Goal: Task Accomplishment & Management: Complete application form

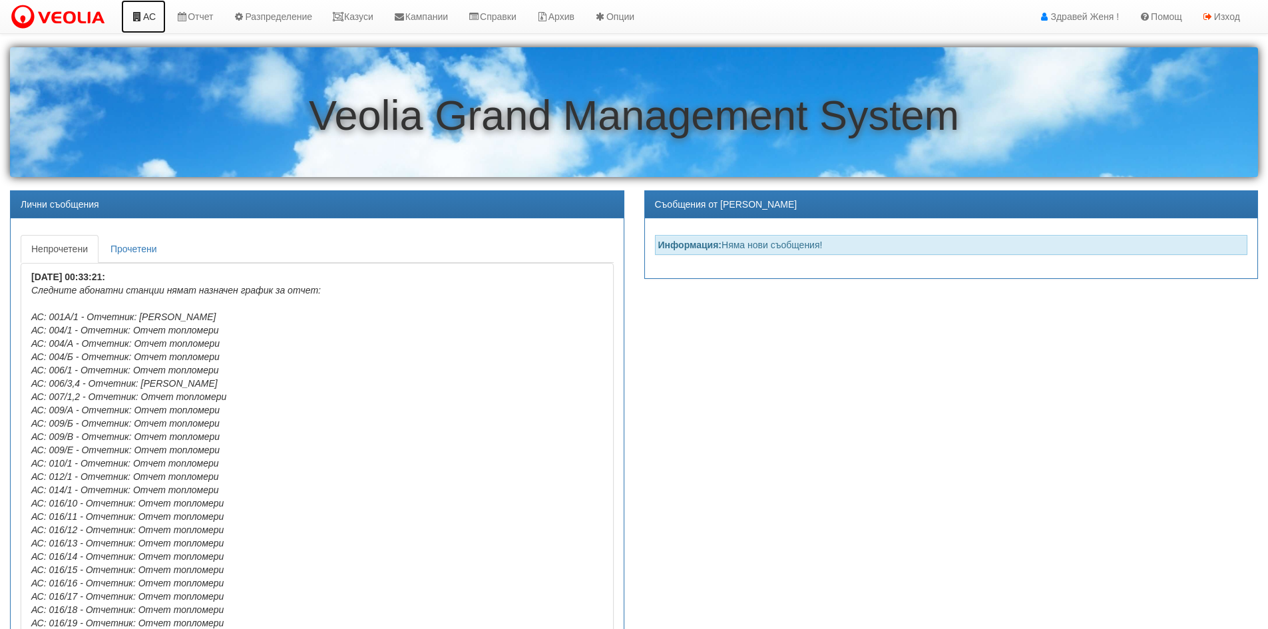
click at [152, 17] on link "АС" at bounding box center [143, 16] width 45 height 33
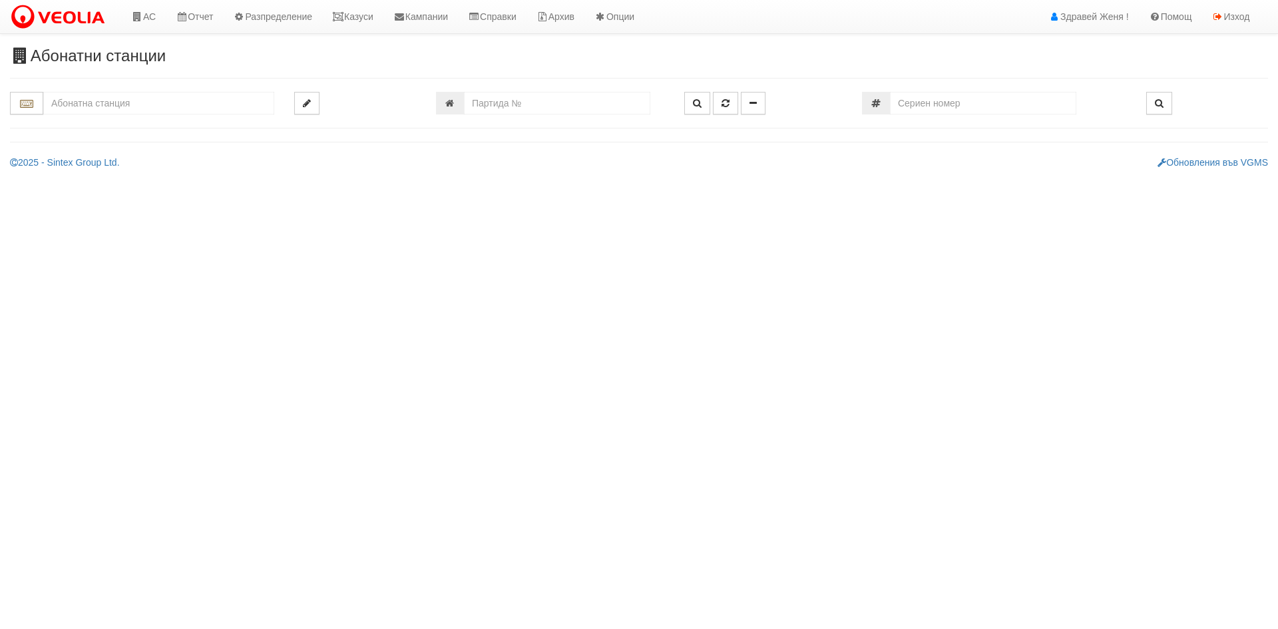
click at [568, 91] on div "Абонатни станции" at bounding box center [639, 108] width 1278 height 122
click at [571, 101] on input "number" at bounding box center [557, 103] width 186 height 23
type input "15461"
click at [702, 111] on button "button" at bounding box center [697, 103] width 26 height 23
type input "151/1 - "ВЕОЛИЯ ЕНЕРДЖИ ВАРНА " ЕАД"
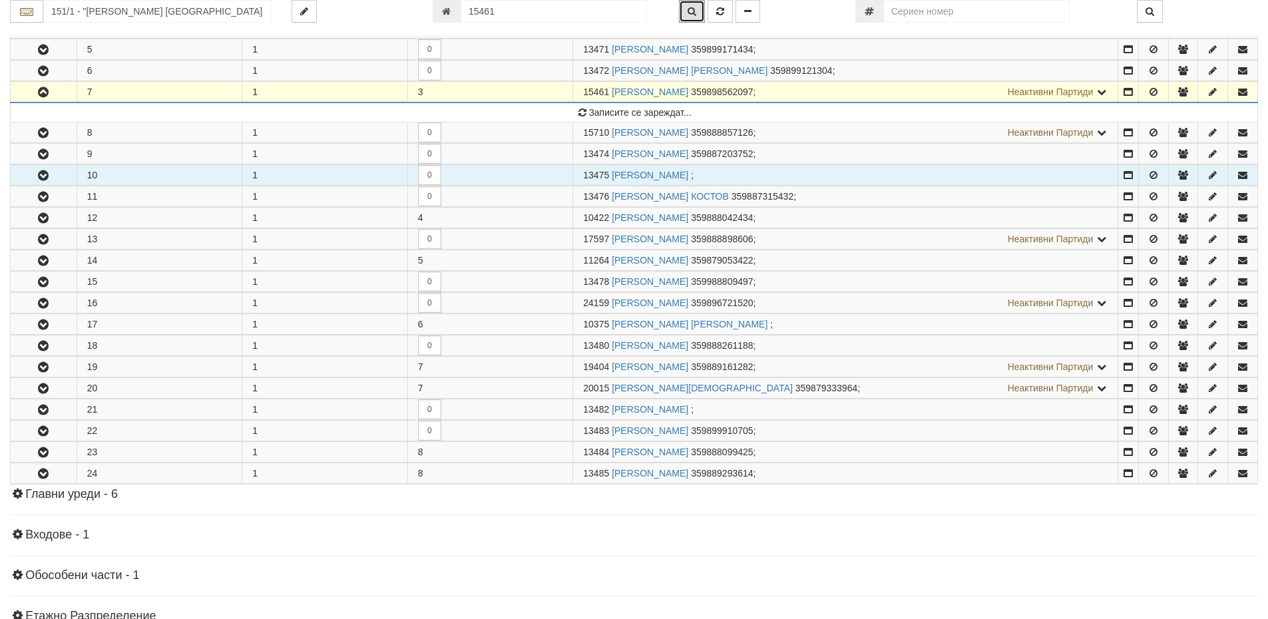
scroll to position [258, 0]
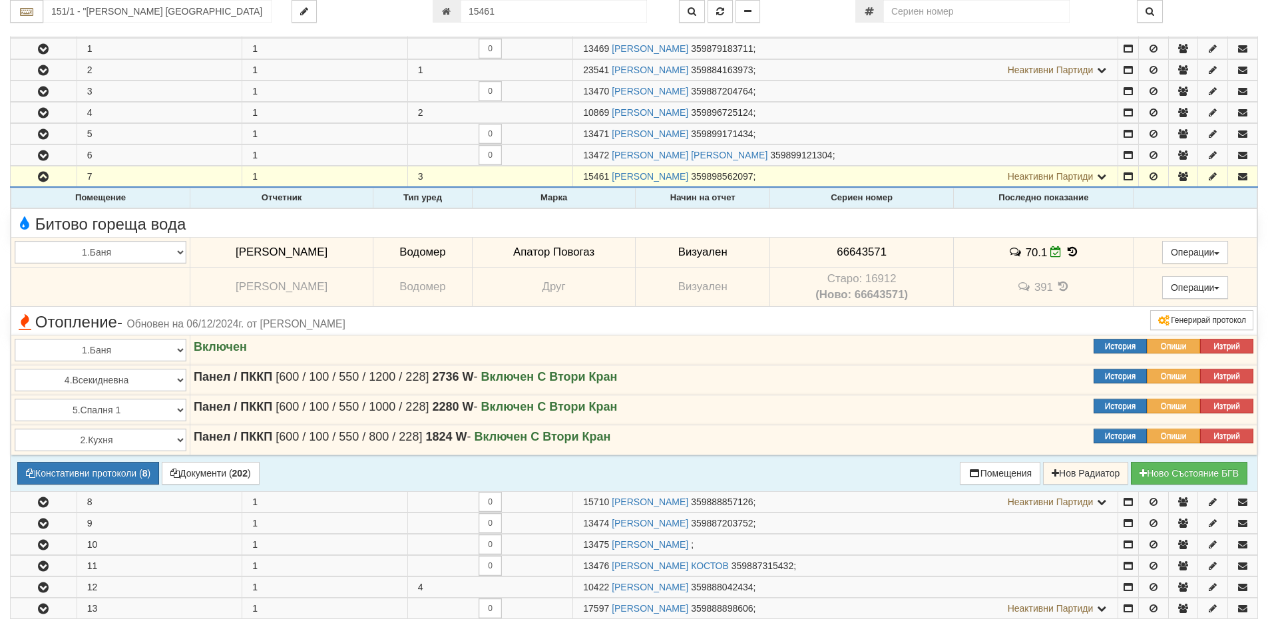
click at [1072, 253] on icon at bounding box center [1072, 251] width 15 height 11
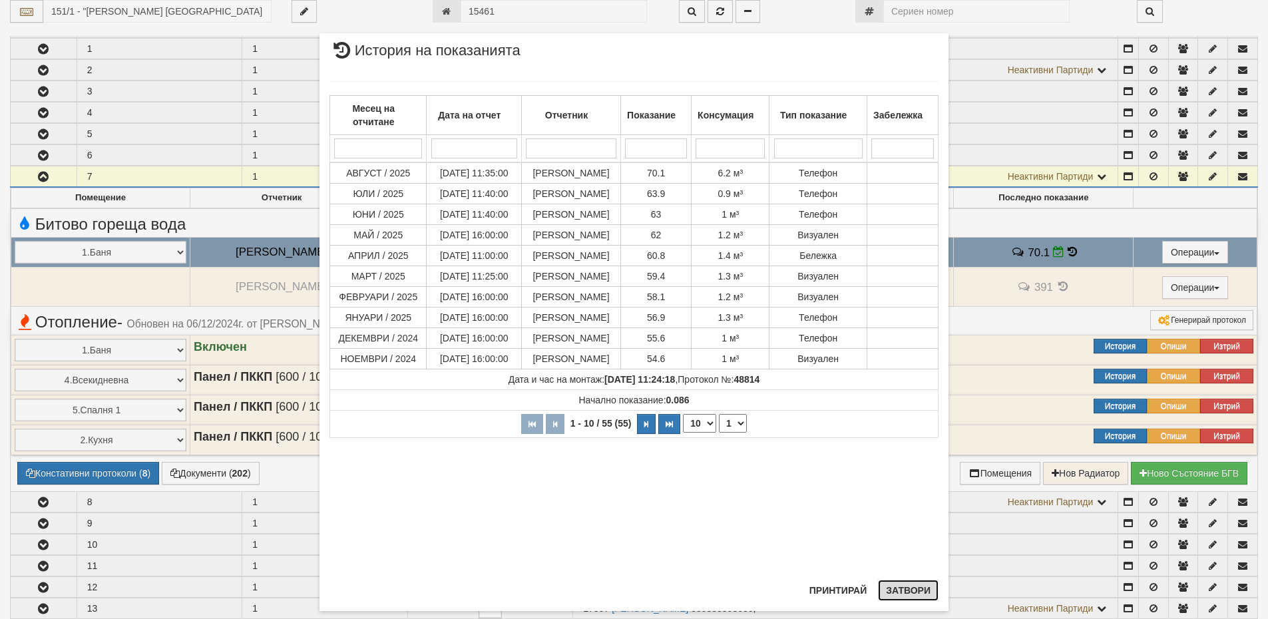
click at [905, 590] on button "Затвори" at bounding box center [908, 590] width 61 height 21
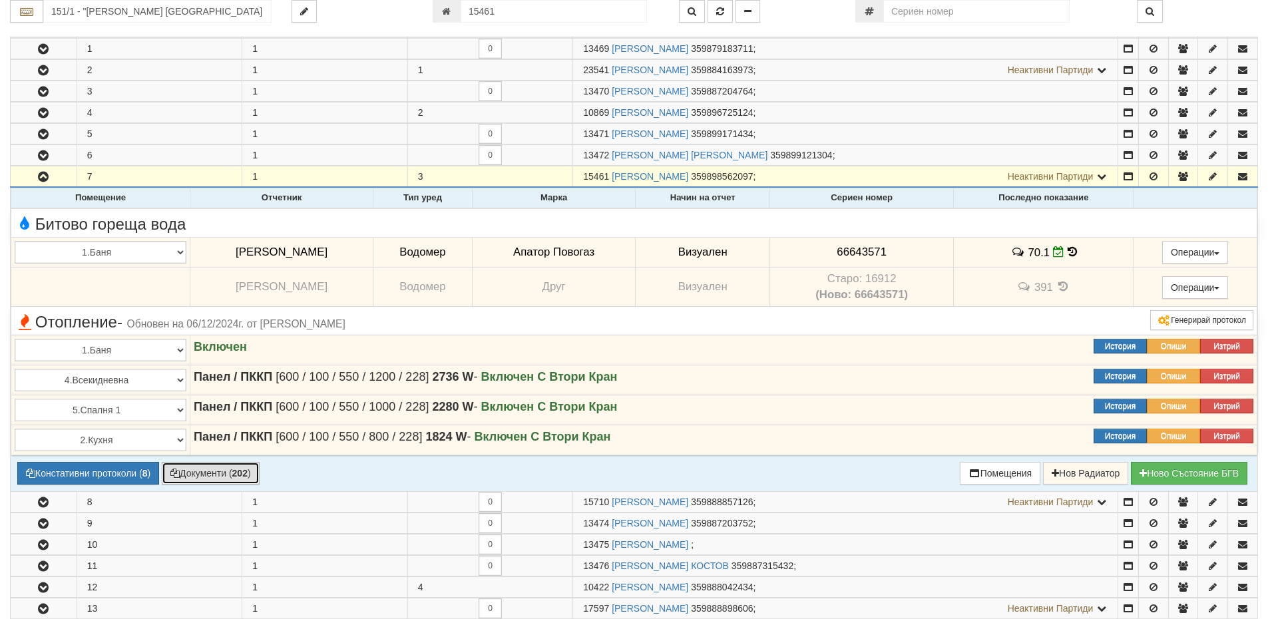
click at [231, 473] on button "Документи ( 202 )" at bounding box center [211, 473] width 98 height 23
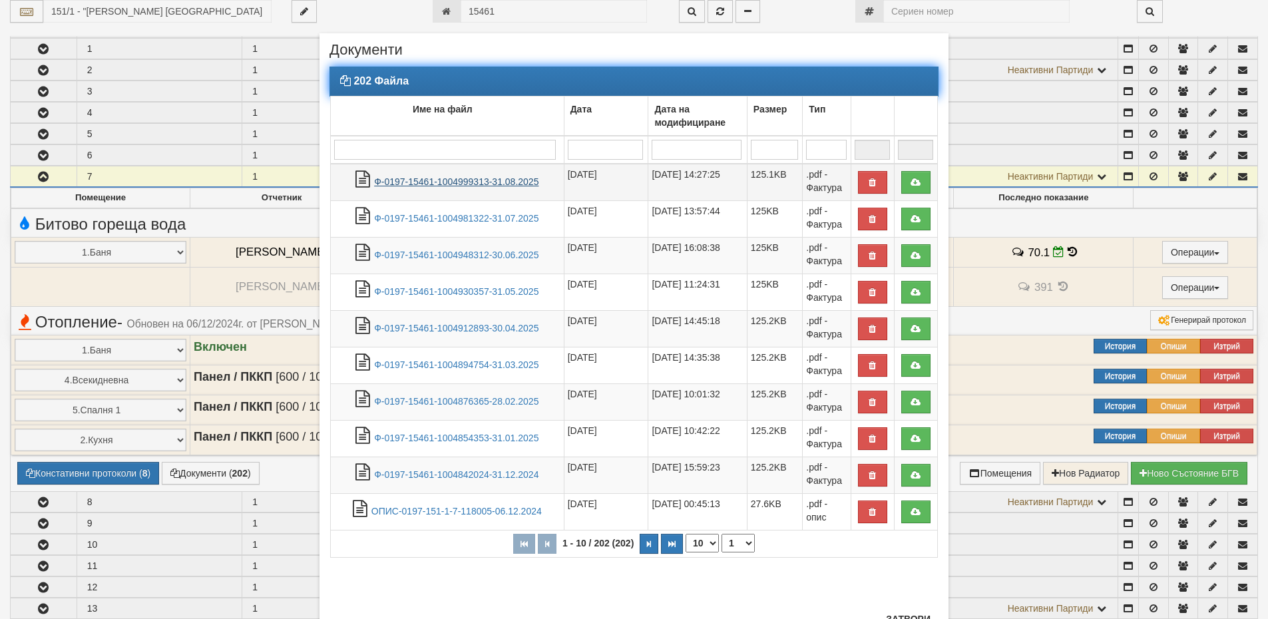
click at [432, 184] on link "Ф-0197-15461-1004999313-31.08.2025" at bounding box center [456, 181] width 164 height 11
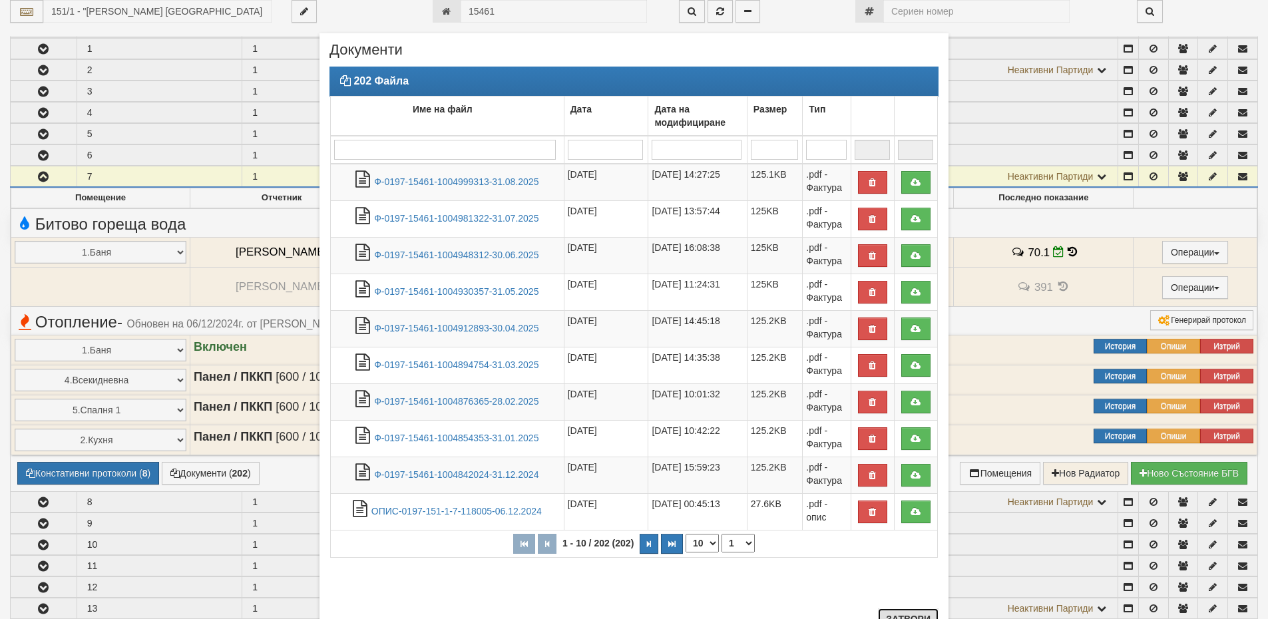
drag, startPoint x: 884, startPoint y: 616, endPoint x: 877, endPoint y: 615, distance: 7.4
click at [884, 616] on button "Затвори" at bounding box center [908, 618] width 61 height 21
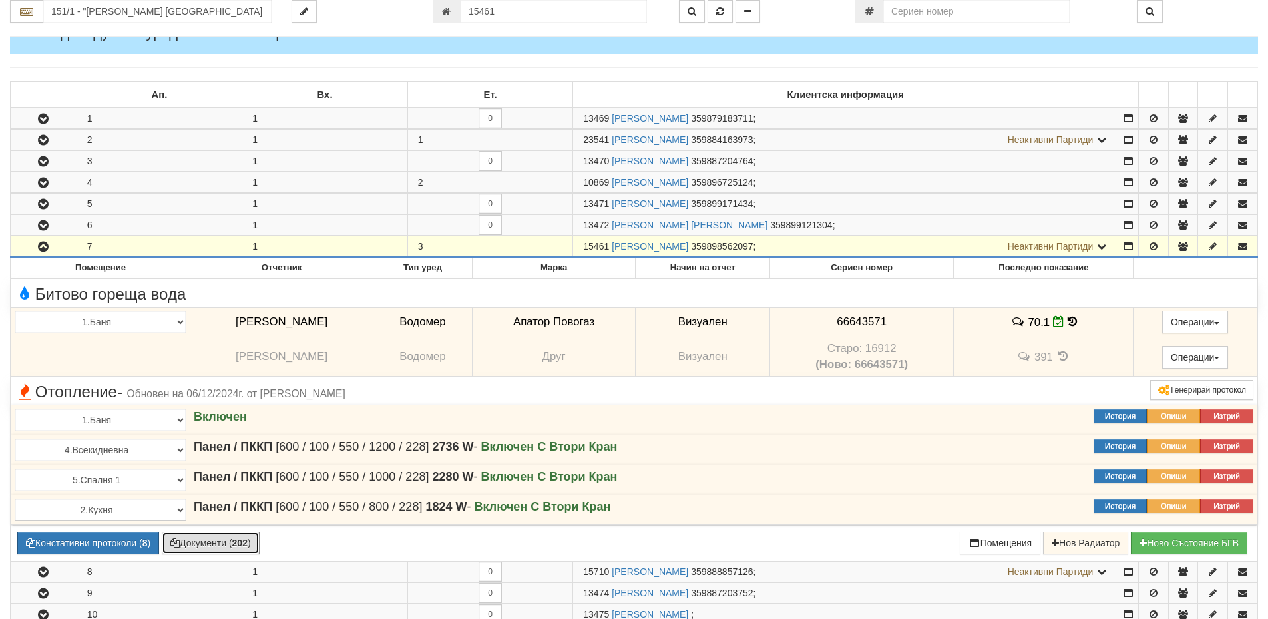
scroll to position [0, 0]
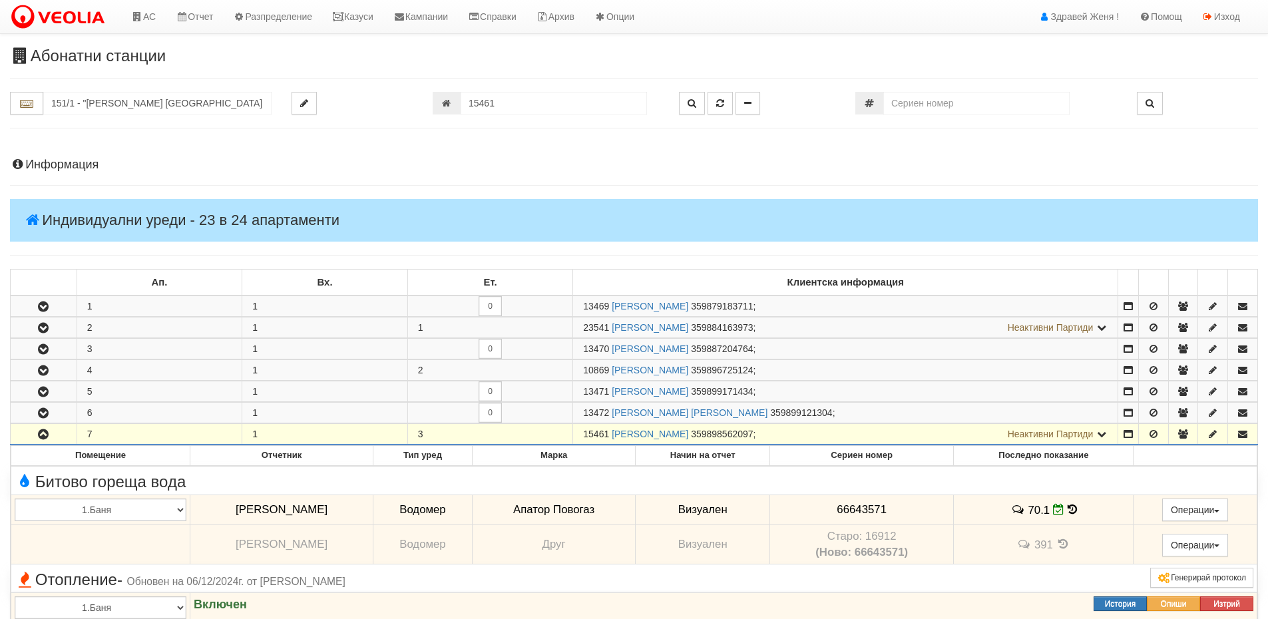
click at [72, 165] on h4 "Информация" at bounding box center [634, 164] width 1248 height 13
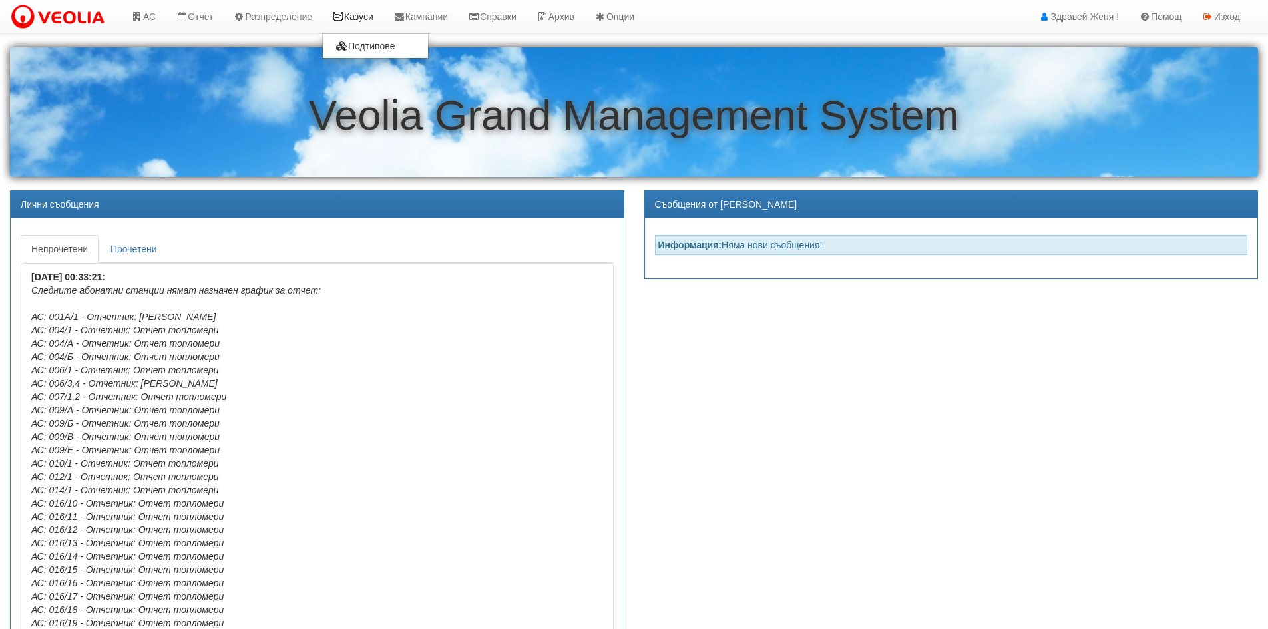
click at [357, 15] on link "Казуси" at bounding box center [352, 16] width 61 height 33
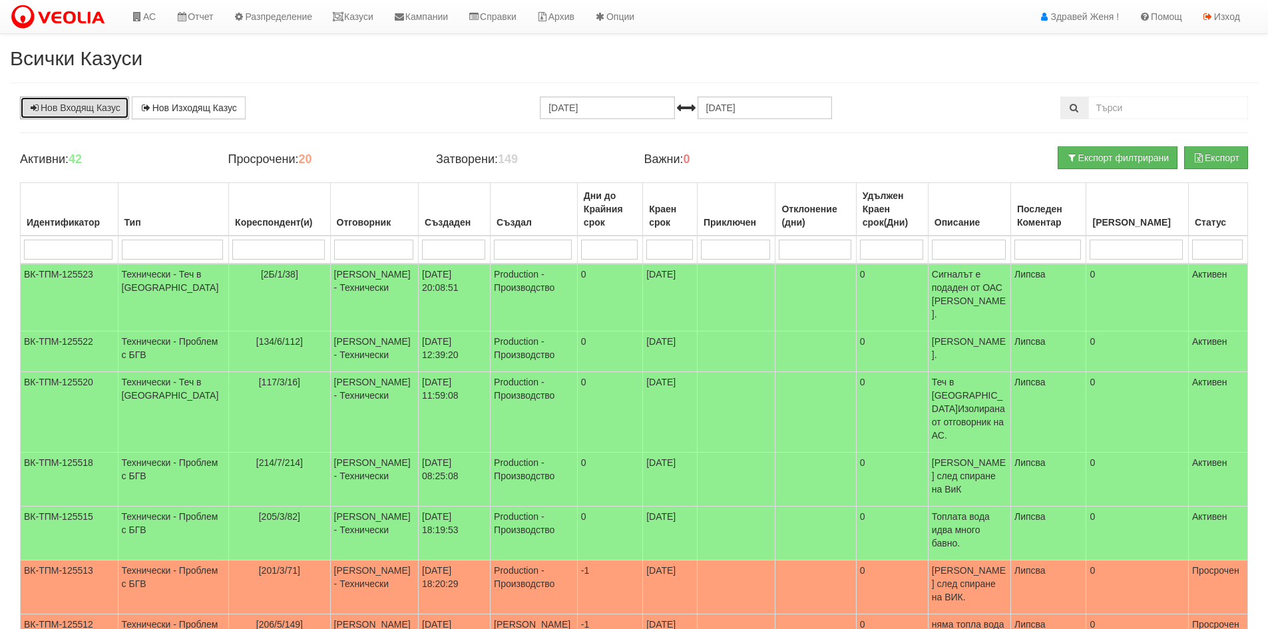
click at [87, 112] on link "Нов Входящ Казус" at bounding box center [74, 108] width 109 height 23
click at [156, 16] on link "АС" at bounding box center [143, 16] width 45 height 33
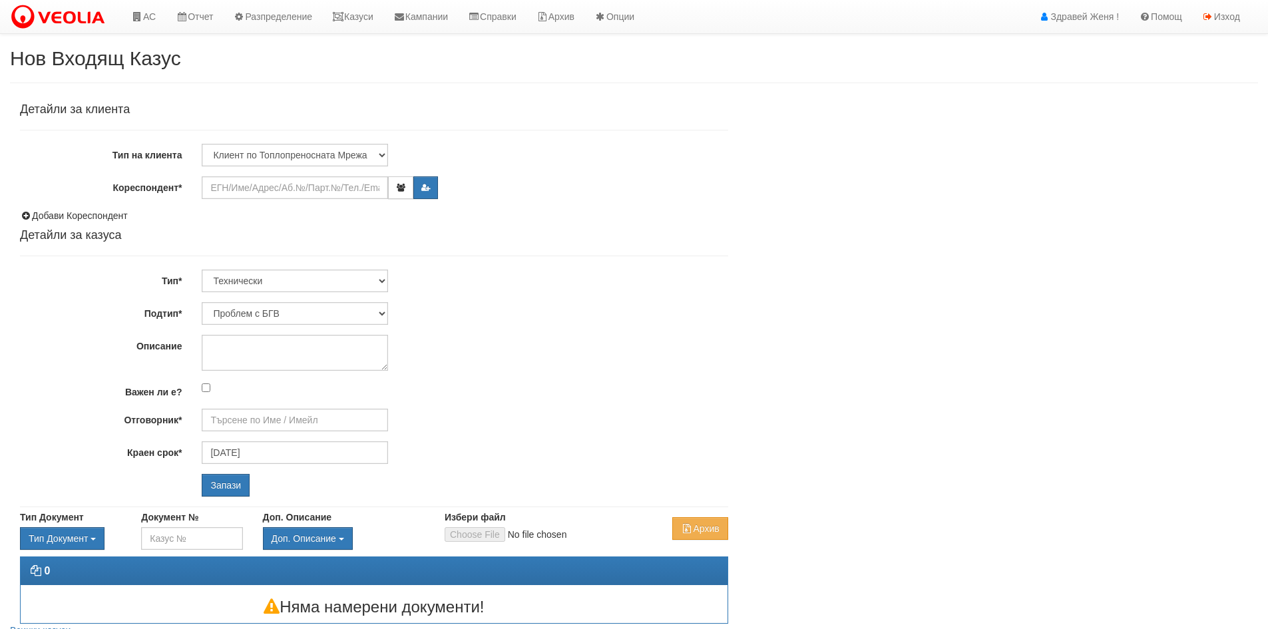
type input "[PERSON_NAME] - Технически"
click at [229, 188] on input "Кореспондент*" at bounding box center [295, 187] width 186 height 23
paste input "25439"
type input "25439"
click at [202, 474] on input "Запази" at bounding box center [226, 485] width 48 height 23
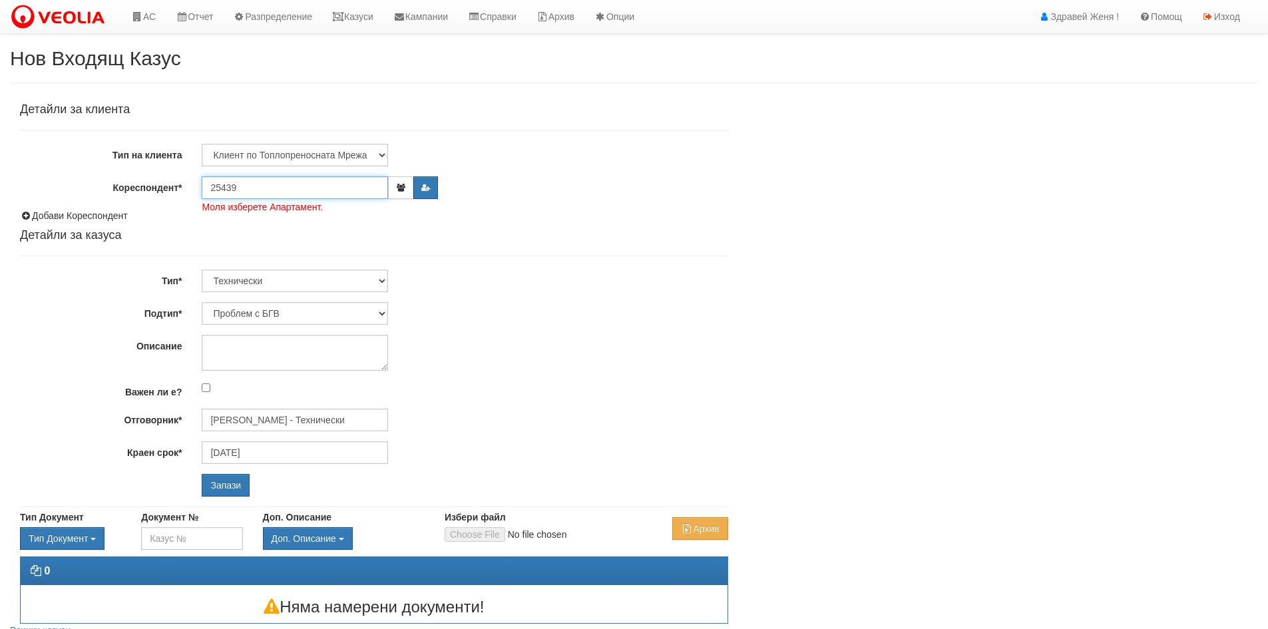
click at [245, 190] on input "25439" at bounding box center [295, 187] width 186 height 23
click at [246, 206] on div "АНЕЛИЯ ГЕОРГИЕВА ЧОБАНОВА |кв. Младост бл. 117, вх. 3, ет. 7, ап. 19 |ЕГН:77020…" at bounding box center [582, 208] width 758 height 17
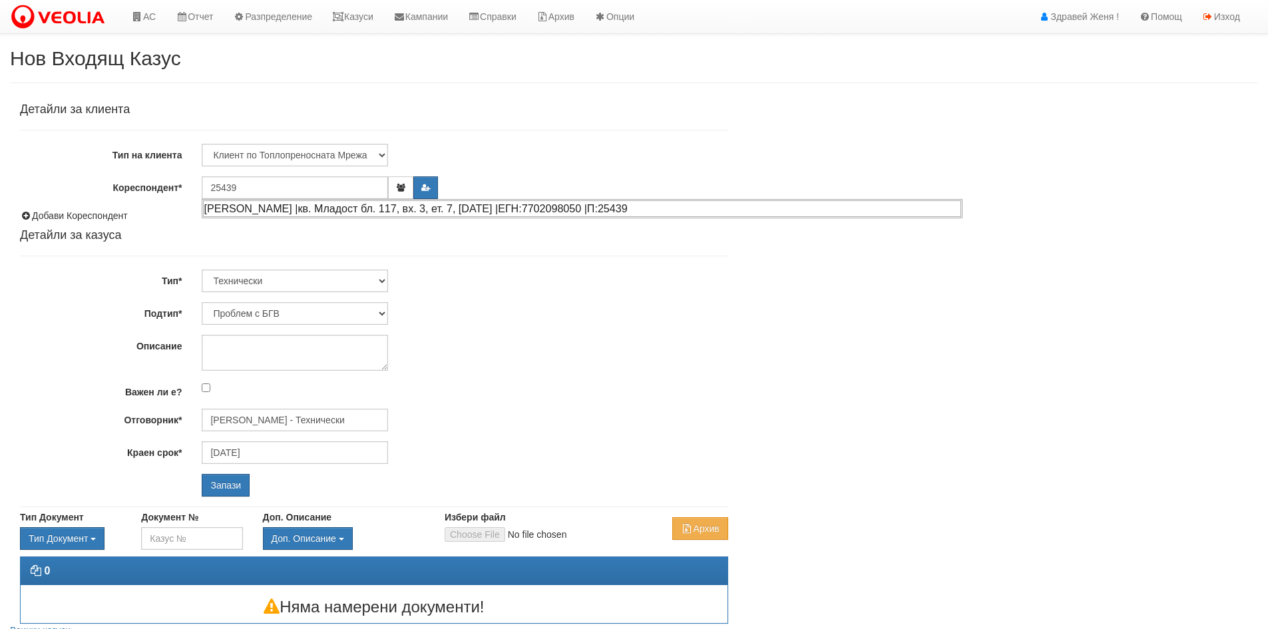
type input "Анелия Георгиева Чобанова"
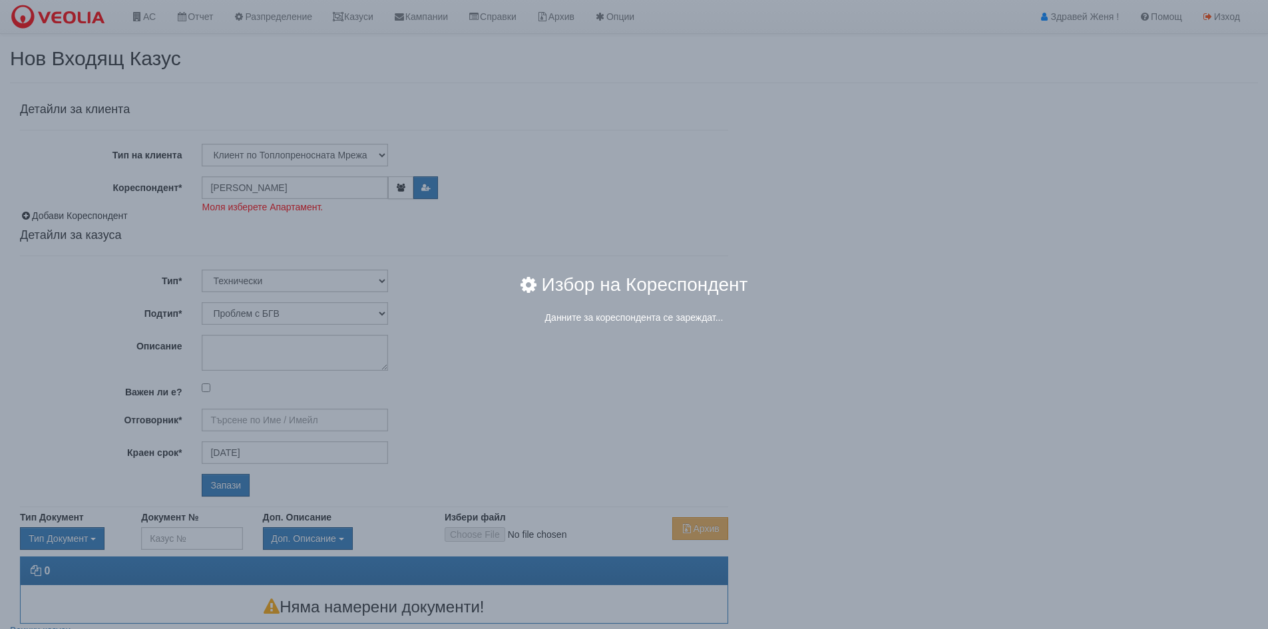
type input "[PERSON_NAME] - Технически"
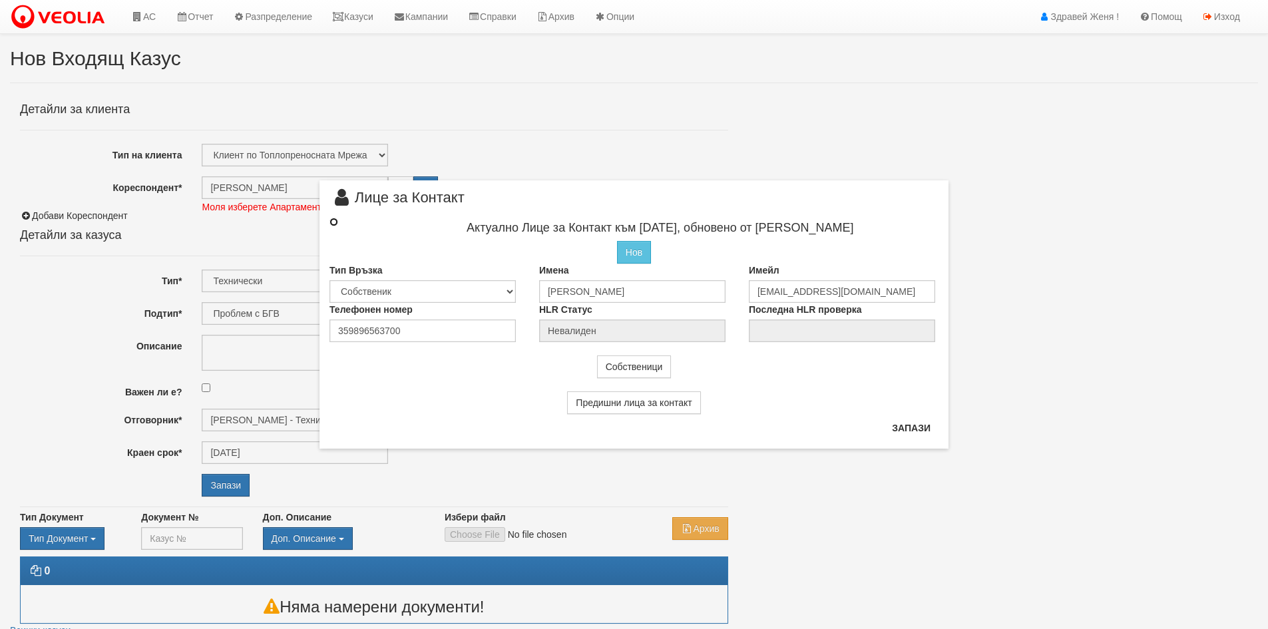
click at [332, 220] on input "radio" at bounding box center [334, 222] width 9 height 9
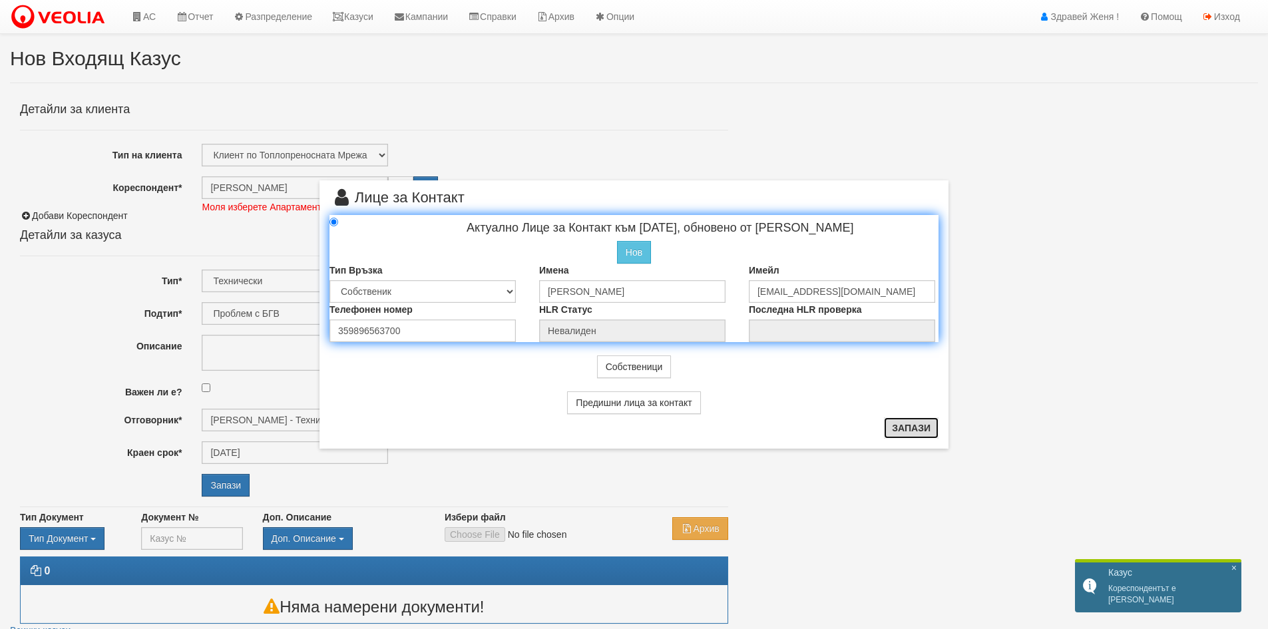
click at [915, 430] on button "Запази" at bounding box center [911, 427] width 55 height 21
radio input "true"
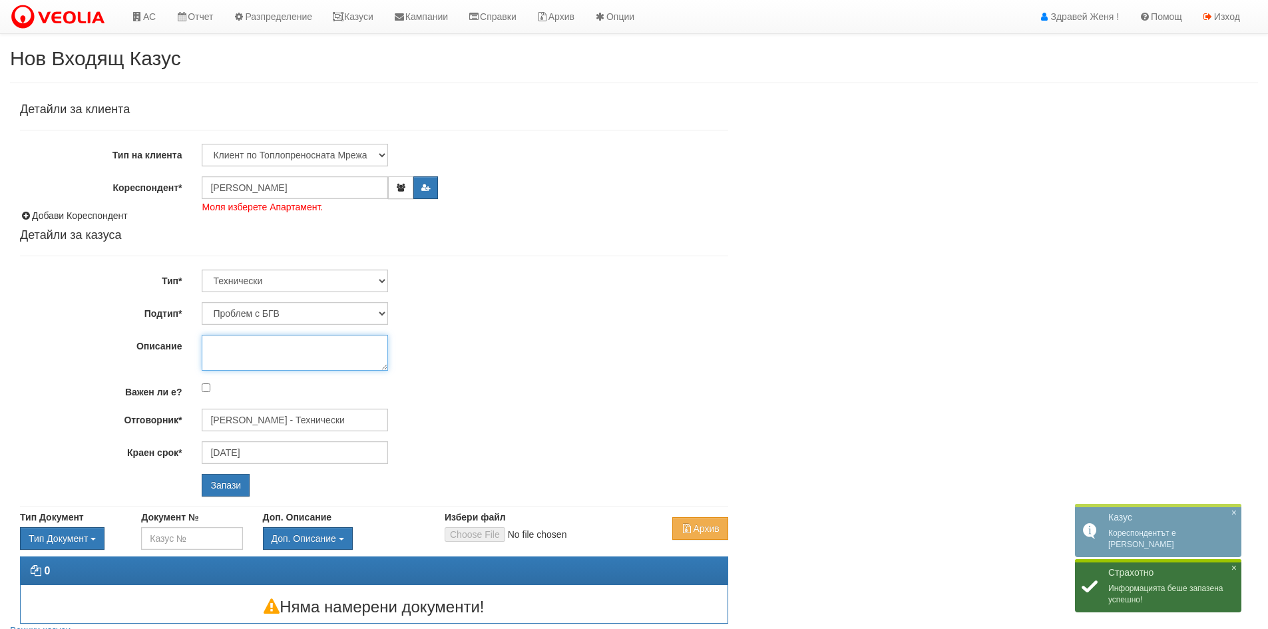
click at [232, 347] on textarea "Описание" at bounding box center [295, 353] width 186 height 36
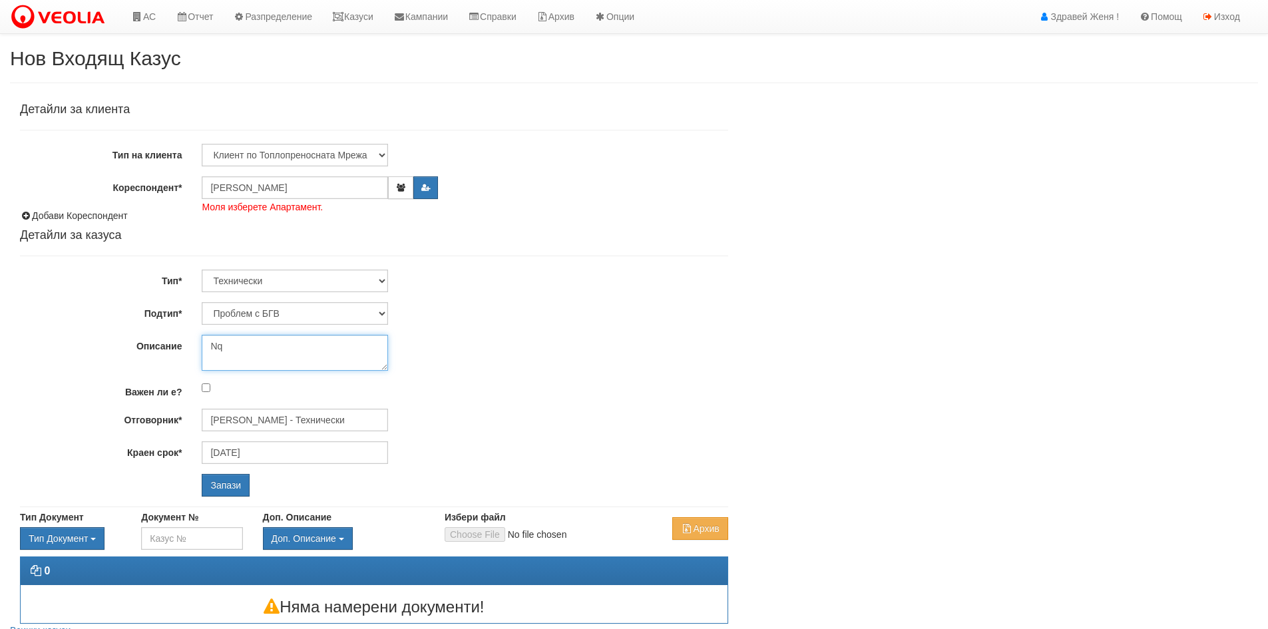
type textarea "N"
type textarea "Няма топла вода от вчера, не е спирала студената"
click at [227, 491] on input "Запази" at bounding box center [226, 485] width 48 height 23
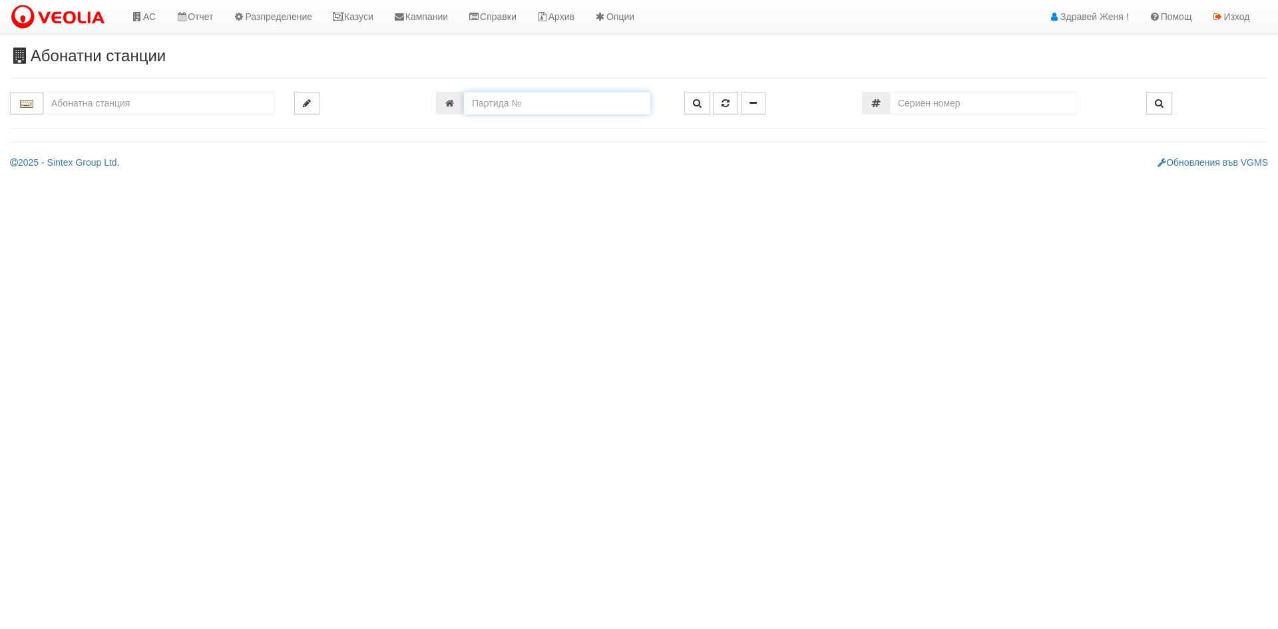
click at [485, 99] on input "number" at bounding box center [557, 103] width 186 height 23
paste input "25439"
type input "25439"
click at [702, 103] on icon "button" at bounding box center [697, 103] width 9 height 9
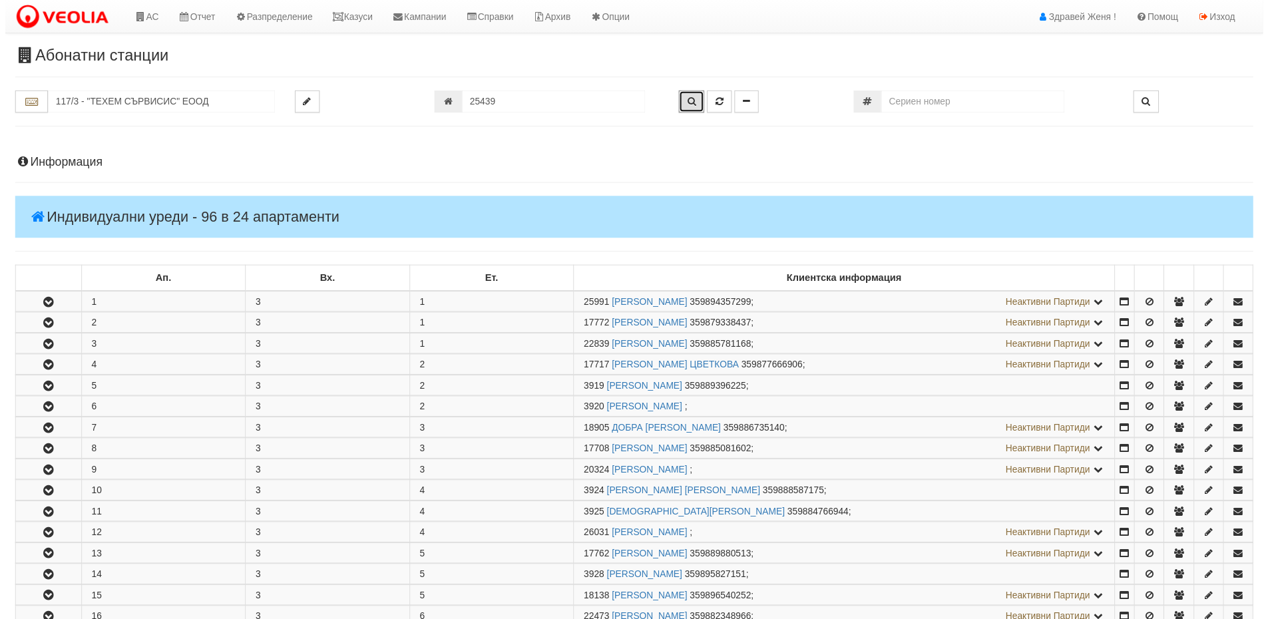
scroll to position [513, 0]
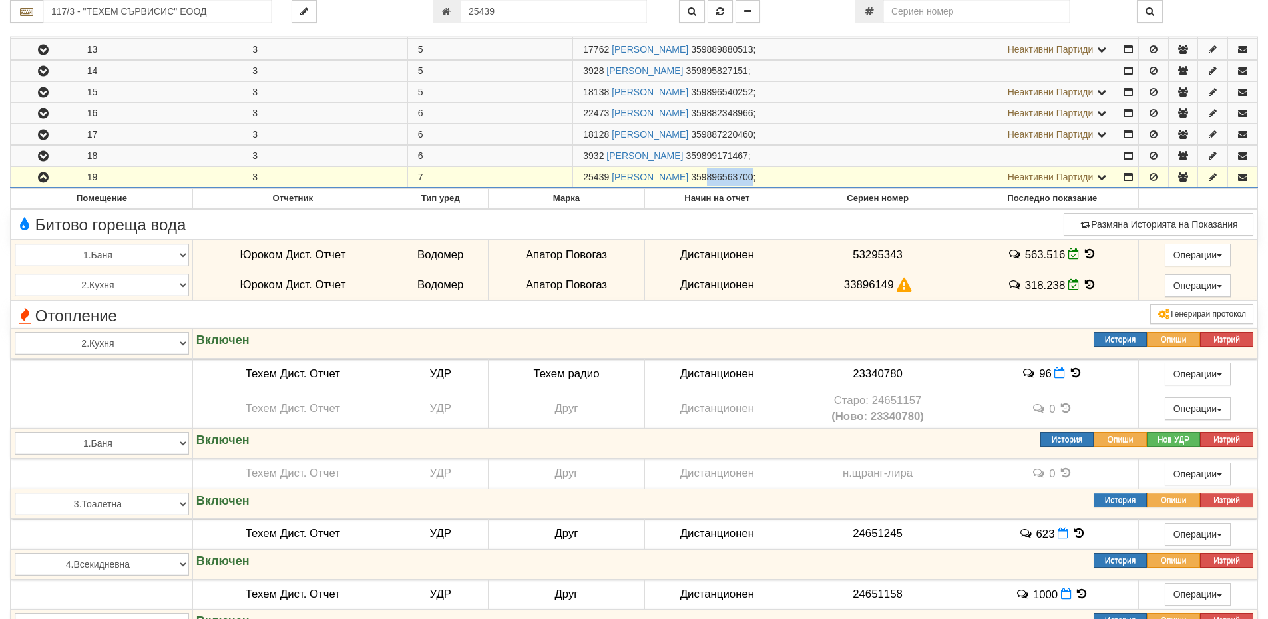
drag, startPoint x: 827, startPoint y: 177, endPoint x: 780, endPoint y: 178, distance: 47.3
click at [780, 178] on td "25439 АНЕЛИЯ ГЕОРГИЕВА ЧОБАНОВА 359896563700 ; Неактивни Партиди 3933 ЖУЛИЕН БО…" at bounding box center [845, 177] width 545 height 21
copy span "896563700"
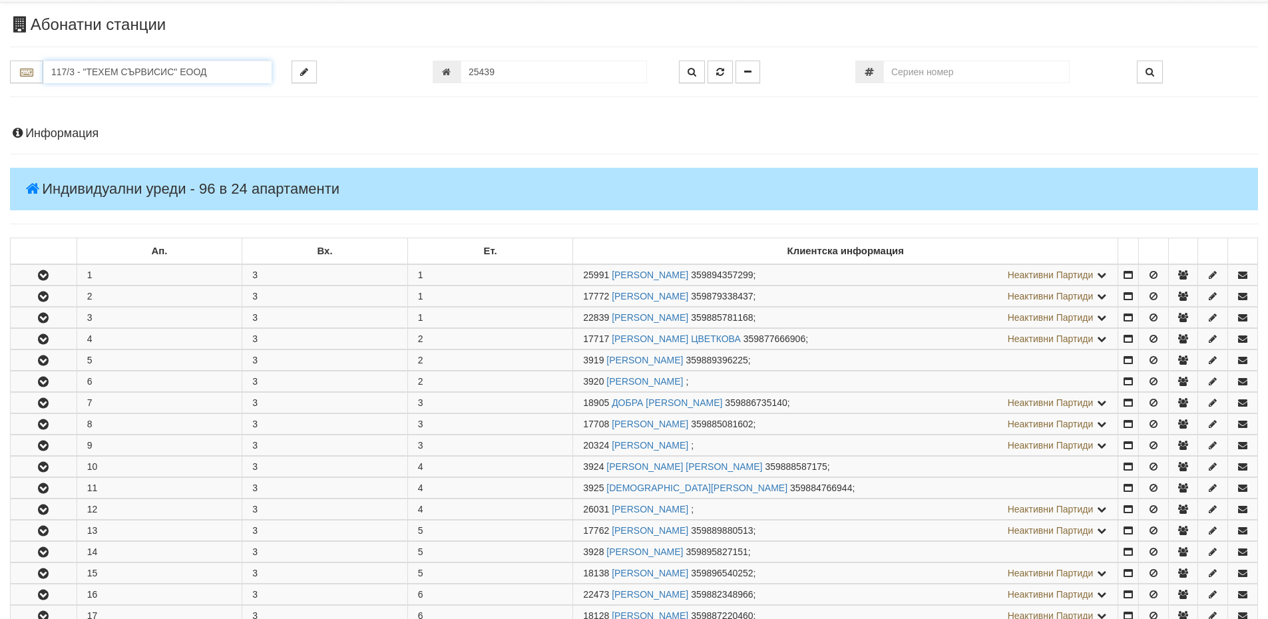
scroll to position [0, 0]
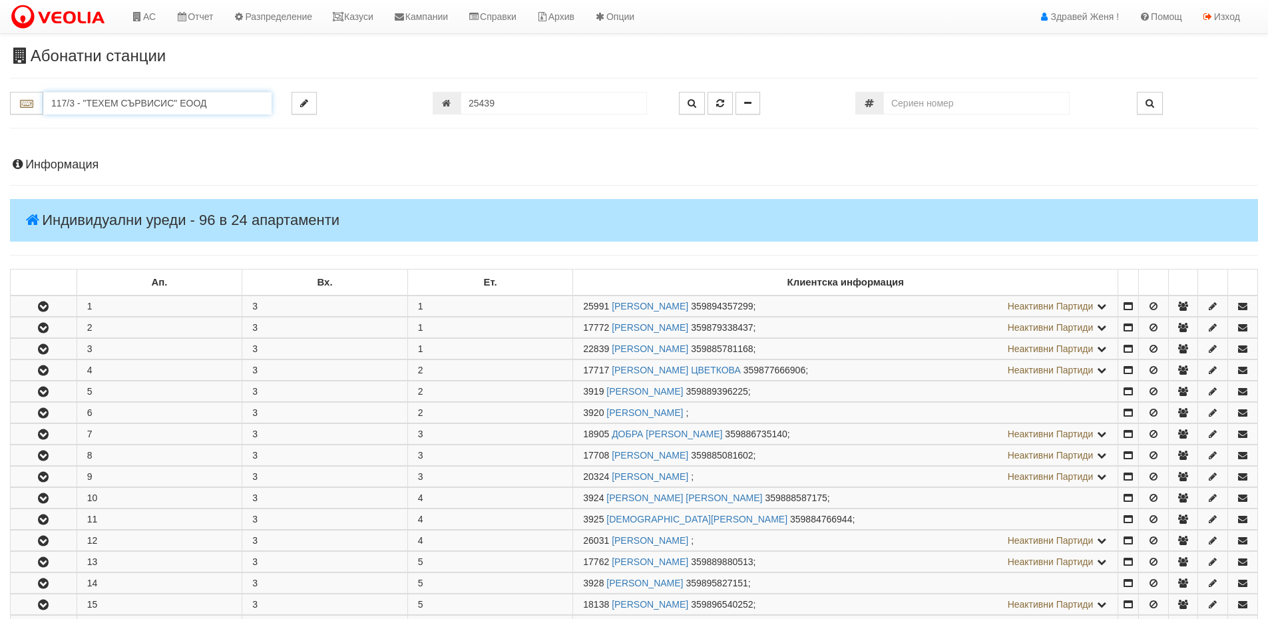
drag, startPoint x: 208, startPoint y: 10, endPoint x: 47, endPoint y: 4, distance: 161.2
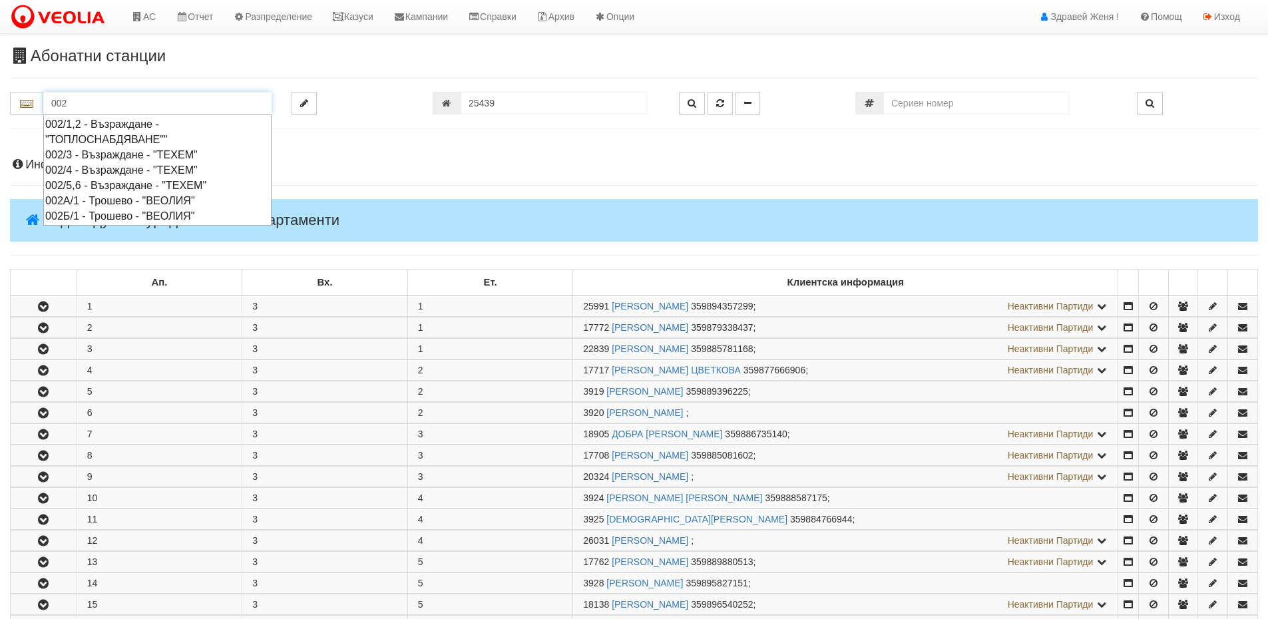
click at [146, 124] on div "002/1,2 - Възраждане - "ТОПЛОСНАБДЯВАНЕ""" at bounding box center [157, 131] width 224 height 31
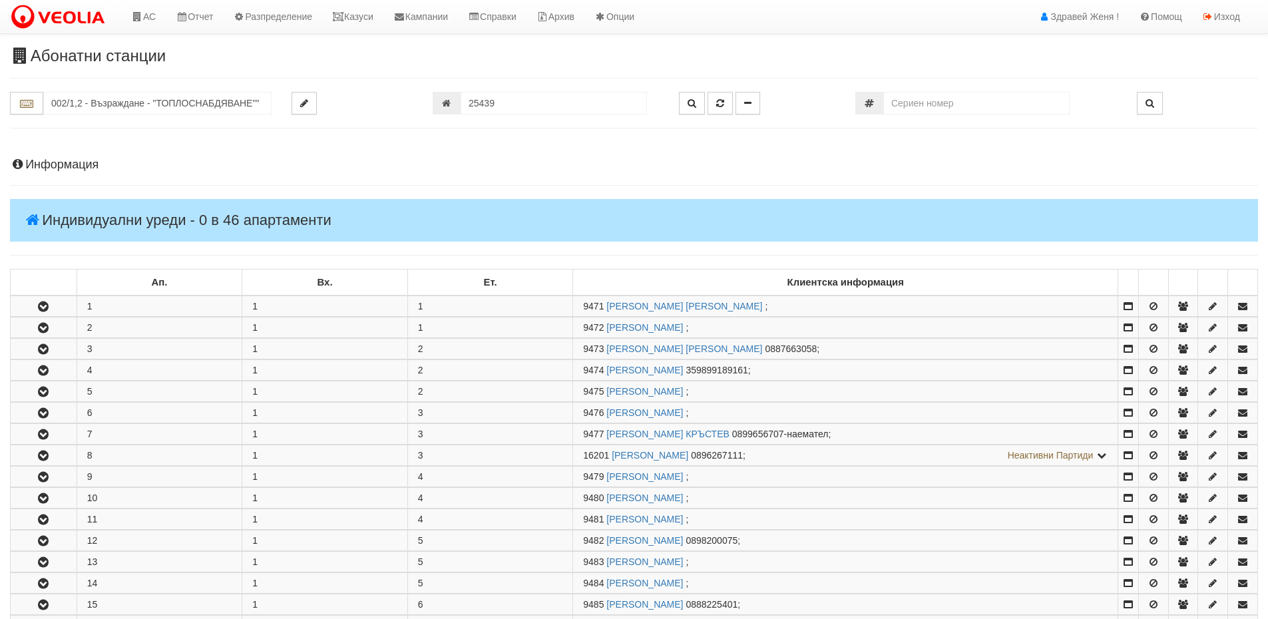
scroll to position [333, 0]
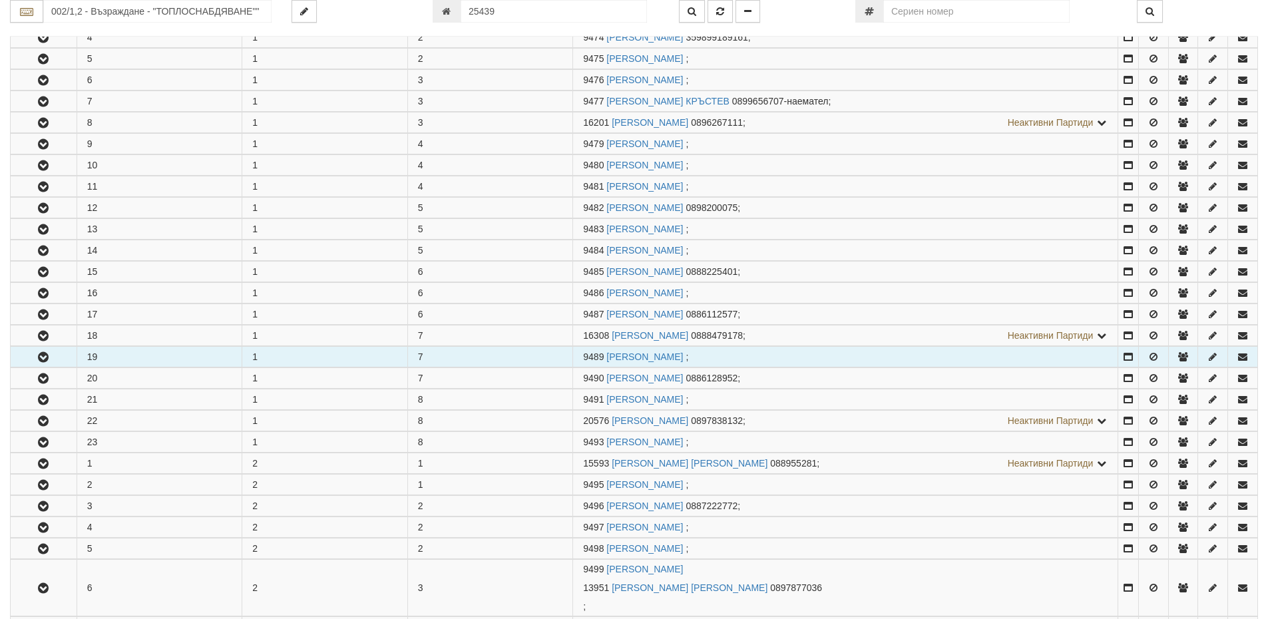
click at [54, 359] on button "button" at bounding box center [44, 357] width 66 height 20
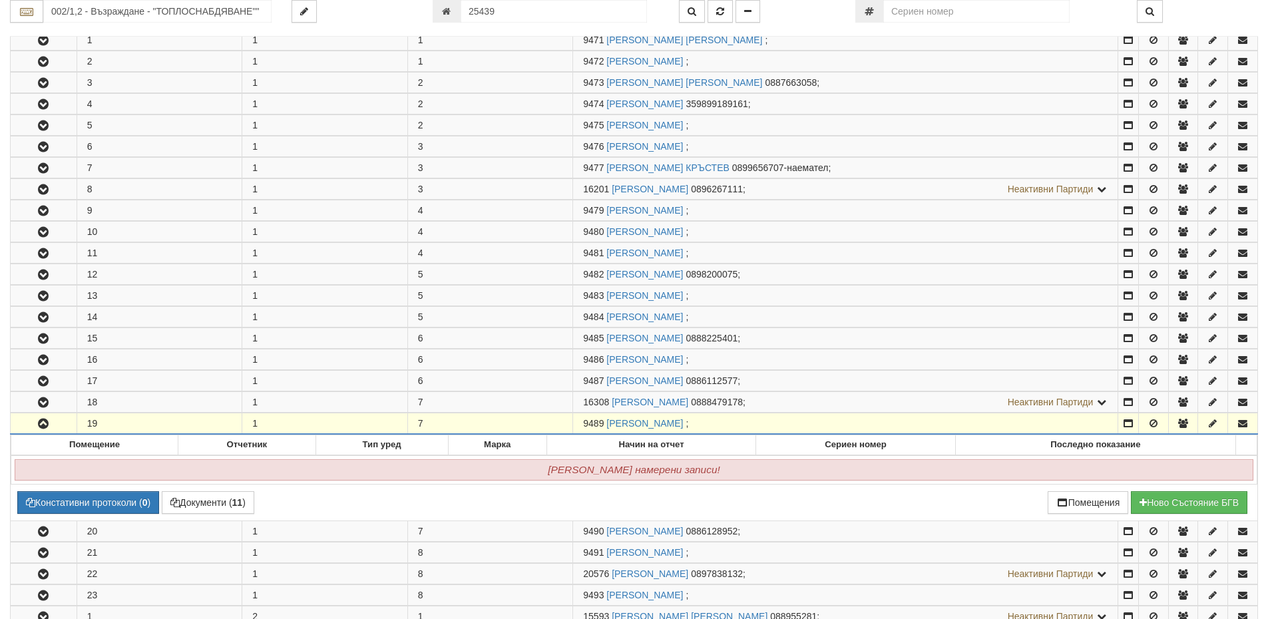
scroll to position [0, 0]
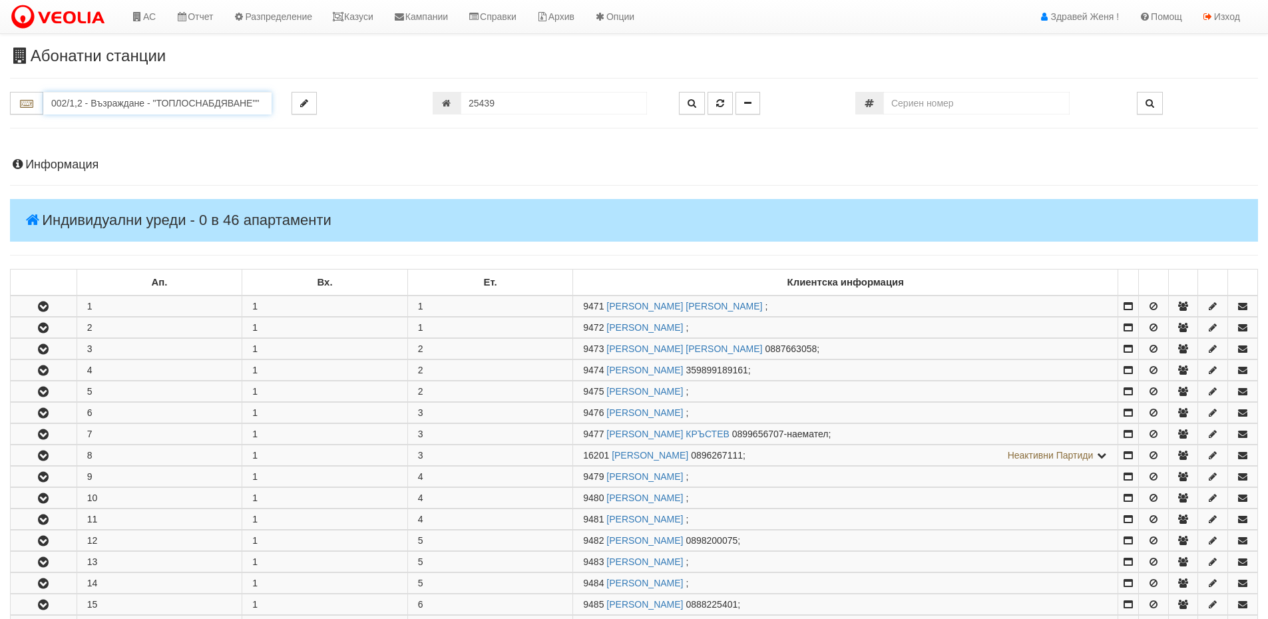
drag, startPoint x: 260, startPoint y: 103, endPoint x: 52, endPoint y: 103, distance: 208.4
click at [52, 103] on input "002/1,2 - Възраждане - "ТОПЛОСНАБДЯВАНЕ""" at bounding box center [157, 103] width 228 height 23
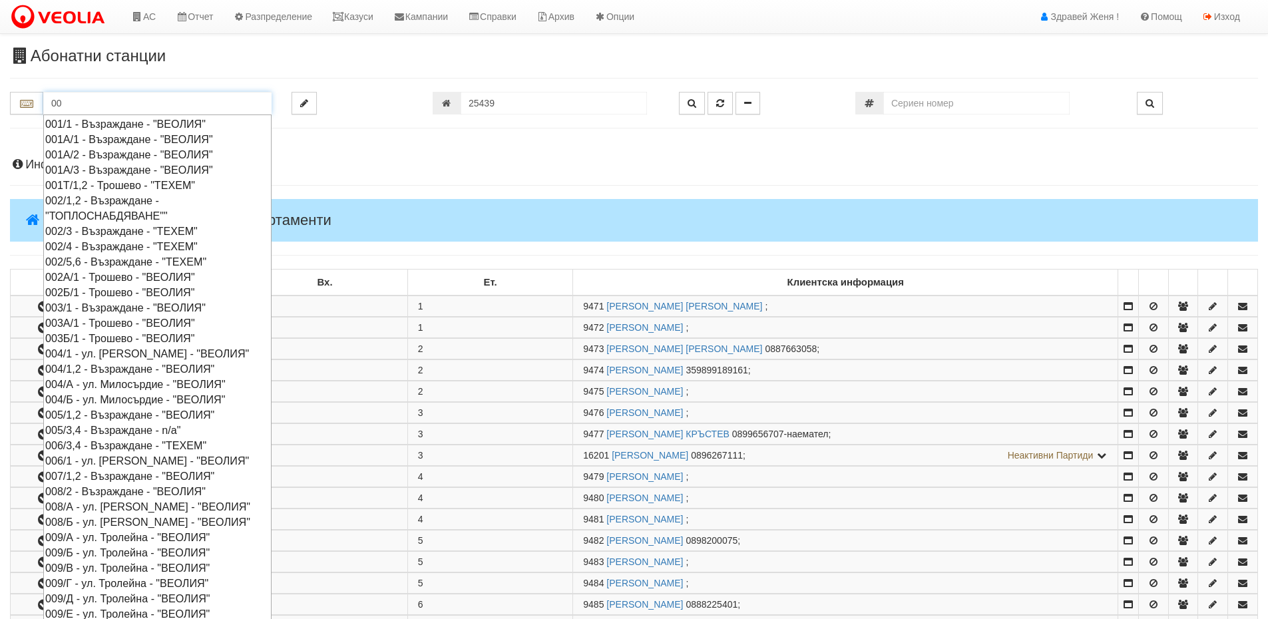
drag, startPoint x: 83, startPoint y: 102, endPoint x: 0, endPoint y: 91, distance: 84.0
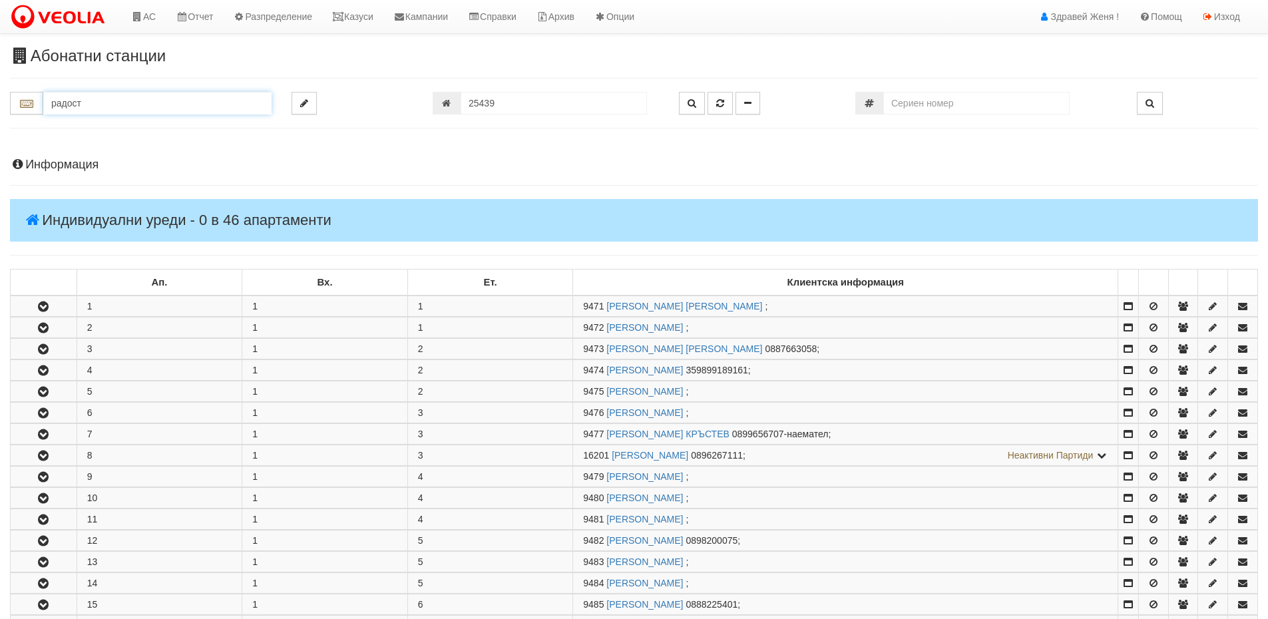
type input "радост"
click at [367, 19] on link "Казуси" at bounding box center [352, 16] width 61 height 33
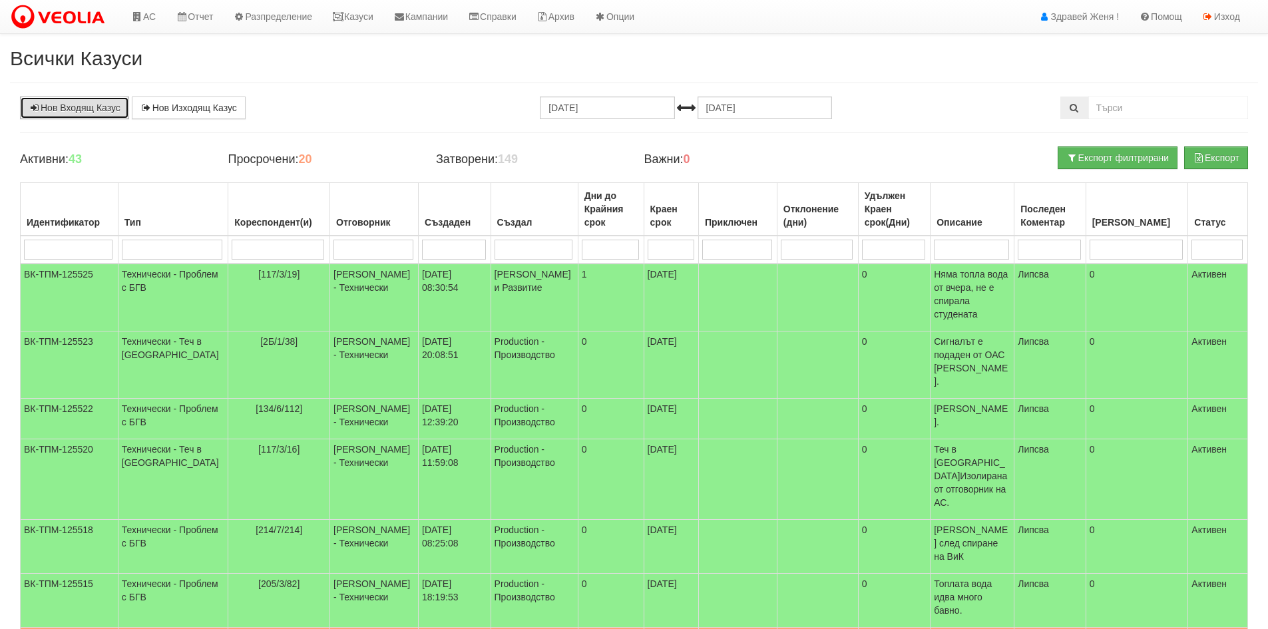
click at [85, 105] on link "Нов Входящ Казус" at bounding box center [74, 108] width 109 height 23
click at [373, 19] on link "Казуси" at bounding box center [352, 16] width 61 height 33
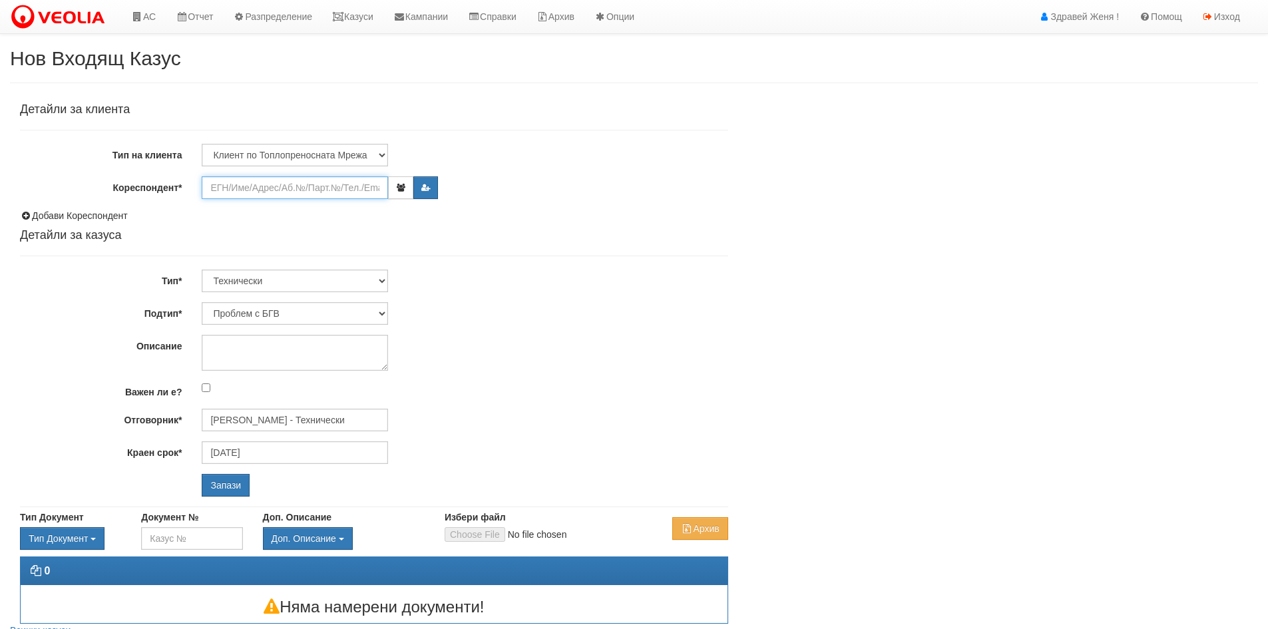
click at [257, 189] on input "Кореспондент*" at bounding box center [295, 187] width 186 height 23
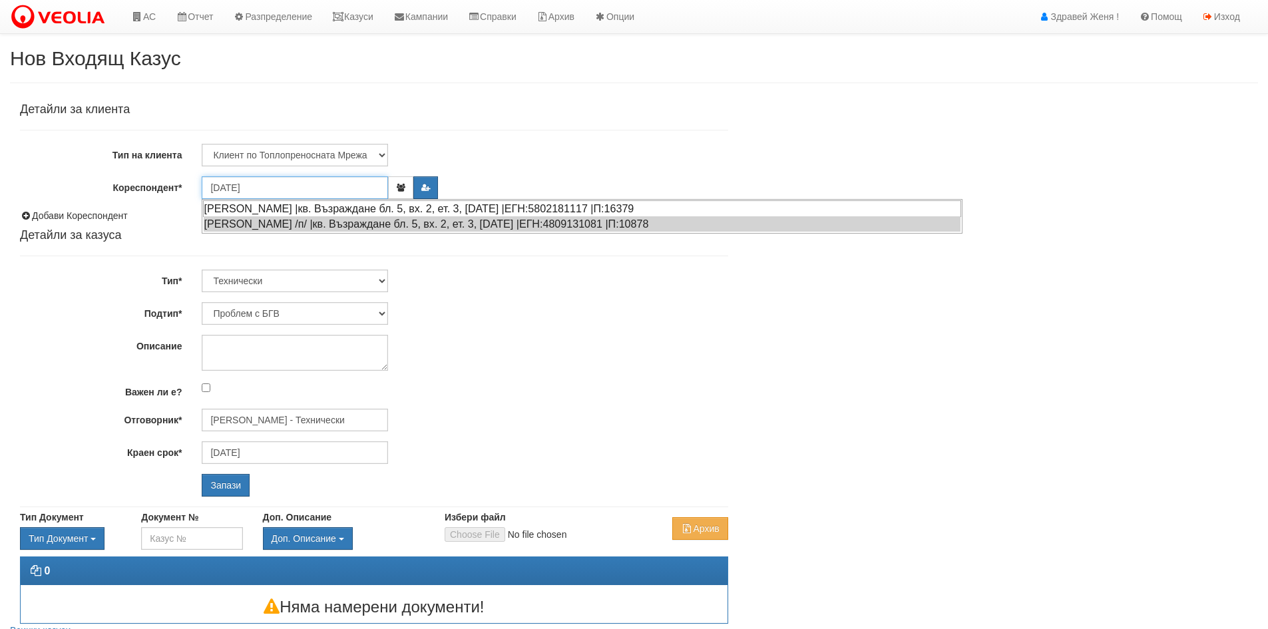
click at [488, 208] on div "ЛЮБКА ИЛИЕВА ДИМОВА |кв. Възраждане бл. 5, вх. 2, ет. 3, ап. 29 |ЕГН:5802181117…" at bounding box center [582, 208] width 758 height 17
type input "[PERSON_NAME]"
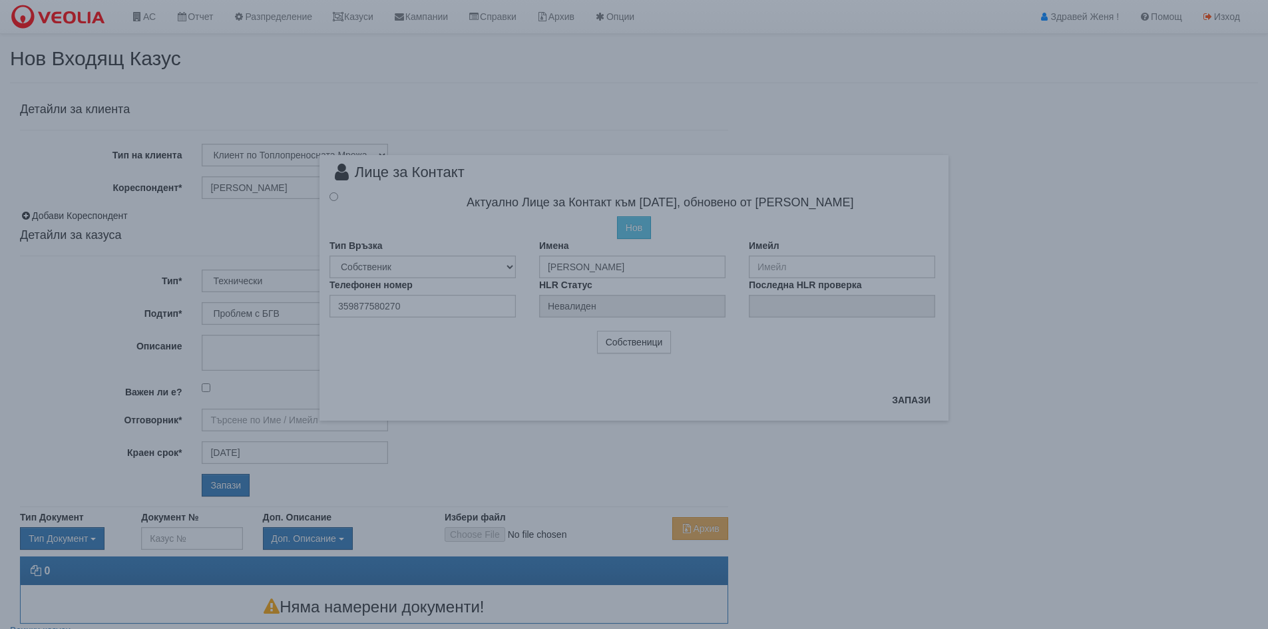
type input "[PERSON_NAME] - Технически"
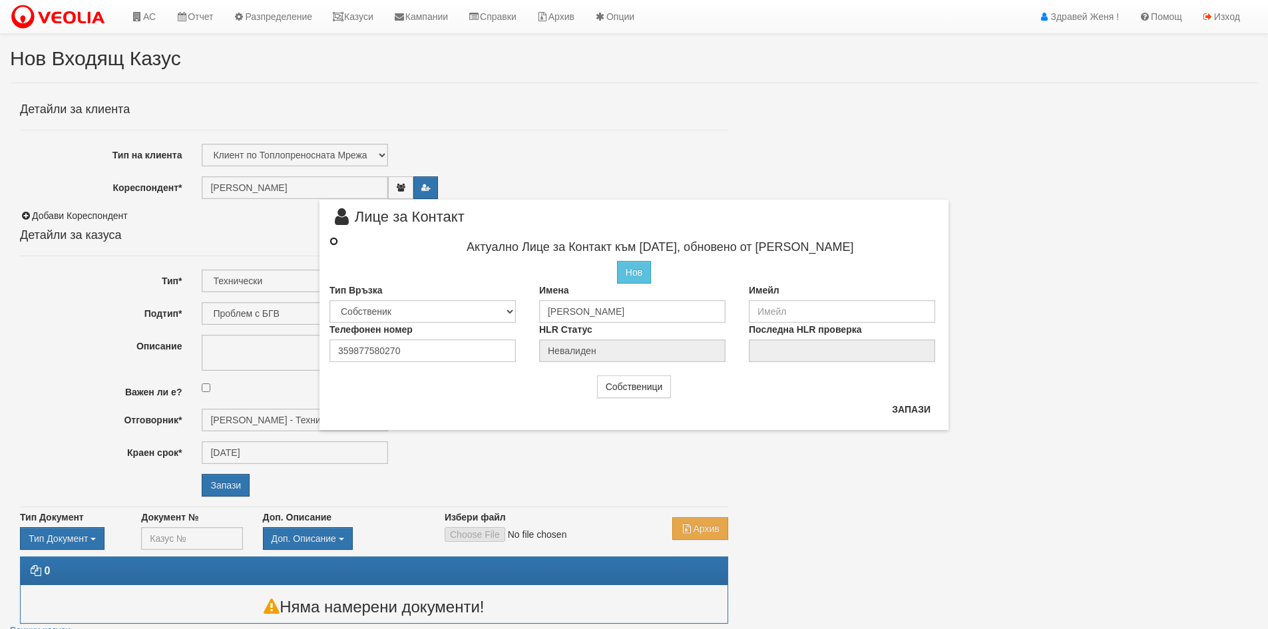
click at [336, 240] on input "radio" at bounding box center [334, 241] width 9 height 9
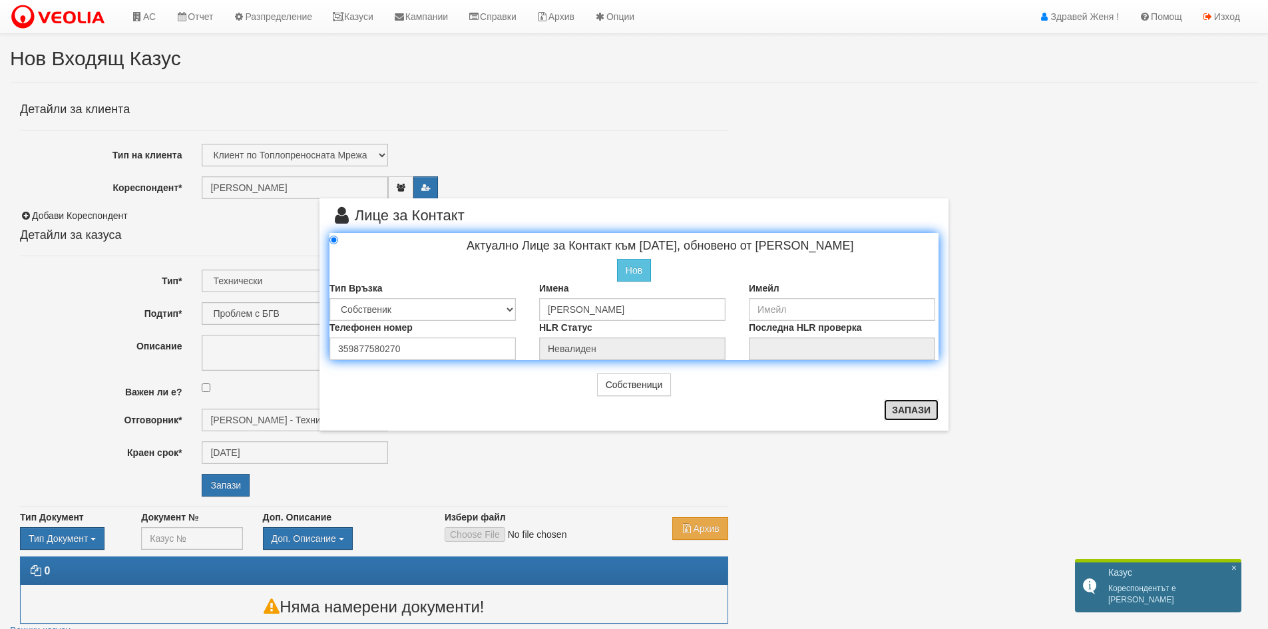
click at [908, 409] on button "Запази" at bounding box center [911, 409] width 55 height 21
radio input "true"
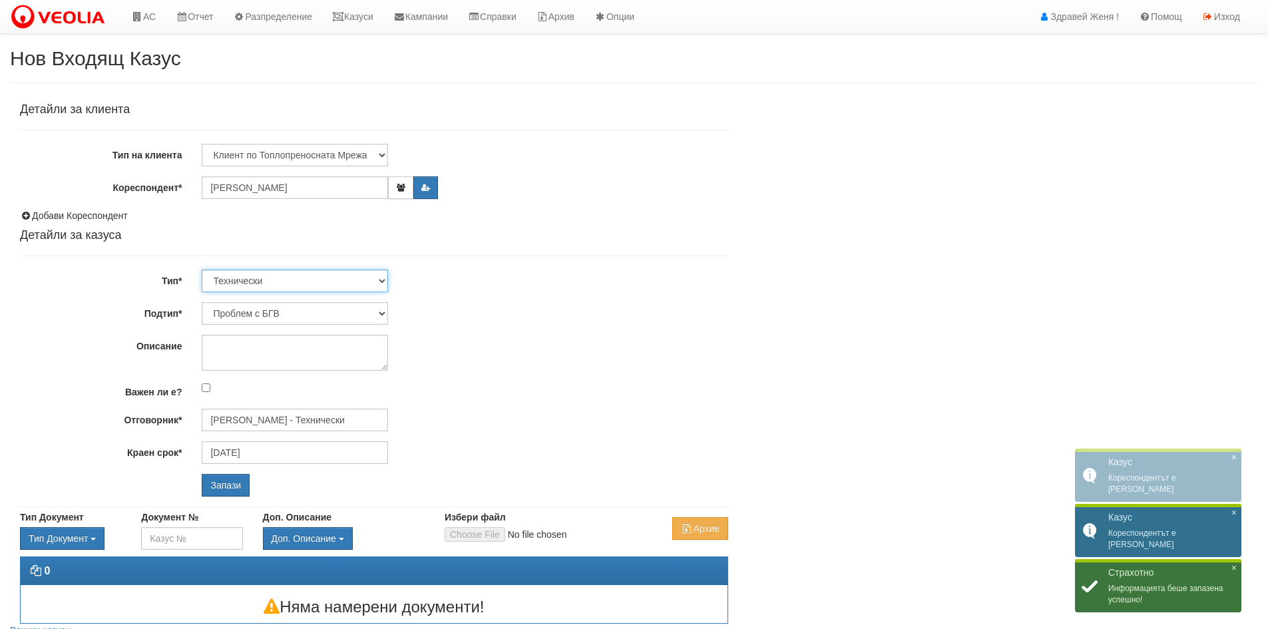
drag, startPoint x: 383, startPoint y: 284, endPoint x: 373, endPoint y: 290, distance: 11.1
click at [383, 284] on select "Технически ФТС Търговски Административен Производствен Експлоатационен Финансов…" at bounding box center [295, 281] width 186 height 23
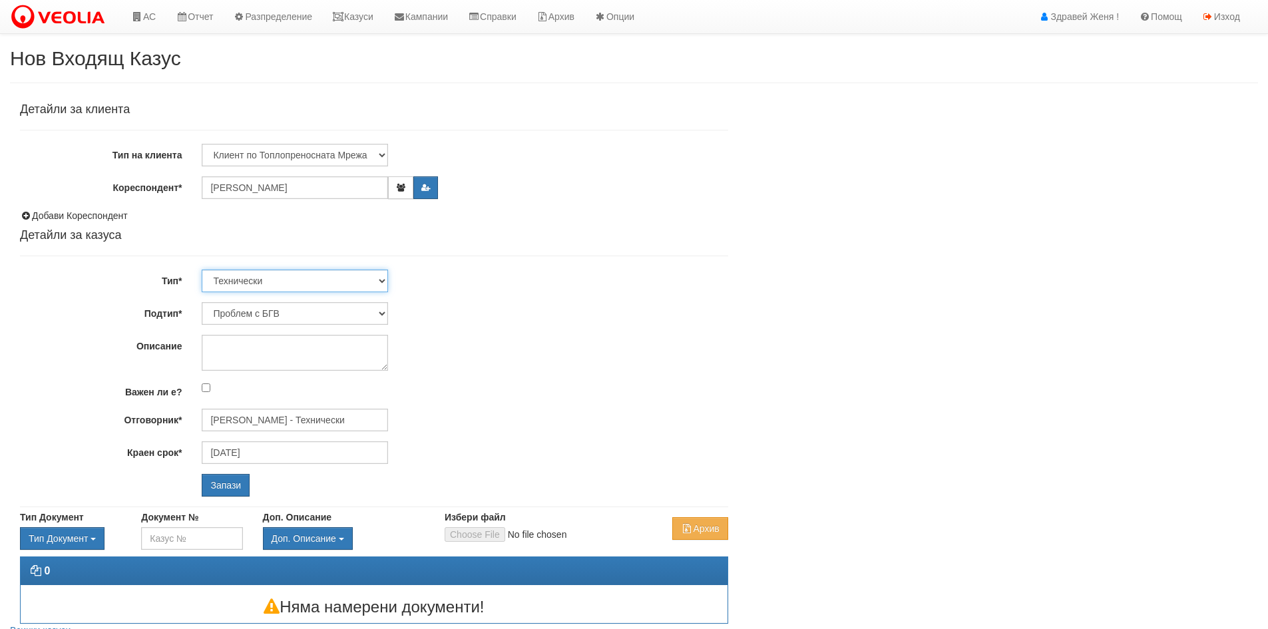
select select "6"
click at [202, 270] on select "Технически ФТС Търговски Административен Производствен Експлоатационен Финансов…" at bounding box center [295, 281] width 186 height 23
type input "[DATE]"
click at [384, 308] on select "Писмо Фактура Потвърдителни сведения Протокол за изискуем данък Други" at bounding box center [295, 313] width 186 height 23
click at [381, 280] on select "Технически ФТС Търговски Административен Производствен Експлоатационен Финансов…" at bounding box center [295, 281] width 186 height 23
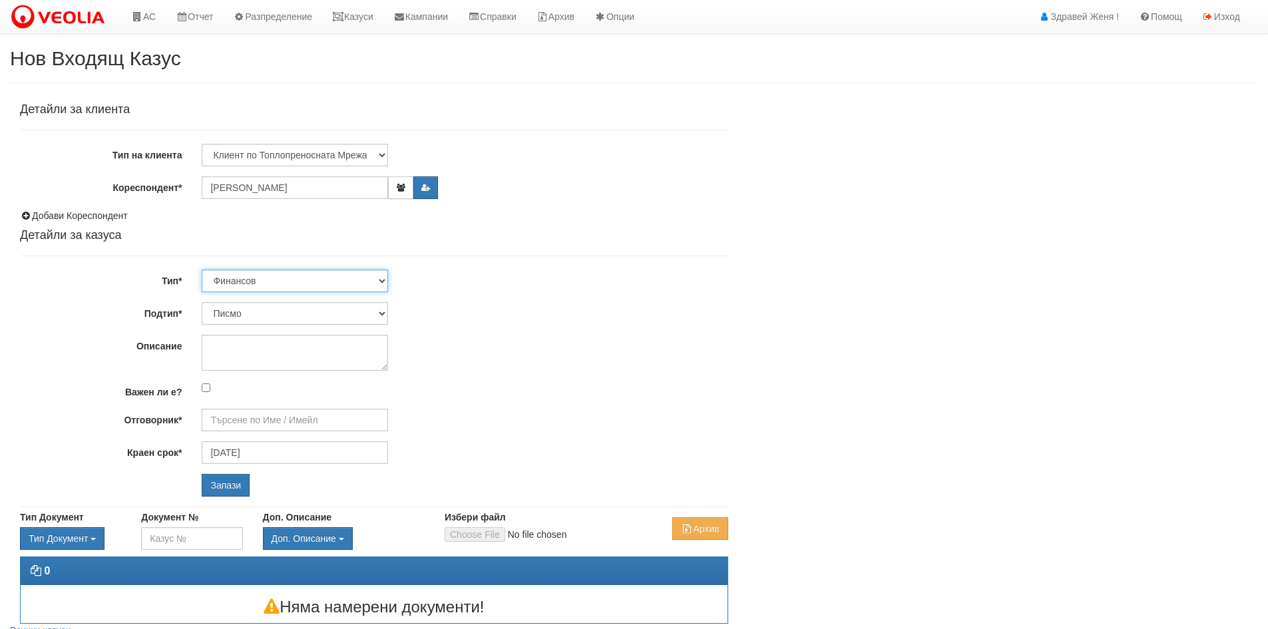
select select "1"
click at [202, 270] on select "Технически ФТС Търговски Административен Производствен Експлоатационен Финансов…" at bounding box center [295, 281] width 186 height 23
type input "Миглена Михова - Клиенти и Развитие"
click at [382, 314] on select "Заявление за смяна на партида Заявление за равни месечни вноски Разпределение о…" at bounding box center [295, 313] width 186 height 23
select select "Заявление за равни месечни вноски"
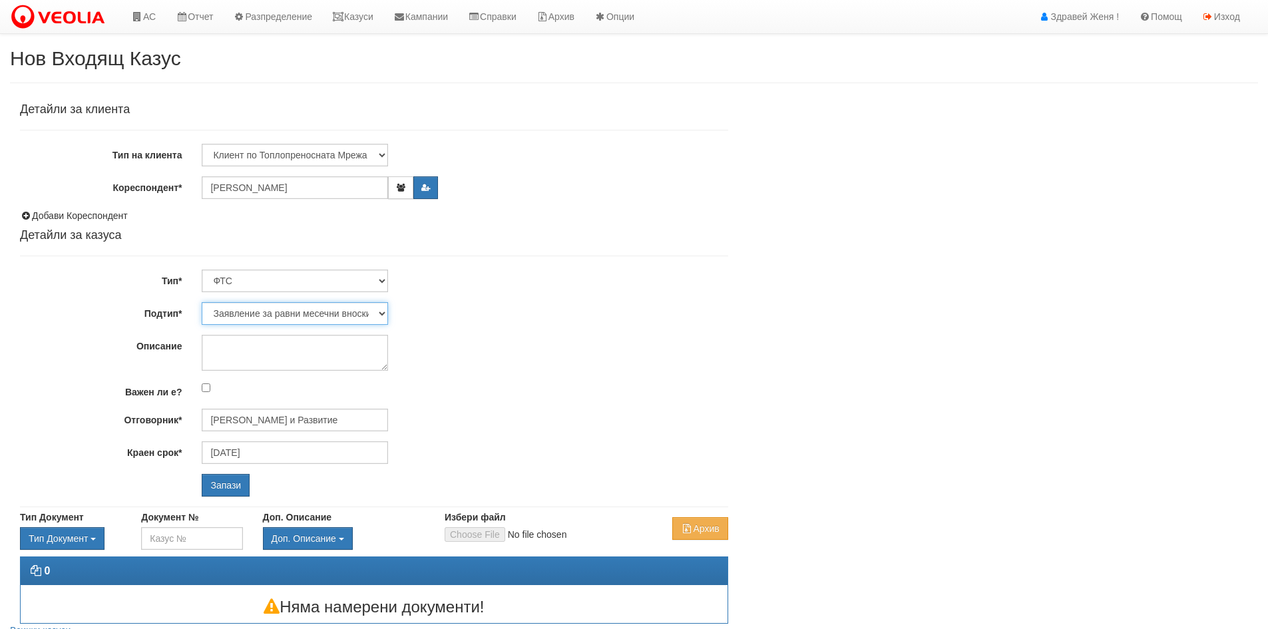
click at [202, 302] on select "Заявление за смяна на партида Заявление за равни месечни вноски Разпределение о…" at bounding box center [295, 313] width 186 height 23
type input "Антоанета Ганева - Клиенти и Развитие"
click at [252, 357] on textarea "Описание" at bounding box center [295, 353] width 186 height 36
type textarea "O"
type textarea "отказ"
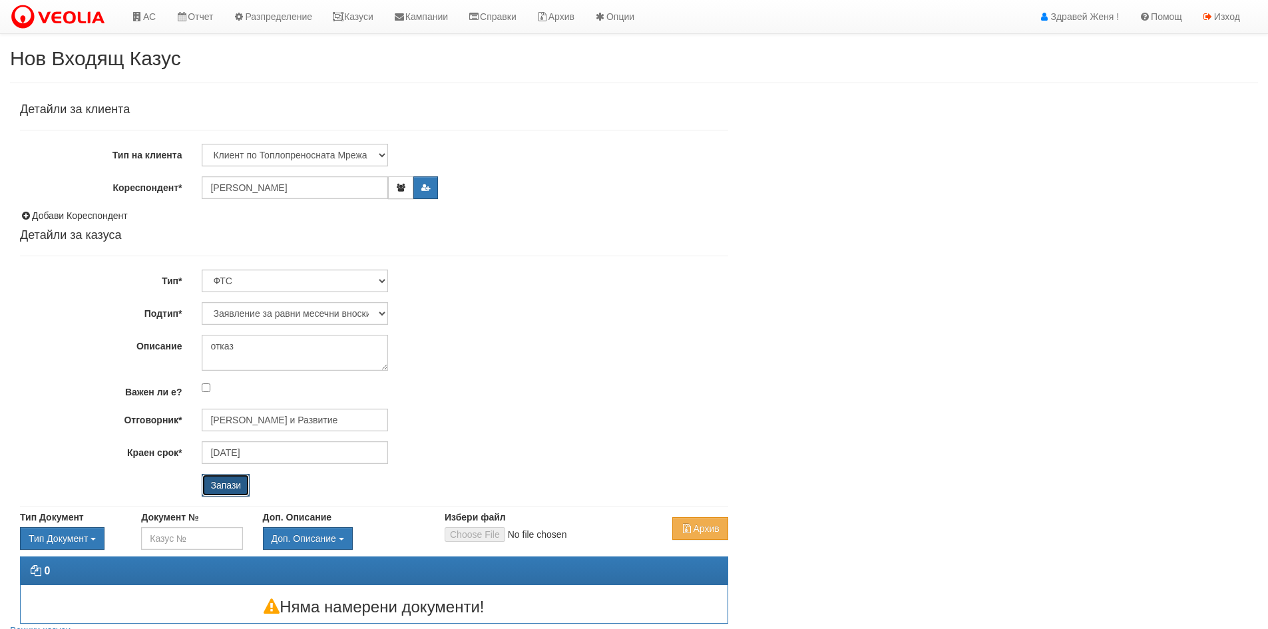
click at [239, 481] on input "Запази" at bounding box center [226, 485] width 48 height 23
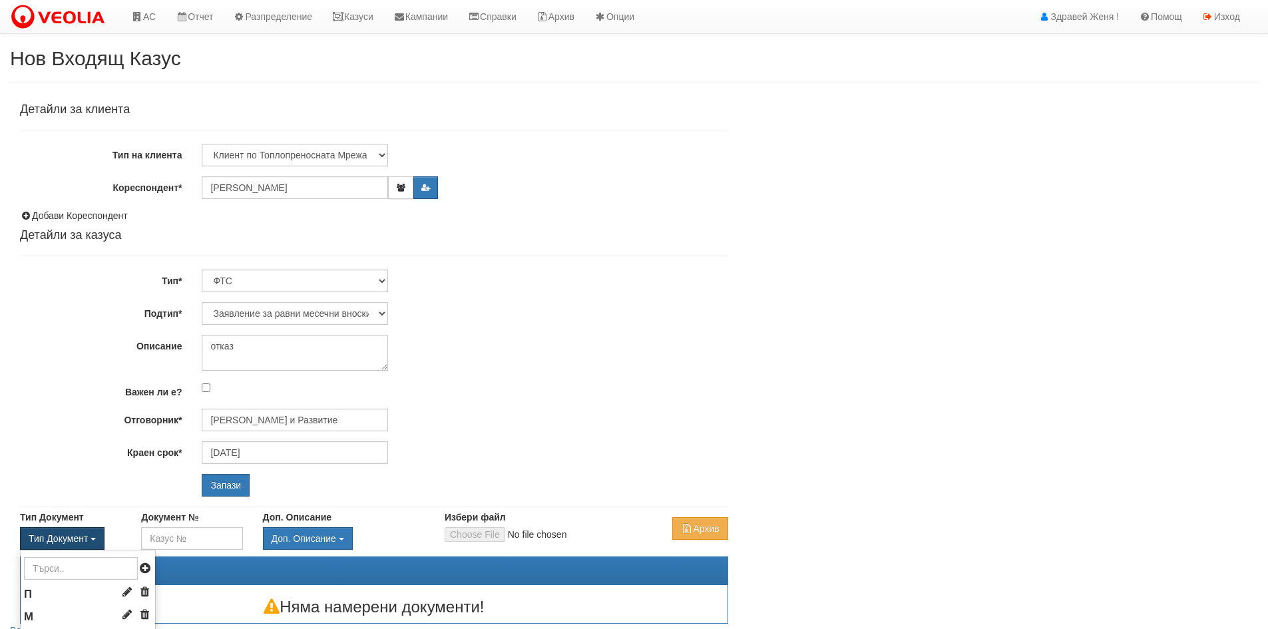
click at [94, 540] on span "button" at bounding box center [93, 539] width 5 height 3
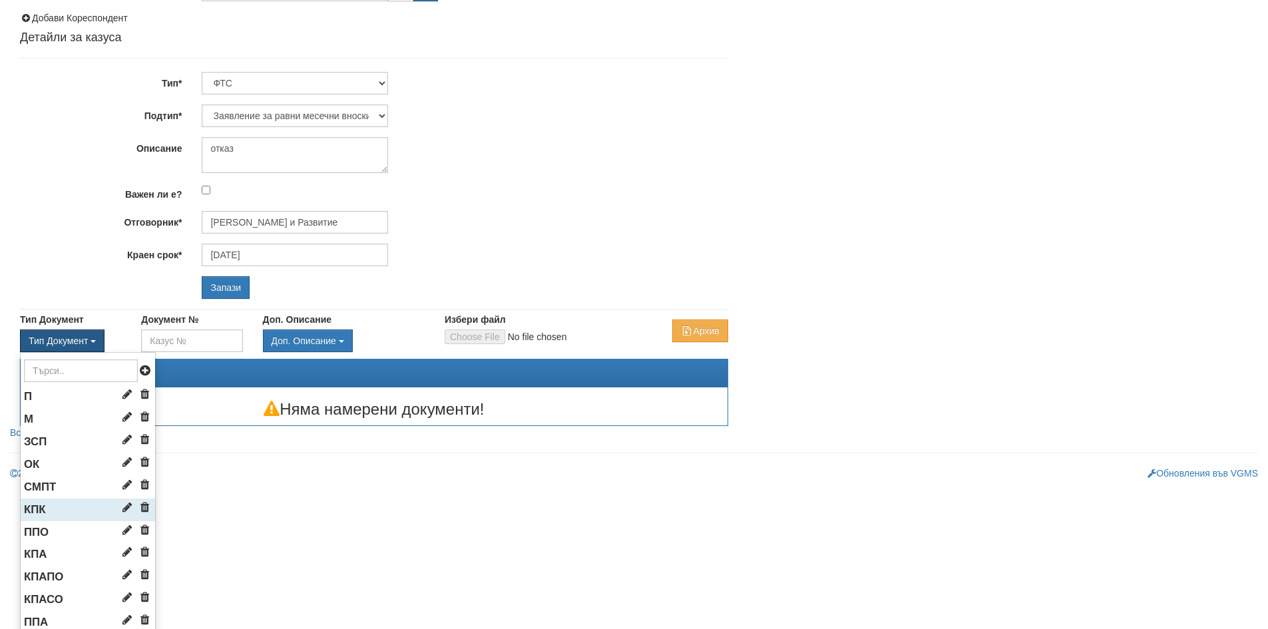
scroll to position [200, 0]
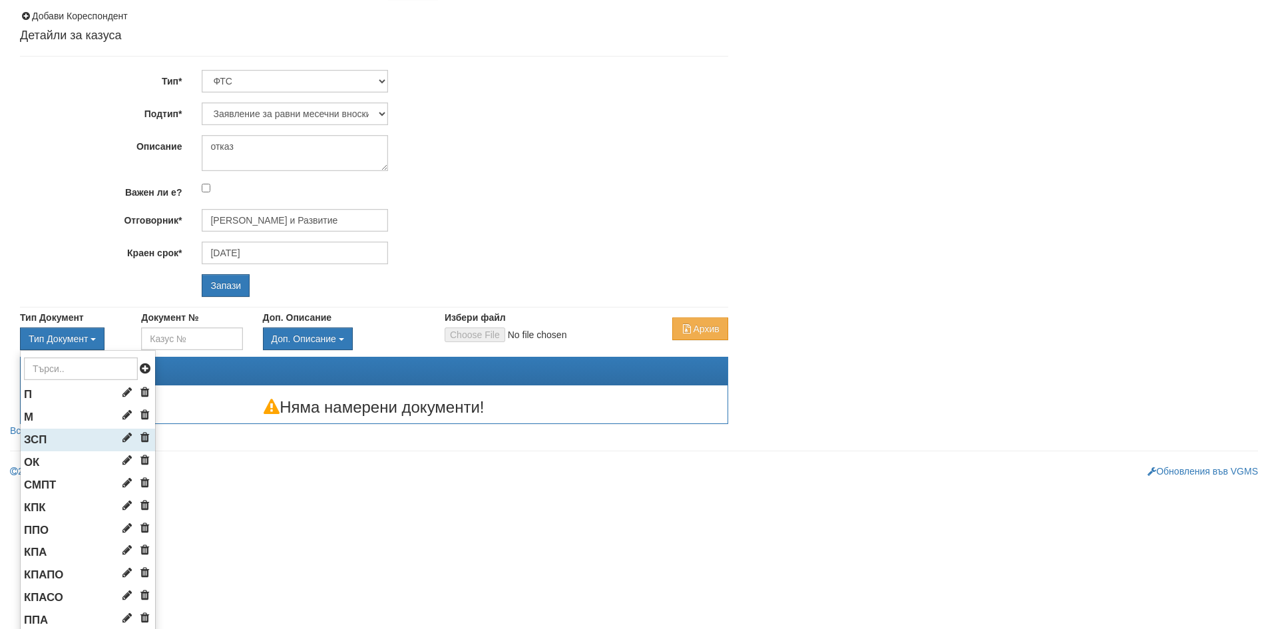
click at [120, 435] on icon at bounding box center [127, 437] width 15 height 11
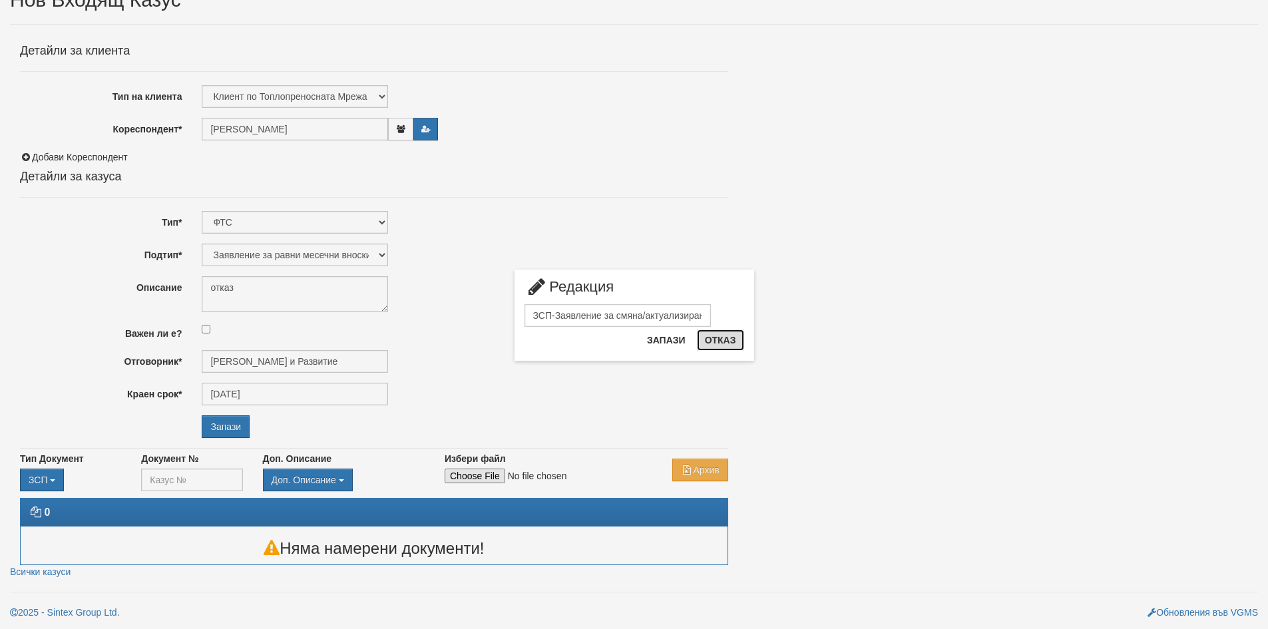
click at [716, 343] on button "Отказ" at bounding box center [720, 340] width 47 height 21
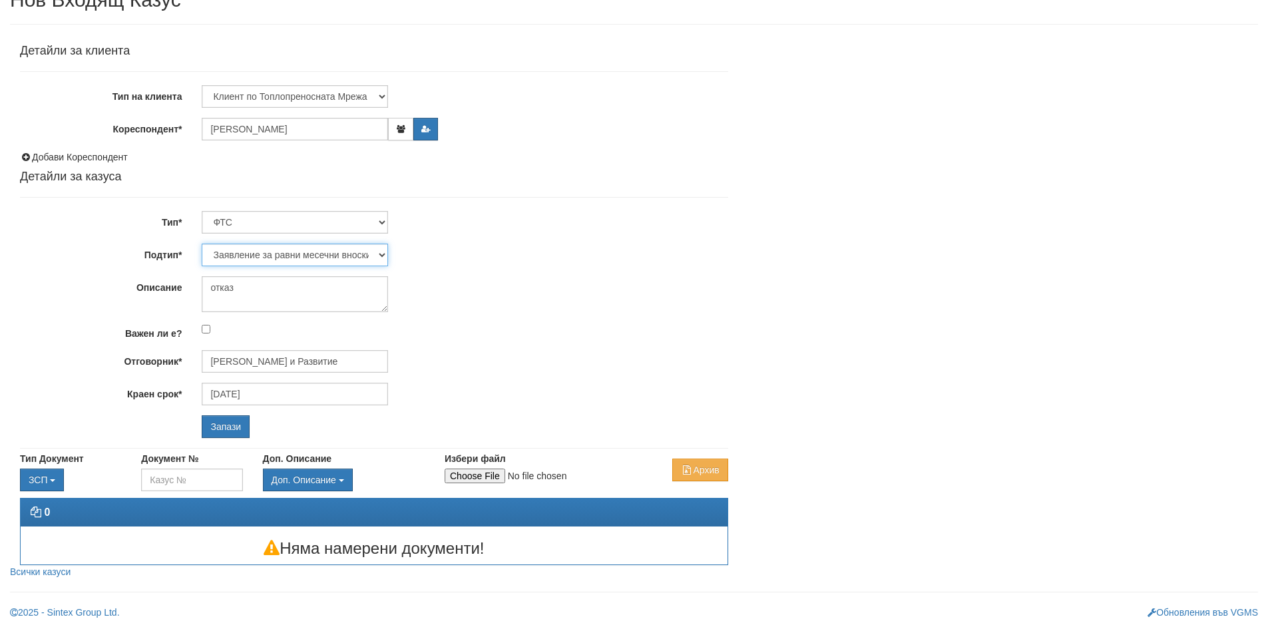
click at [383, 254] on select "Заявление за смяна на партида Заявление за равни месечни вноски Разпределение о…" at bounding box center [295, 255] width 186 height 23
select select "Други"
click at [202, 244] on select "Заявление за смяна на партида Заявление за равни месечни вноски Разпределение о…" at bounding box center [295, 255] width 186 height 23
type input "Илияна Кръстева - Клиенти и Развитие"
click at [385, 258] on select "Заявление за смяна на партида Заявление за равни месечни вноски Разпределение о…" at bounding box center [295, 255] width 186 height 23
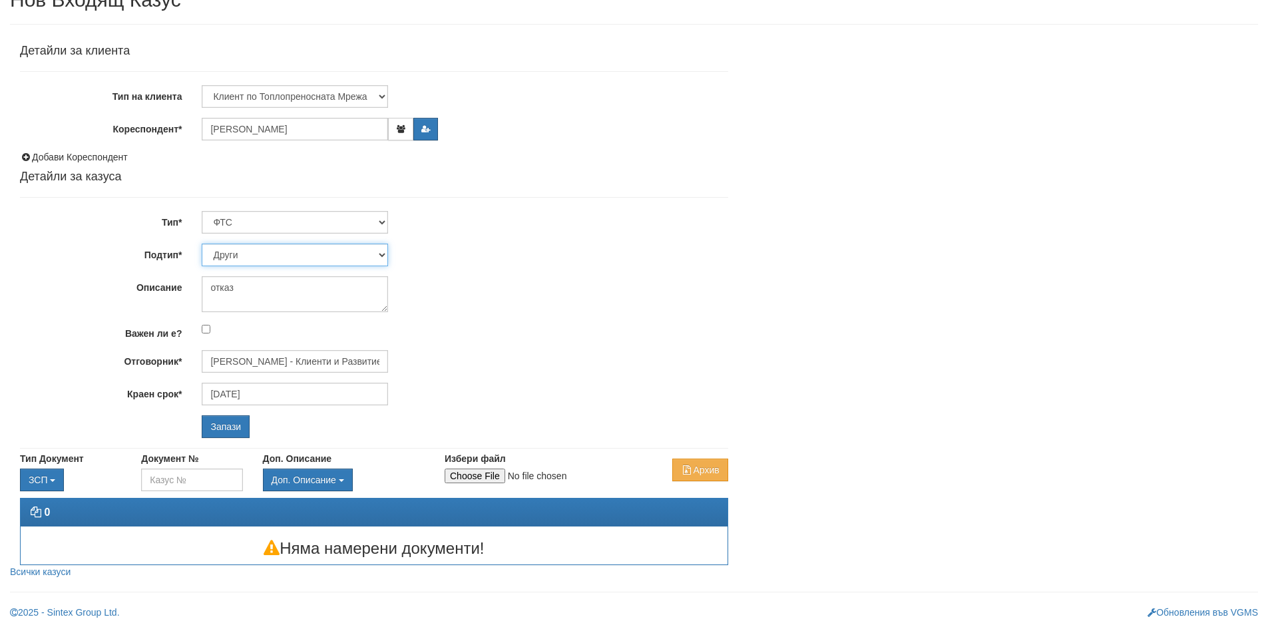
select select "Заявление за равни месечни вноски"
click at [202, 244] on select "Заявление за смяна на партида Заявление за равни месечни вноски Разпределение о…" at bounding box center [295, 255] width 186 height 23
type input "[PERSON_NAME] и Развитие"
click at [237, 426] on input "Запази" at bounding box center [226, 426] width 48 height 23
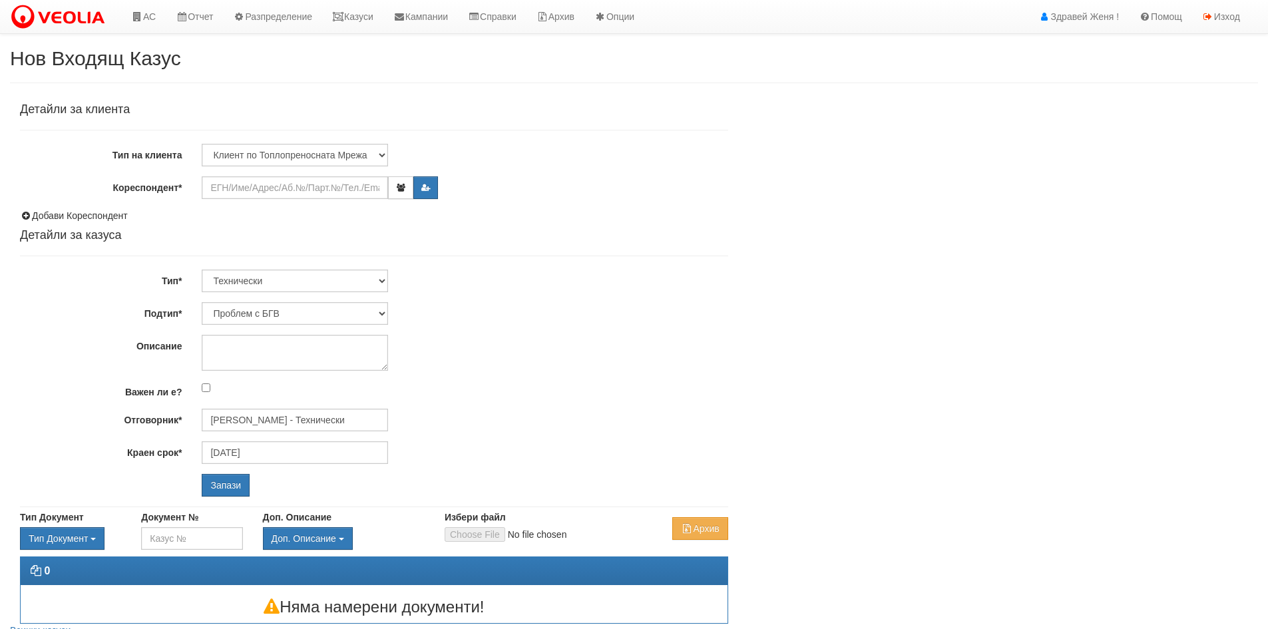
scroll to position [59, 0]
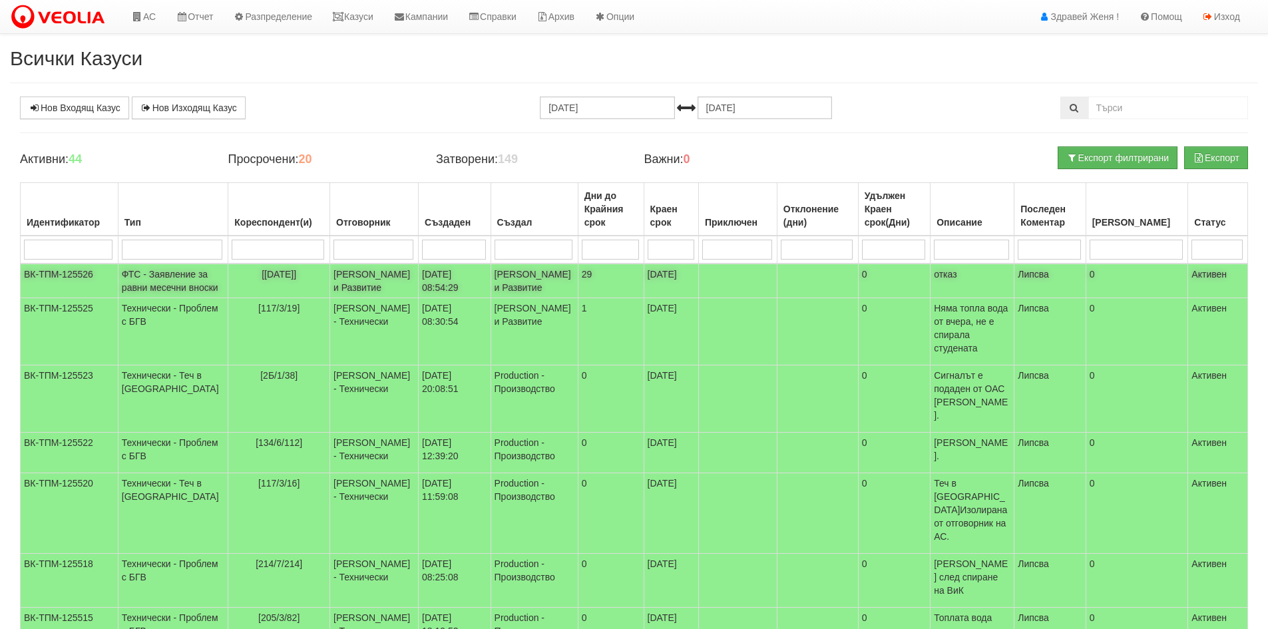
click at [388, 284] on td "[PERSON_NAME] и Развитие" at bounding box center [374, 281] width 89 height 35
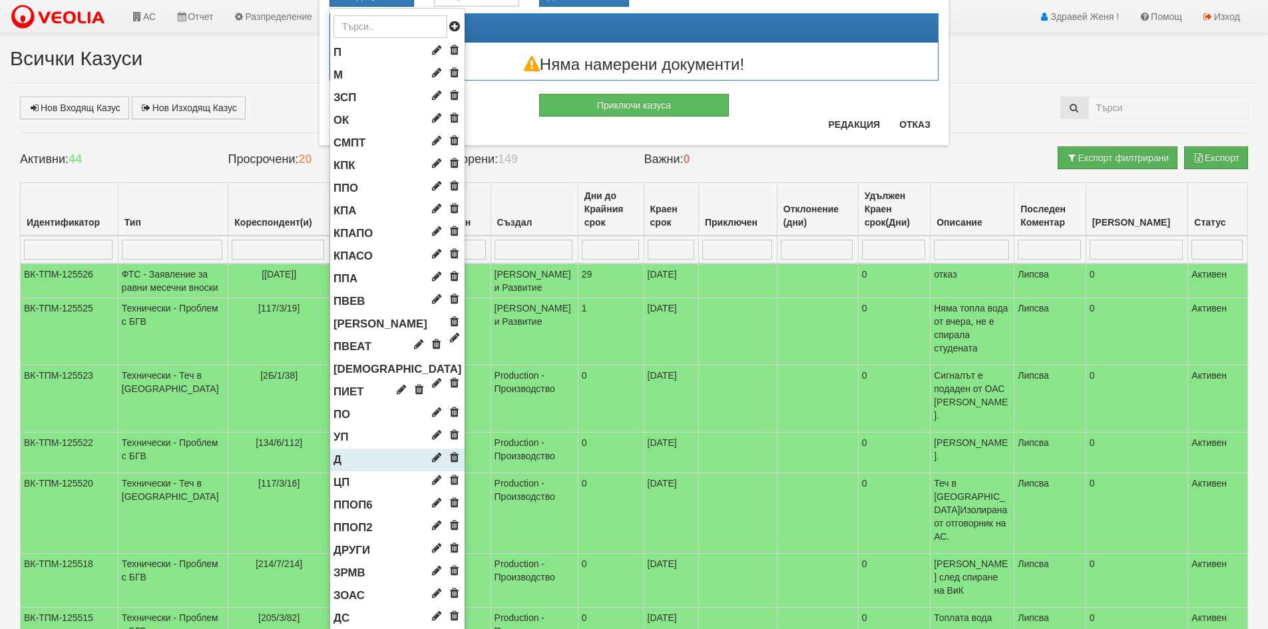
scroll to position [466, 0]
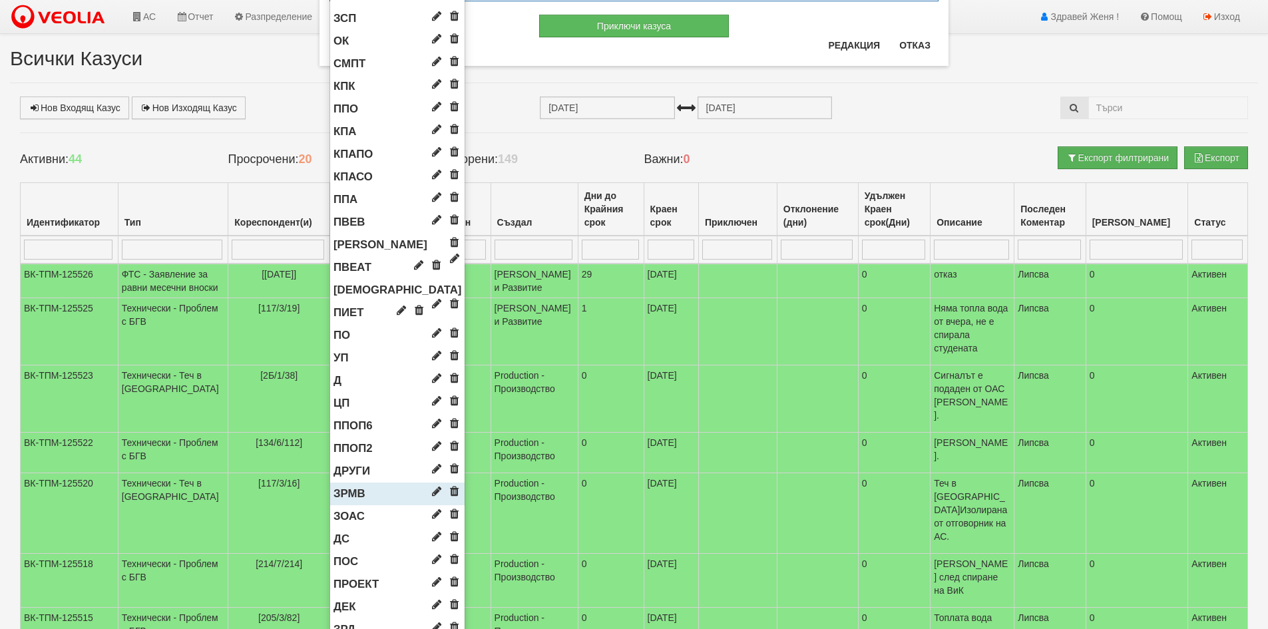
click at [354, 492] on span "ЗРМВ" at bounding box center [350, 493] width 32 height 13
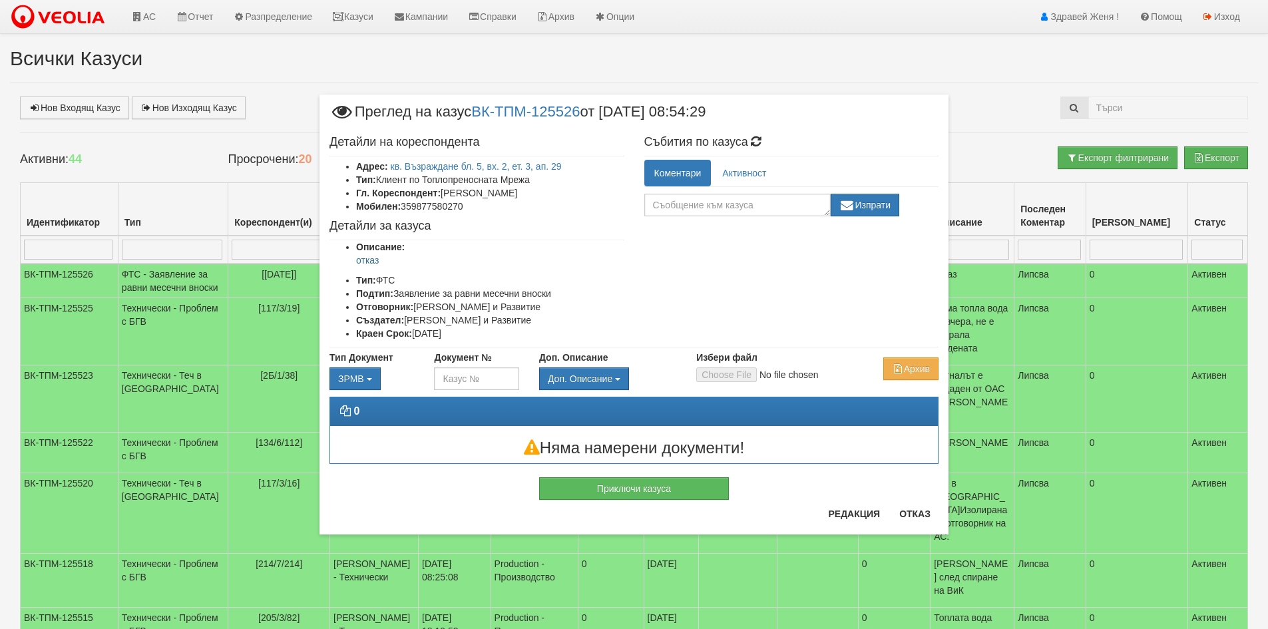
scroll to position [0, 0]
click at [716, 375] on input "Избери файл" at bounding box center [784, 374] width 176 height 15
type input "C:\fakepath\DOC116.pdf"
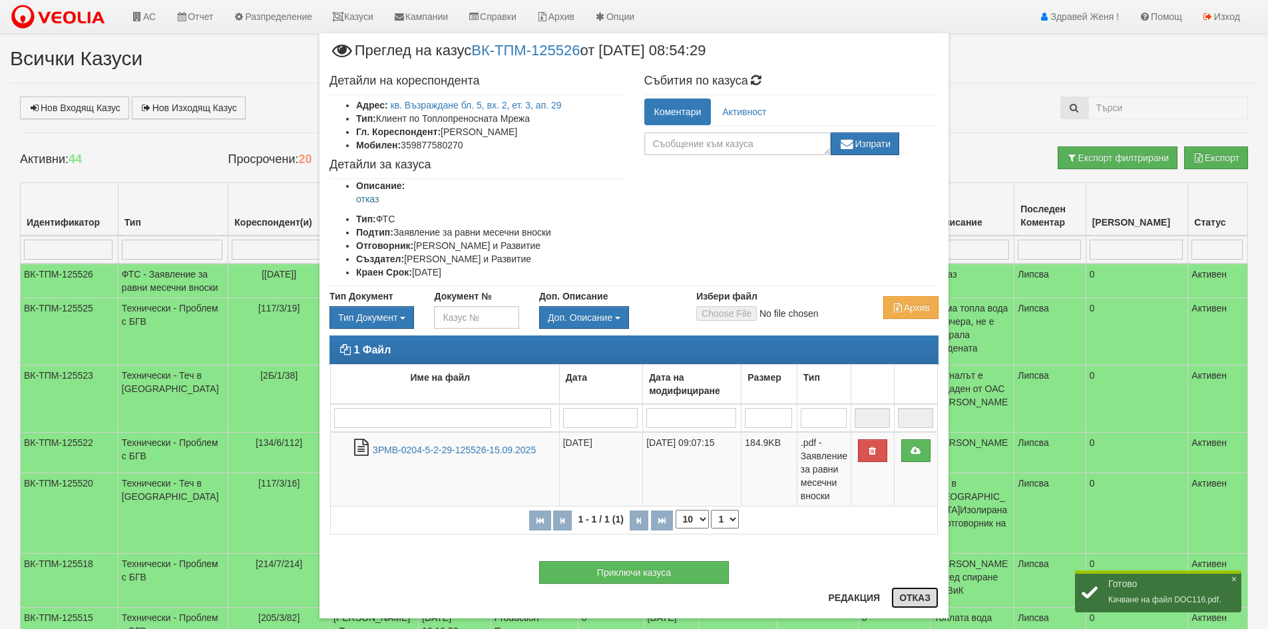
click at [911, 600] on button "Отказ" at bounding box center [914, 597] width 47 height 21
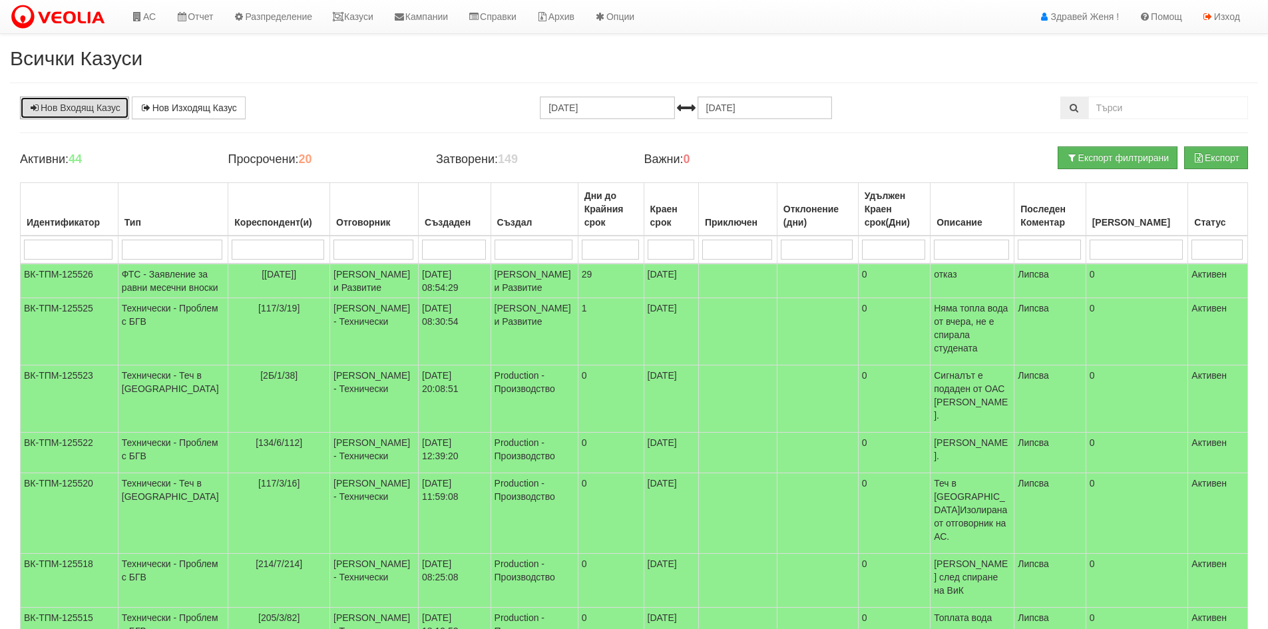
click at [87, 107] on link "Нов Входящ Казус" at bounding box center [74, 108] width 109 height 23
click at [344, 20] on icon at bounding box center [338, 16] width 12 height 9
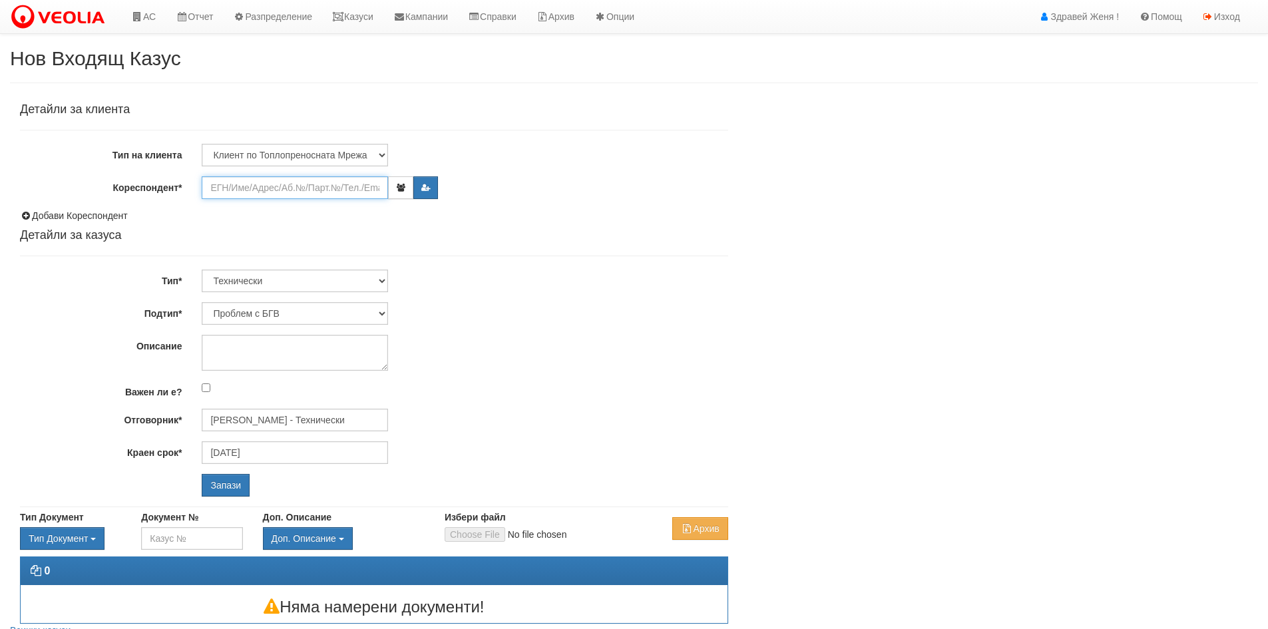
click at [237, 192] on input "Кореспондент*" at bounding box center [295, 187] width 186 height 23
paste input "15461"
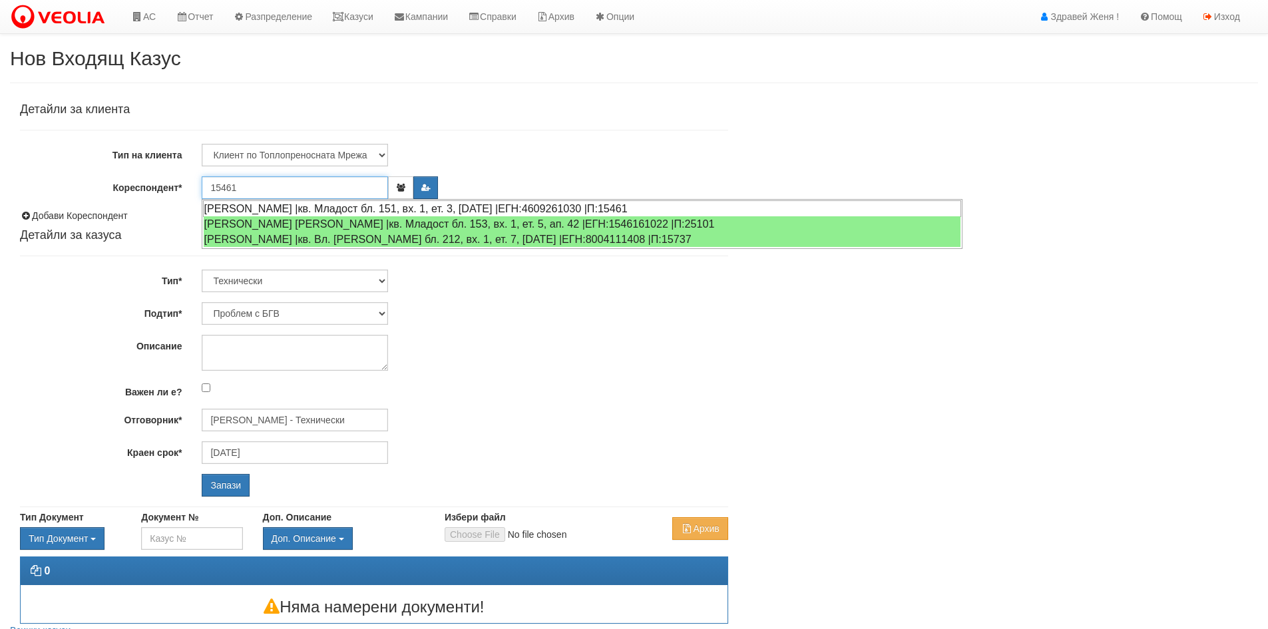
click at [471, 208] on div "ДИНА КОЛЕВА ТОДОРОВА |кв. Младост бл. 151, вх. 1, ет. 3, ап. 7 |ЕГН:4609261030 …" at bounding box center [582, 208] width 758 height 17
type input "[PERSON_NAME]"
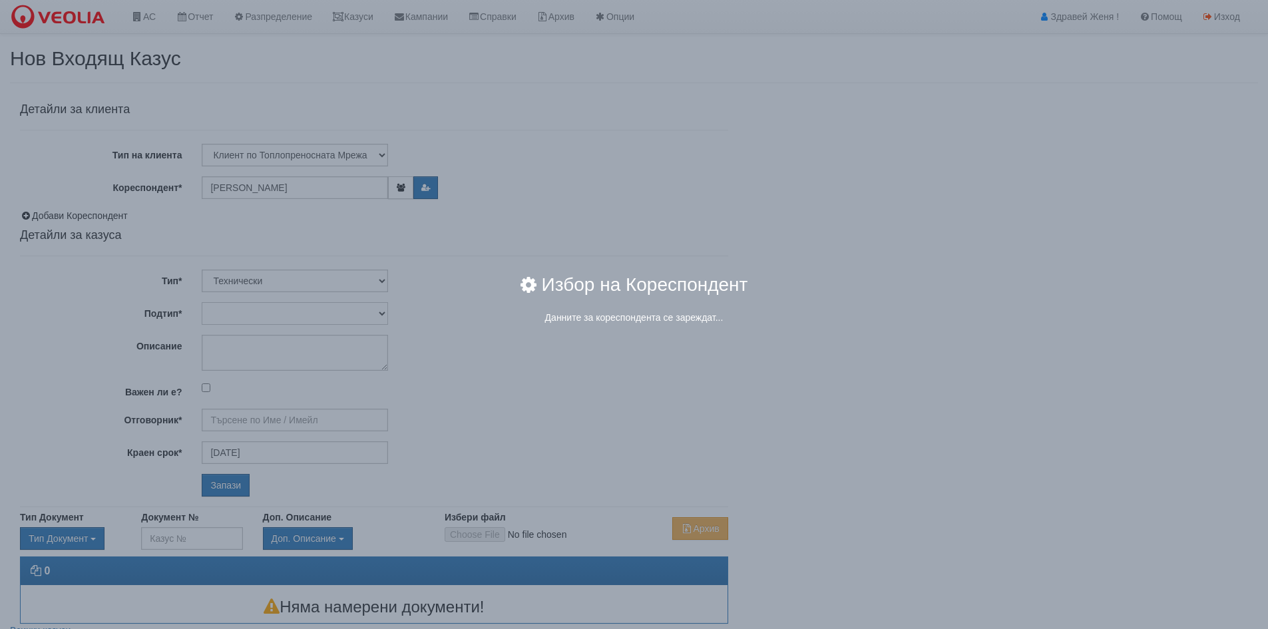
type input "[PERSON_NAME] - Технически"
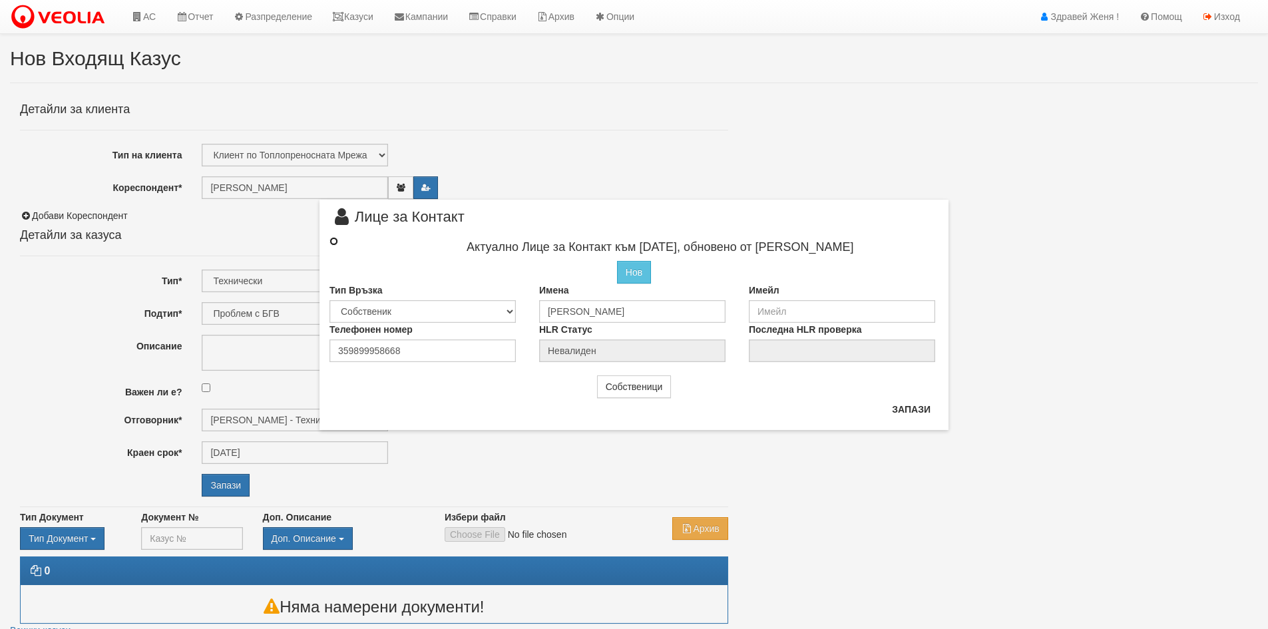
click at [336, 240] on input "radio" at bounding box center [334, 241] width 9 height 9
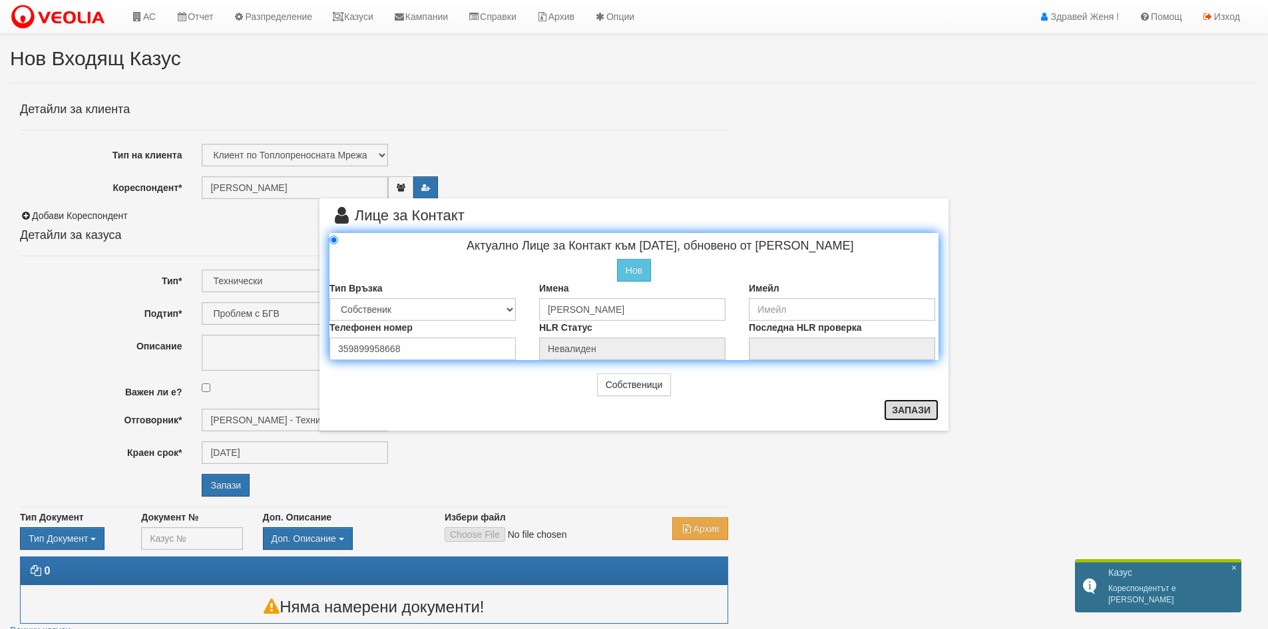
click at [896, 410] on button "Запази" at bounding box center [911, 409] width 55 height 21
radio input "true"
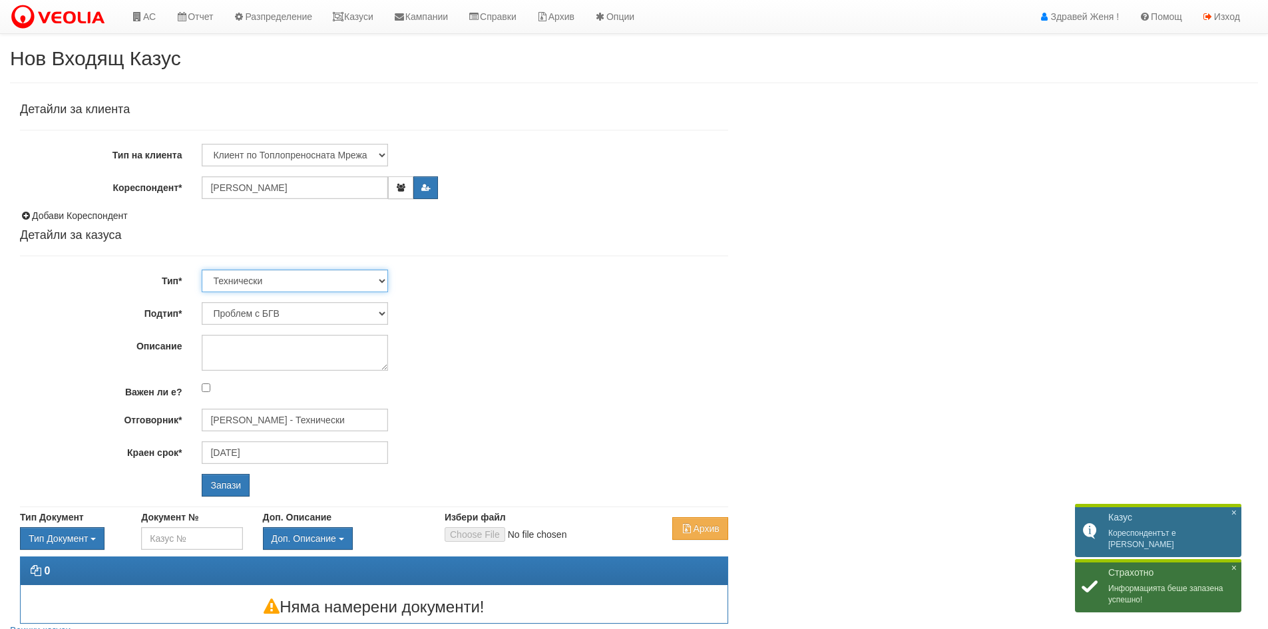
click at [379, 282] on select "Технически ФТС Търговски Административен Производствен Експлоатационен Финансов…" at bounding box center [295, 281] width 186 height 23
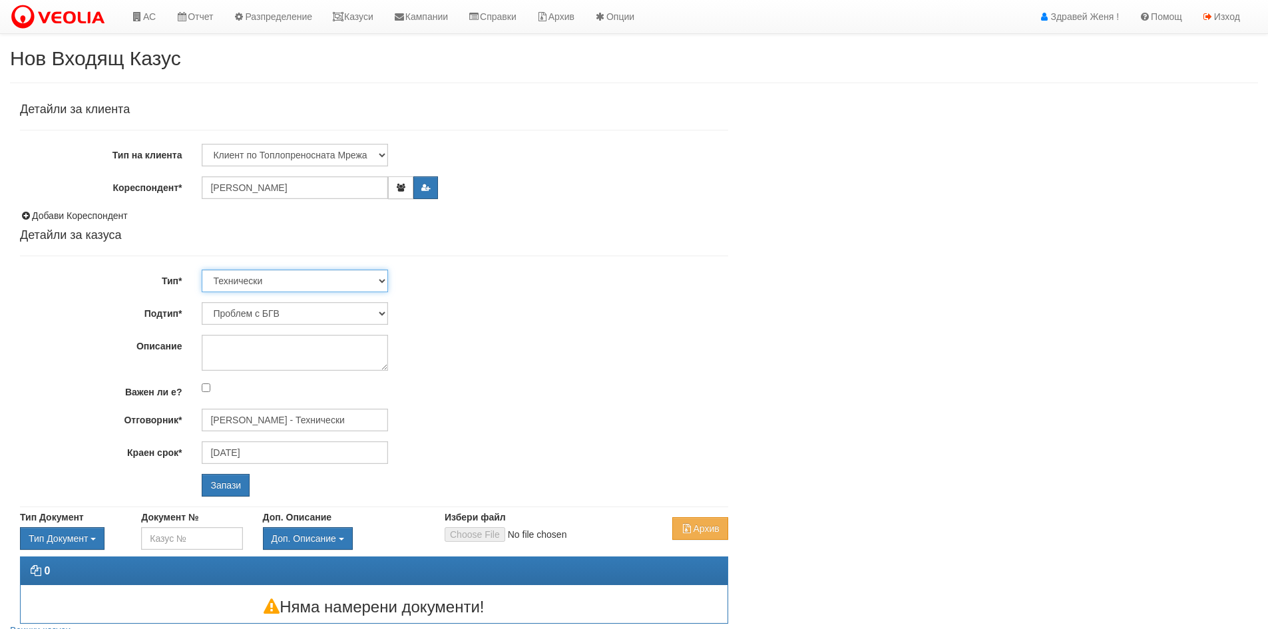
select select "1"
click at [202, 270] on select "Технически ФТС Търговски Административен Производствен Експлоатационен Финансов…" at bounding box center [295, 281] width 186 height 23
type input "[DATE]"
type input "[PERSON_NAME] и Развитие"
click at [384, 312] on select "Заявление за смяна на партида Заявление за равни месечни вноски Разпределение о…" at bounding box center [295, 313] width 186 height 23
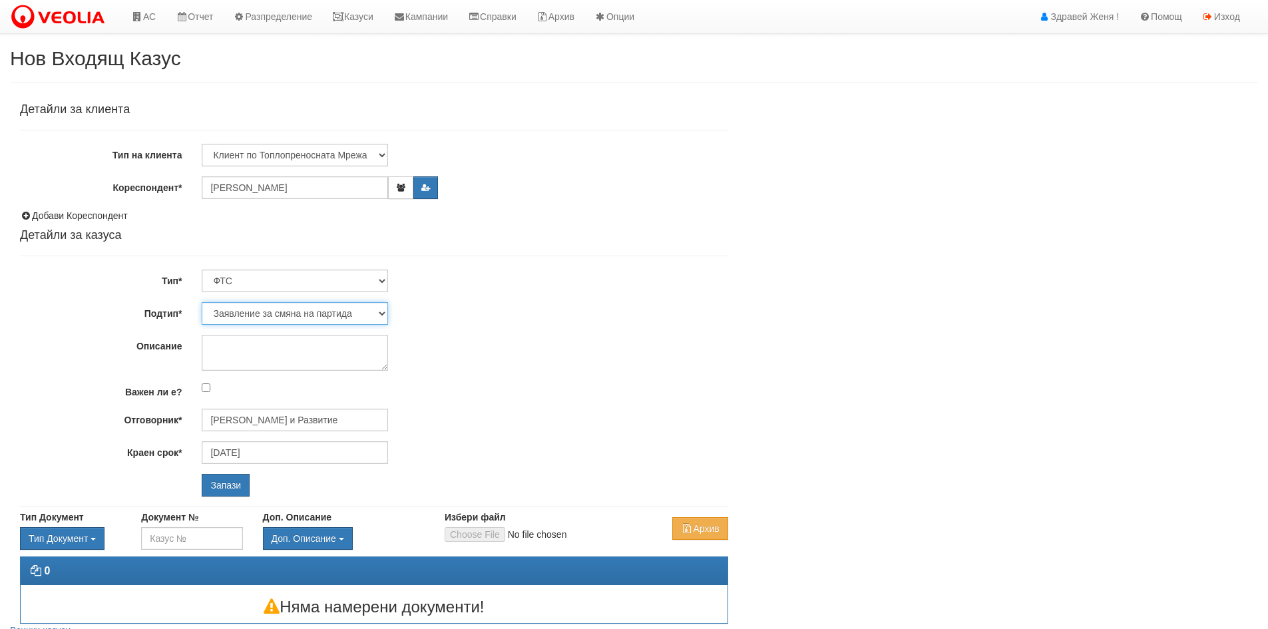
select select "Уточнения по фактура"
click at [202, 302] on select "Заявление за смяна на партида Заявление за равни месечни вноски Разпределение о…" at bounding box center [295, 313] width 186 height 23
type input "[PERSON_NAME] и Развитие"
click at [229, 489] on input "Запази" at bounding box center [226, 485] width 48 height 23
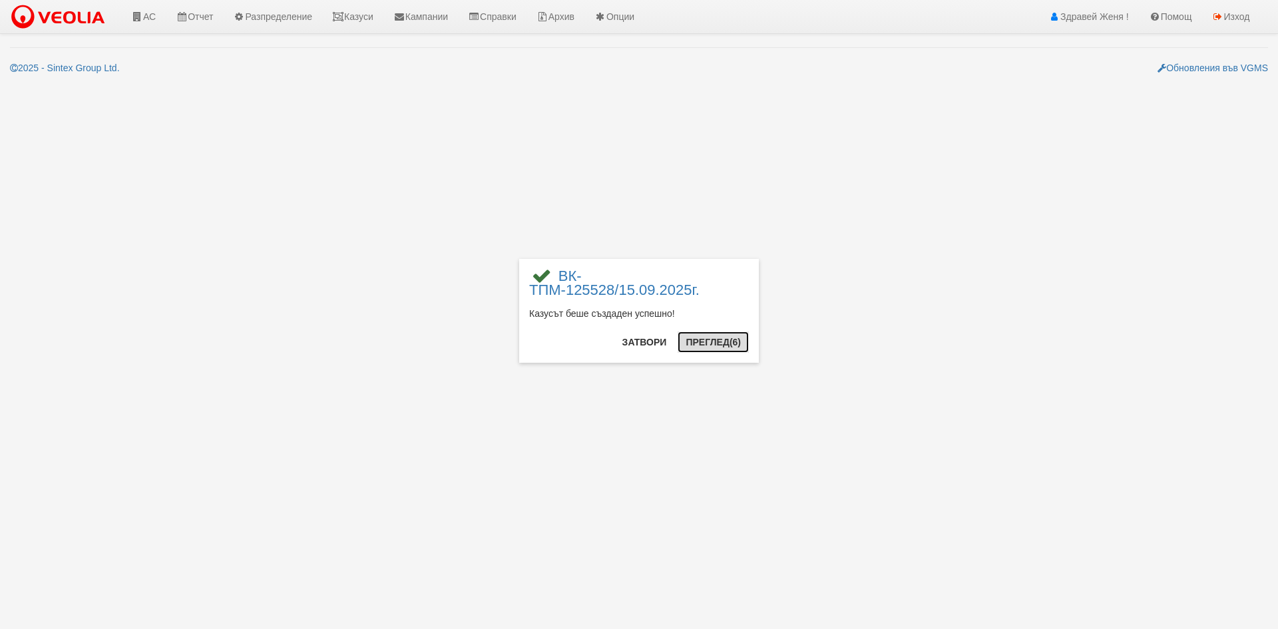
click at [710, 347] on button "Преглед (6)" at bounding box center [713, 342] width 71 height 21
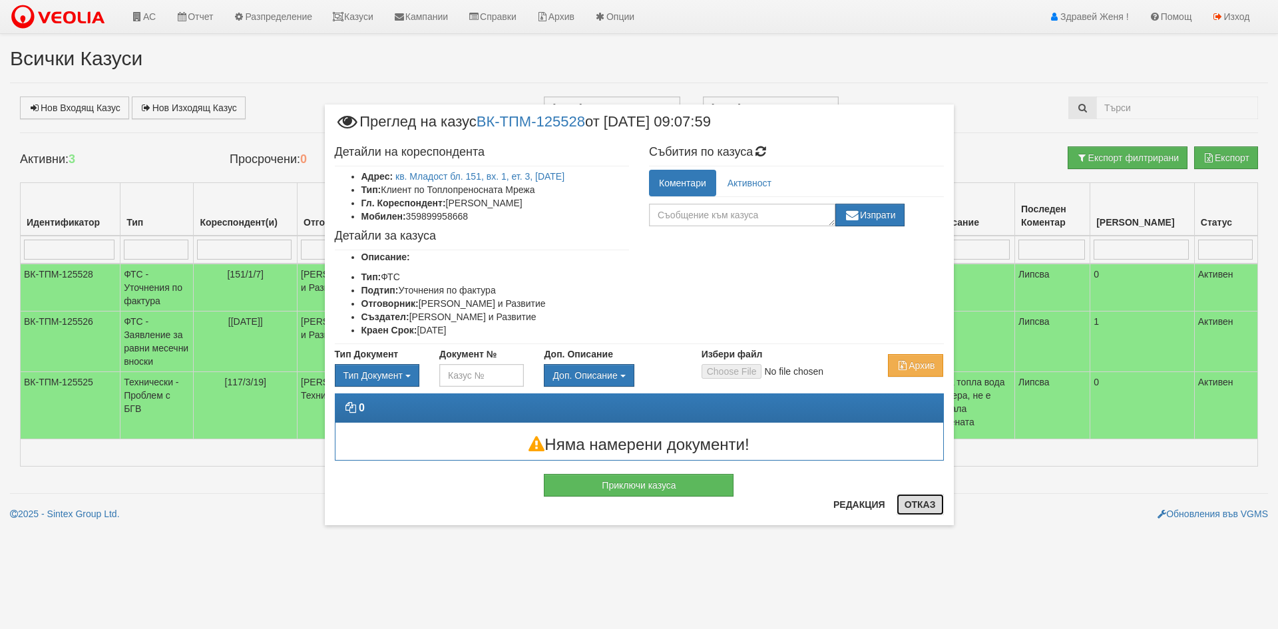
click at [927, 505] on button "Отказ" at bounding box center [920, 504] width 47 height 21
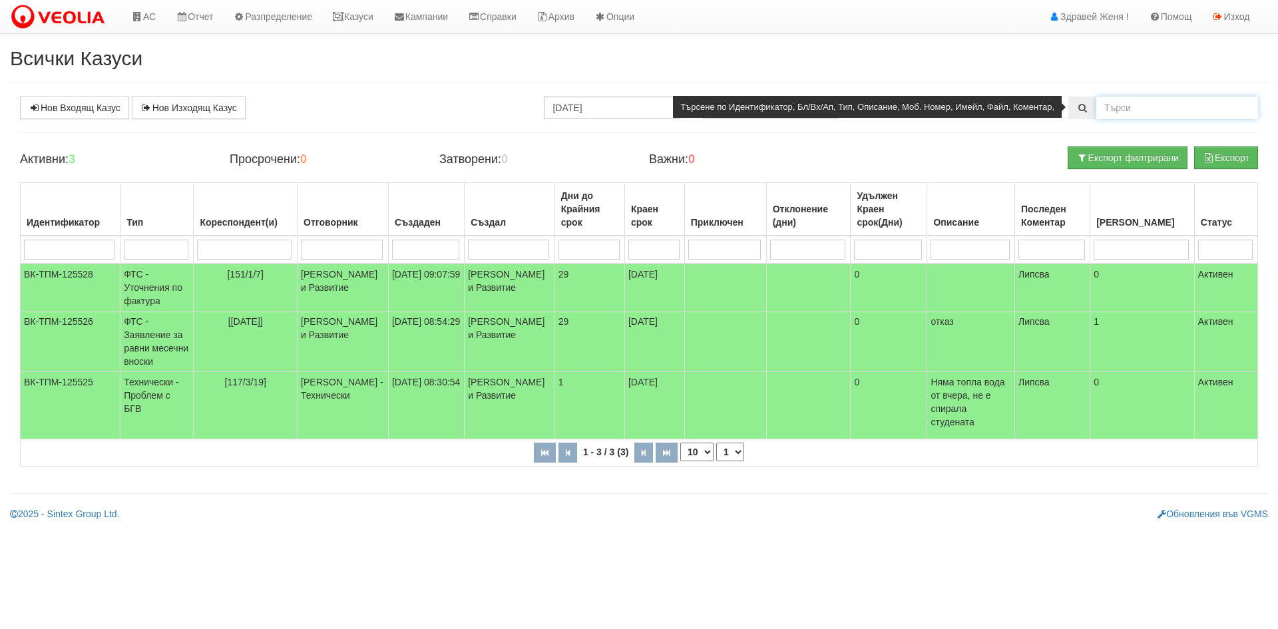
click at [1106, 110] on input "text" at bounding box center [1177, 108] width 162 height 23
paste input "25439"
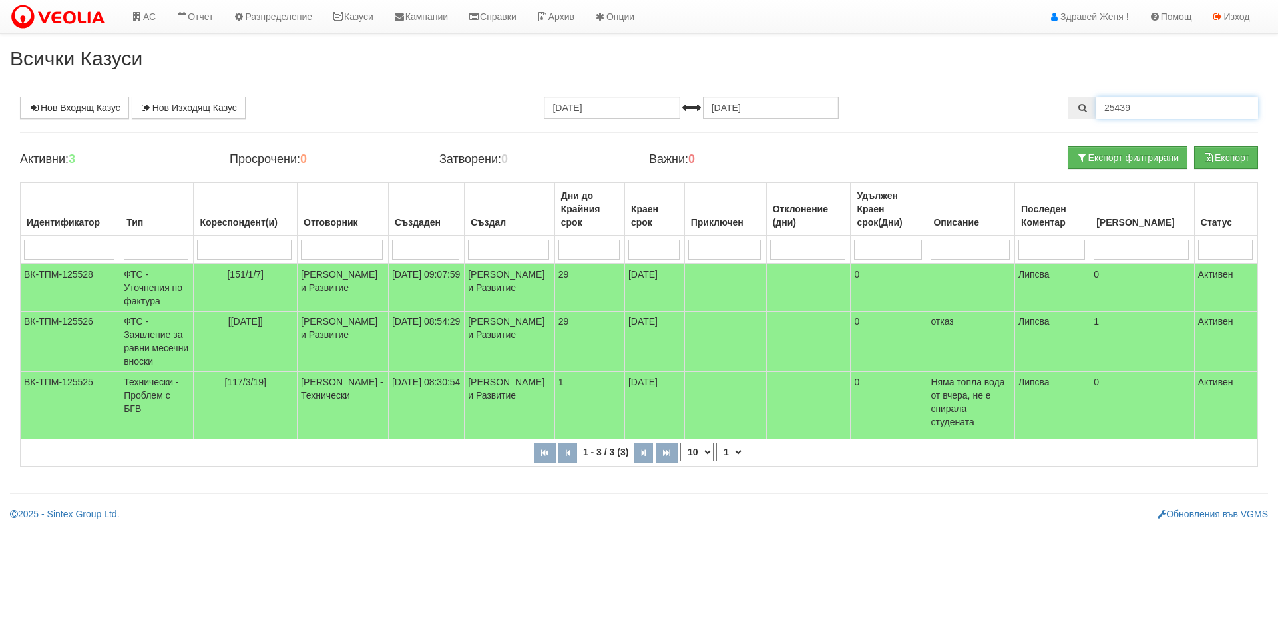
type input "25439"
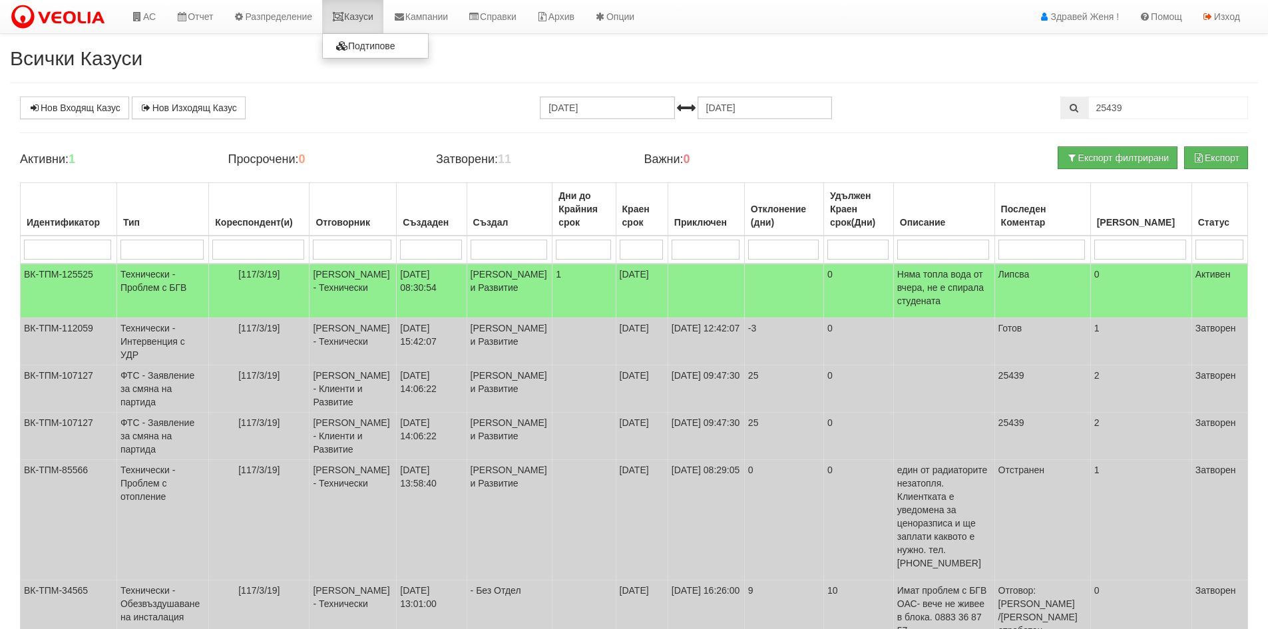
click at [339, 20] on link "Казуси" at bounding box center [352, 16] width 61 height 33
click at [154, 17] on link "АС" at bounding box center [143, 16] width 45 height 33
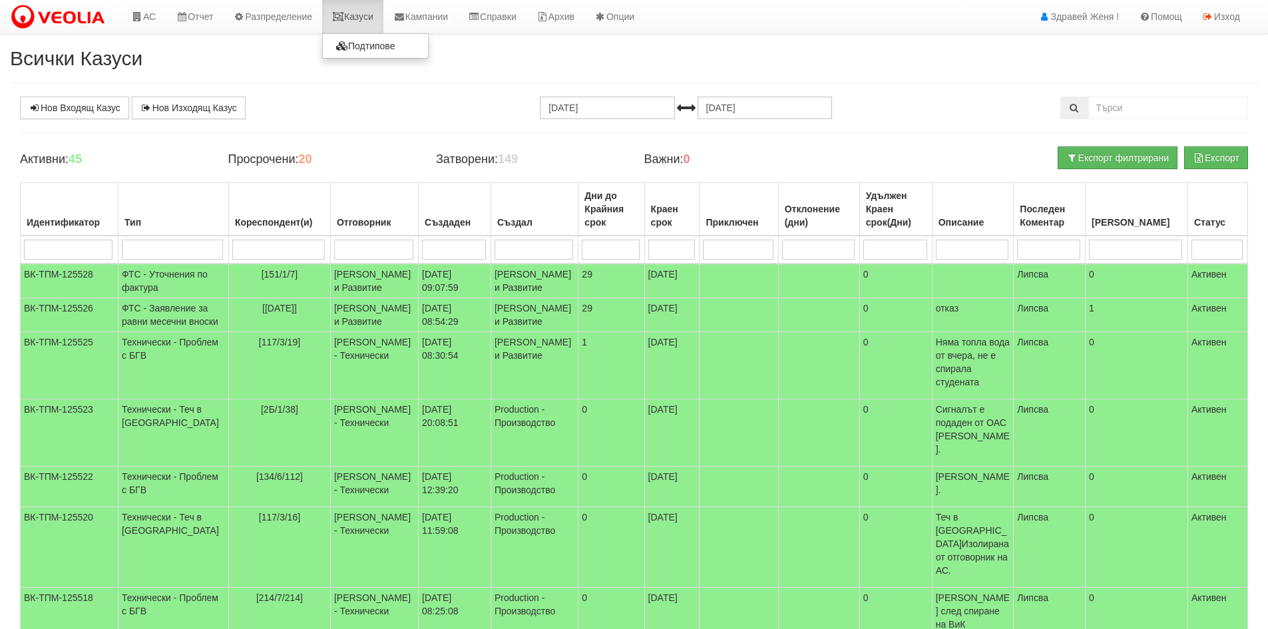
drag, startPoint x: 360, startPoint y: 17, endPoint x: 361, endPoint y: 27, distance: 9.4
click at [360, 19] on link "Казуси" at bounding box center [352, 16] width 61 height 33
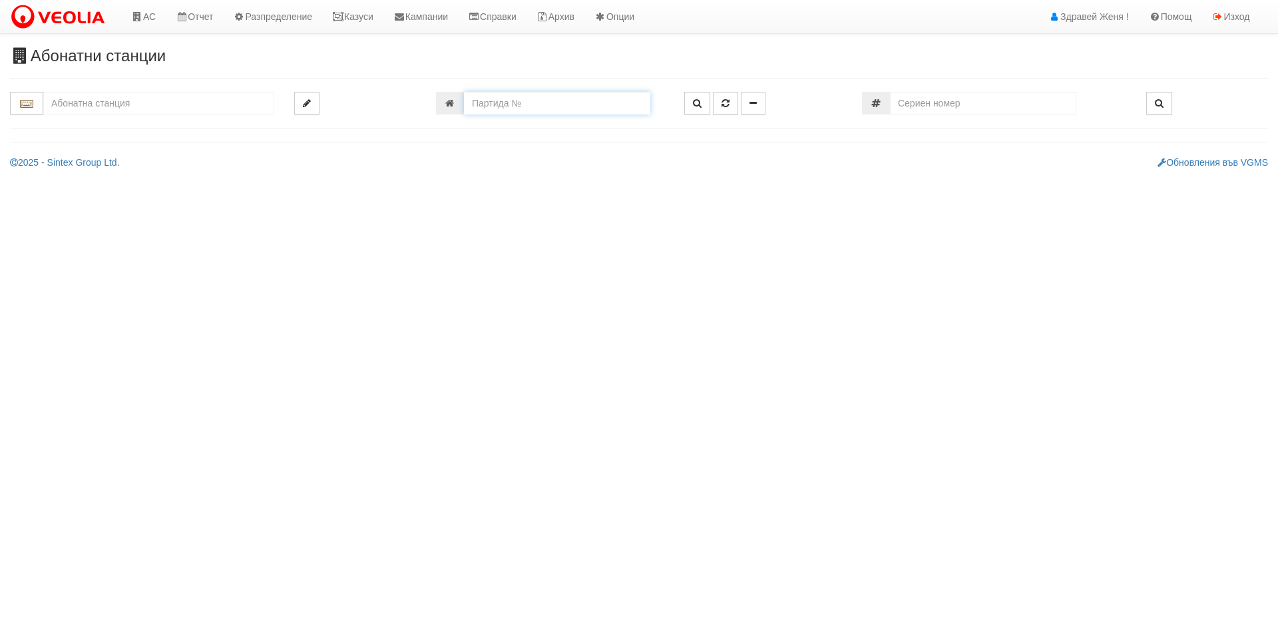
click at [575, 102] on input "number" at bounding box center [557, 103] width 186 height 23
click at [123, 103] on input "text" at bounding box center [158, 103] width 231 height 23
click at [375, 19] on link "Казуси" at bounding box center [352, 16] width 61 height 33
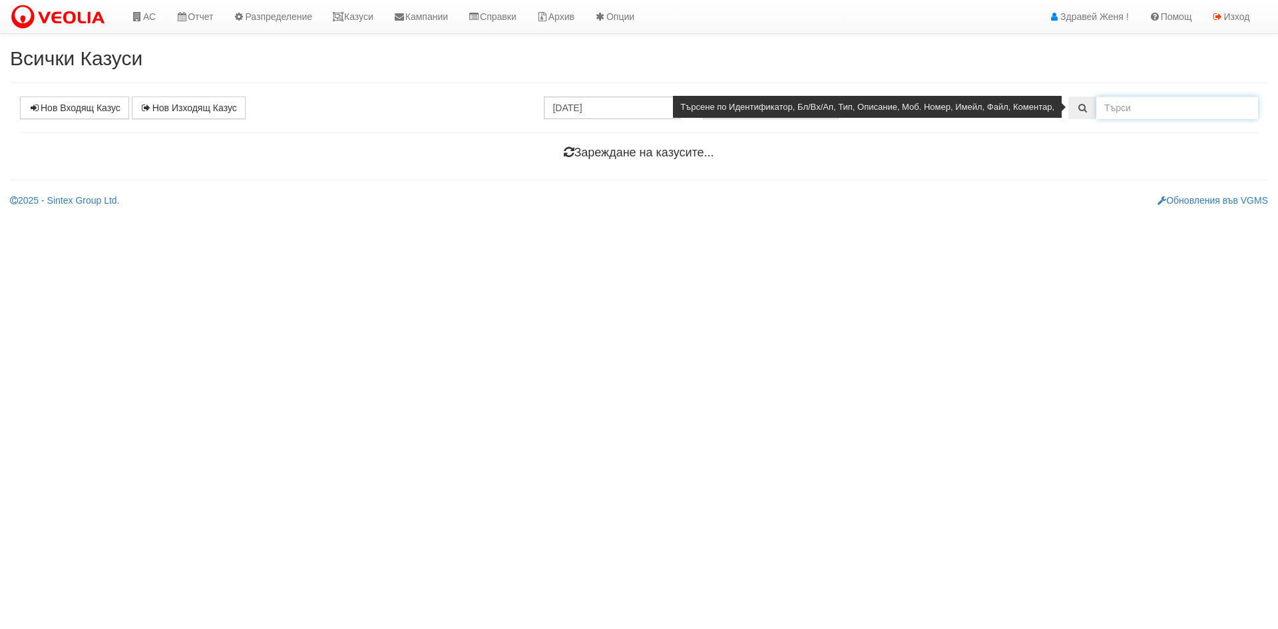
click at [1126, 118] on input "text" at bounding box center [1177, 108] width 162 height 23
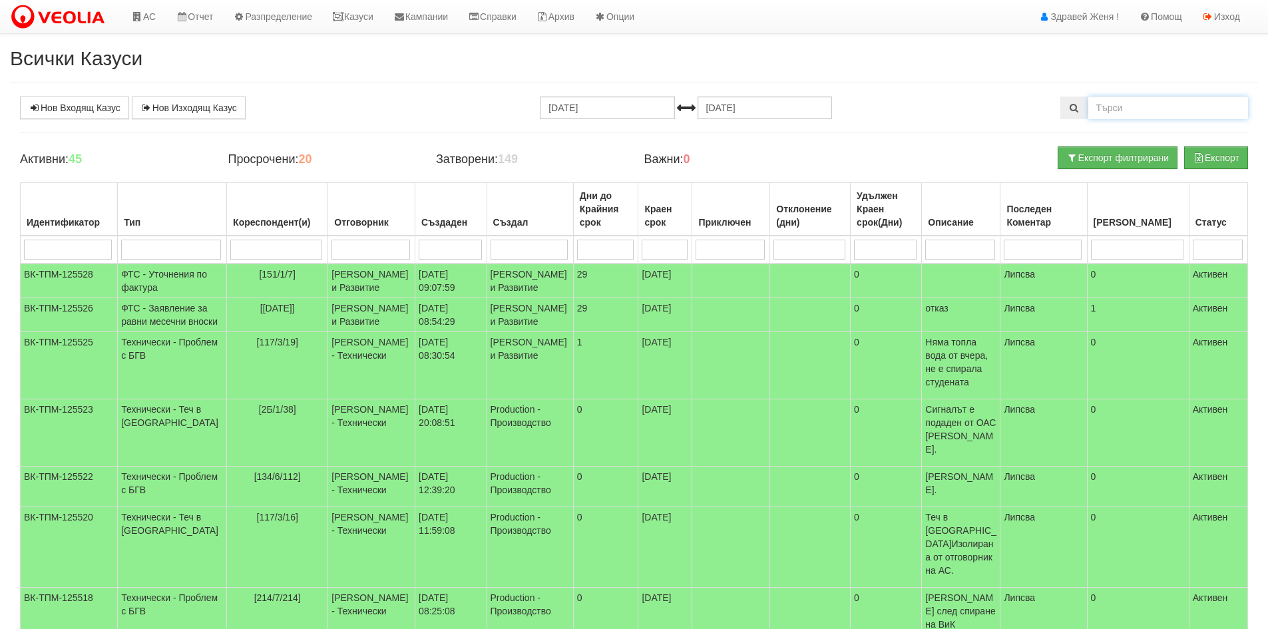
type input "[PERSON_NAME]"
type input "4/А/15"
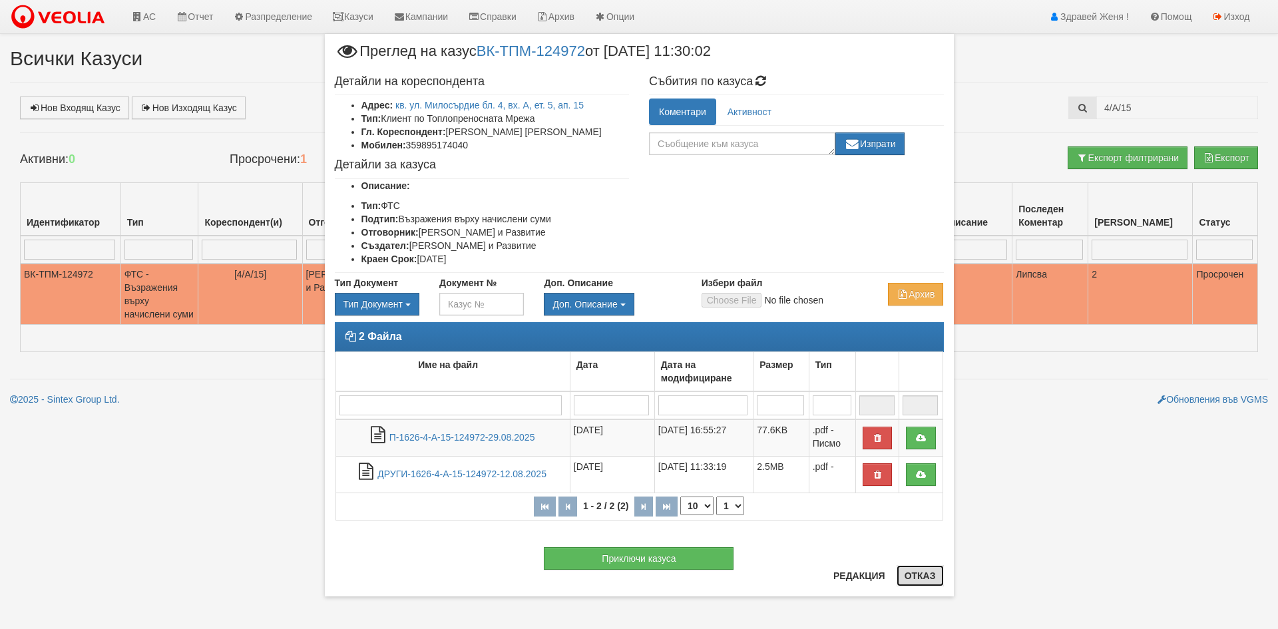
click at [908, 573] on button "Отказ" at bounding box center [920, 575] width 47 height 21
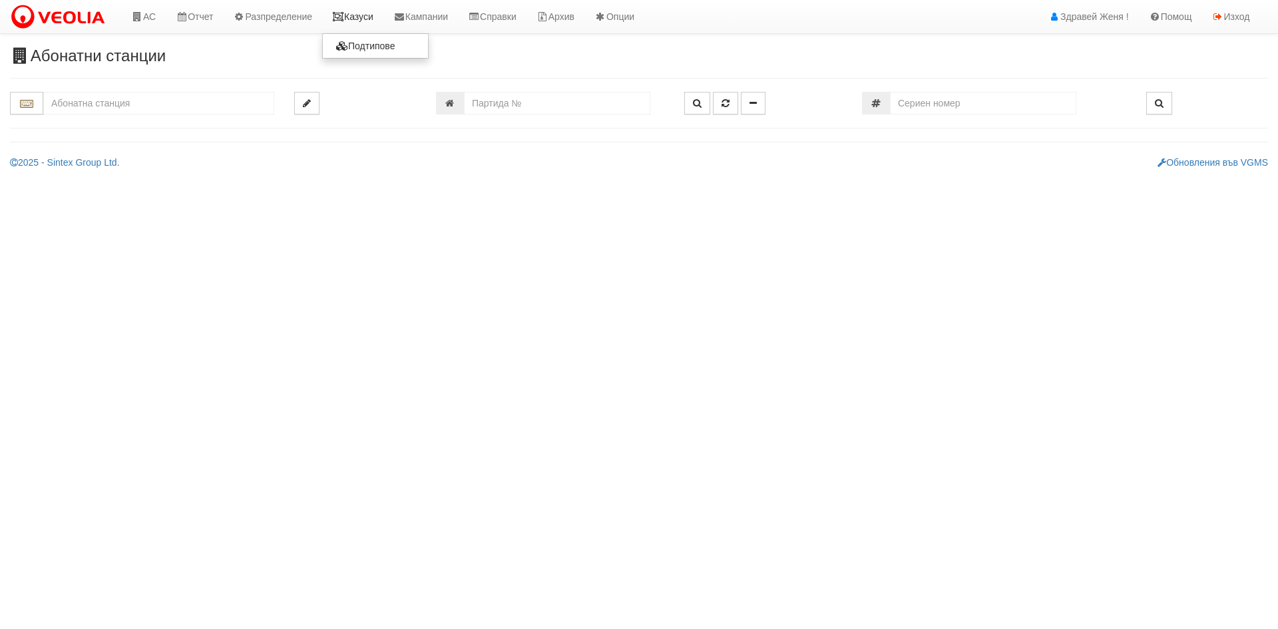
click at [374, 14] on link "Казуси" at bounding box center [352, 16] width 61 height 33
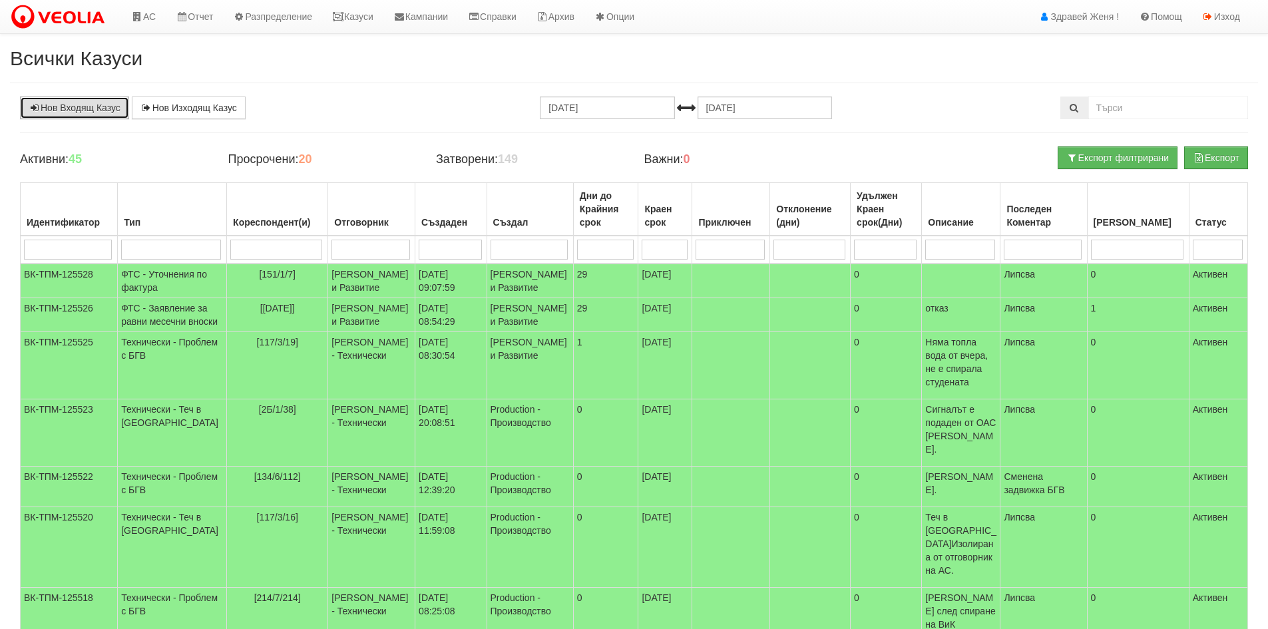
click at [85, 105] on link "Нов Входящ Казус" at bounding box center [74, 108] width 109 height 23
click at [146, 15] on link "АС" at bounding box center [143, 16] width 45 height 33
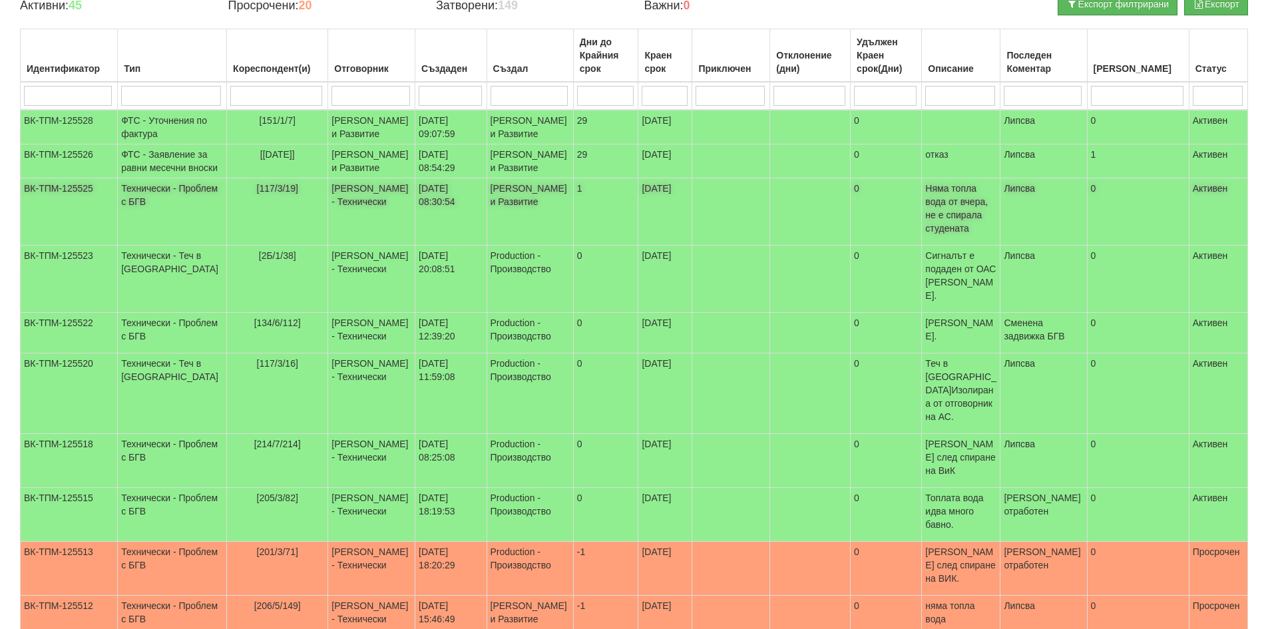
scroll to position [66, 0]
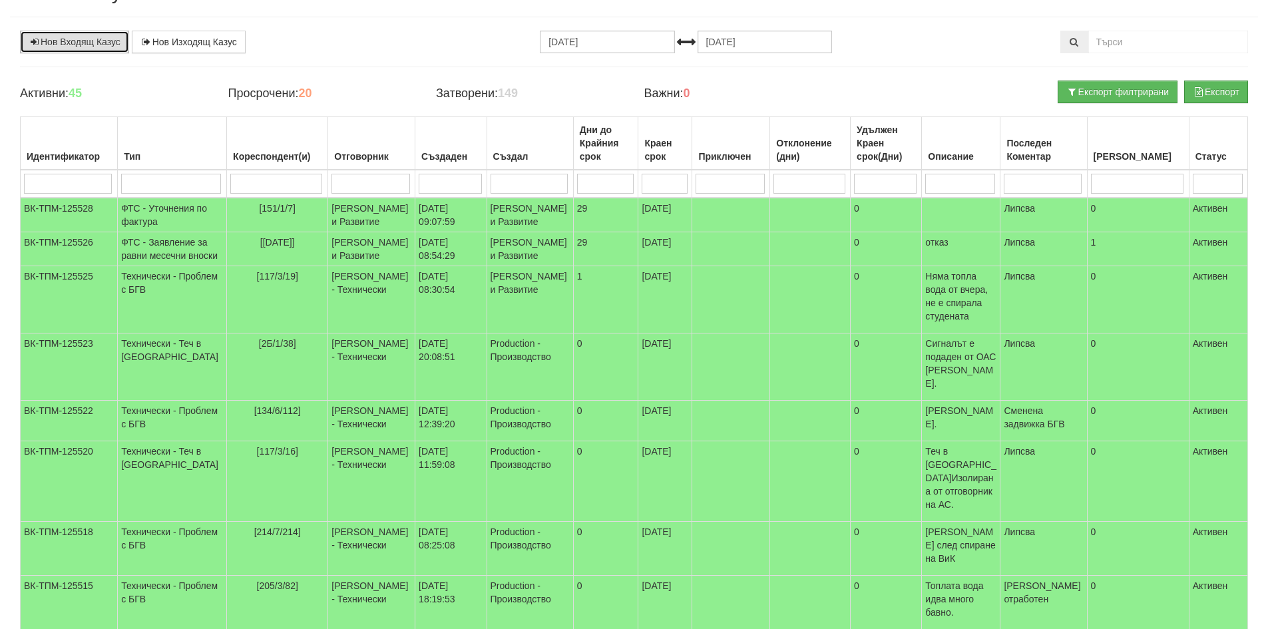
click at [84, 35] on link "Нов Входящ Казус" at bounding box center [74, 42] width 109 height 23
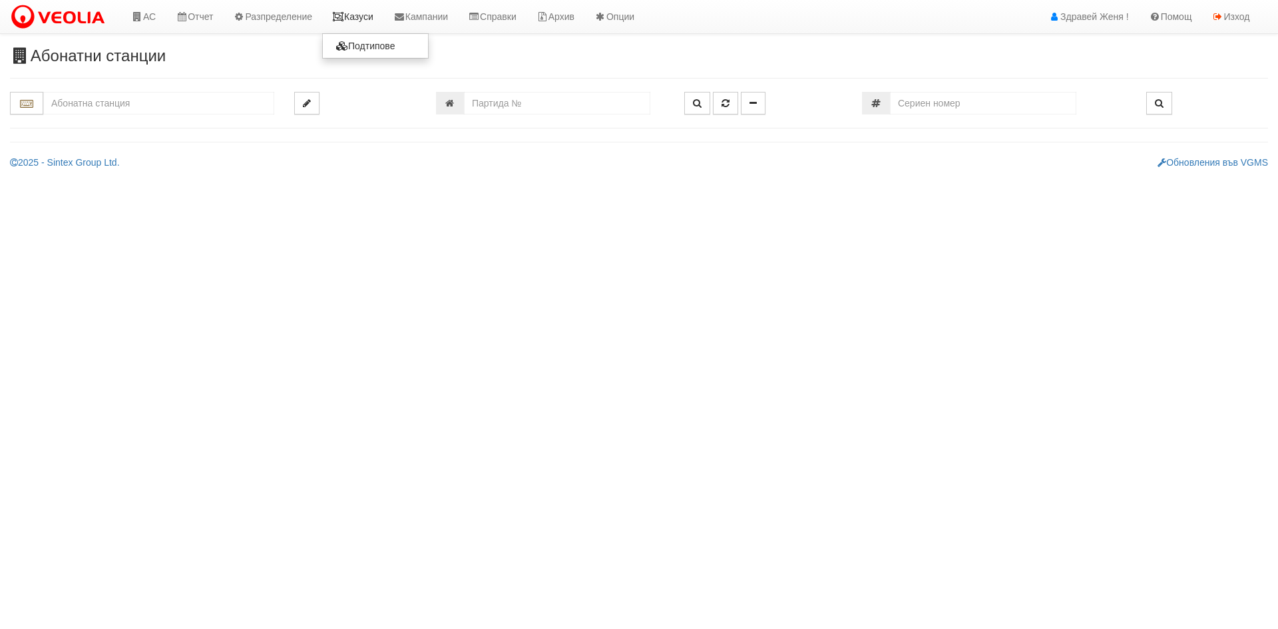
click at [365, 22] on link "Казуси" at bounding box center [352, 16] width 61 height 33
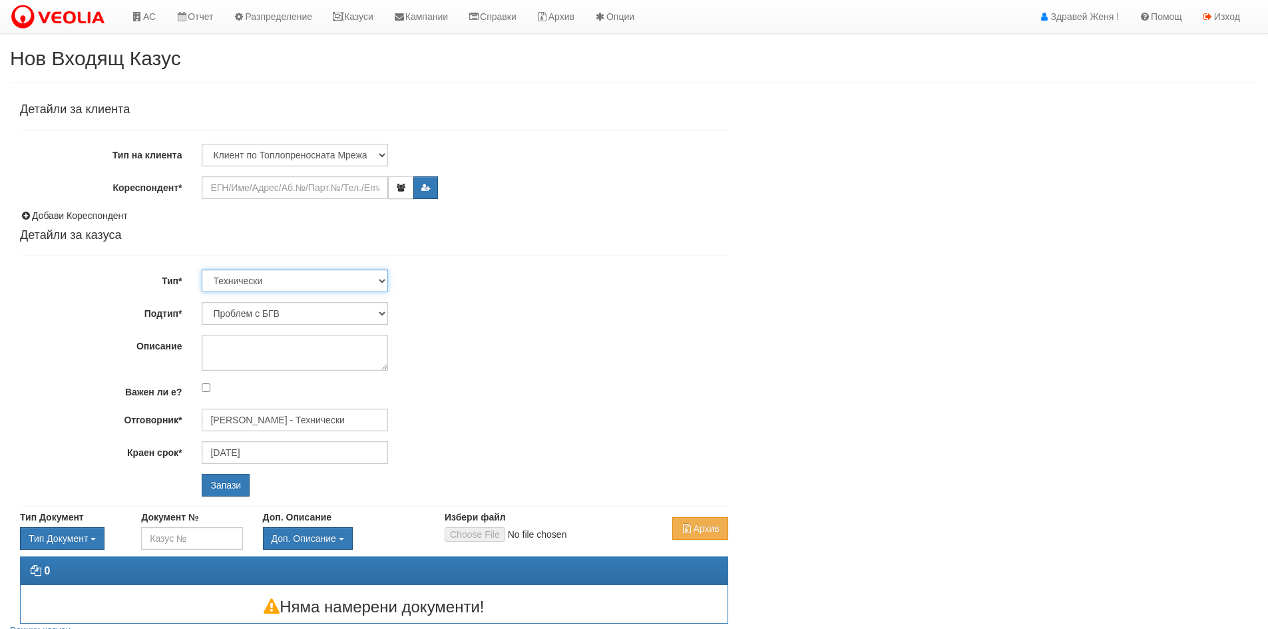
click at [382, 282] on select "Технически ФТС Търговски Административен Производствен Експлоатационен Финансов…" at bounding box center [295, 281] width 186 height 23
click at [202, 270] on select "Технически ФТС Търговски Административен Производствен Експлоатационен Финансов…" at bounding box center [295, 281] width 186 height 23
click at [385, 316] on select "Проблем с БГВ Теч ВОИ Теч БГВ Теч в АС Теч от водомер Проблем в АС Интервенция …" at bounding box center [295, 313] width 186 height 23
select select "Проблем в АС"
click at [202, 302] on select "Проблем с БГВ Теч ВОИ Теч БГВ Теч в АС Теч от водомер Проблем в АС Интервенция …" at bounding box center [295, 313] width 186 height 23
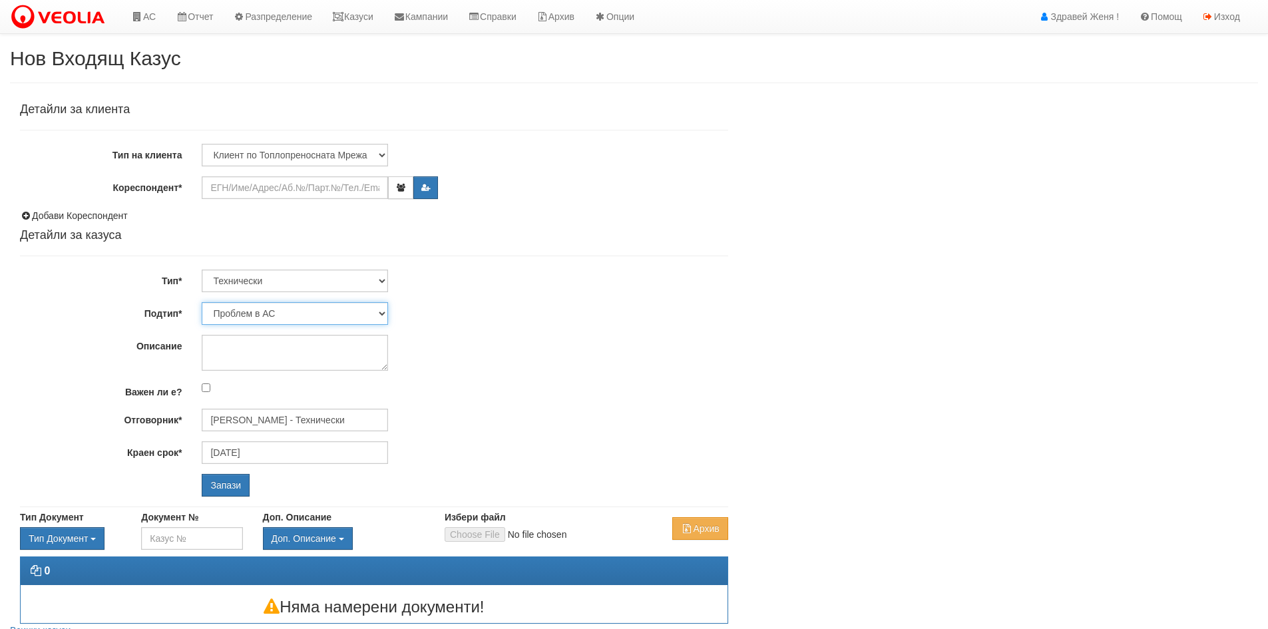
type input "[DATE]"
type input "[PERSON_NAME] - Технически"
click at [220, 341] on textarea "Описание" at bounding box center [295, 353] width 186 height 36
click at [282, 355] on textarea "Описание" at bounding box center [295, 353] width 186 height 36
click at [365, 189] on input "Кореспондент*" at bounding box center [295, 187] width 186 height 23
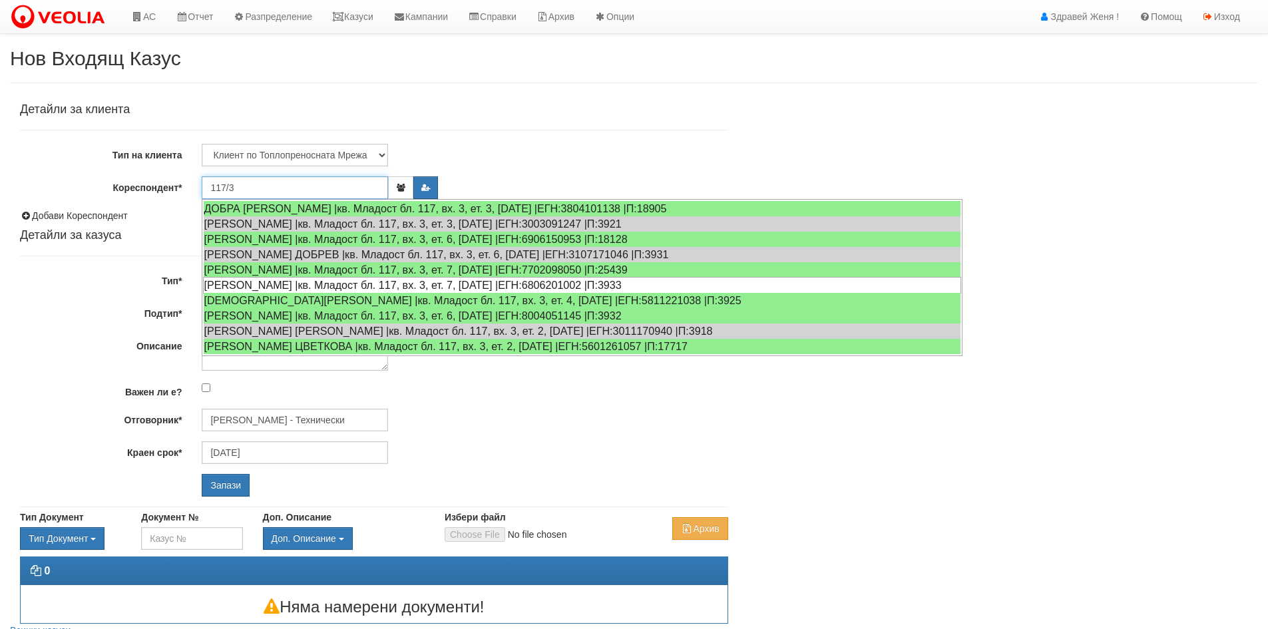
click at [448, 289] on div "ЖУЛИЕН БОРИСОВ ЖЕЛЕВ |кв. Младост бл. 117, вх. 3, ет. 7, ап. 19 |ЕГН:6806201002…" at bounding box center [582, 285] width 758 height 17
type input "Анелия Георгиева Чобанова"
type input "17/09/2025"
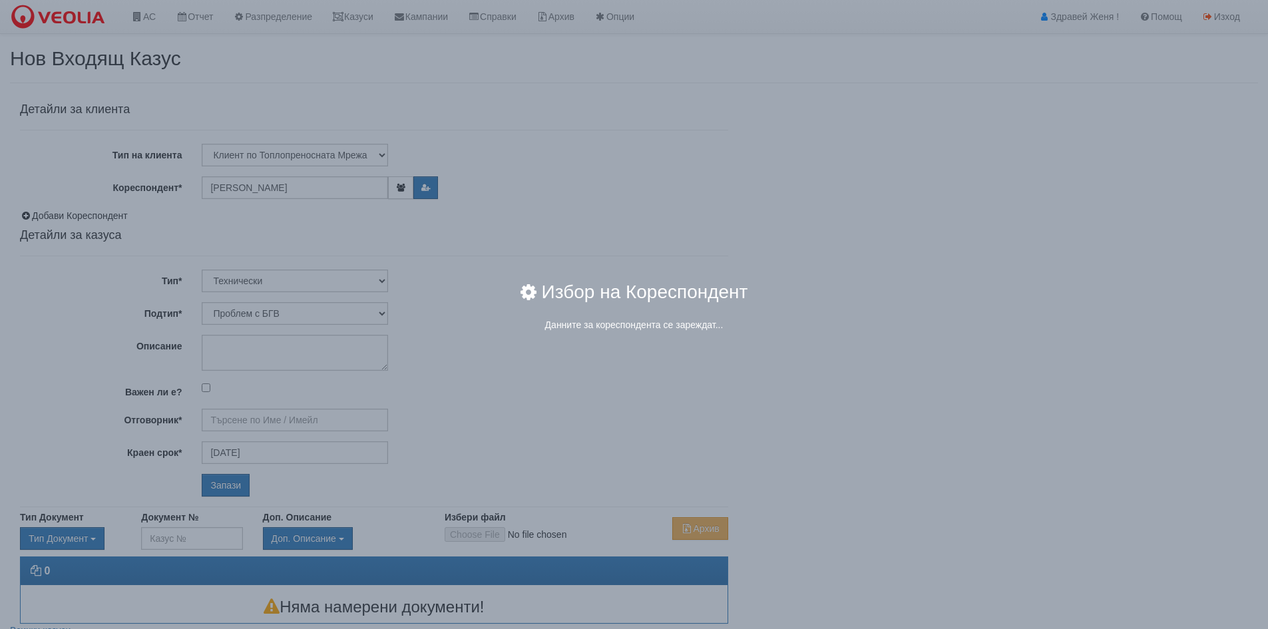
type input "Дончо Дончев - Технически"
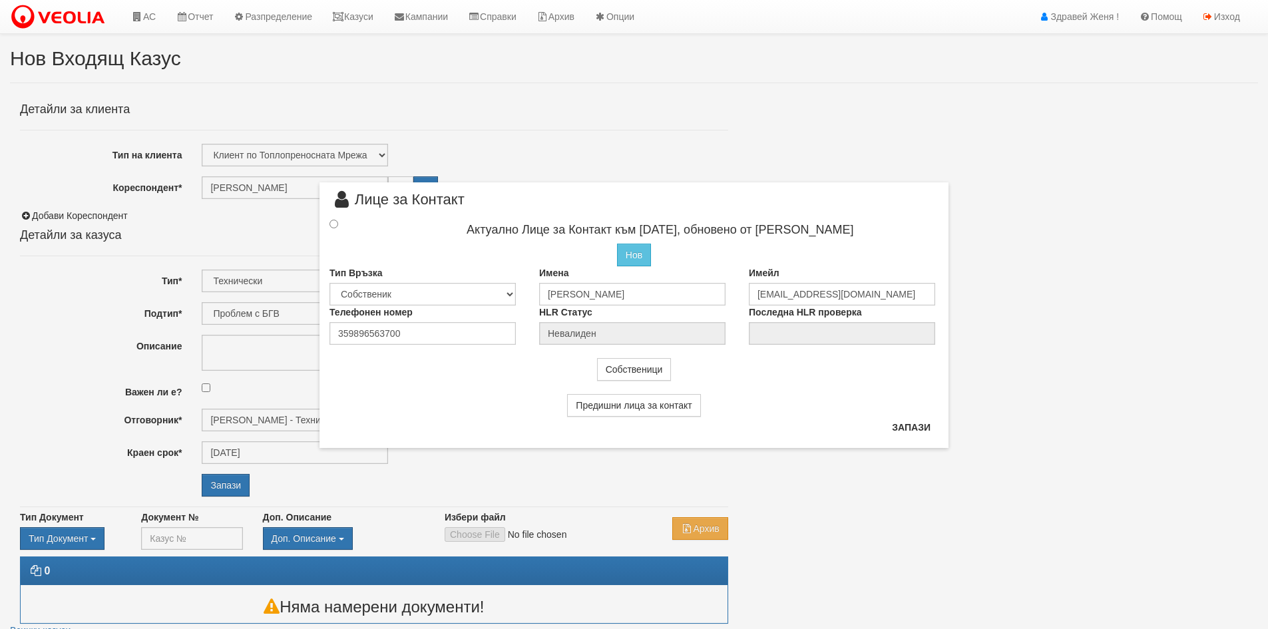
click at [274, 219] on div "× Лице за Контакт Актуално Лице за Контакт към 23/02/2024, обновено от Веселина…" at bounding box center [634, 224] width 779 height 448
click at [275, 190] on div "× Лице за Контакт Актуално Лице за Контакт към 23/02/2024, обновено от Веселина…" at bounding box center [634, 224] width 779 height 448
click at [913, 429] on button "Запази" at bounding box center [911, 427] width 55 height 21
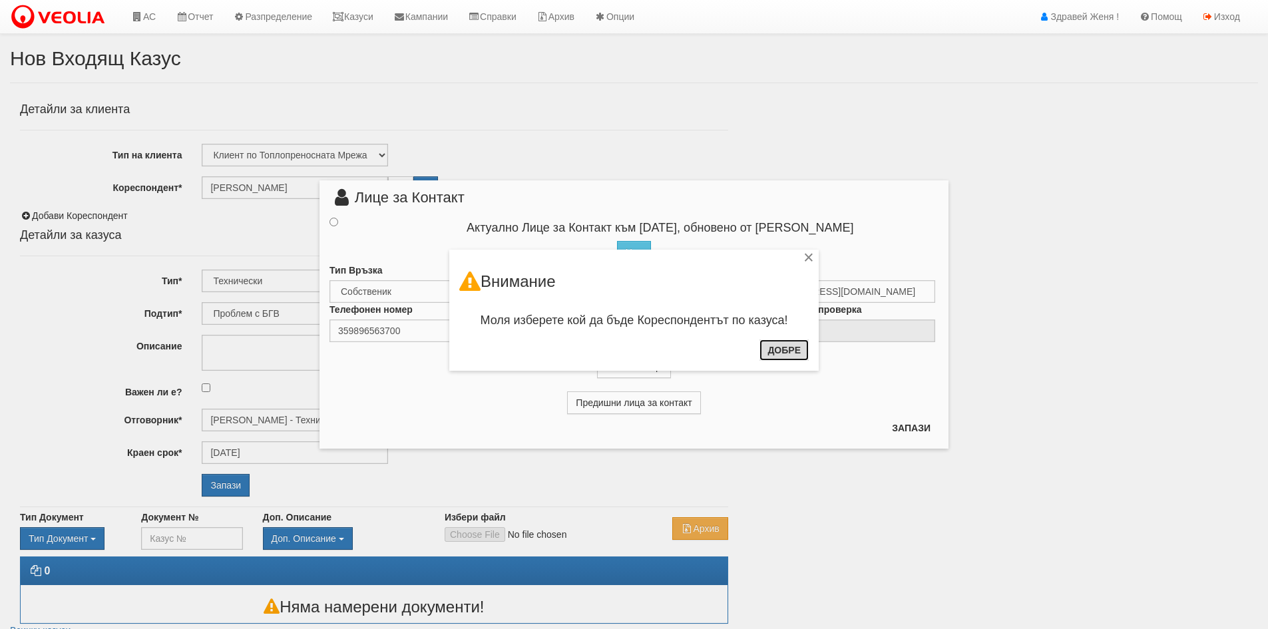
click at [788, 353] on button "Добре" at bounding box center [784, 349] width 49 height 21
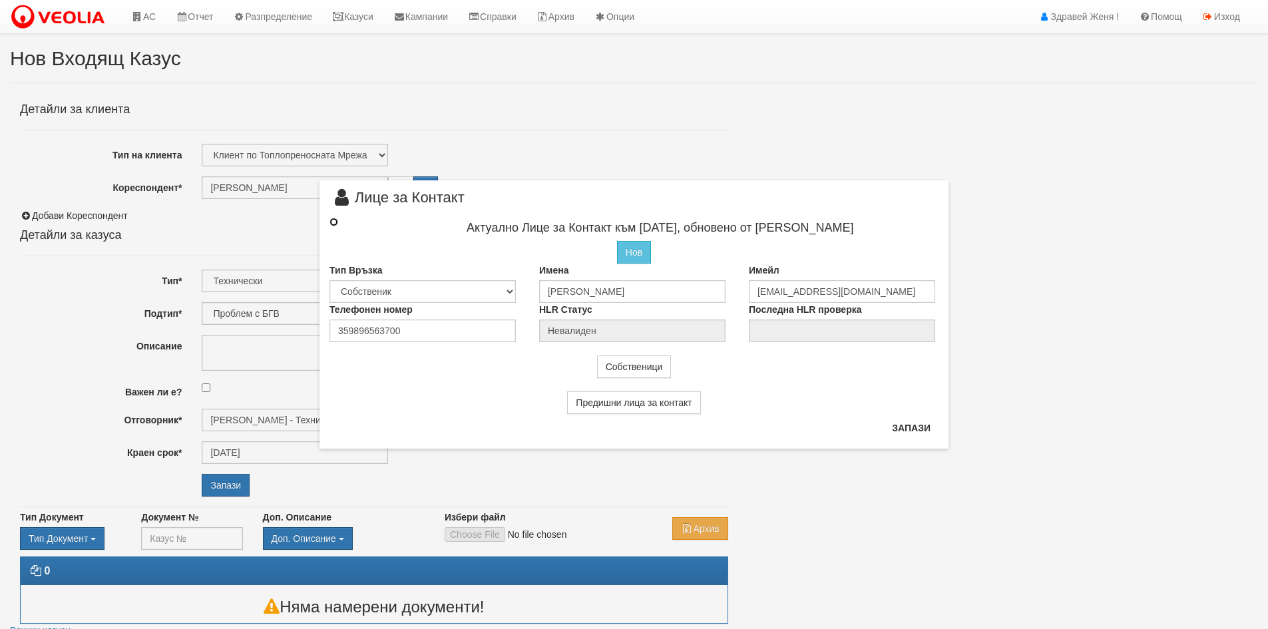
click at [332, 224] on input "radio" at bounding box center [334, 222] width 9 height 9
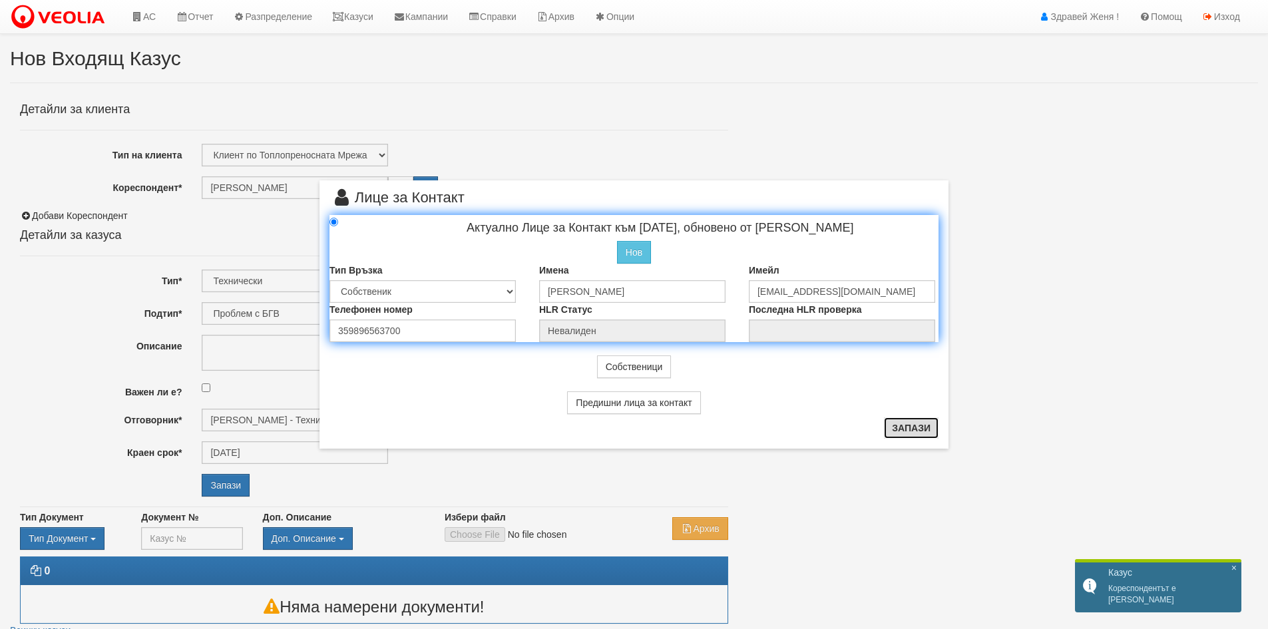
click at [915, 432] on button "Запази" at bounding box center [911, 427] width 55 height 21
radio input "true"
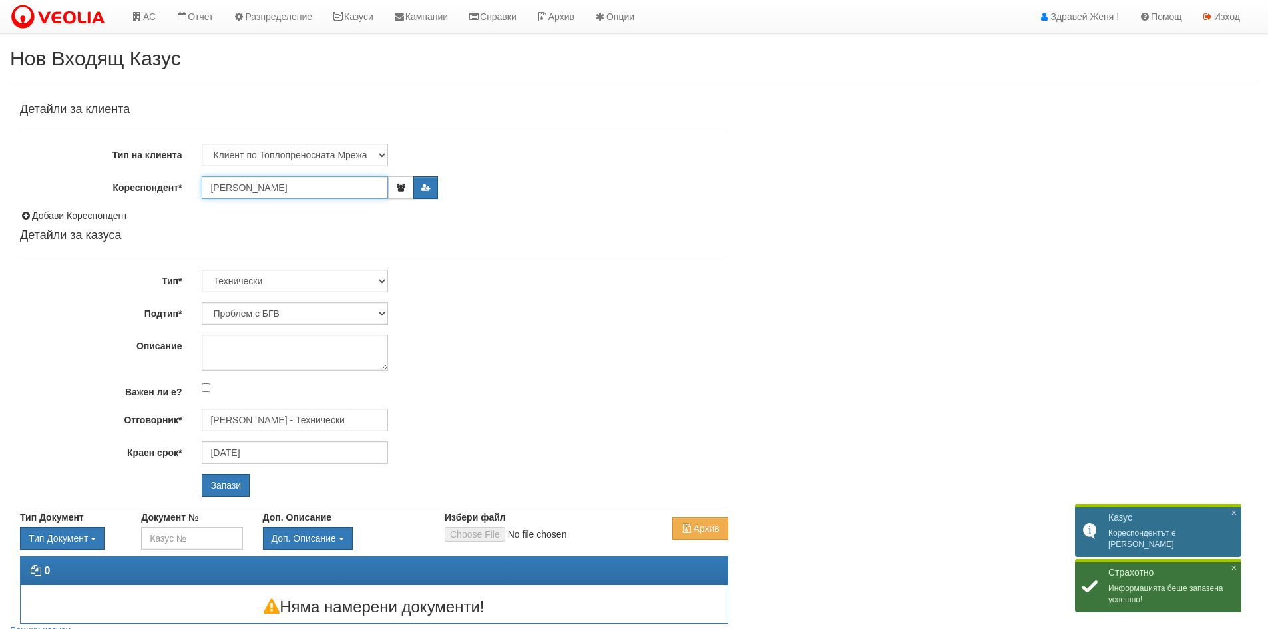
click at [313, 189] on input "Анелия Георгиева Чобанова" at bounding box center [295, 187] width 186 height 23
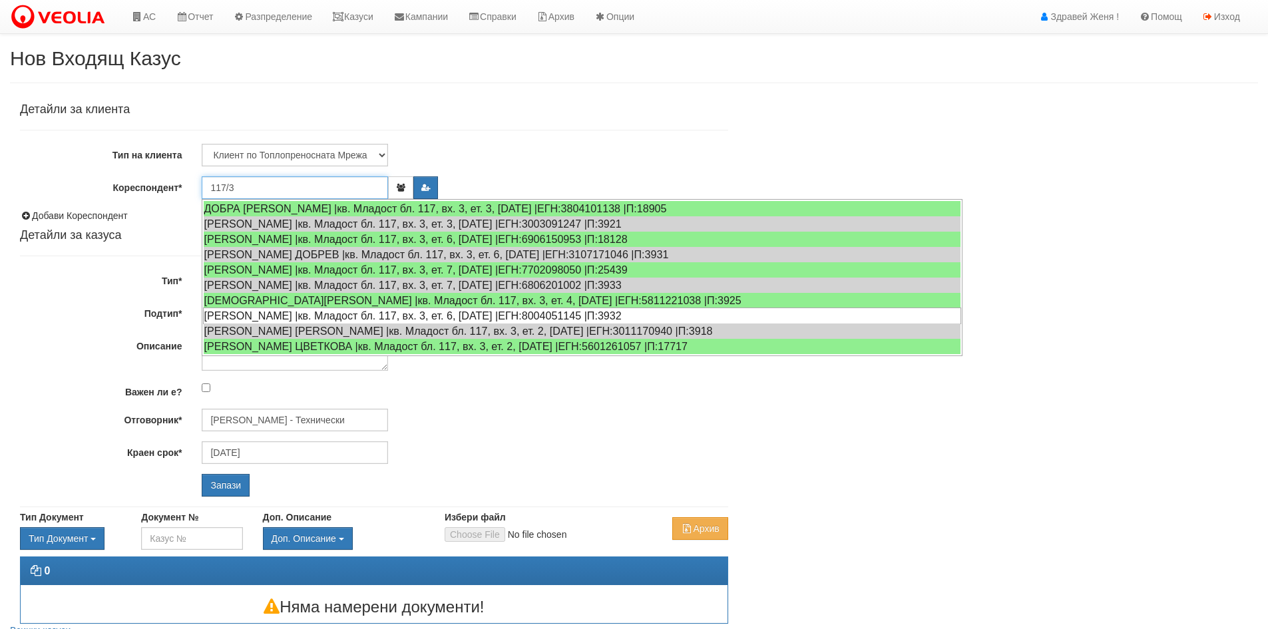
click at [475, 315] on div "СТОЯН НИКОЛАЕВ ПЕТКОВ |кв. Младост бл. 117, вх. 3, ет. 6, ап. 18 |ЕГН:800405114…" at bounding box center [582, 316] width 758 height 17
type input "СТОЯН НИКОЛАЕВ ПЕТКОВ"
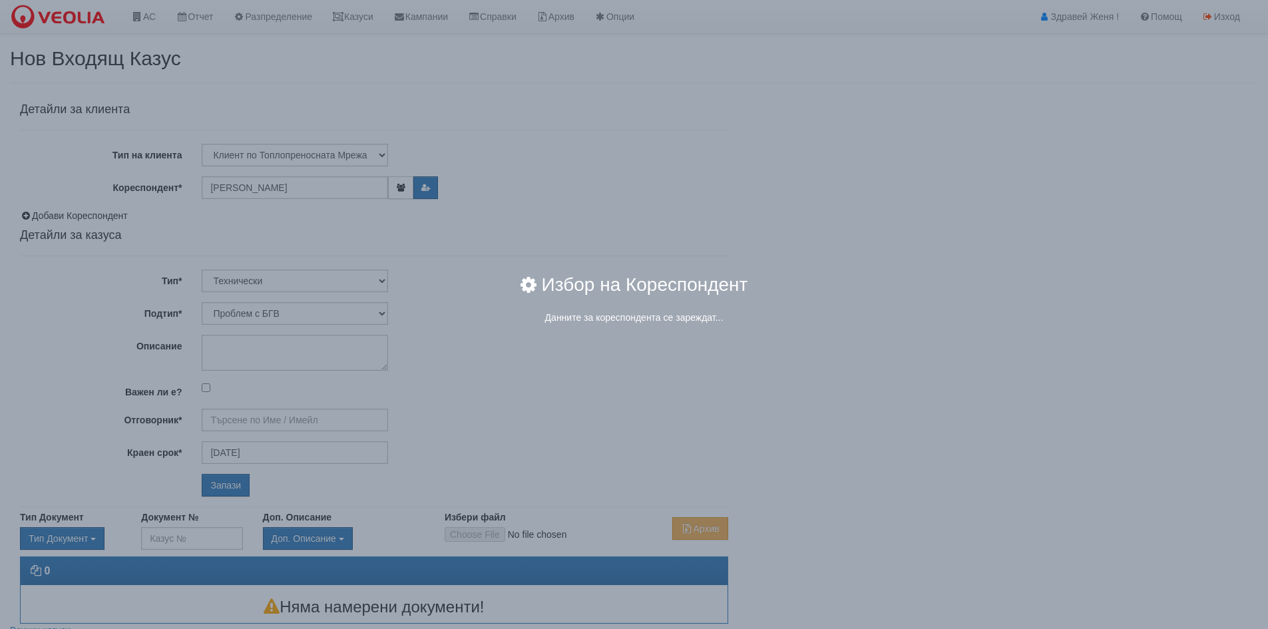
type input "Дончо Дончев - Технически"
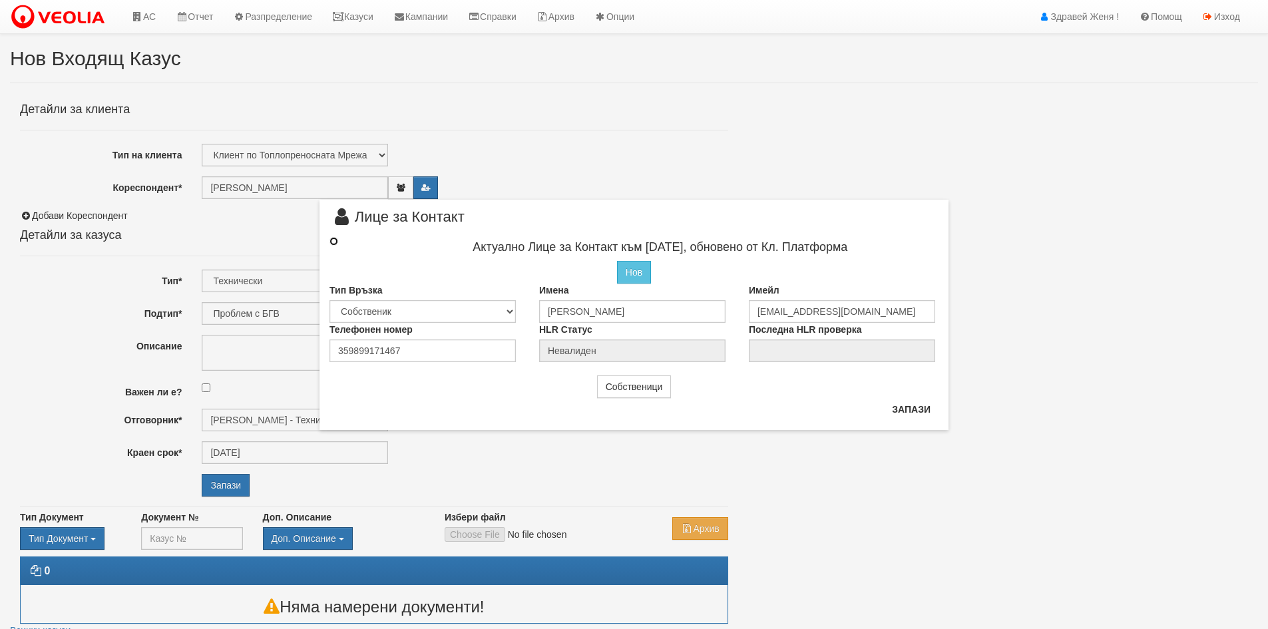
click at [335, 240] on input "radio" at bounding box center [334, 241] width 9 height 9
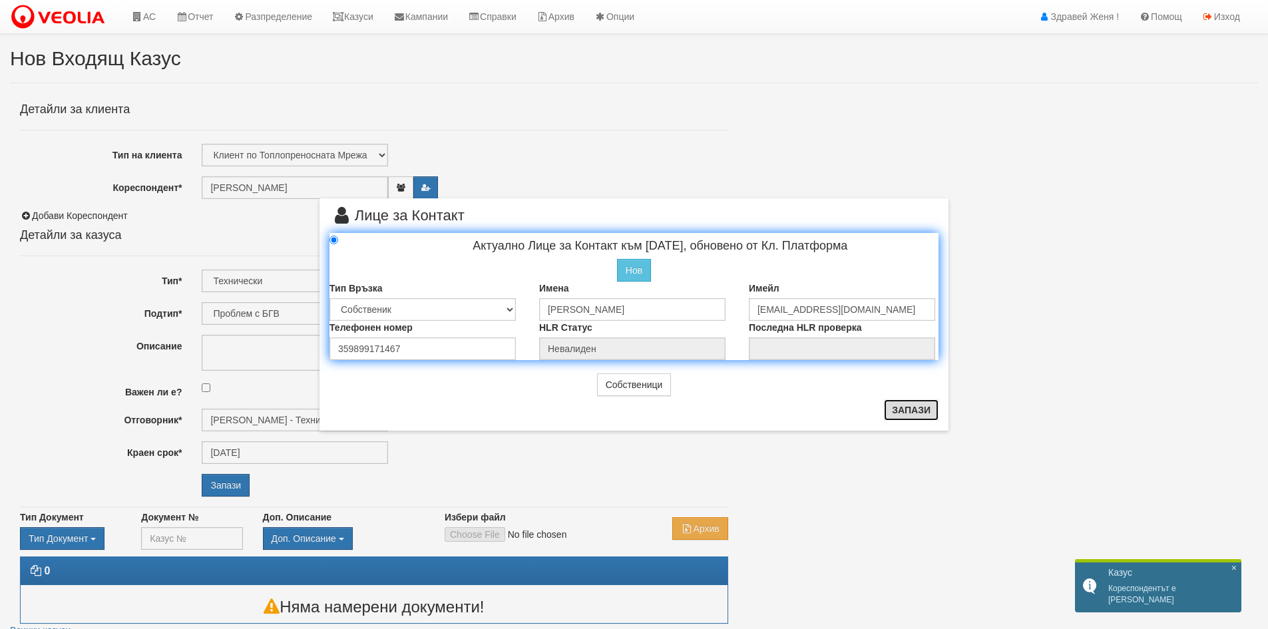
click at [909, 410] on button "Запази" at bounding box center [911, 409] width 55 height 21
radio input "true"
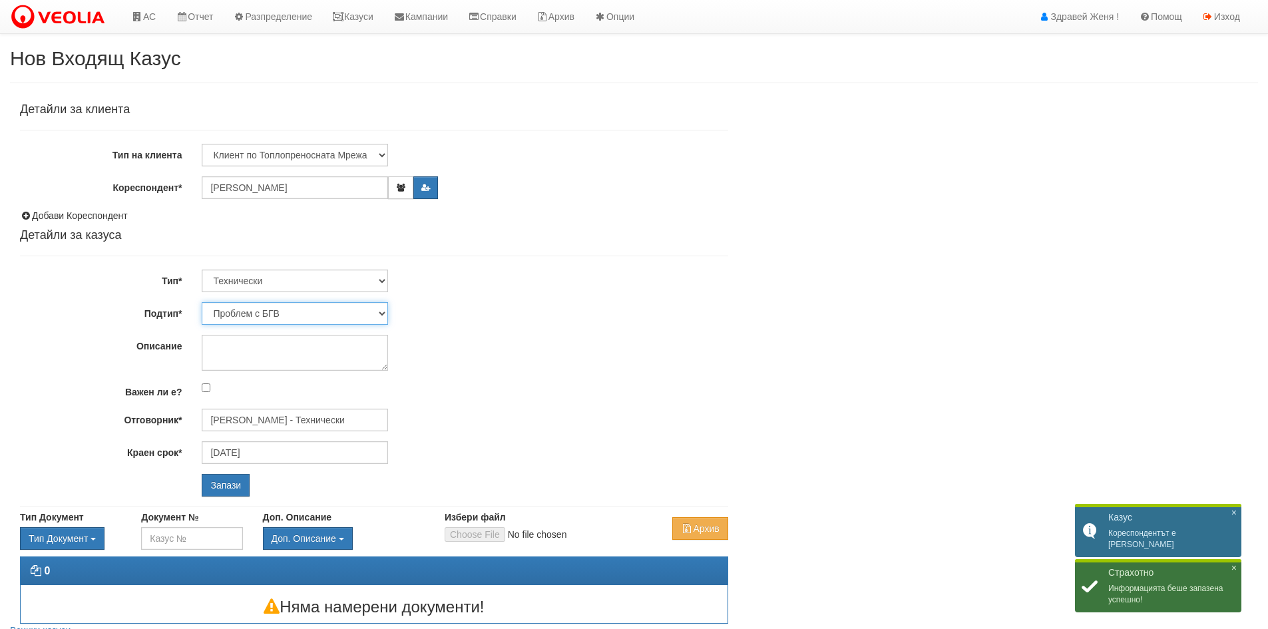
click at [383, 314] on select "Проблем с БГВ Теч ВОИ Теч БГВ Теч в АС Теч от водомер Проблем в АС Интервенция …" at bounding box center [295, 313] width 186 height 23
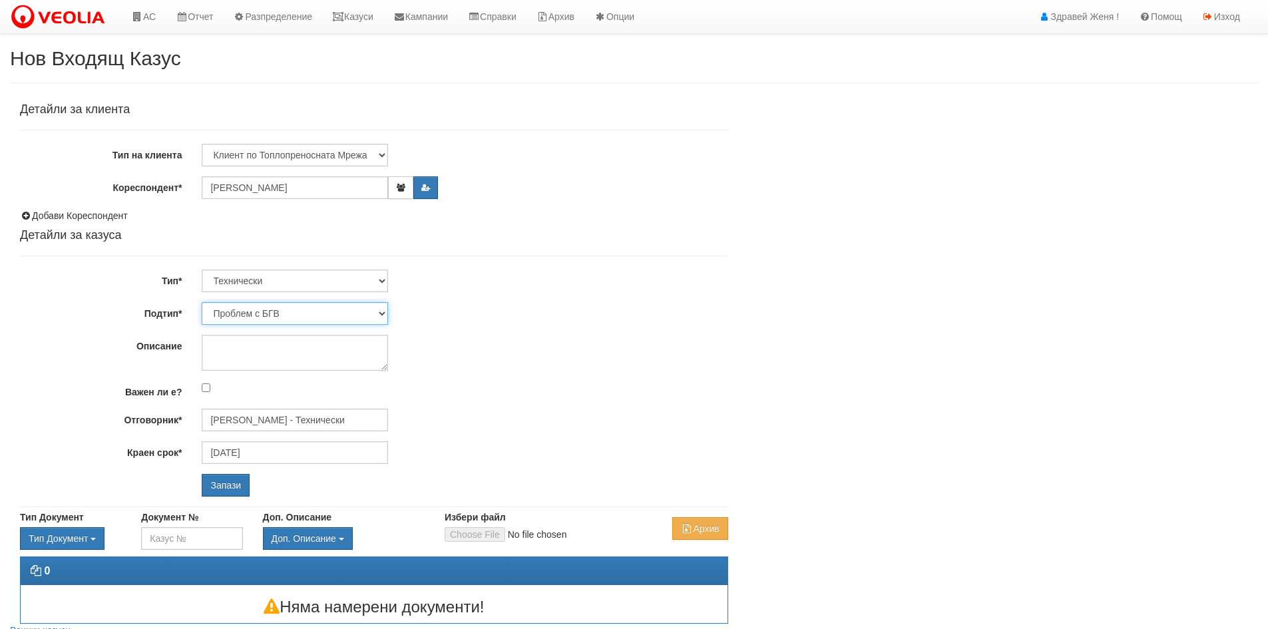
select select "Проблем в АС"
click at [202, 302] on select "Проблем с БГВ Теч ВОИ Теч БГВ Теч в АС Теч от водомер Проблем в АС Интервенция …" at bounding box center [295, 313] width 186 height 23
type input "18/09/2025"
type input "Дончо Дончев - Технически"
click at [226, 346] on textarea "Описание" at bounding box center [295, 353] width 186 height 36
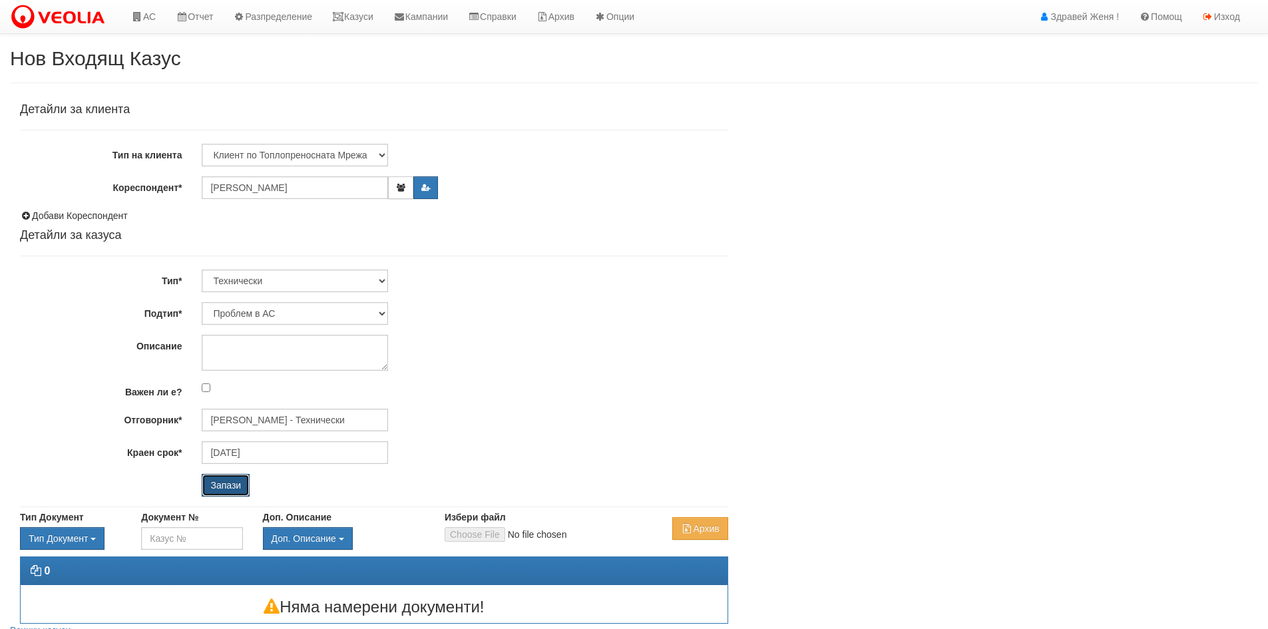
click at [221, 481] on input "Запази" at bounding box center [226, 485] width 48 height 23
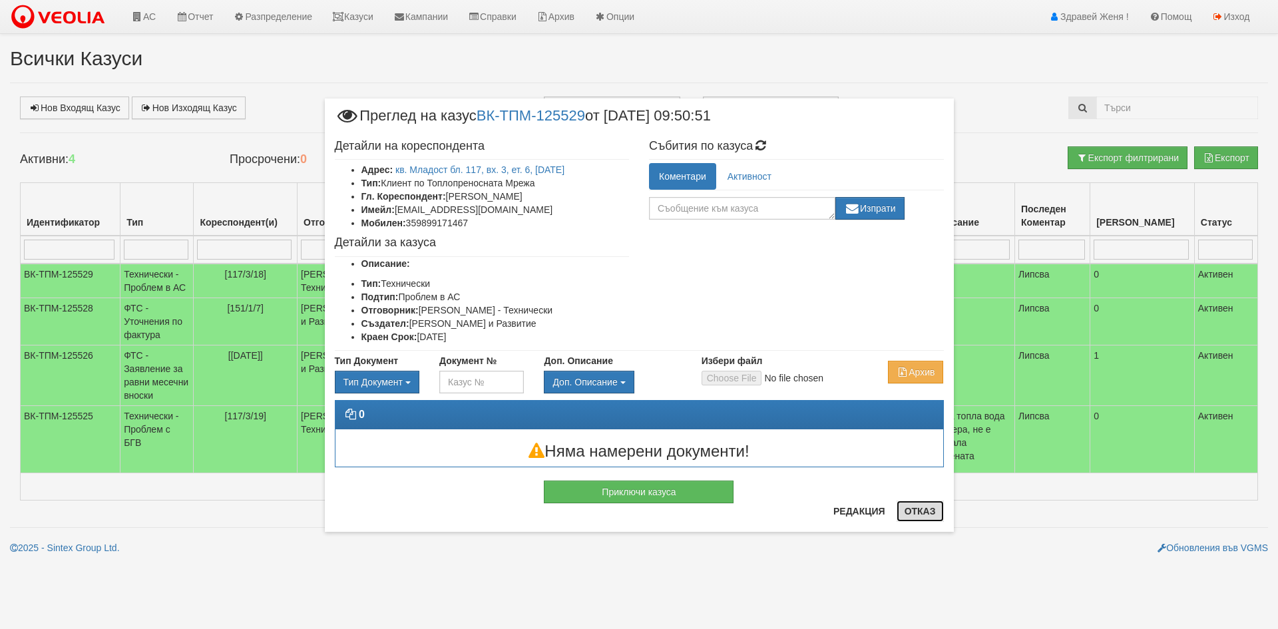
click at [923, 517] on button "Отказ" at bounding box center [920, 511] width 47 height 21
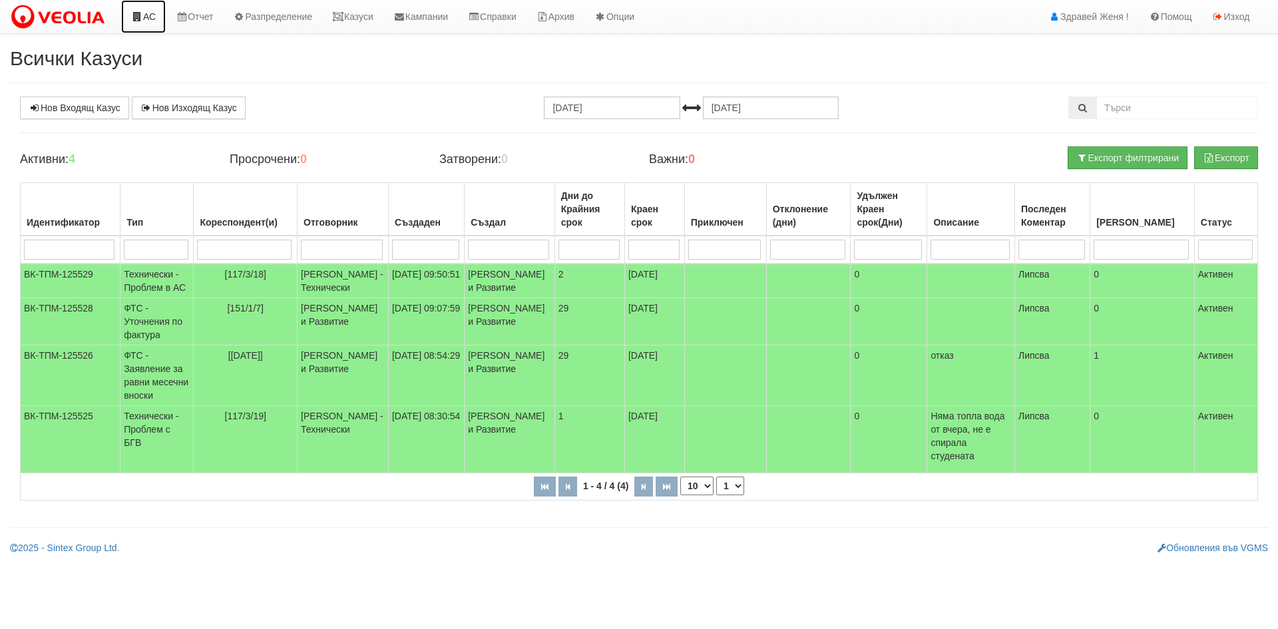
click at [143, 14] on link "АС" at bounding box center [143, 16] width 45 height 33
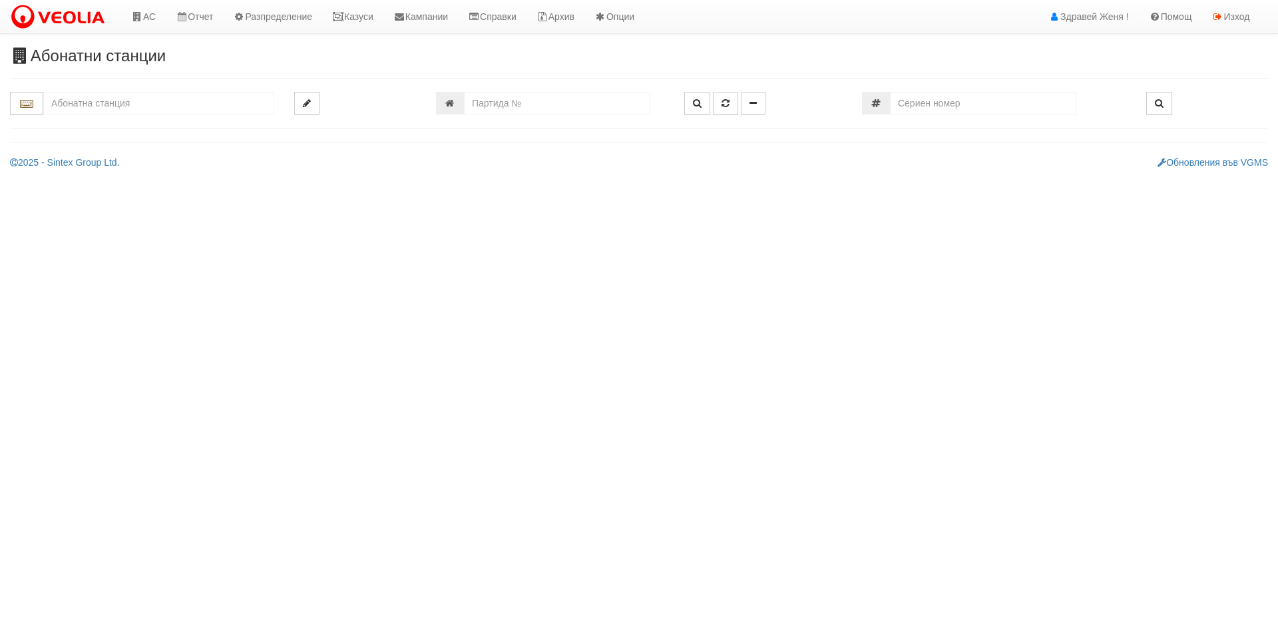
click at [122, 107] on input "text" at bounding box center [158, 103] width 231 height 23
click at [147, 123] on div "230/6 - Вл. Варненчик - "ВЕОЛИЯ"" at bounding box center [158, 123] width 227 height 15
type input "230/6 - Вл. Варненчик - "ВЕОЛИЯ""
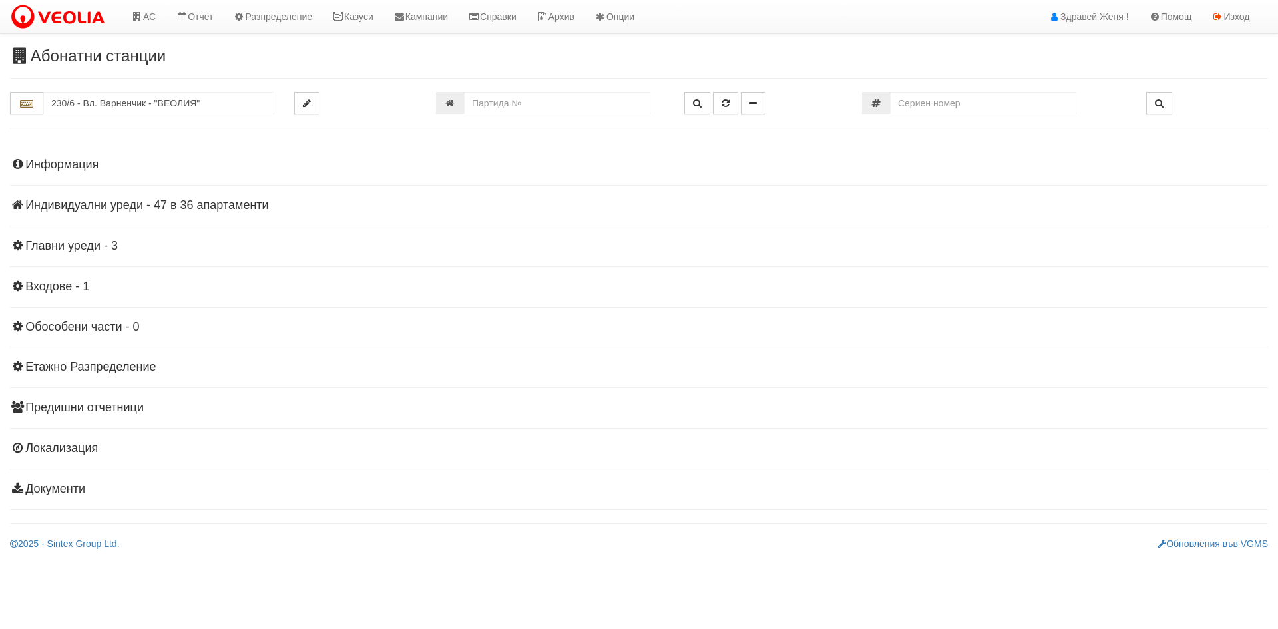
click at [124, 208] on h4 "Индивидуални уреди - 47 в 36 апартаменти" at bounding box center [639, 205] width 1258 height 13
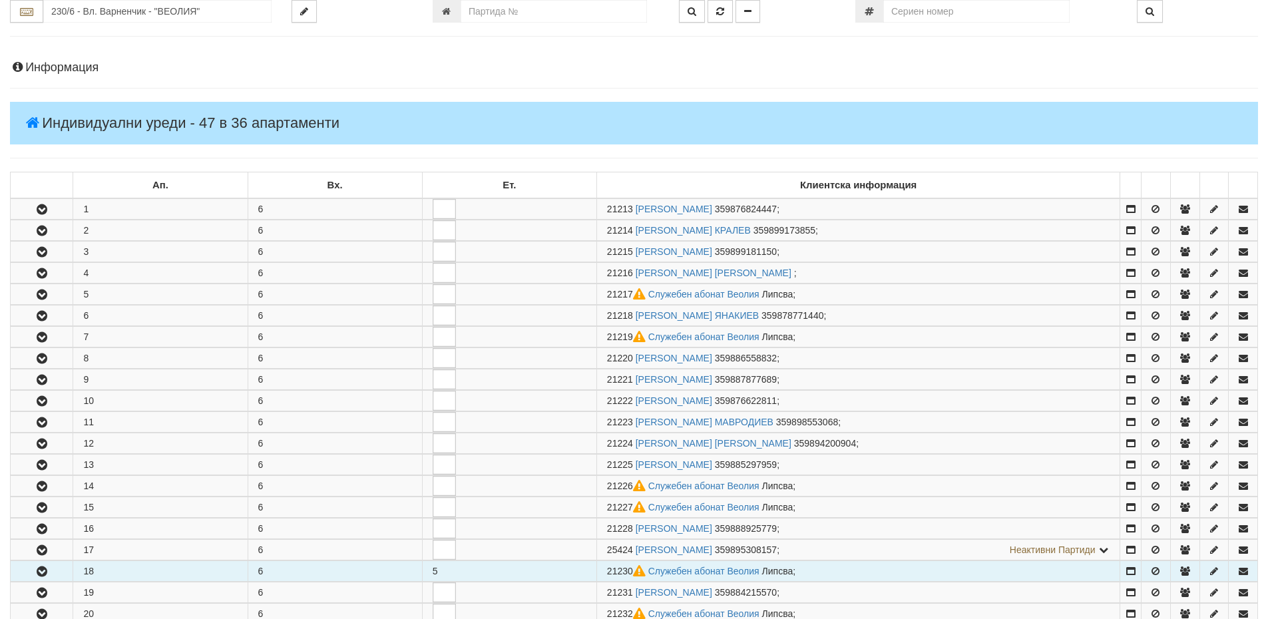
scroll to position [200, 0]
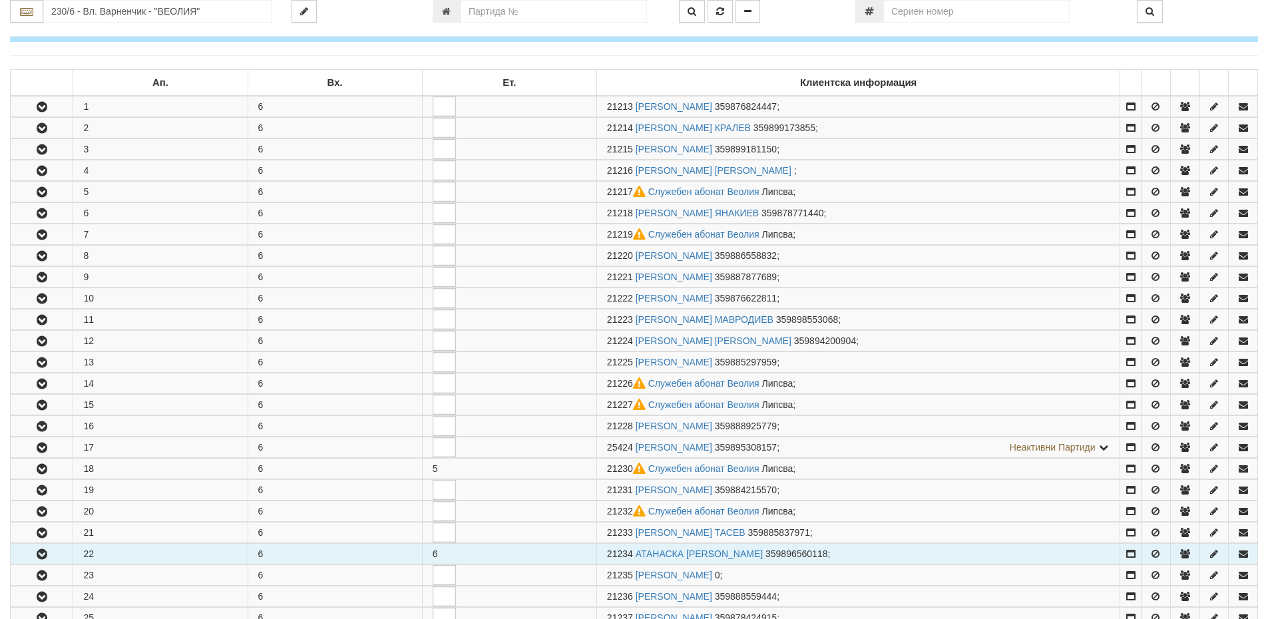
click at [45, 553] on icon "button" at bounding box center [42, 554] width 16 height 9
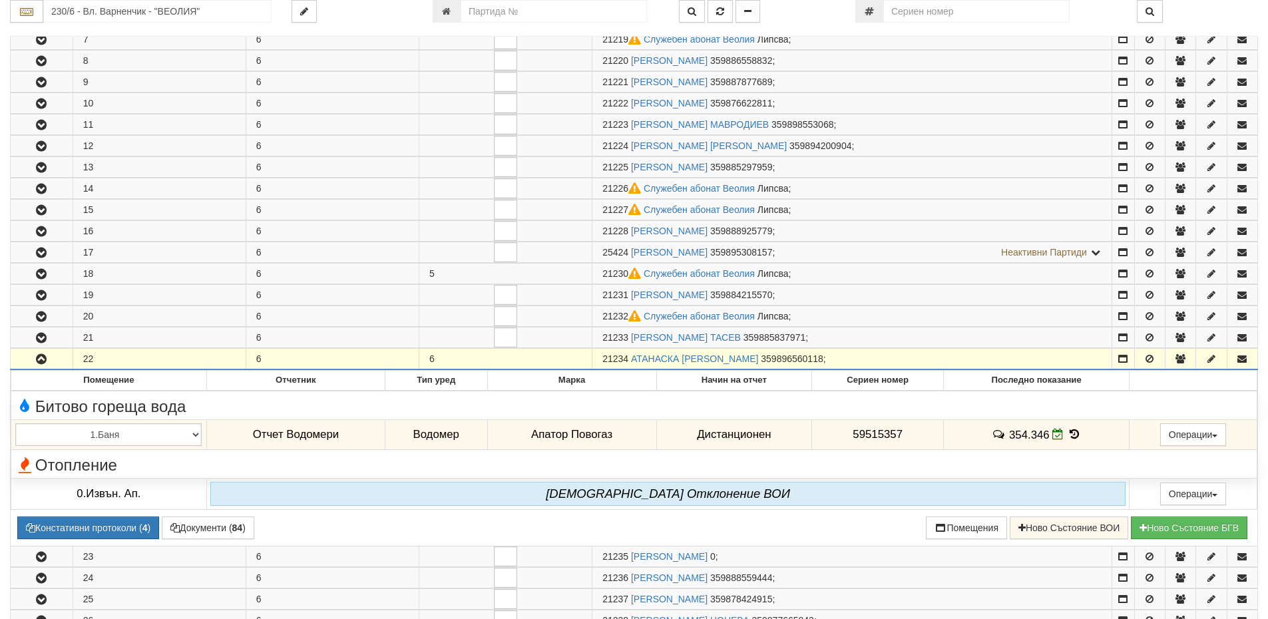
scroll to position [399, 0]
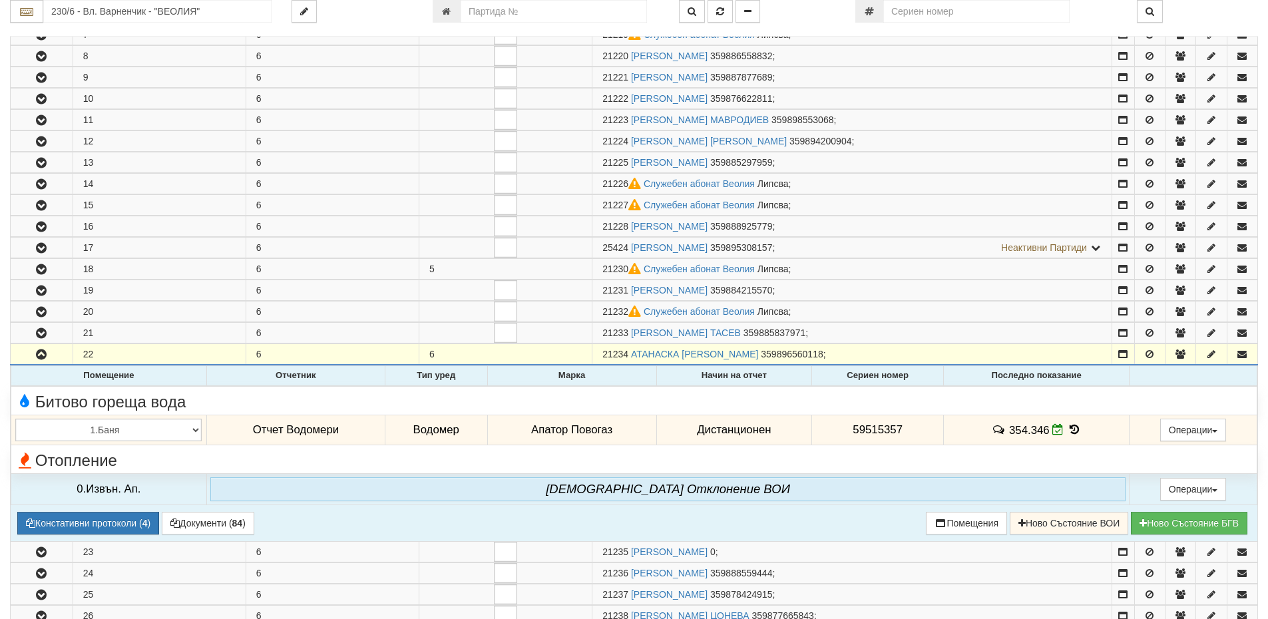
click at [1069, 431] on icon at bounding box center [1074, 429] width 15 height 11
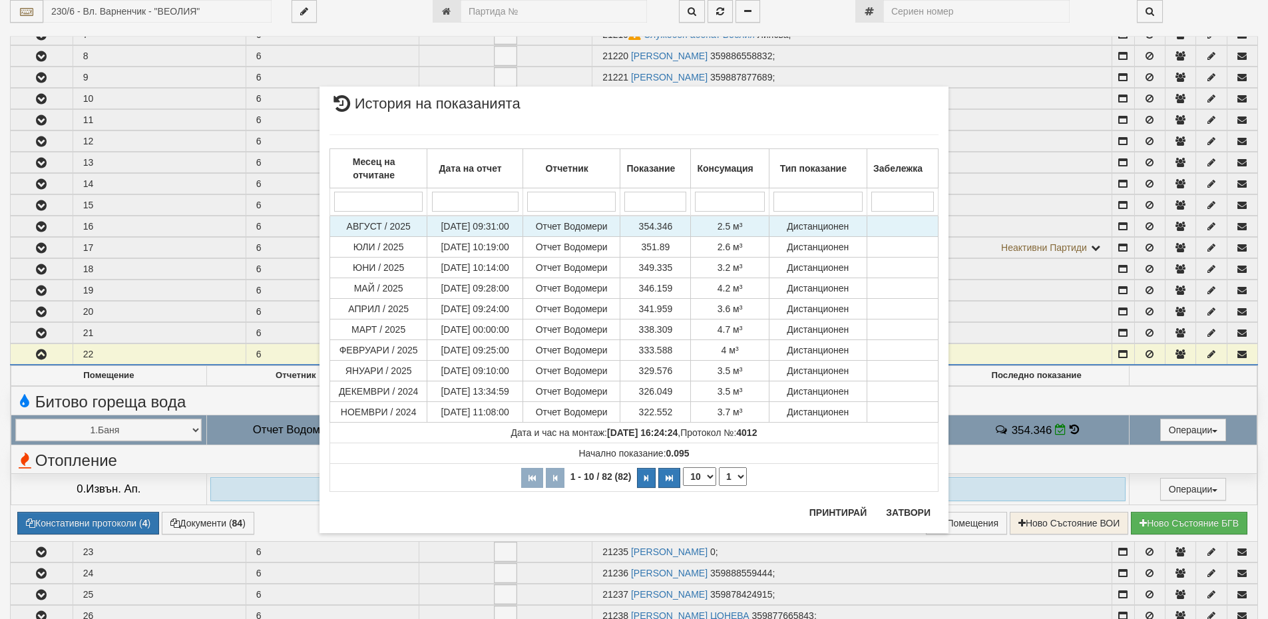
click at [676, 228] on td "354.346" at bounding box center [655, 226] width 71 height 21
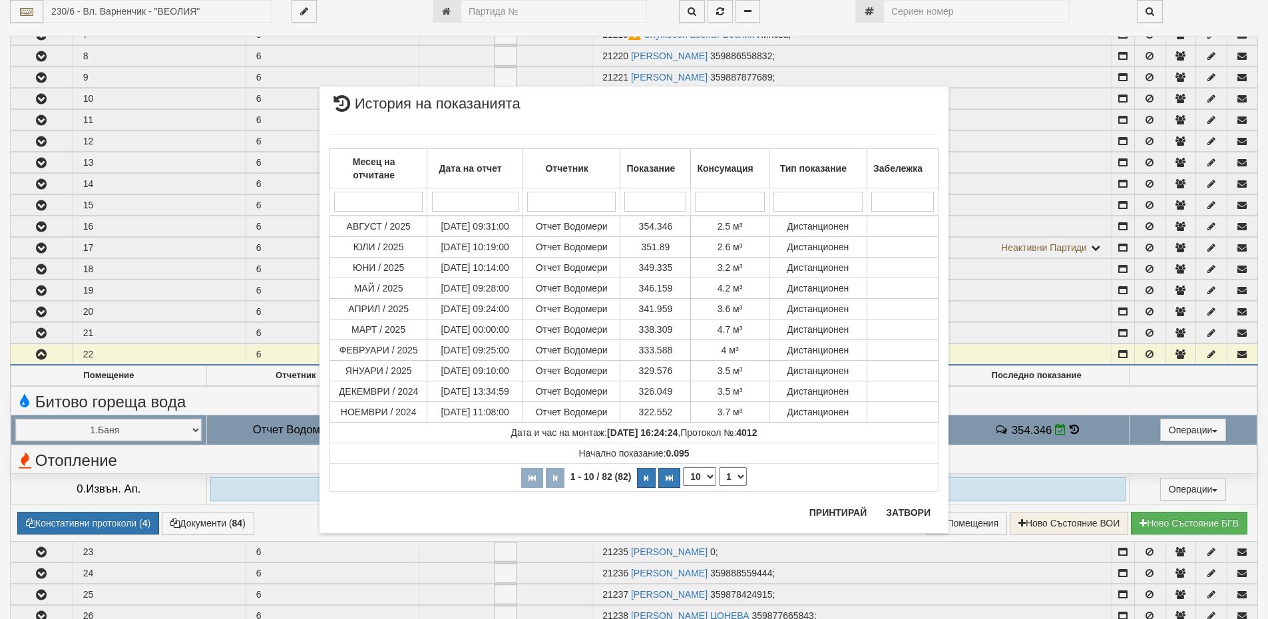
click at [185, 525] on div "× История на показанията Месец на отчитане Дата на отчет Отчетник Показание Кон…" at bounding box center [634, 309] width 1268 height 619
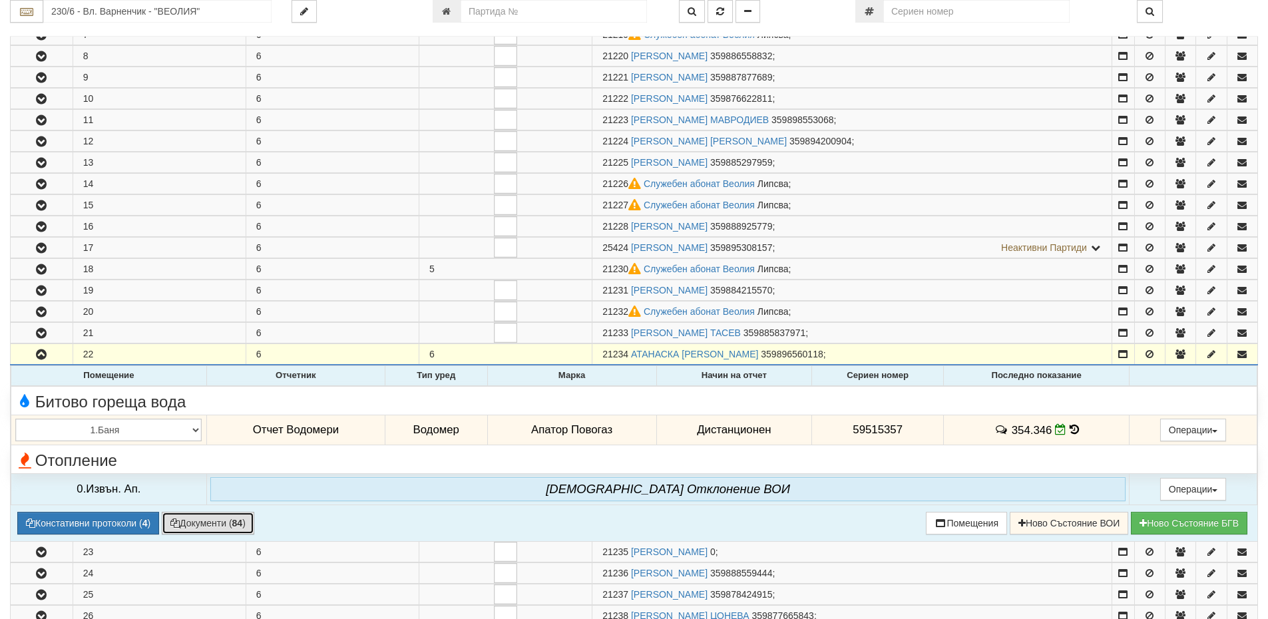
click at [212, 518] on button "Документи ( 84 )" at bounding box center [208, 523] width 93 height 23
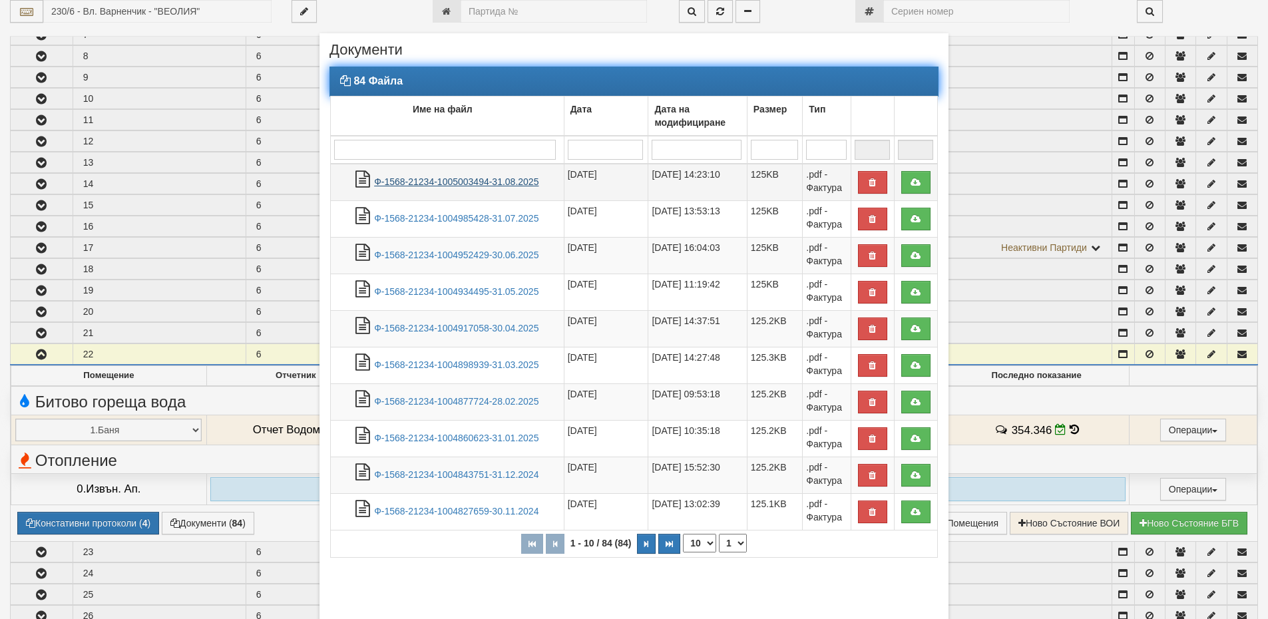
click at [479, 176] on link "Ф-1568-21234-1005003494-31.08.2025" at bounding box center [456, 181] width 164 height 11
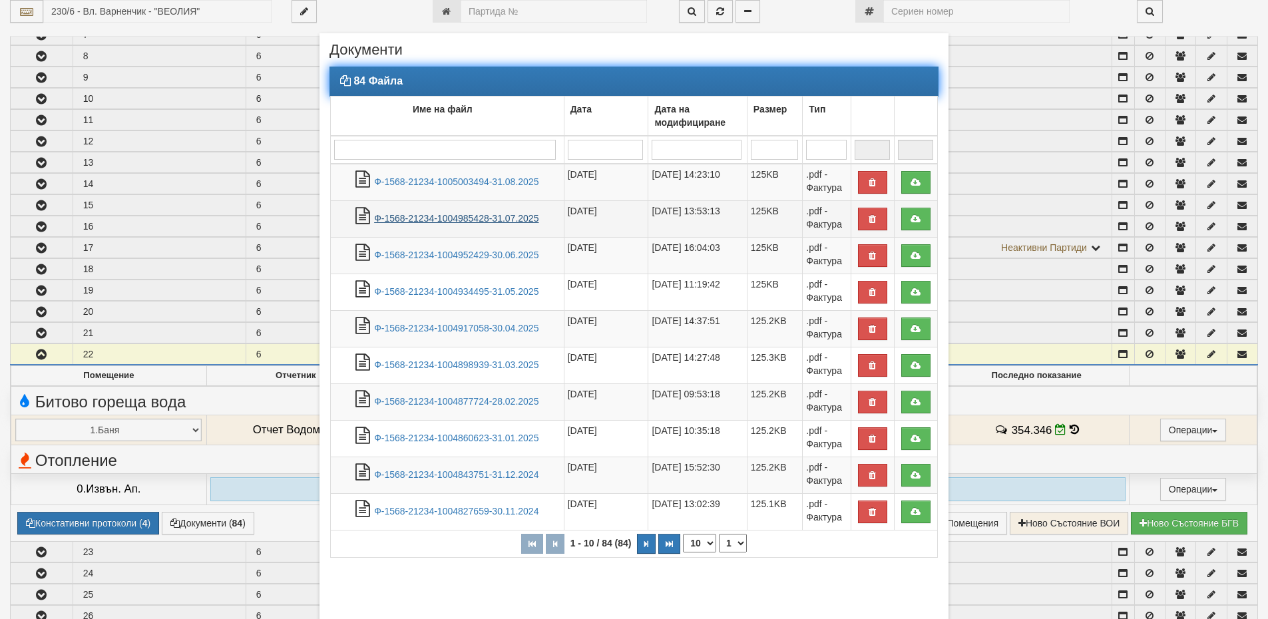
click at [501, 221] on link "Ф-1568-21234-1004985428-31.07.2025" at bounding box center [456, 218] width 164 height 11
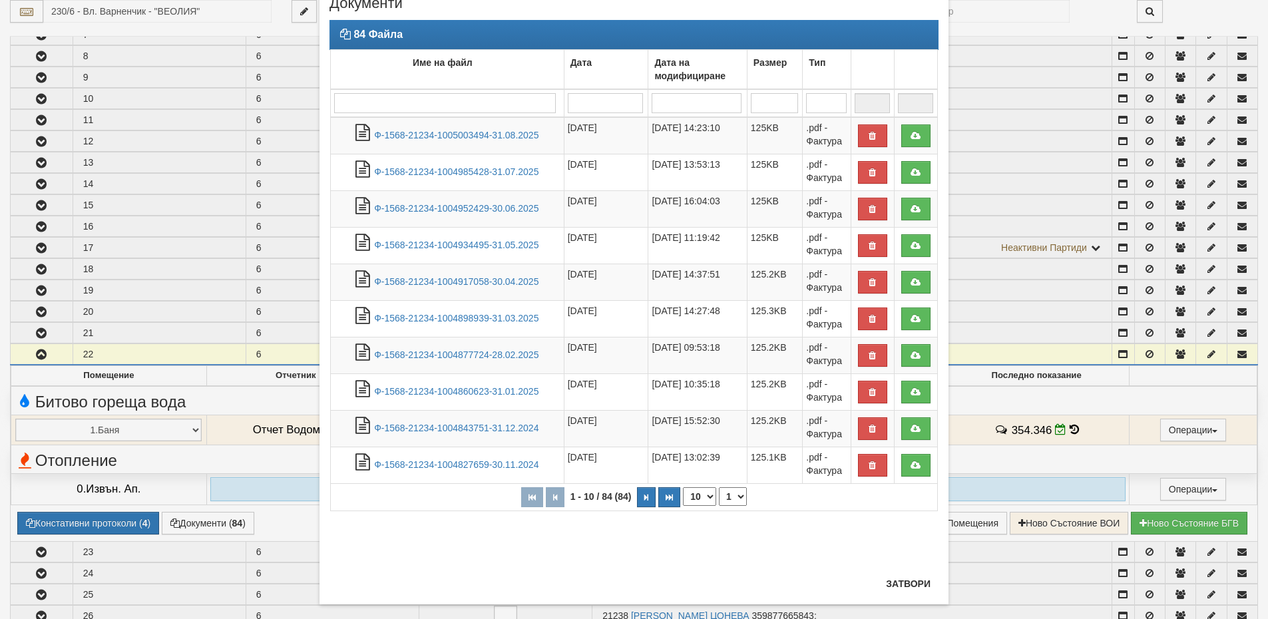
scroll to position [65, 0]
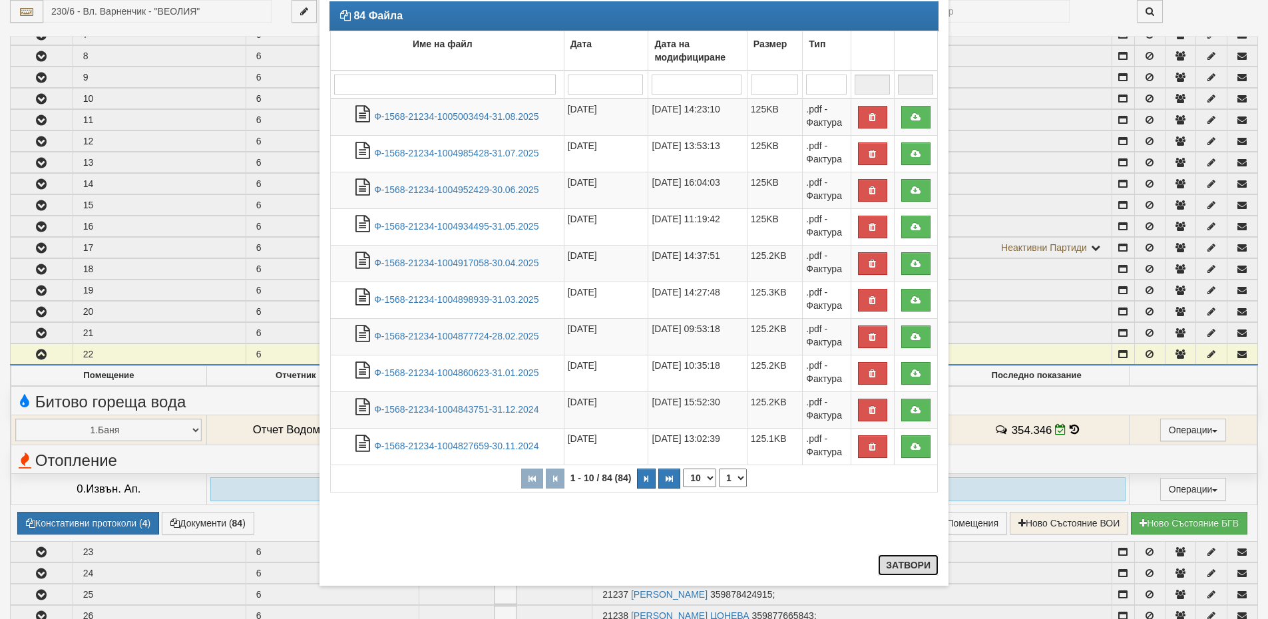
click at [904, 566] on button "Затвори" at bounding box center [908, 565] width 61 height 21
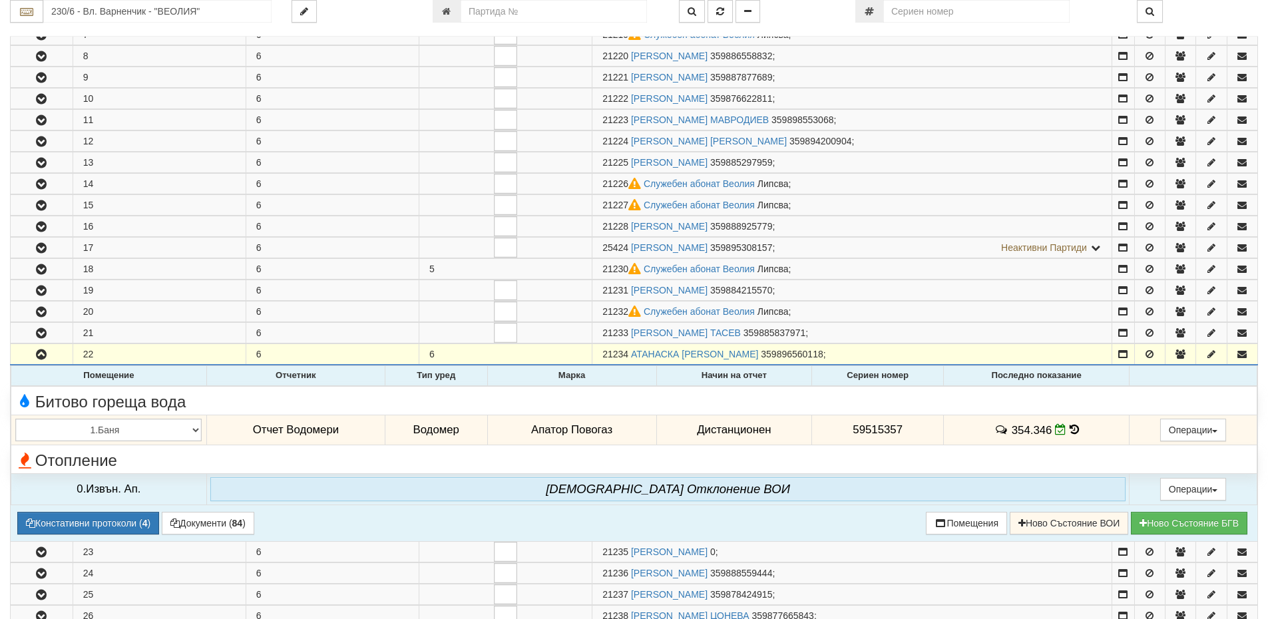
click at [1070, 429] on icon at bounding box center [1074, 429] width 9 height 11
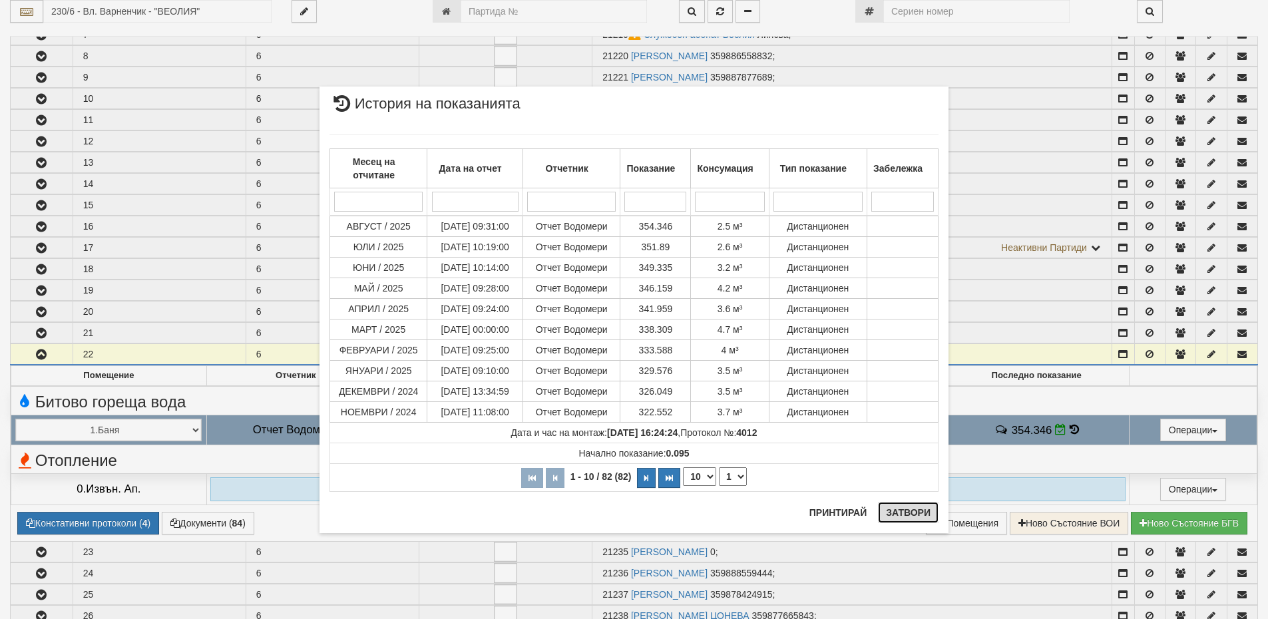
click at [905, 511] on button "Затвори" at bounding box center [908, 512] width 61 height 21
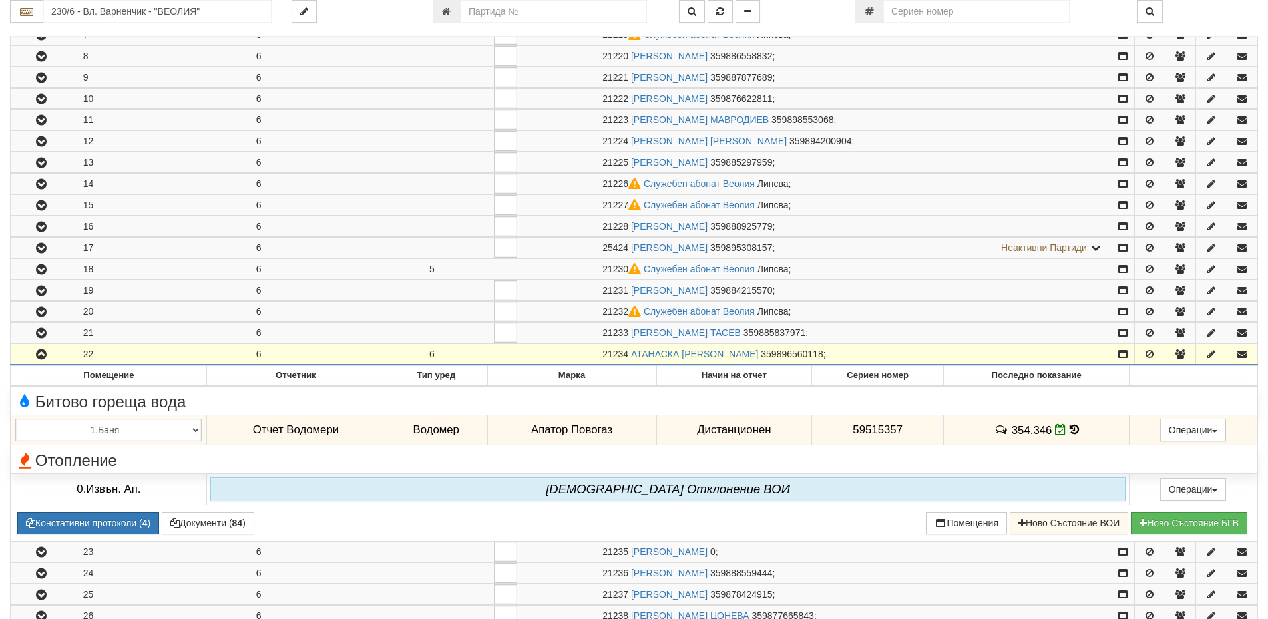
drag, startPoint x: 628, startPoint y: 351, endPoint x: 592, endPoint y: 346, distance: 37.0
click at [592, 346] on td "21234 АТАНАСКА НЕДЯЛКОВА ИВАНОВА 359896560118 ;" at bounding box center [852, 354] width 520 height 21
copy span "21234"
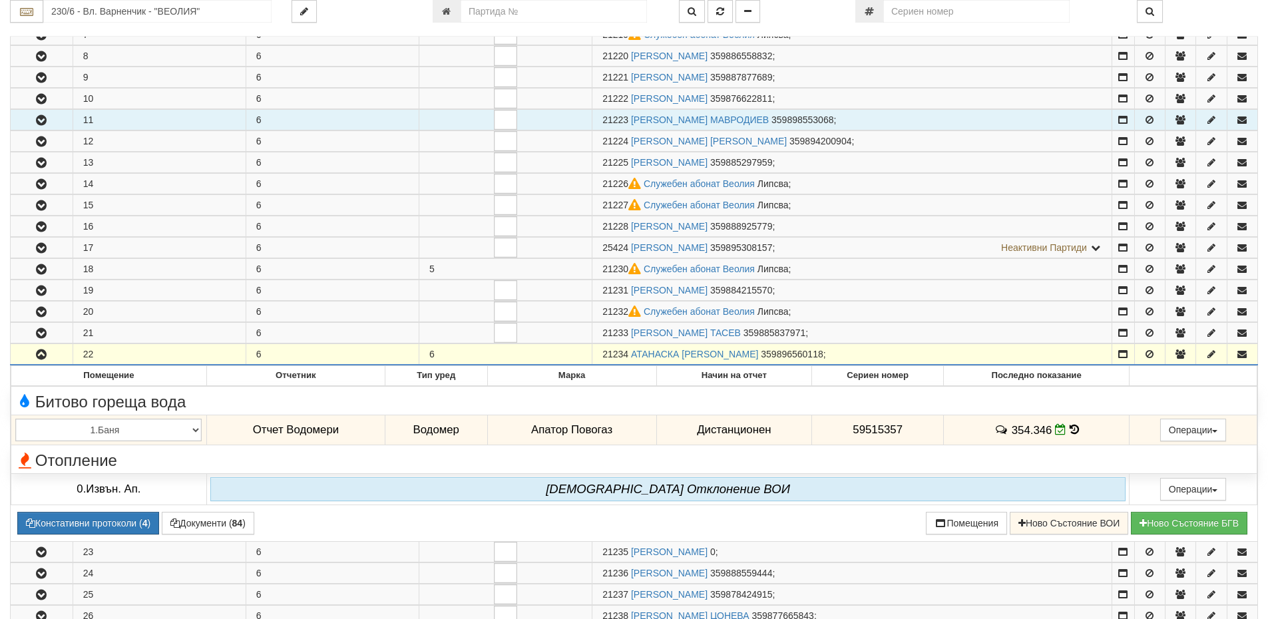
drag, startPoint x: 881, startPoint y: 109, endPoint x: 903, endPoint y: 232, distance: 124.6
click at [882, 114] on td "21223 АНГЕЛ КОСТАДИНОВ МАВРОДИЕВ 359898553068 ;" at bounding box center [852, 120] width 520 height 21
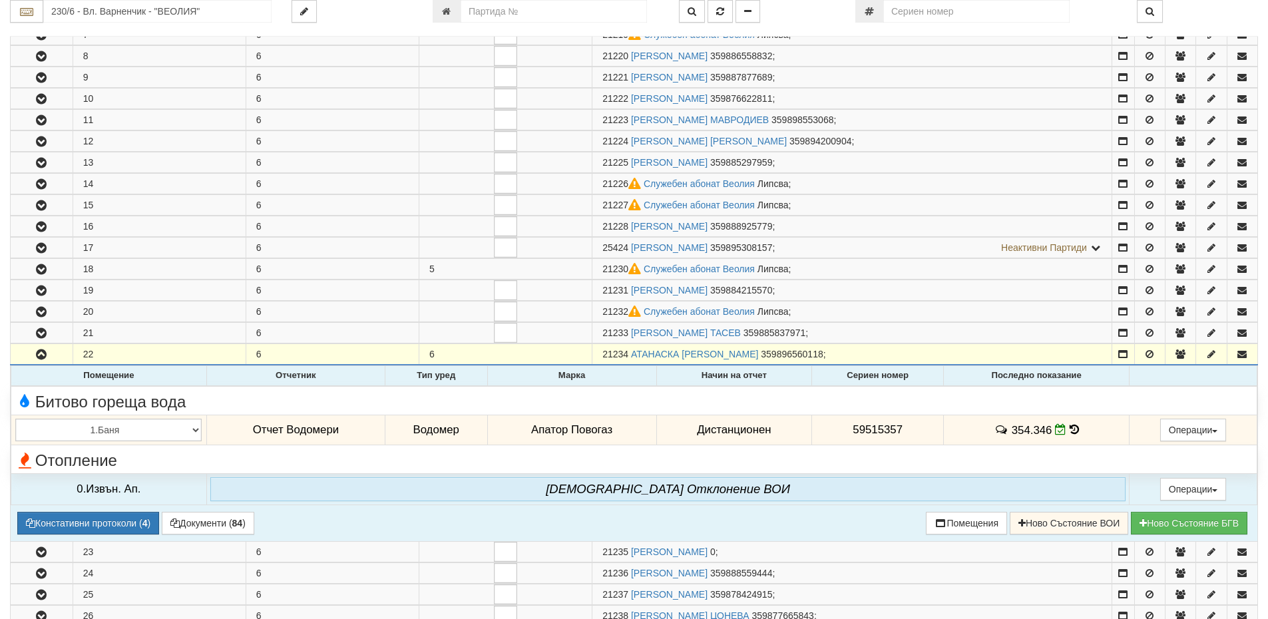
click at [1074, 430] on icon at bounding box center [1074, 429] width 9 height 11
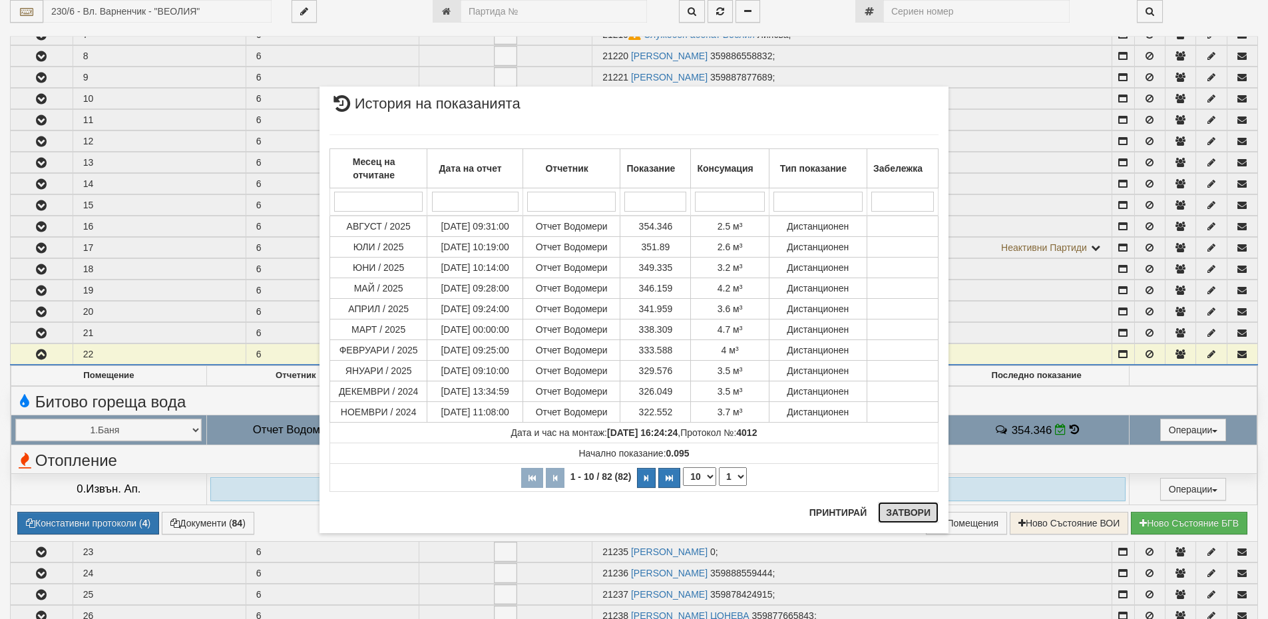
click at [918, 509] on button "Затвори" at bounding box center [908, 512] width 61 height 21
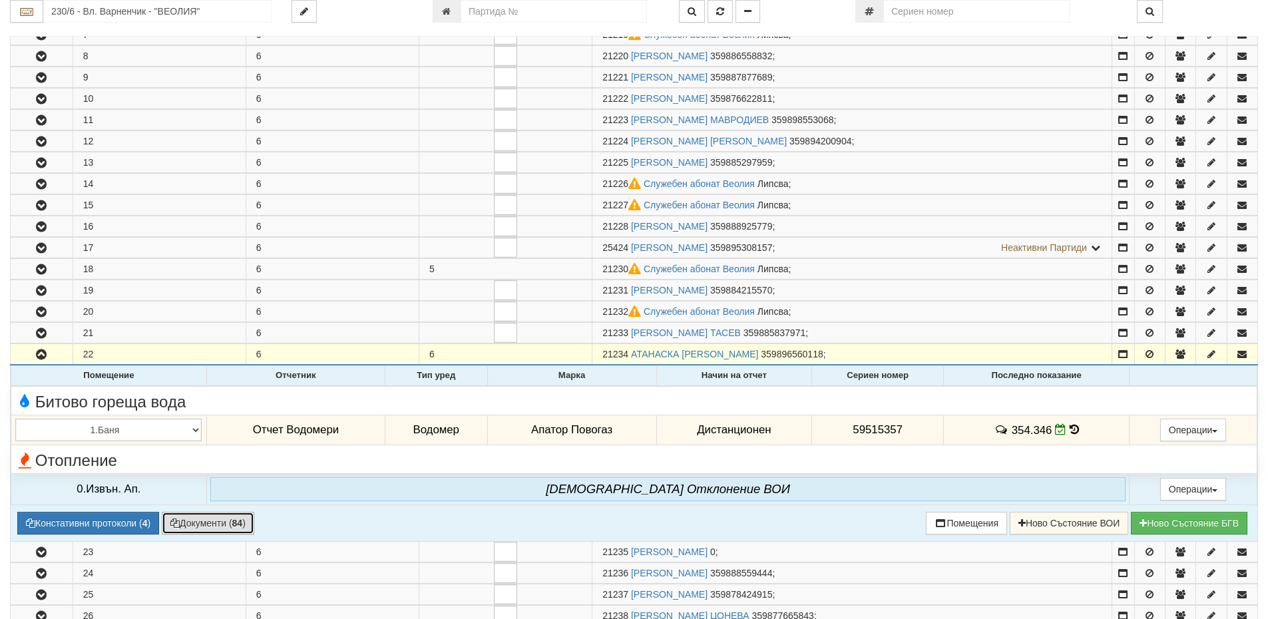
click at [202, 522] on button "Документи ( 84 )" at bounding box center [208, 523] width 93 height 23
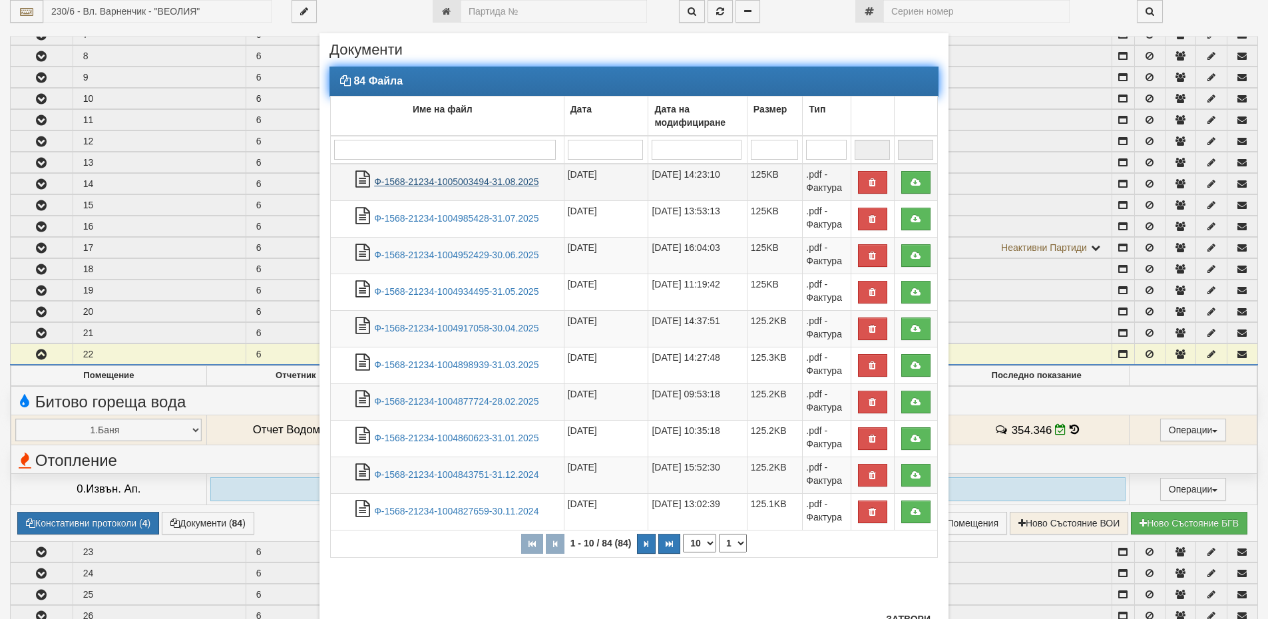
click at [399, 182] on link "Ф-1568-21234-1005003494-31.08.2025" at bounding box center [456, 181] width 164 height 11
click at [487, 179] on link "Ф-1568-21234-1005003494-31.08.2025" at bounding box center [456, 181] width 164 height 11
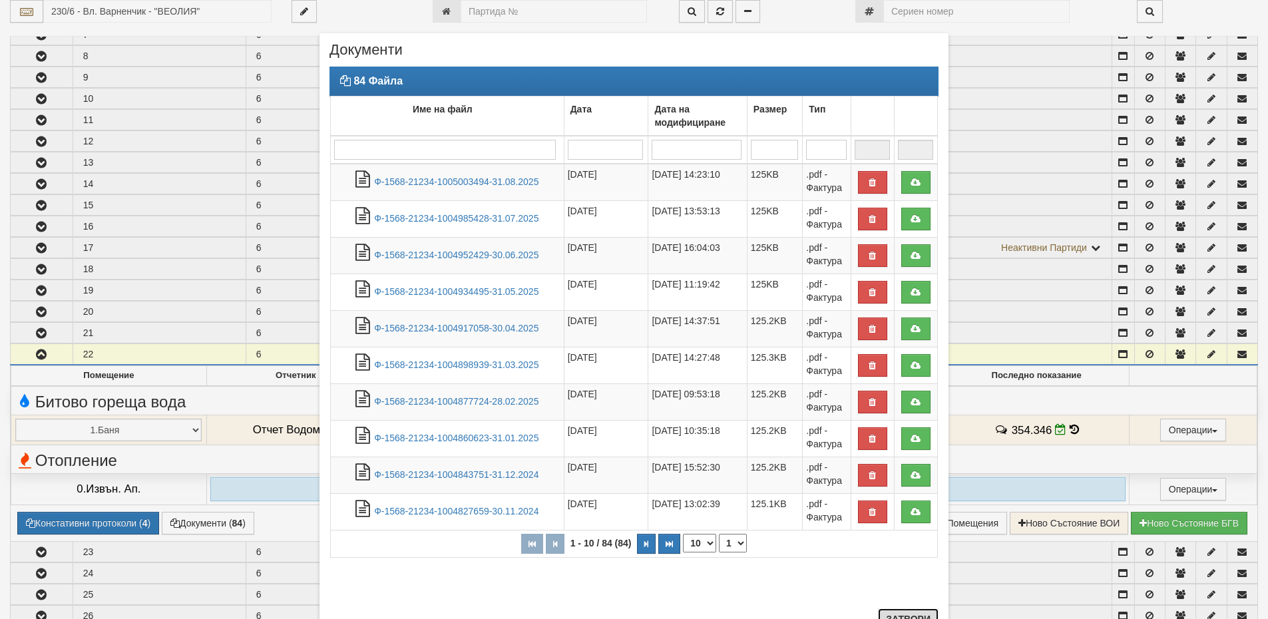
click at [892, 613] on button "Затвори" at bounding box center [908, 618] width 61 height 21
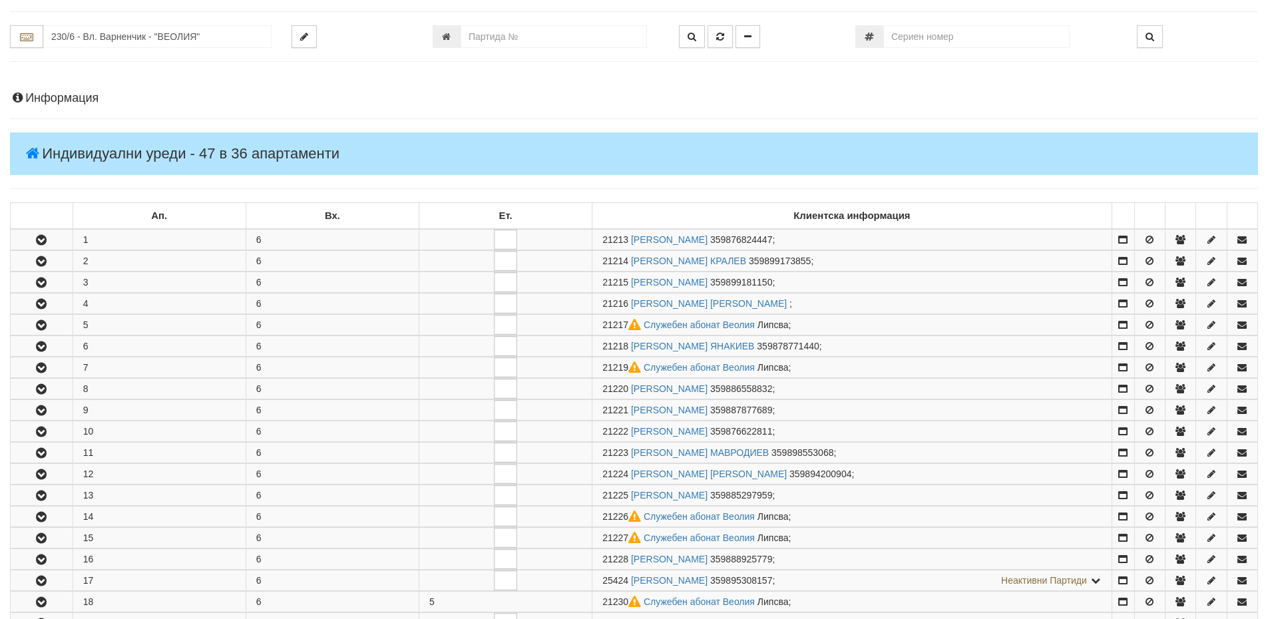
scroll to position [0, 0]
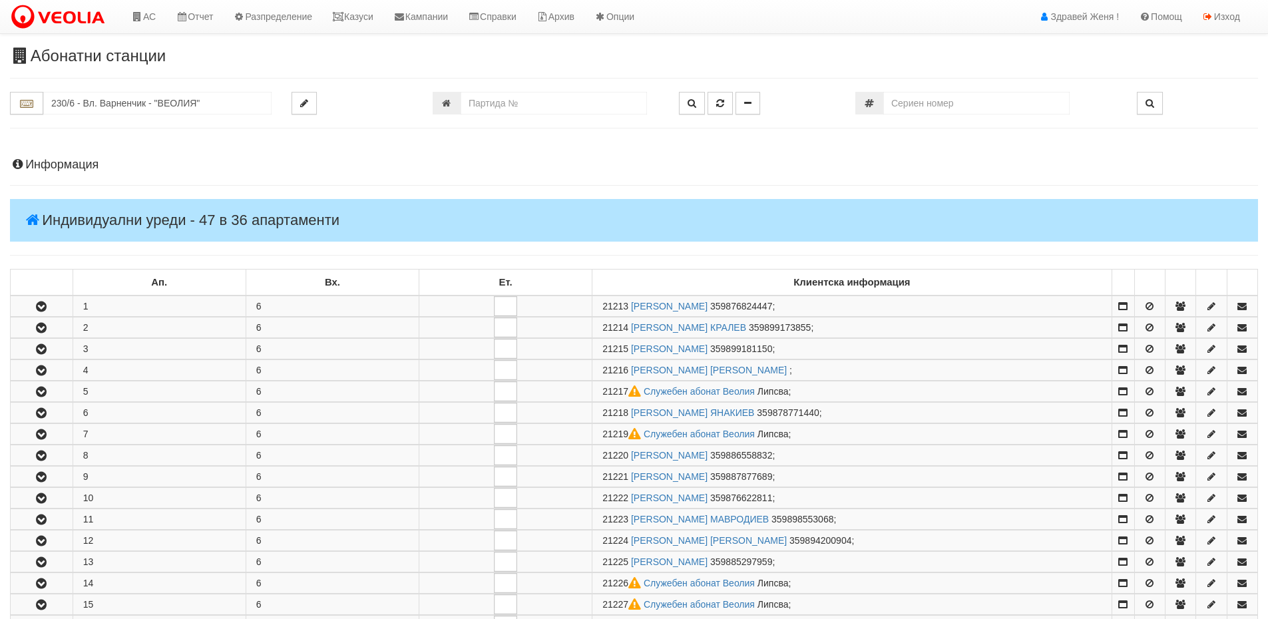
click at [77, 162] on h4 "Информация" at bounding box center [634, 164] width 1248 height 13
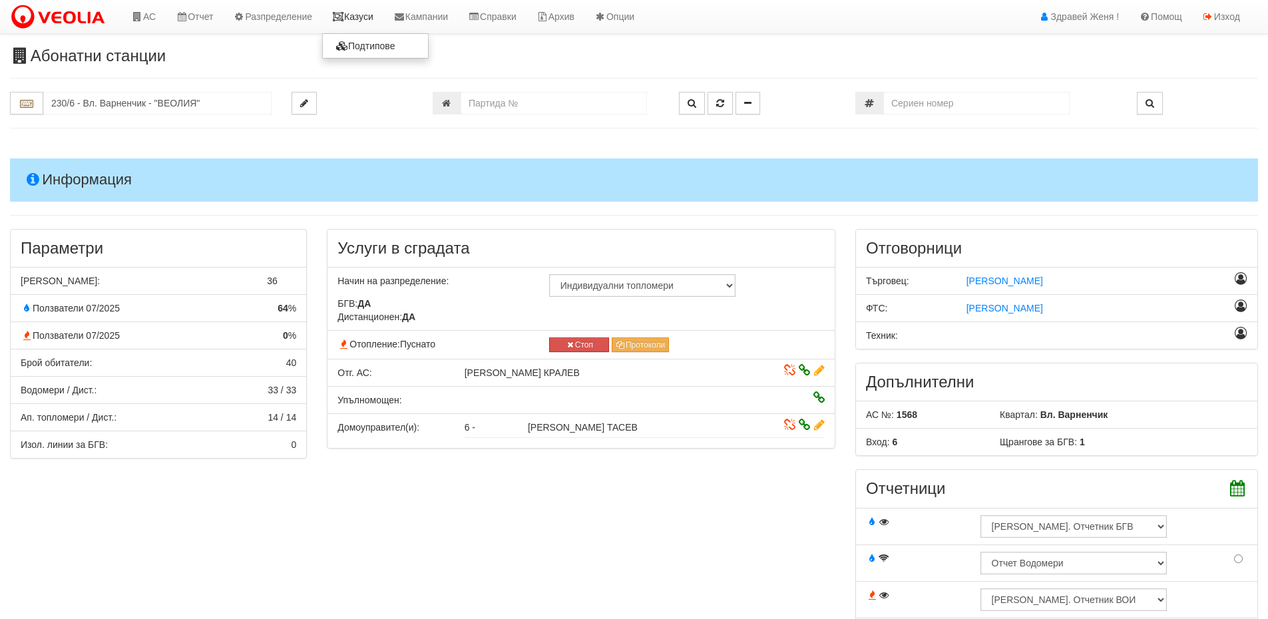
click at [366, 13] on link "Казуси" at bounding box center [352, 16] width 61 height 33
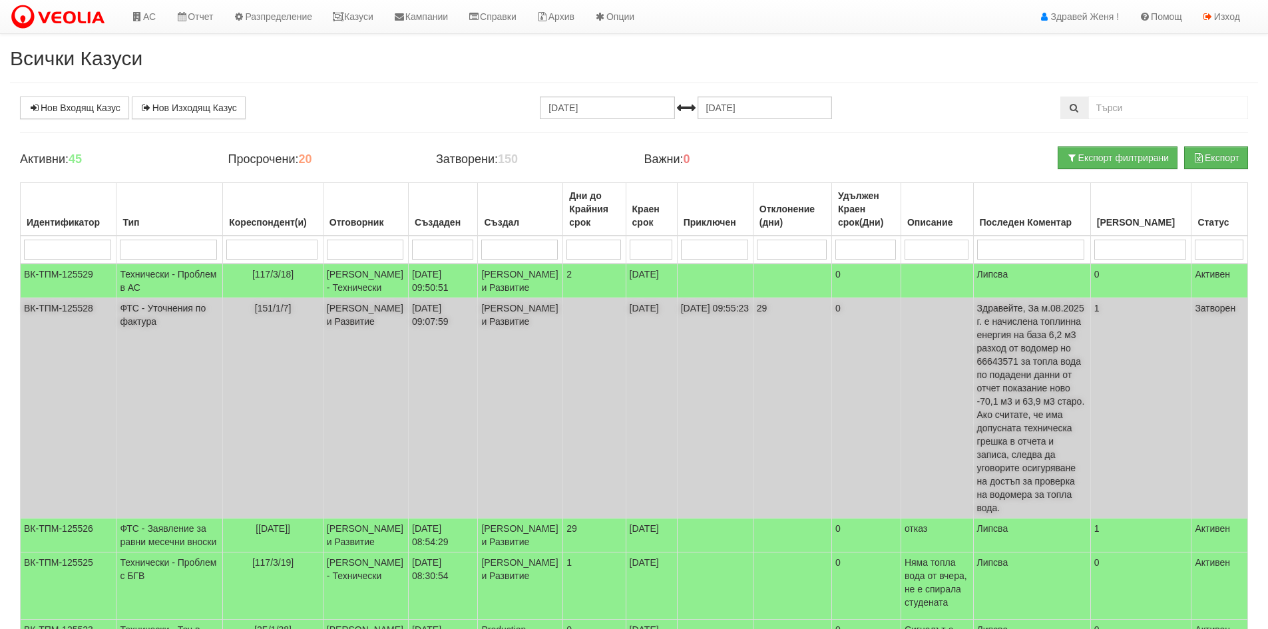
click at [917, 391] on td at bounding box center [937, 408] width 73 height 220
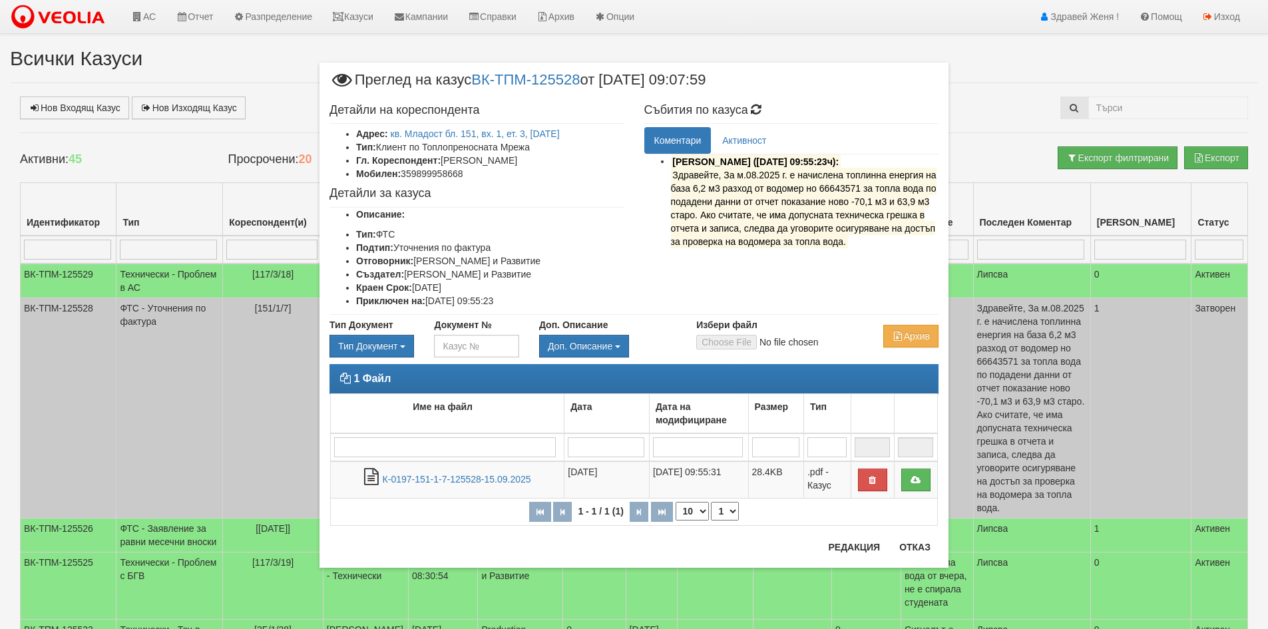
drag, startPoint x: 670, startPoint y: 171, endPoint x: 865, endPoint y: 244, distance: 208.7
click at [865, 244] on ul "[PERSON_NAME] ([DATE] 09:55:23ч): Здравейте, За м.08.2025 г. е начислена топлин…" at bounding box center [791, 204] width 295 height 100
copy mark "Здравейте, За м.08.2025 г. е начислена топлинна енергия на база 6,2 м3 разход о…"
click at [927, 549] on button "Отказ" at bounding box center [914, 547] width 47 height 21
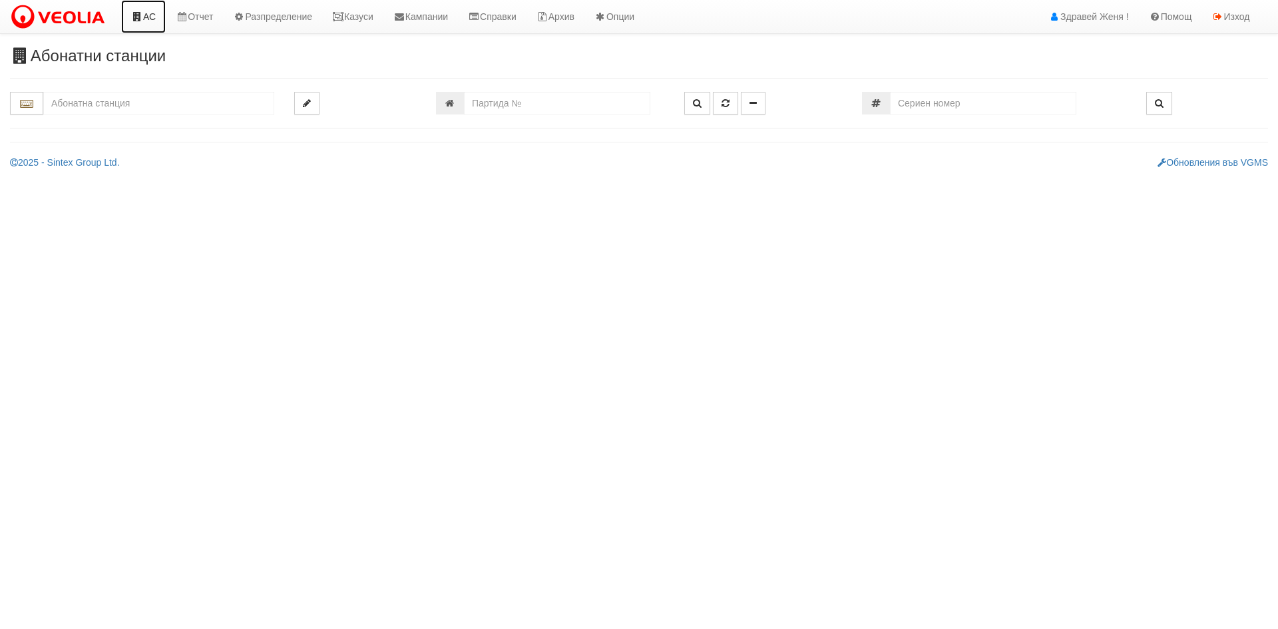
click at [142, 21] on link "АС" at bounding box center [143, 16] width 45 height 33
drag, startPoint x: 102, startPoint y: 112, endPoint x: 224, endPoint y: 105, distance: 122.7
click at [111, 112] on input "text" at bounding box center [158, 103] width 231 height 23
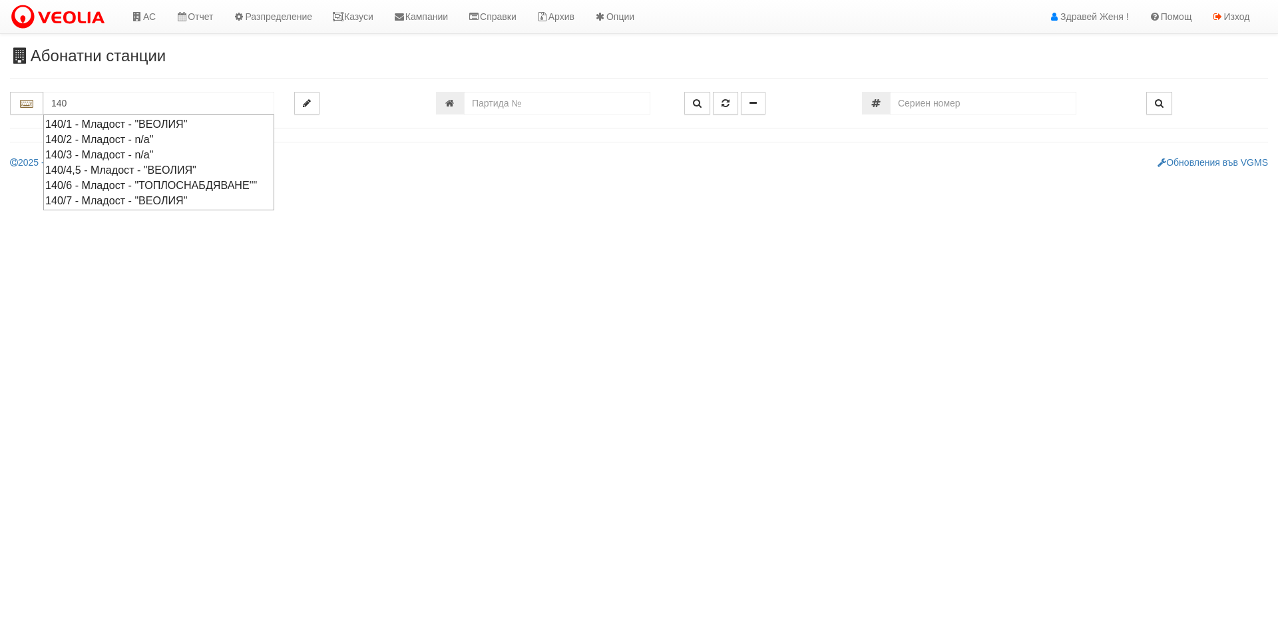
click at [203, 166] on div "140/4,5 - Младост - "ВЕОЛИЯ"" at bounding box center [158, 169] width 227 height 15
type input "140/4,5 - Младост - "ВЕОЛИЯ""
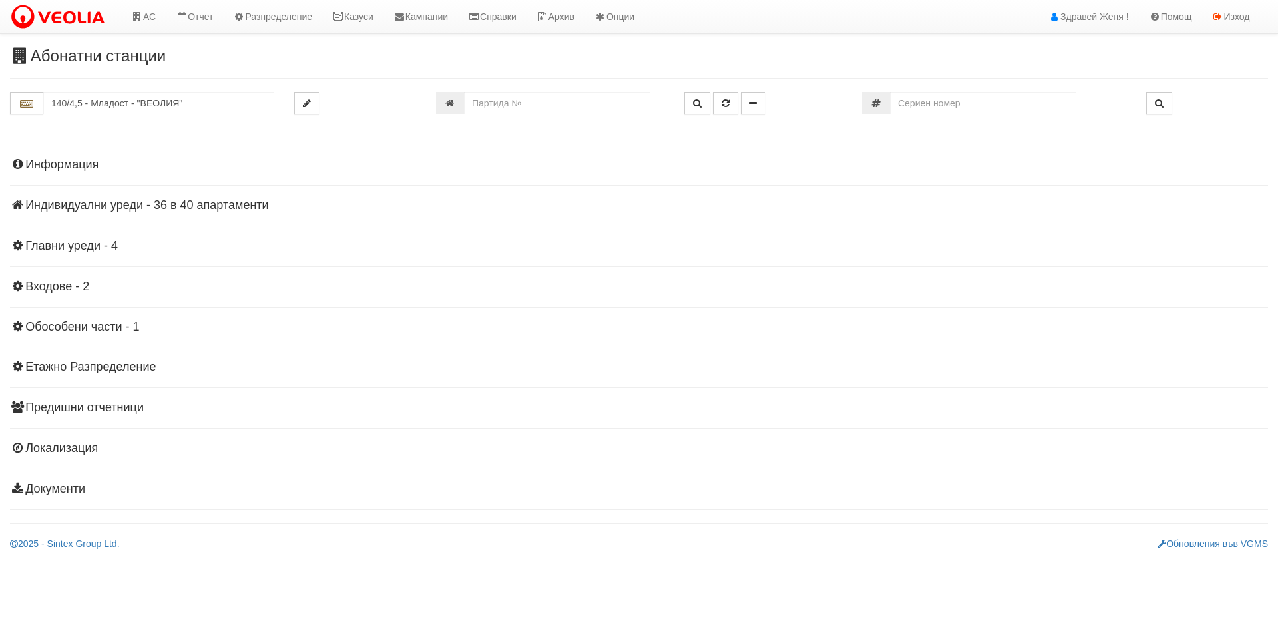
click at [91, 172] on div "Информация Параметри Брой Апартаменти: 40 Ползватели 07/2025 63 % 0 % 57" at bounding box center [639, 325] width 1258 height 367
click at [100, 166] on h4 "Информация" at bounding box center [639, 164] width 1258 height 13
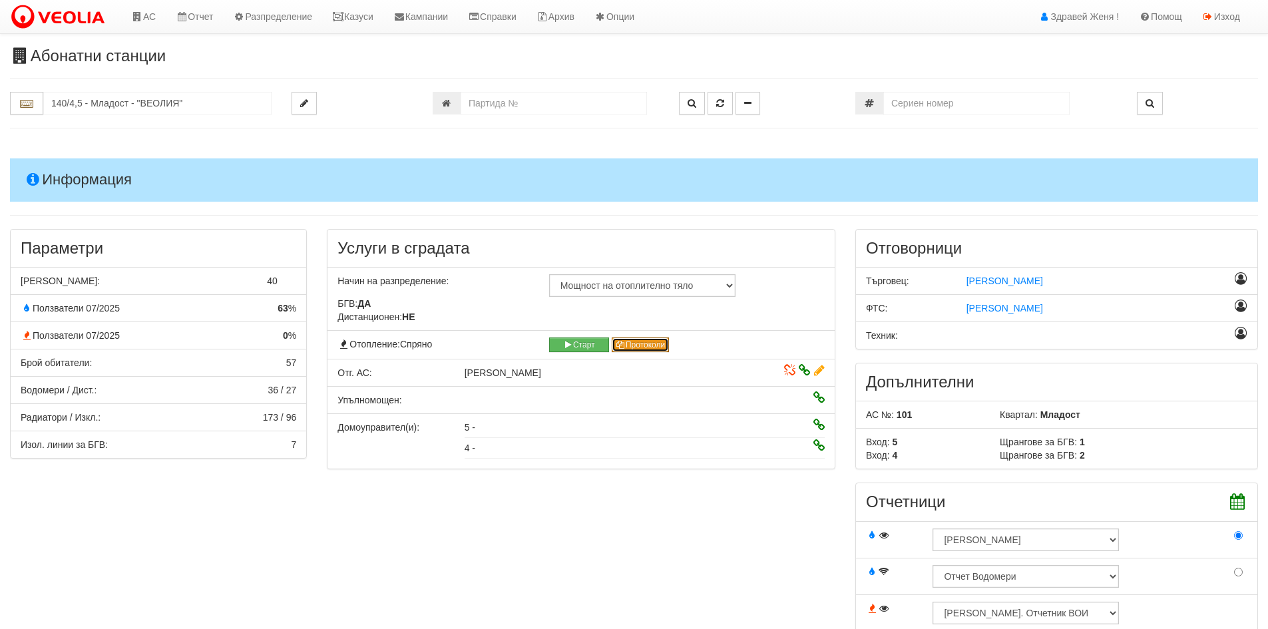
drag, startPoint x: 658, startPoint y: 346, endPoint x: 698, endPoint y: 361, distance: 43.4
click at [658, 347] on button "Протоколи" at bounding box center [641, 344] width 58 height 15
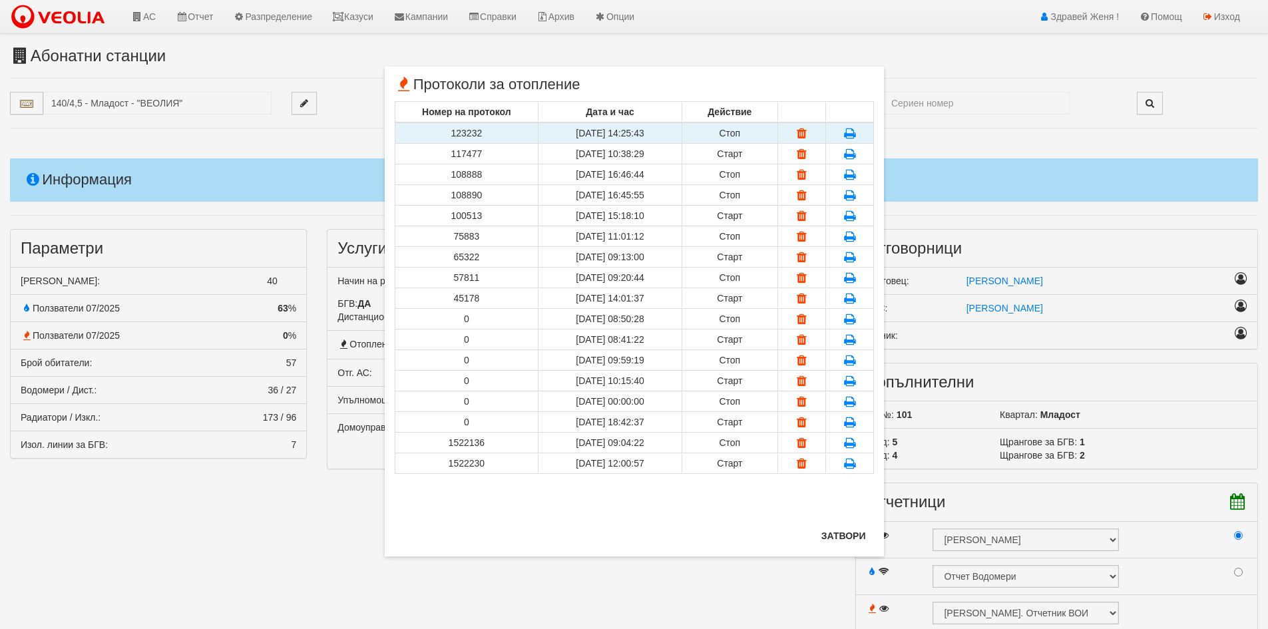
click at [854, 131] on icon at bounding box center [849, 133] width 11 height 9
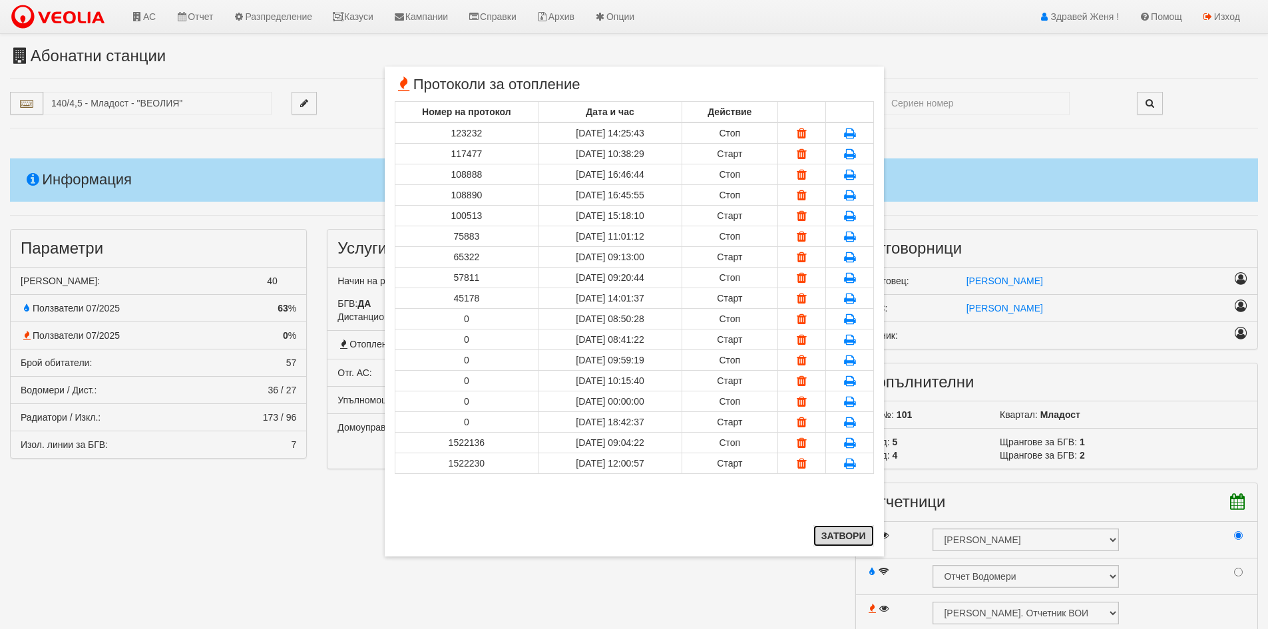
click at [849, 539] on button "Затвори" at bounding box center [843, 535] width 61 height 21
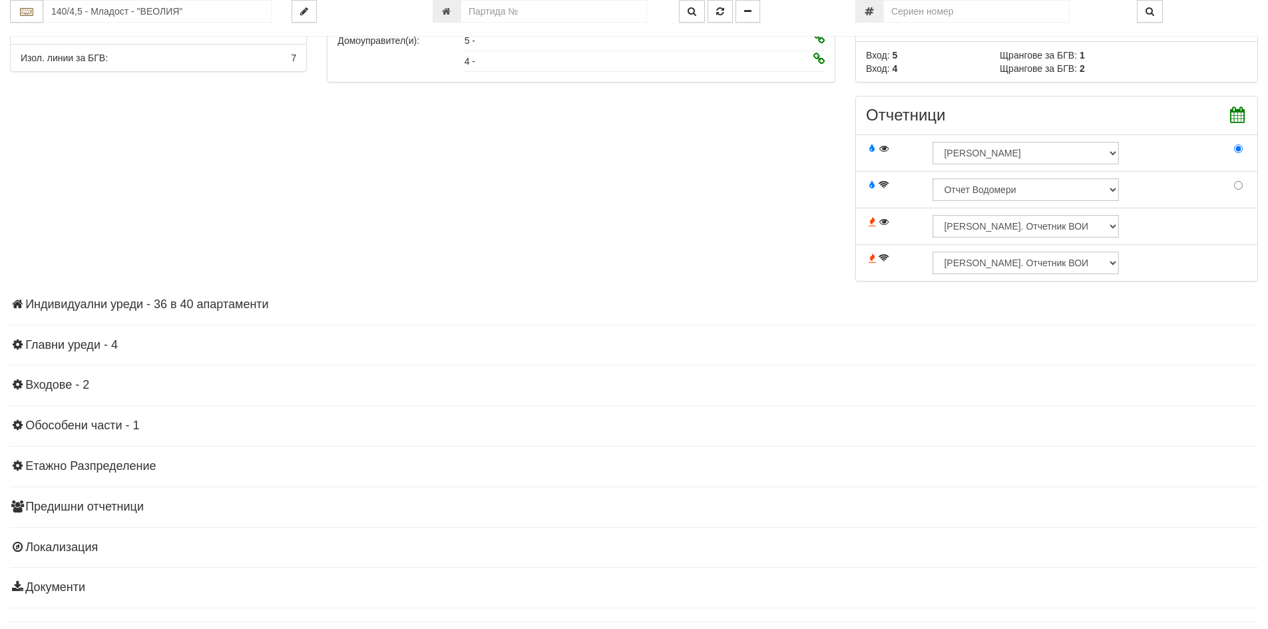
scroll to position [417, 0]
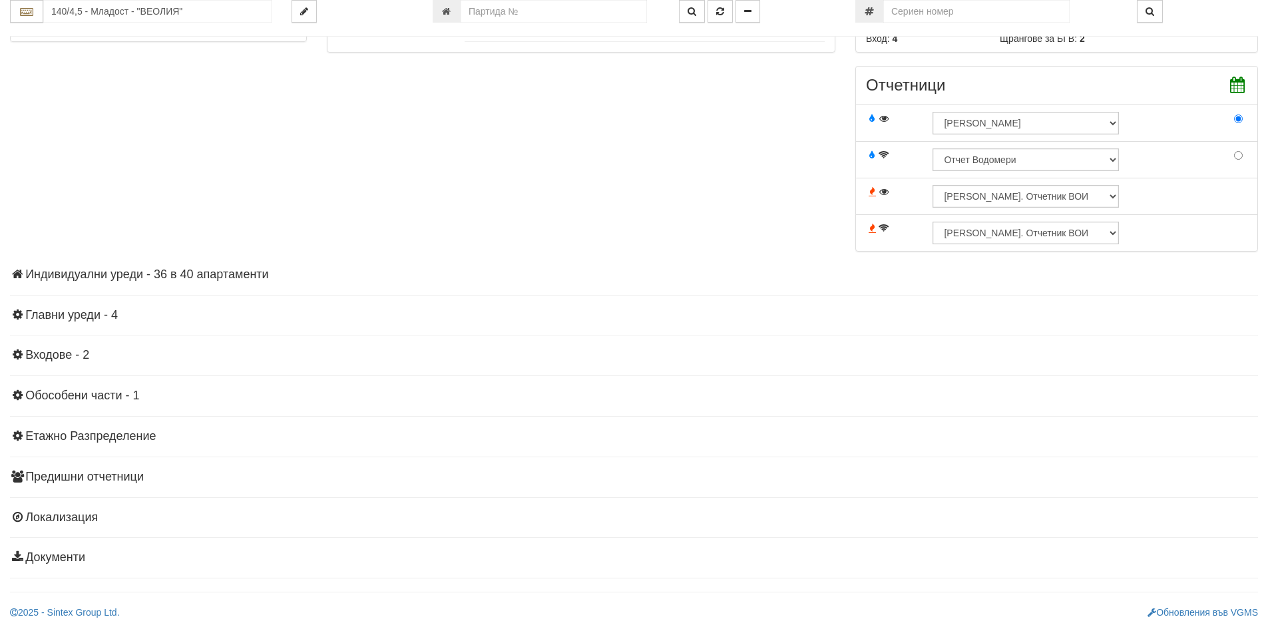
click at [71, 558] on h4 "Документи" at bounding box center [634, 557] width 1248 height 13
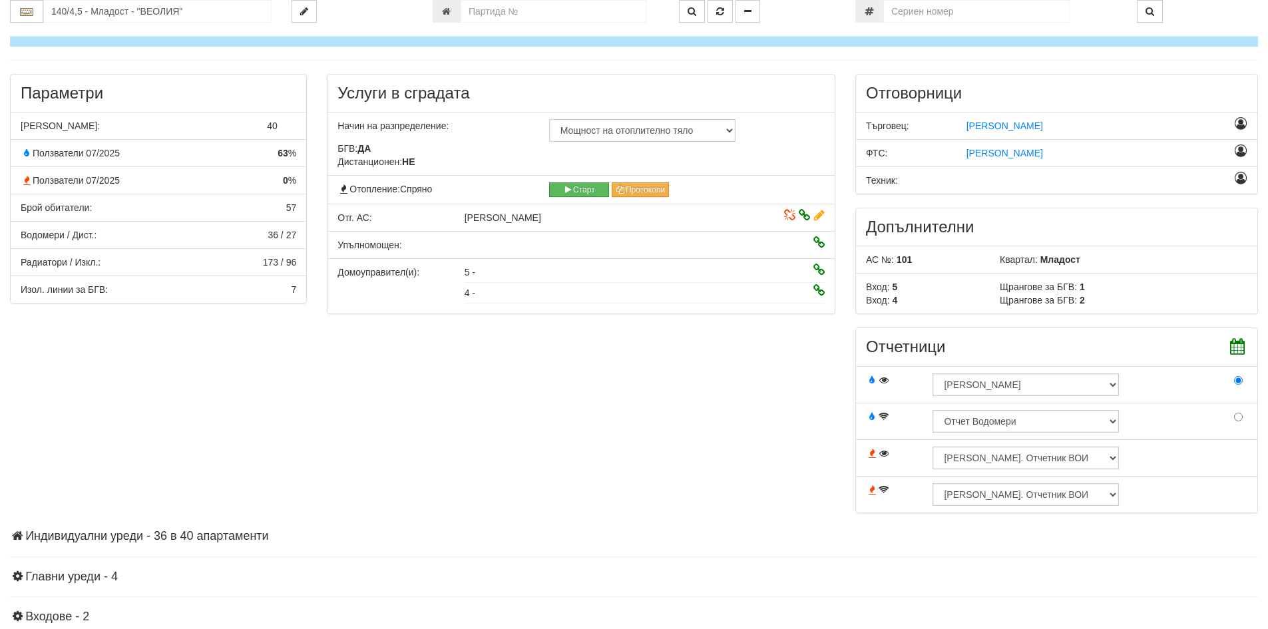
scroll to position [142, 0]
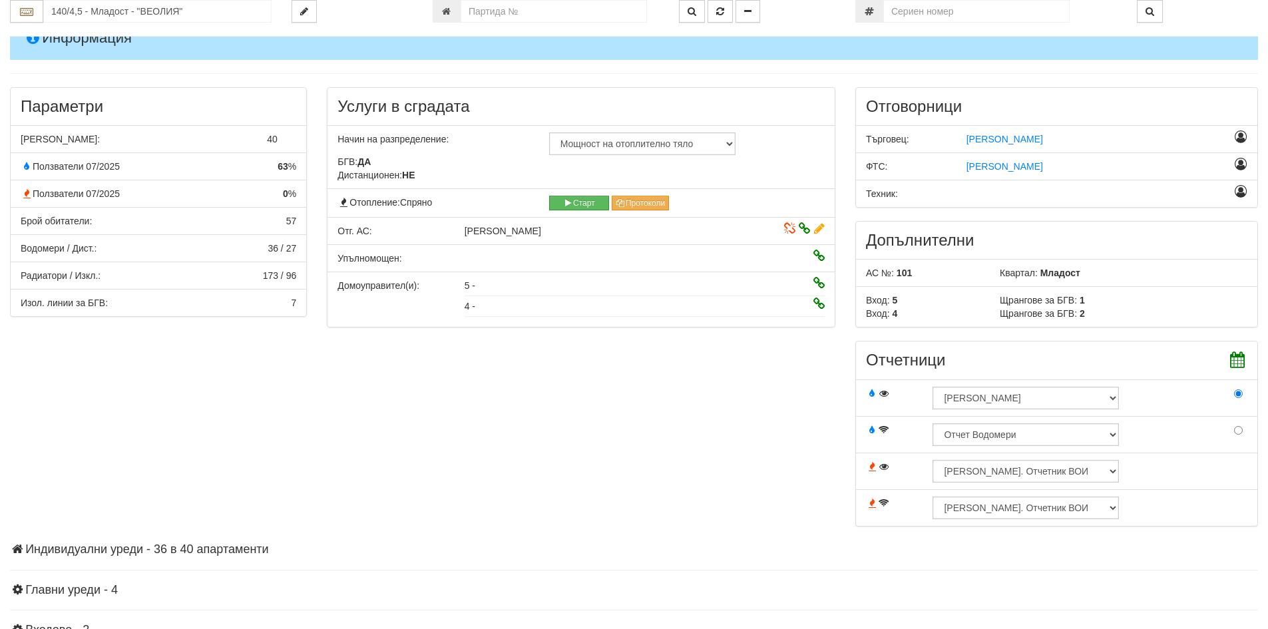
click at [438, 461] on div "Параметри Брой Апартаменти: 40 Ползватели 07/2025 63 % 0 % 57" at bounding box center [634, 313] width 1268 height 453
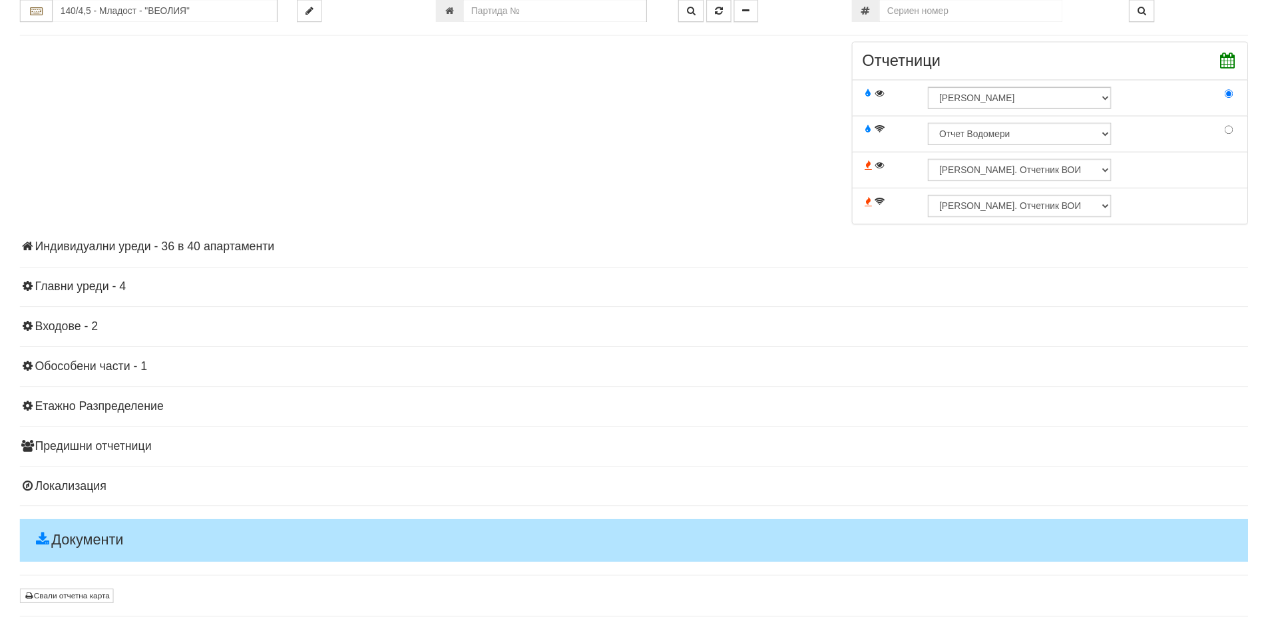
scroll to position [475, 0]
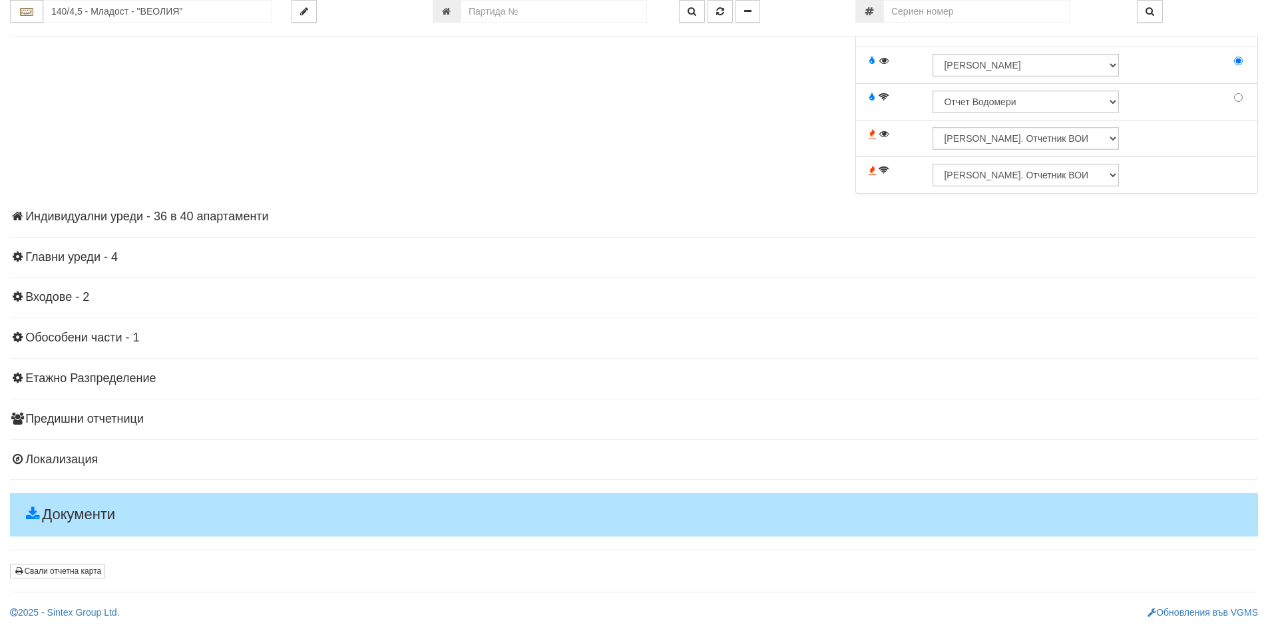
click at [177, 212] on h4 "Индивидуални уреди - 36 в 40 апартаменти" at bounding box center [634, 216] width 1248 height 13
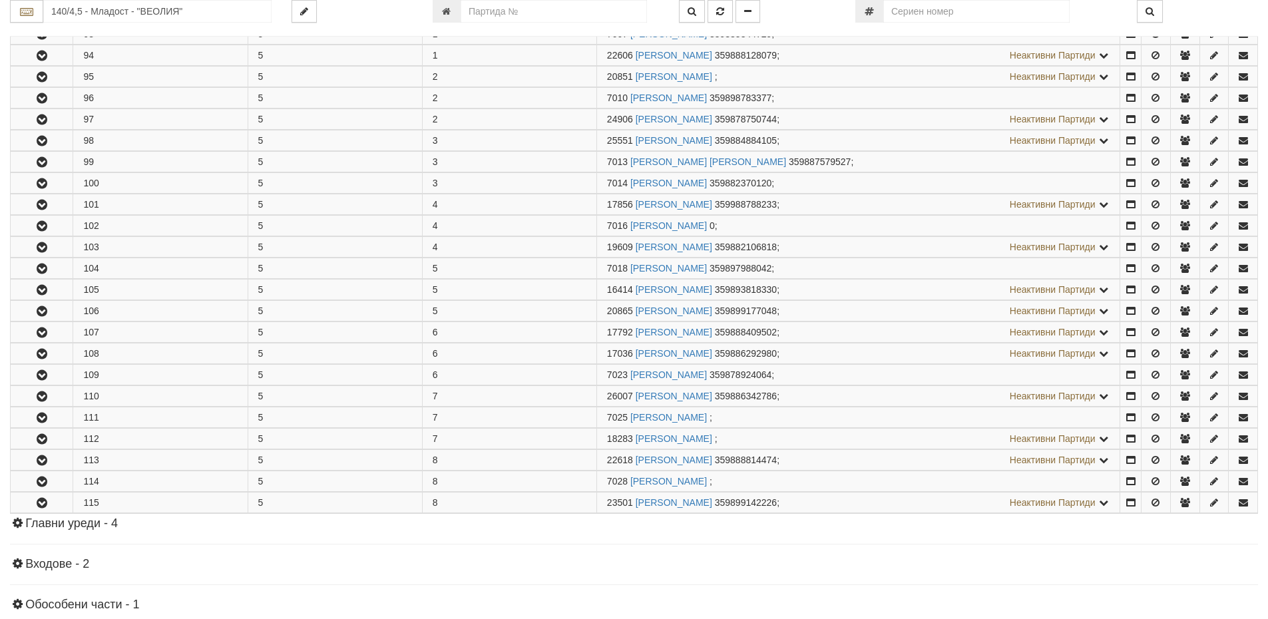
scroll to position [997, 0]
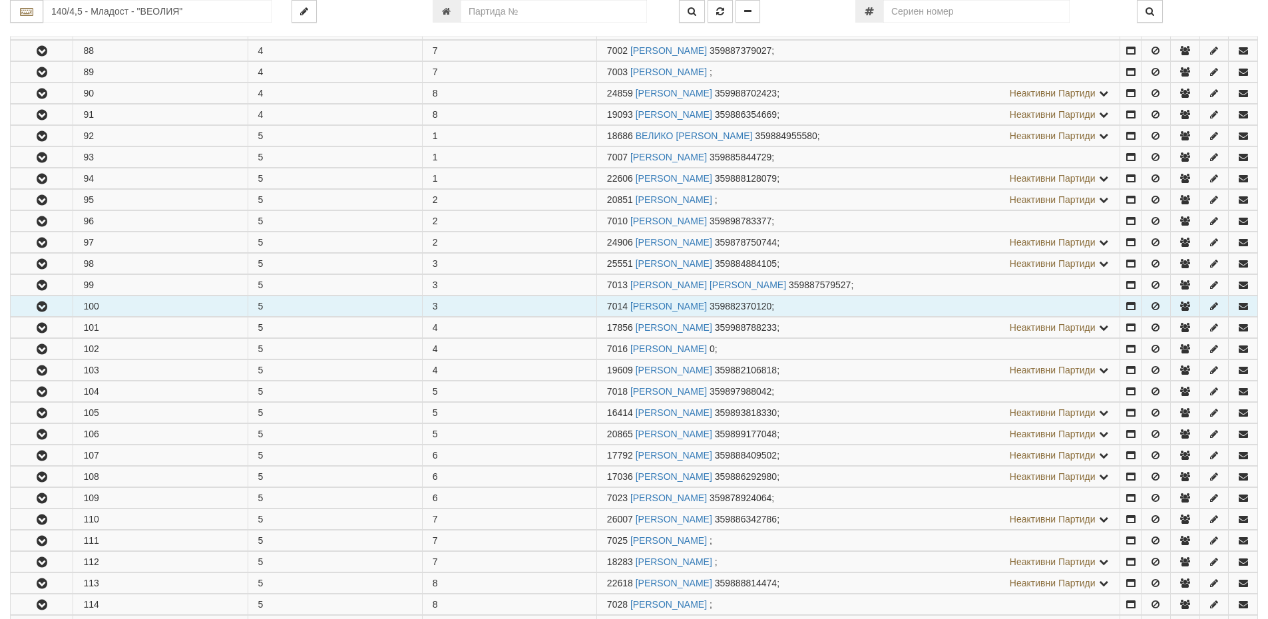
click at [156, 302] on td "100" at bounding box center [160, 306] width 174 height 21
click at [39, 307] on icon "button" at bounding box center [42, 306] width 16 height 9
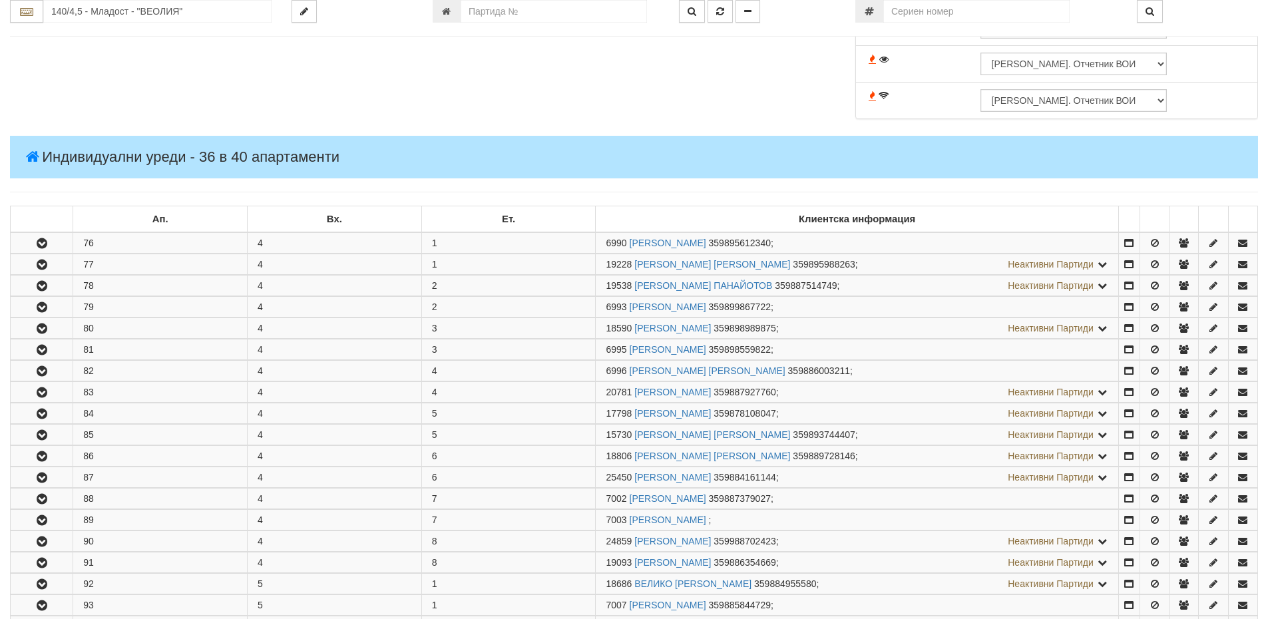
scroll to position [732, 0]
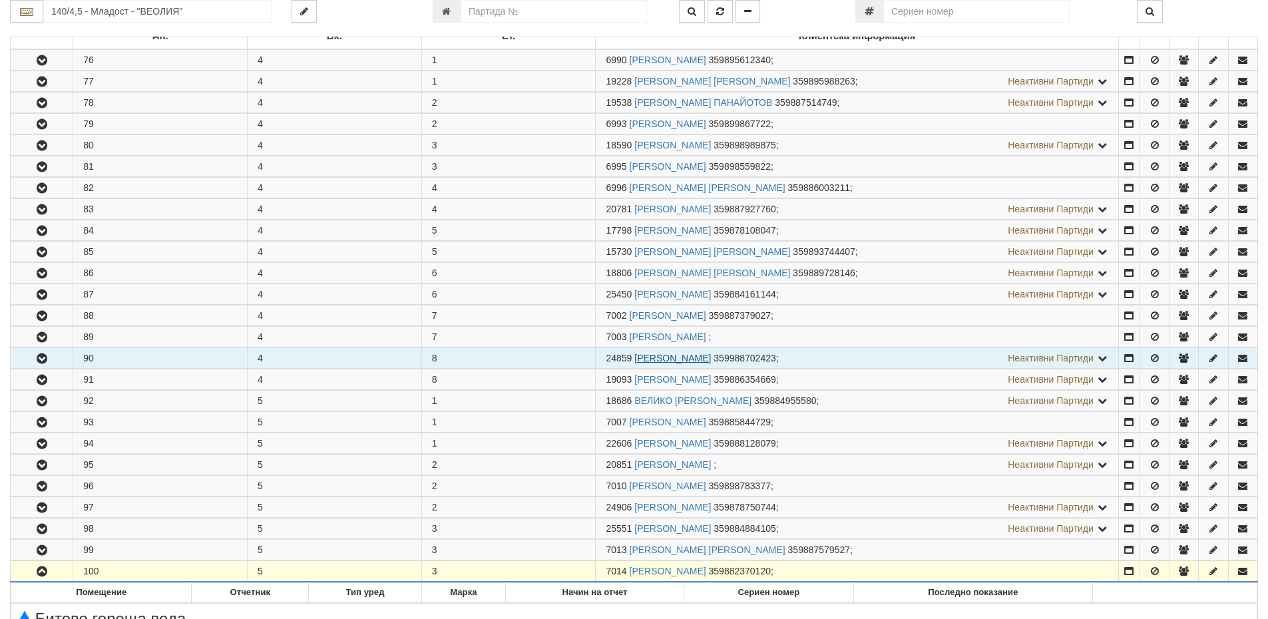
click at [703, 359] on link "[PERSON_NAME]" at bounding box center [672, 358] width 77 height 11
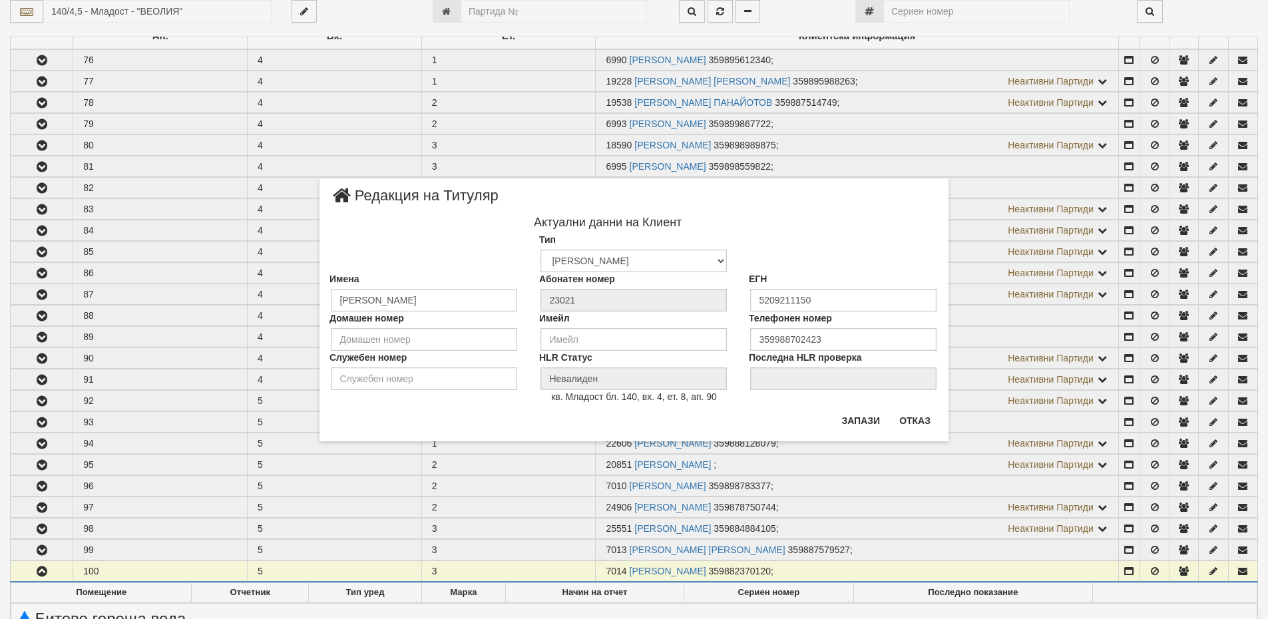
click at [951, 513] on div "× Редакция на Титуляр Актуални данни на Клиент Тип Физическо Лице Фирма Институ…" at bounding box center [634, 309] width 1268 height 619
drag, startPoint x: 915, startPoint y: 421, endPoint x: 589, endPoint y: 429, distance: 325.6
click at [912, 425] on button "Отказ" at bounding box center [914, 420] width 47 height 21
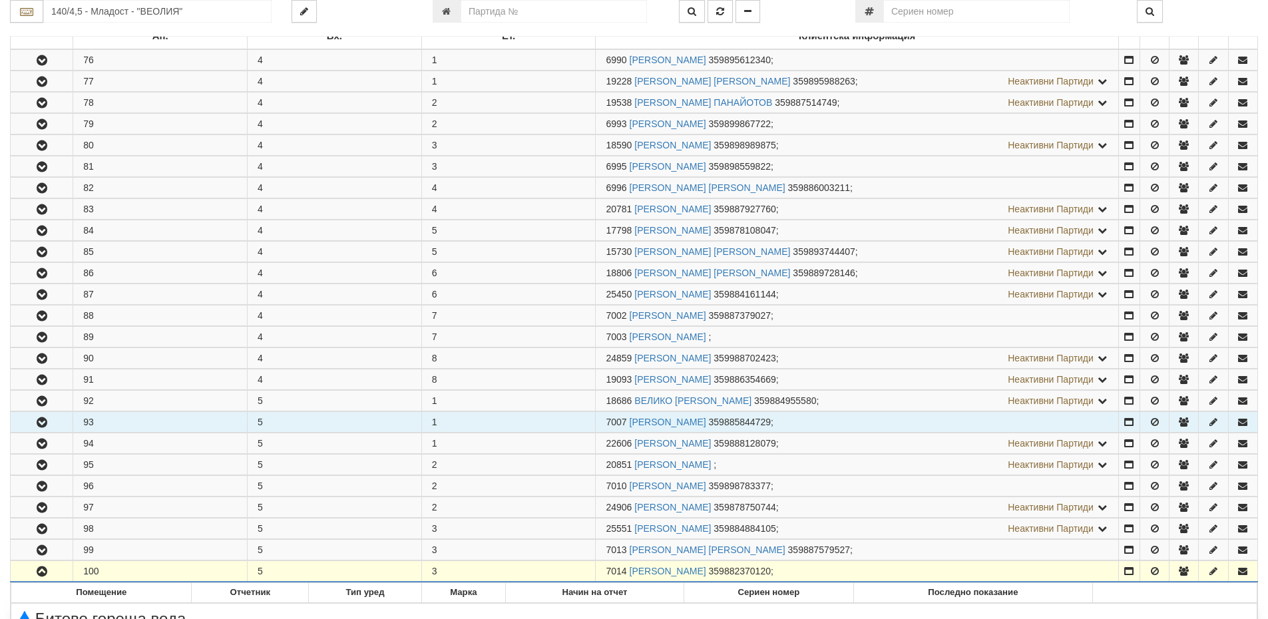
click at [42, 421] on icon "button" at bounding box center [42, 422] width 16 height 9
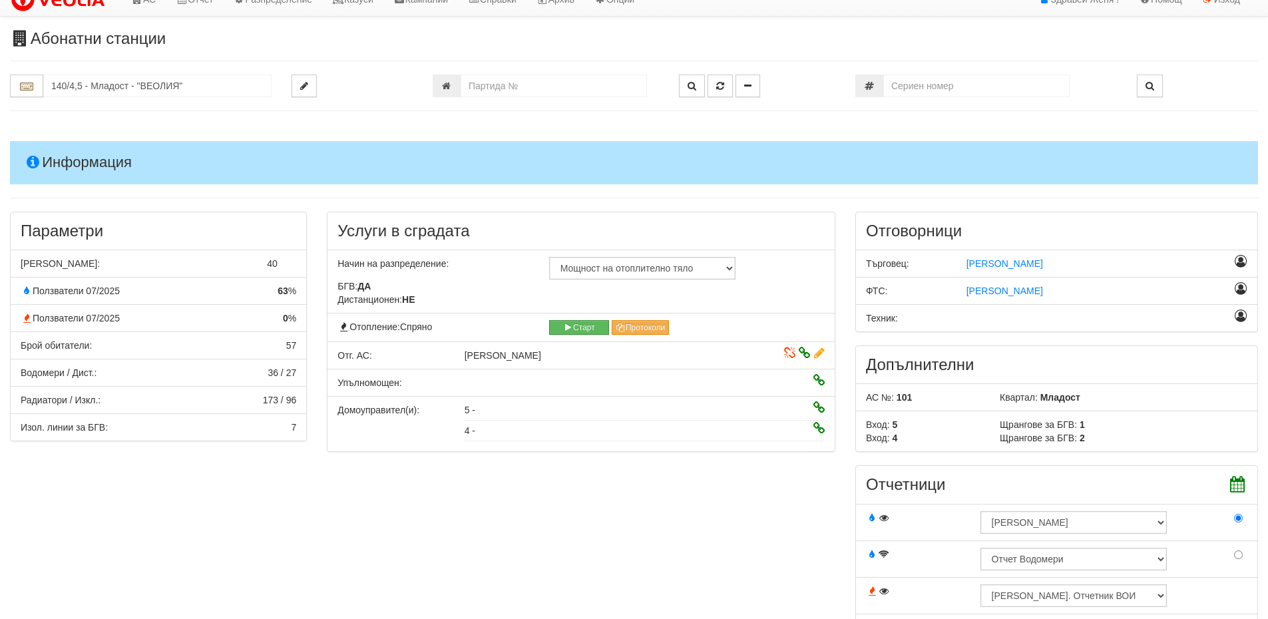
scroll to position [0, 0]
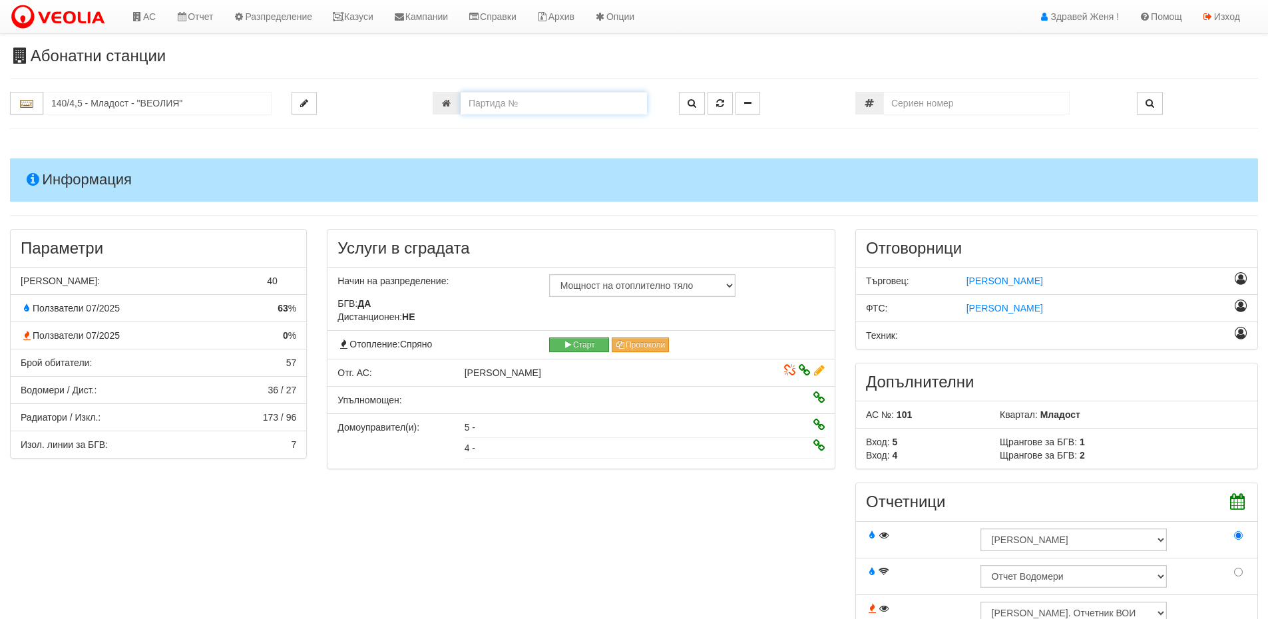
click at [487, 101] on input "number" at bounding box center [554, 103] width 186 height 23
paste input "15461"
type input "15461"
click at [684, 99] on button "button" at bounding box center [692, 103] width 26 height 23
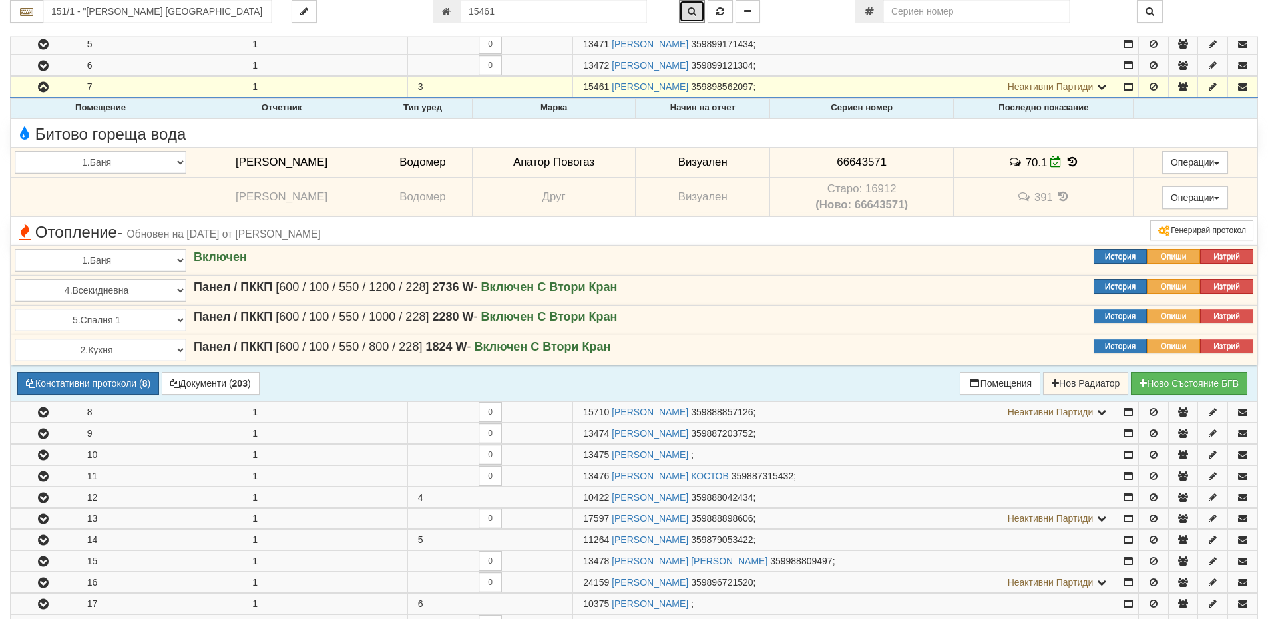
scroll to position [324, 0]
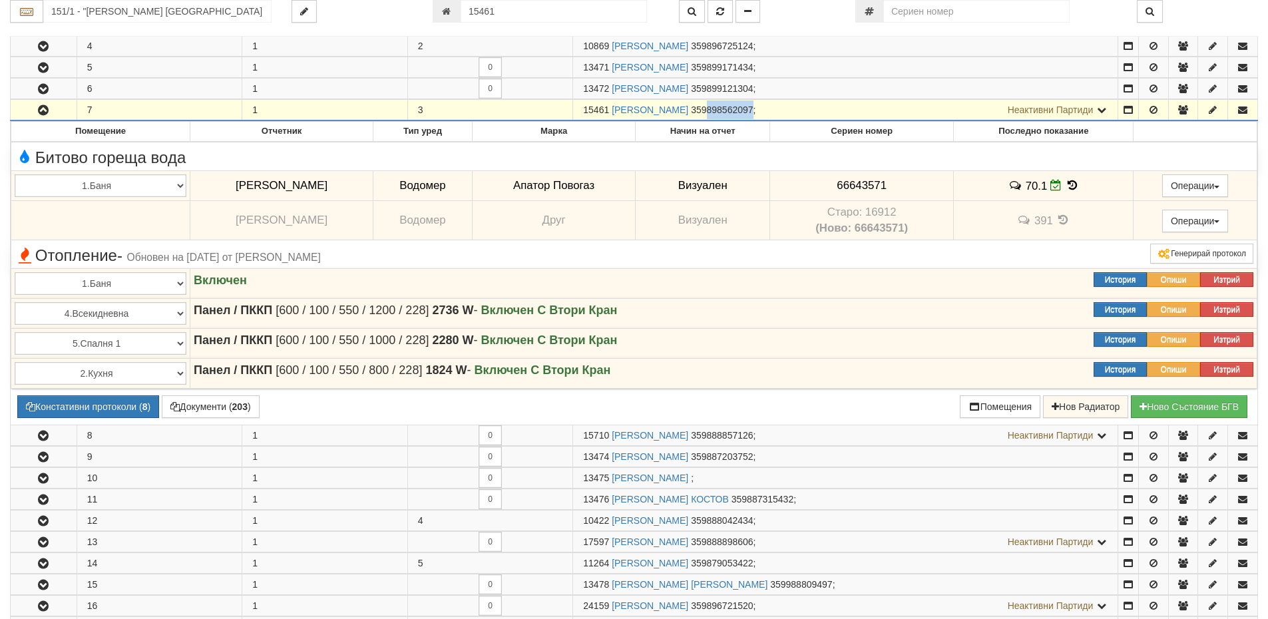
drag, startPoint x: 794, startPoint y: 108, endPoint x: 752, endPoint y: 112, distance: 42.9
click at [752, 112] on span "359898562097" at bounding box center [722, 110] width 62 height 11
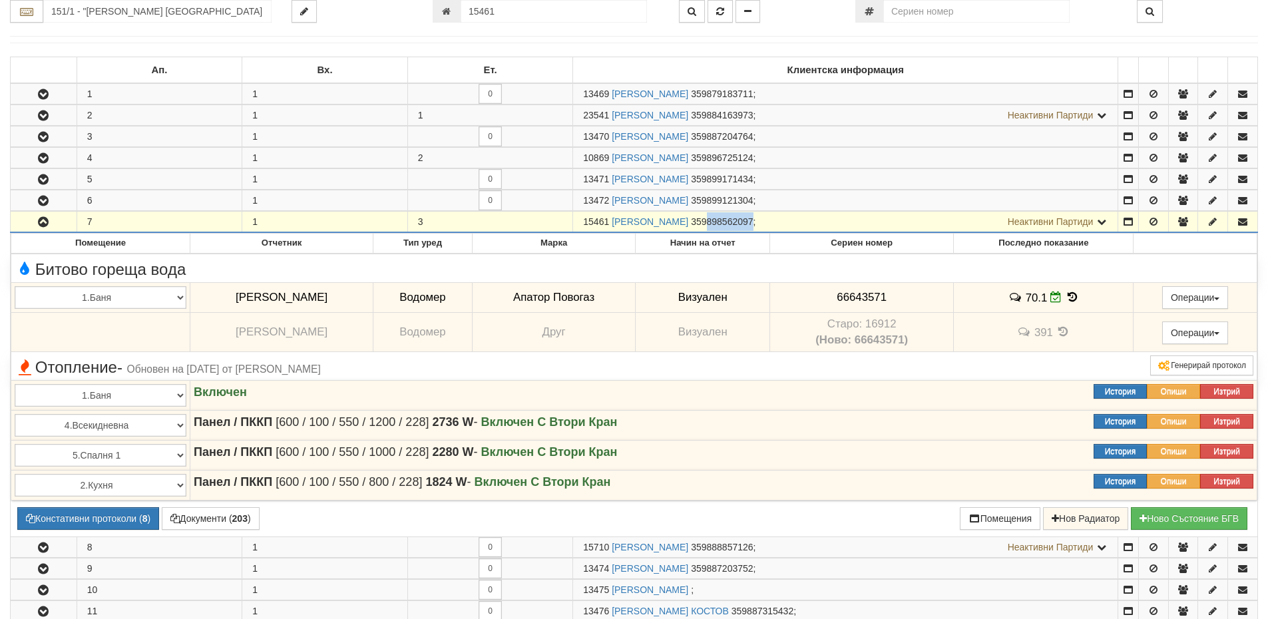
scroll to position [58, 0]
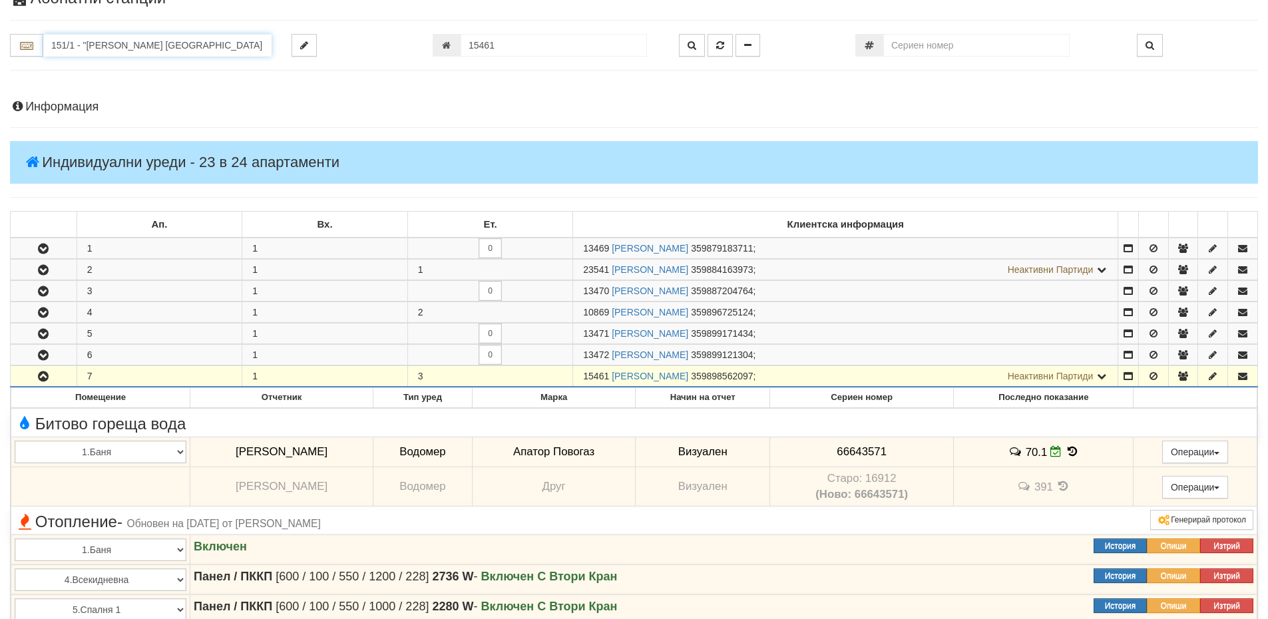
click at [87, 48] on input "151/1 - "ВЕОЛИЯ ЕНЕРДЖИ ВАРНА " ЕАД" at bounding box center [157, 45] width 228 height 23
click at [109, 63] on div "144/6 - Младост - "ВЕОЛИЯ"" at bounding box center [157, 66] width 224 height 15
type input "144/6 - Младост - "ВЕОЛИЯ""
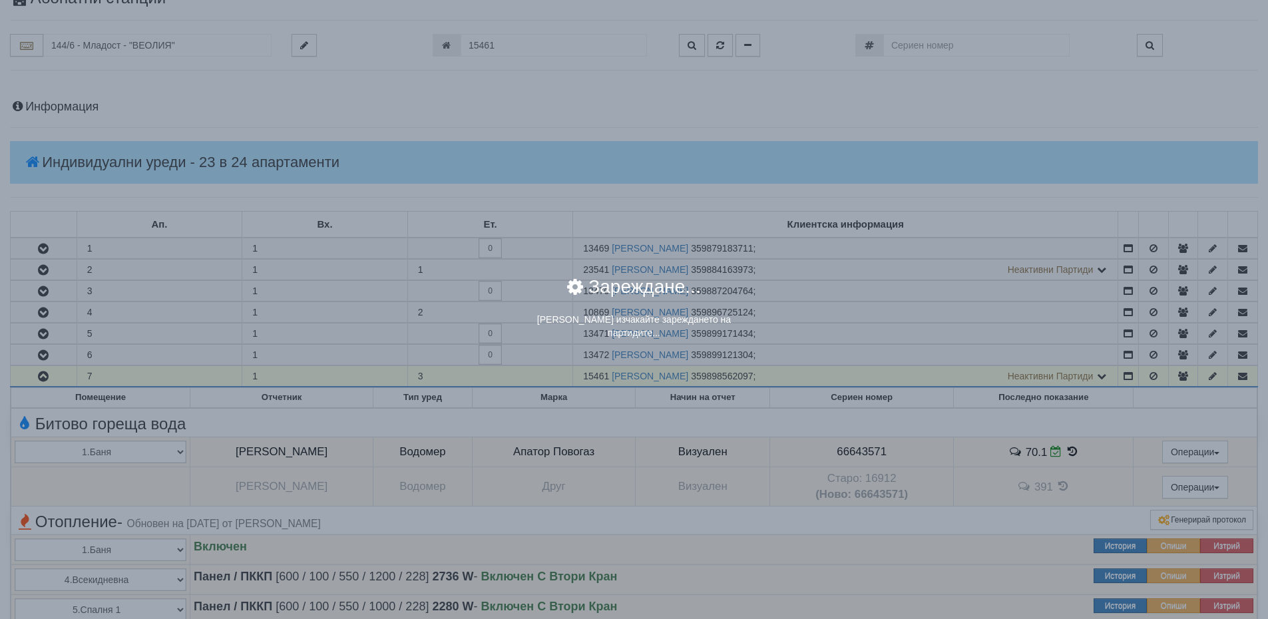
scroll to position [0, 0]
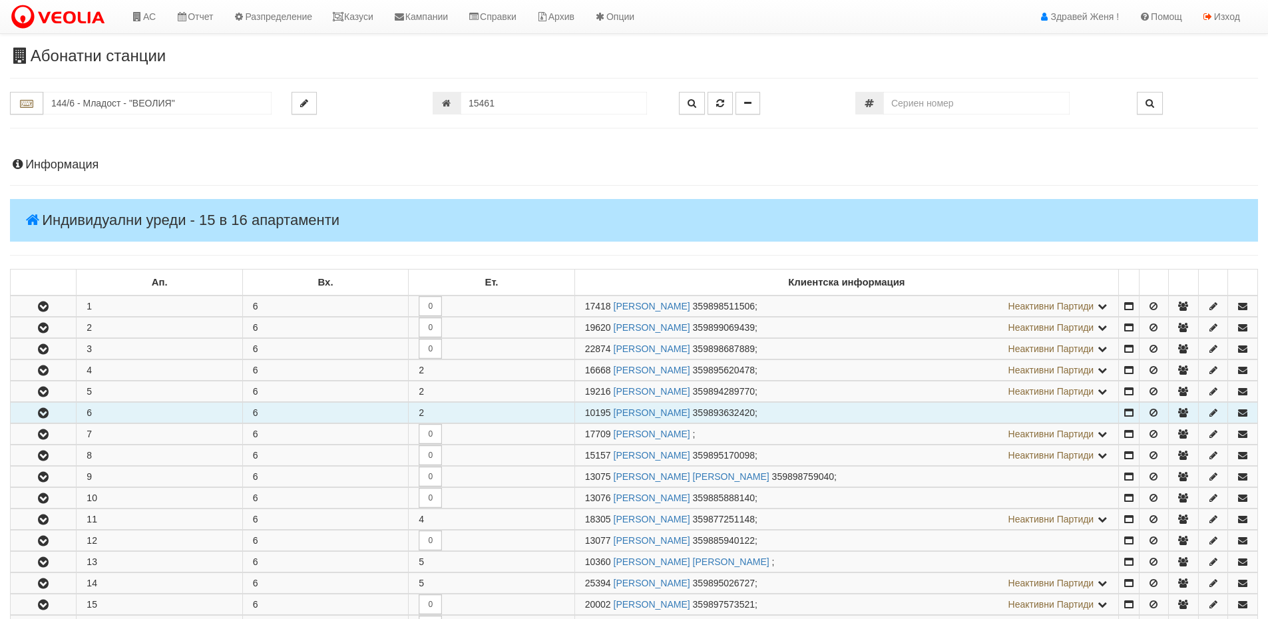
click at [67, 413] on button "button" at bounding box center [43, 413] width 65 height 20
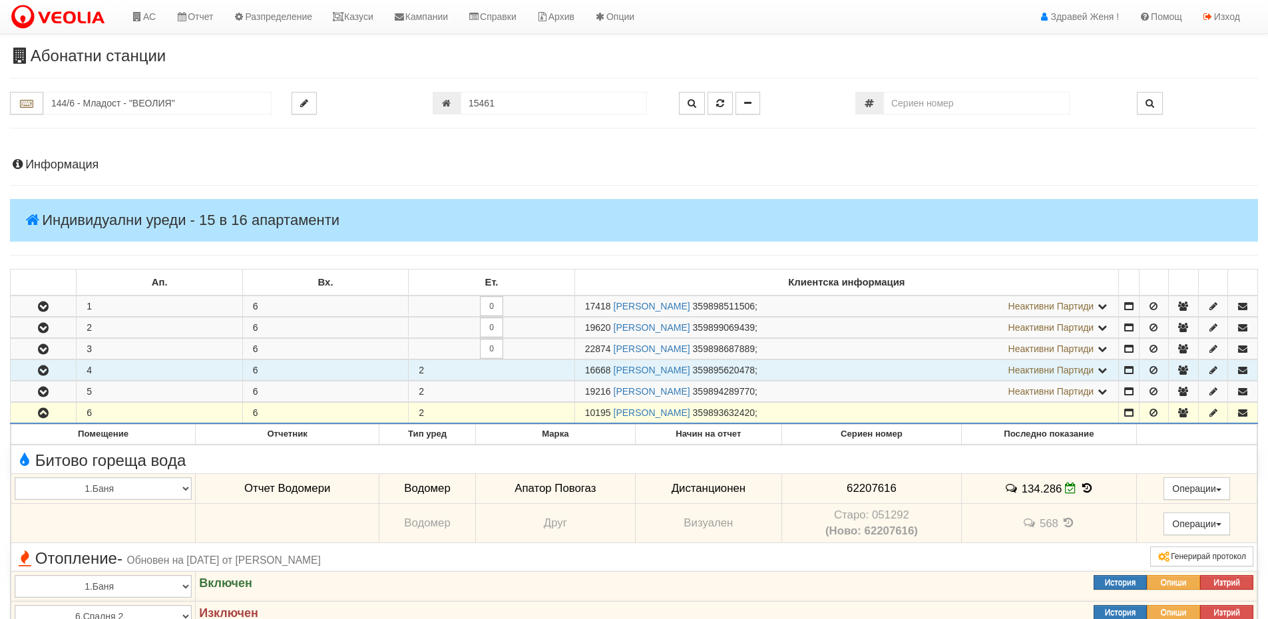
click at [61, 369] on button "button" at bounding box center [43, 370] width 65 height 20
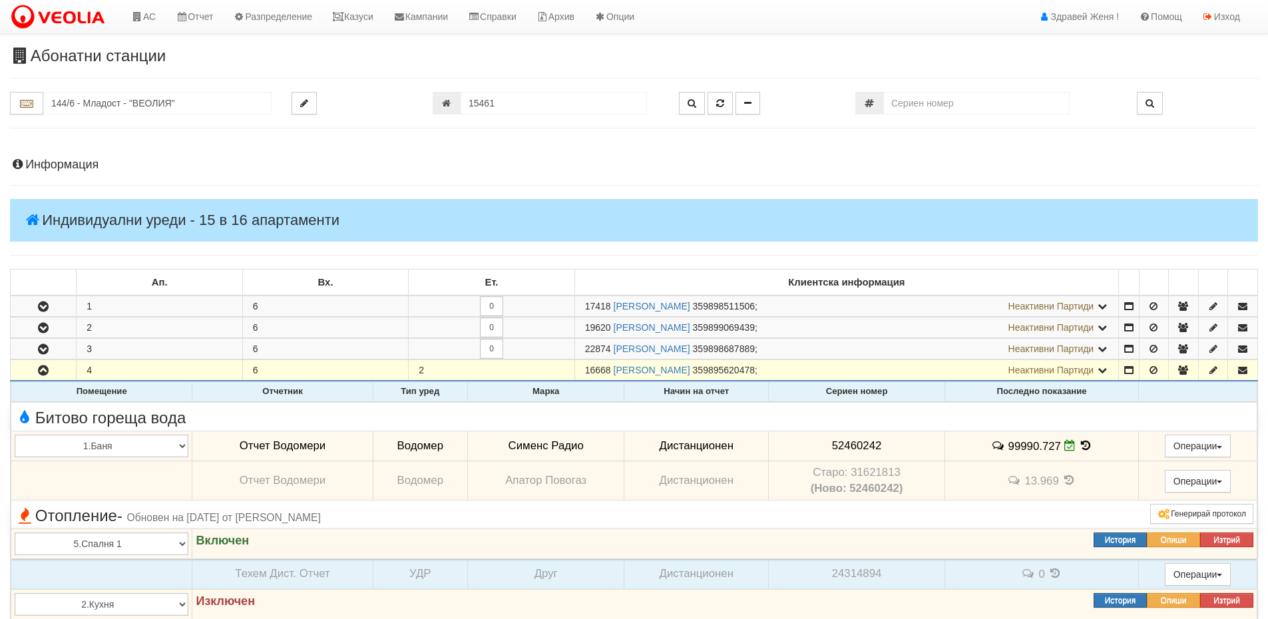
click at [1084, 447] on icon at bounding box center [1085, 445] width 15 height 11
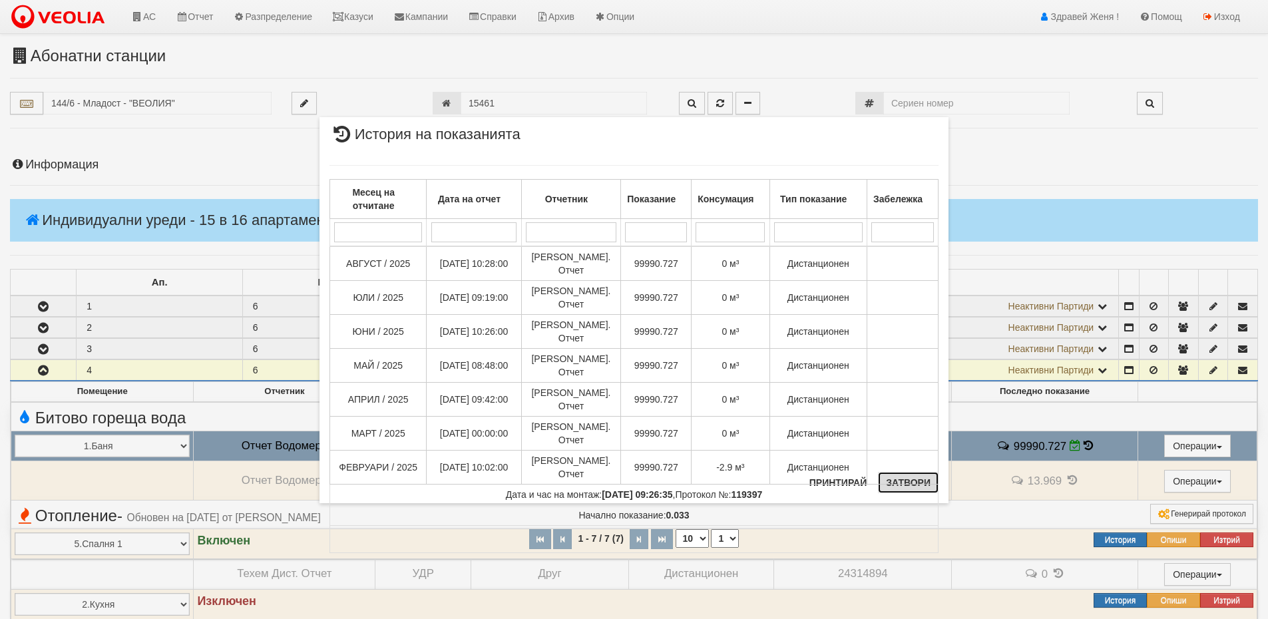
click at [922, 483] on button "Затвори" at bounding box center [908, 482] width 61 height 21
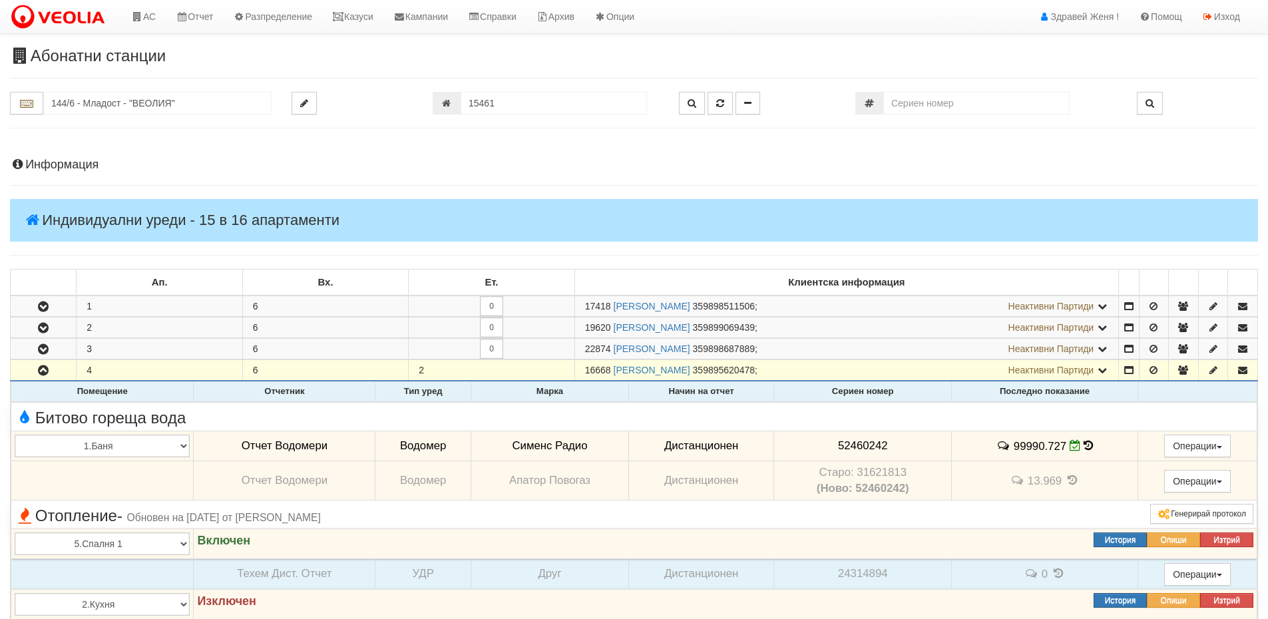
click at [1090, 449] on td "99990.727" at bounding box center [1045, 446] width 186 height 31
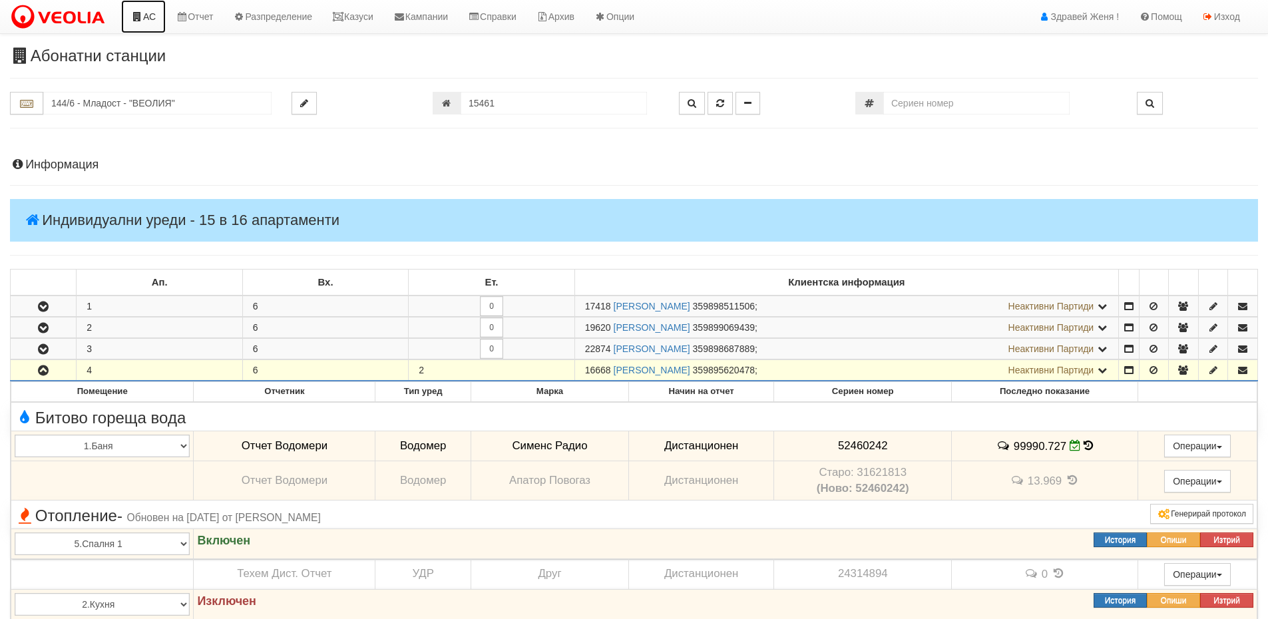
click at [150, 21] on link "АС" at bounding box center [143, 16] width 45 height 33
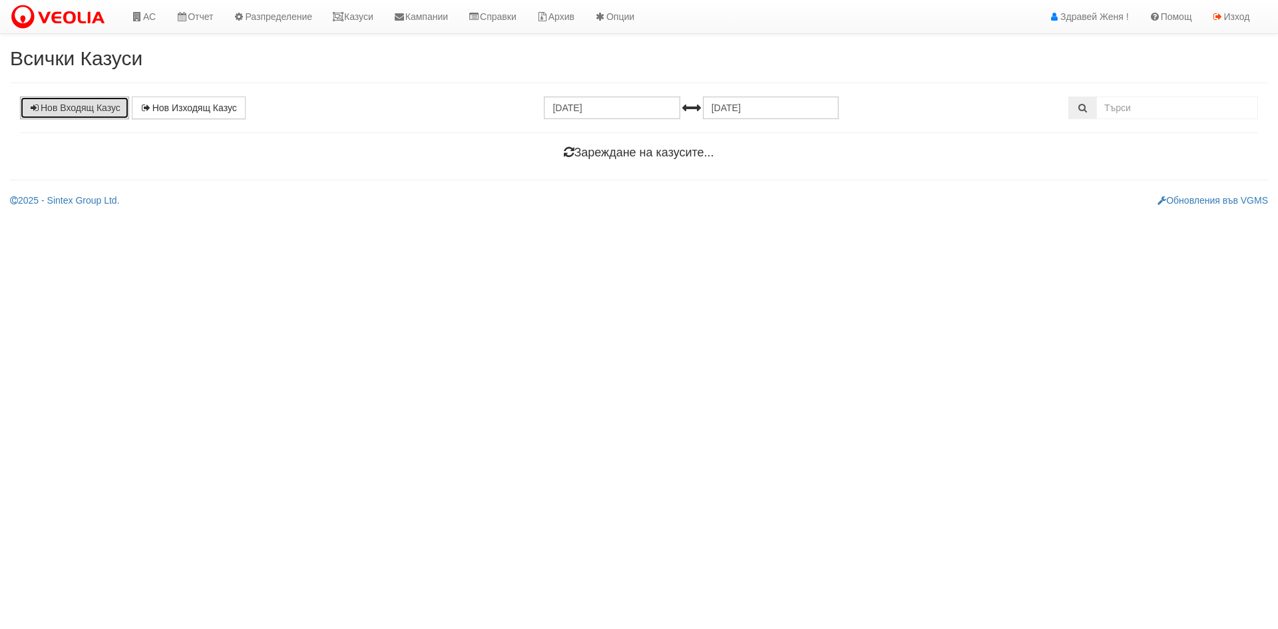
click at [107, 111] on link "Нов Входящ Казус" at bounding box center [74, 108] width 109 height 23
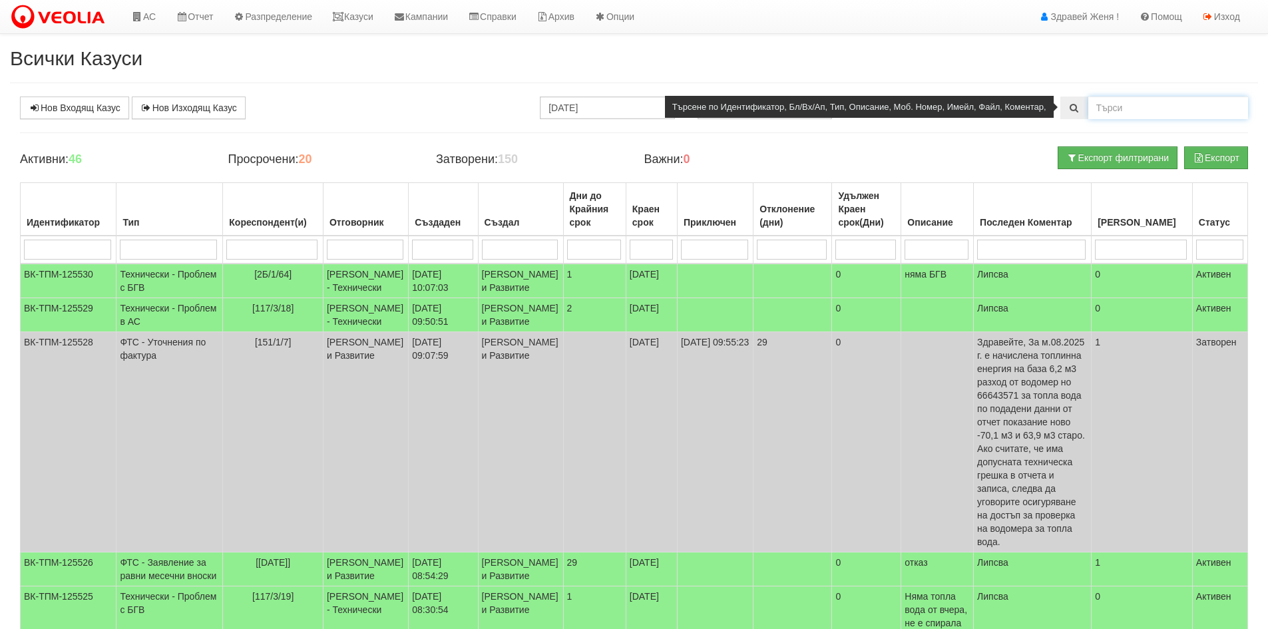
drag, startPoint x: 1108, startPoint y: 109, endPoint x: 1114, endPoint y: 113, distance: 7.1
click at [1111, 109] on input "text" at bounding box center [1168, 108] width 160 height 23
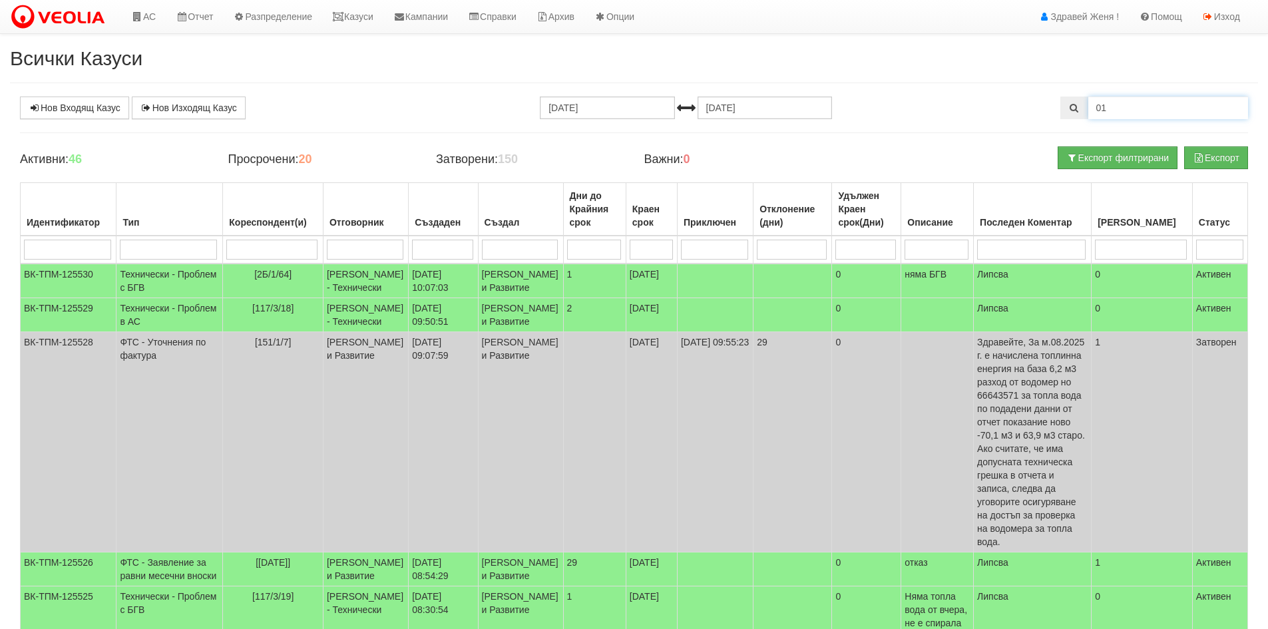
type input "0"
type input "16/8"
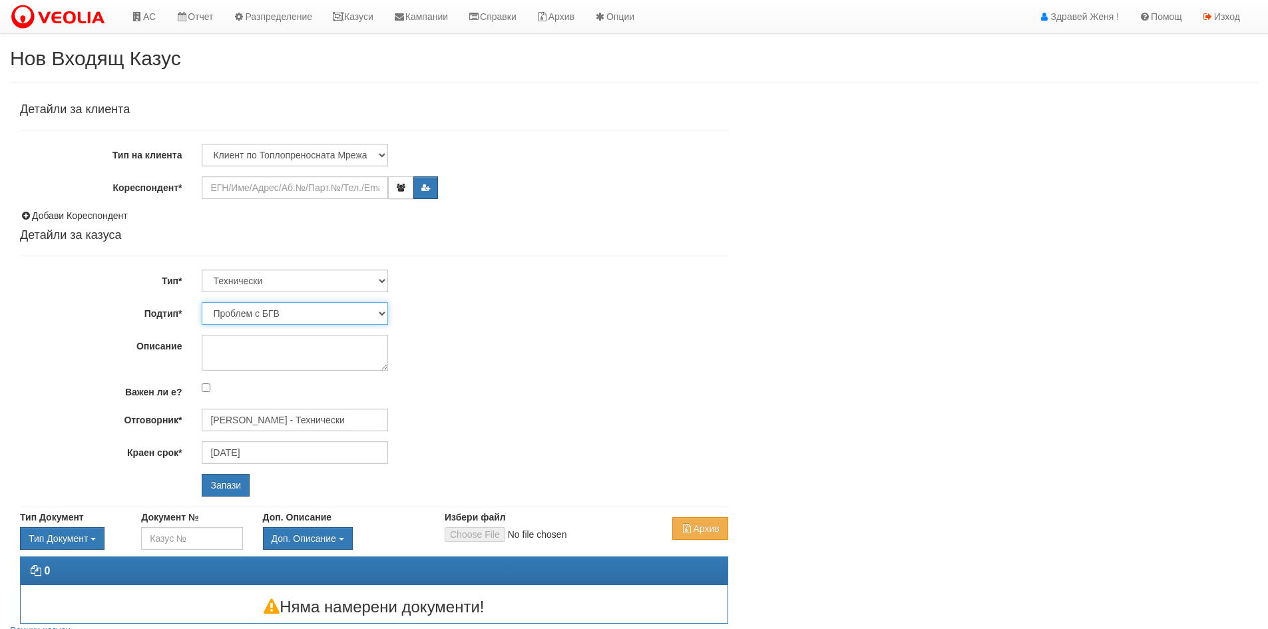
click at [381, 312] on select "Проблем с БГВ Теч ВОИ Теч БГВ Теч в АС Теч от водомер Проблем в АС Интервенция …" at bounding box center [295, 313] width 186 height 23
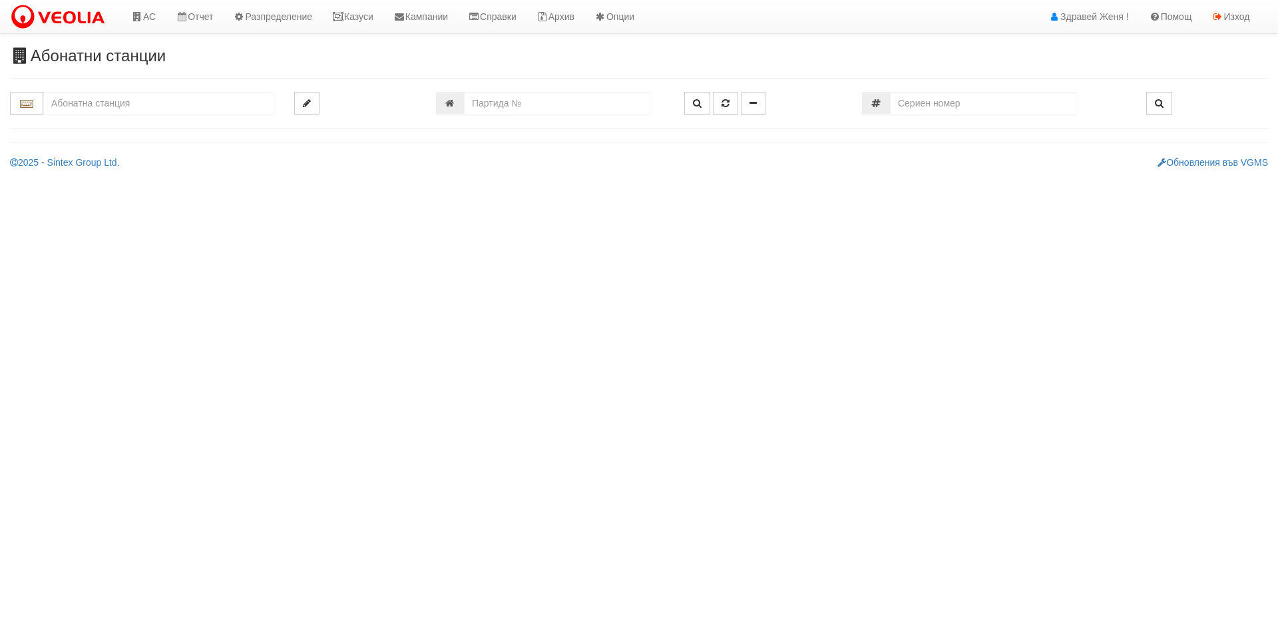
click at [119, 105] on input "text" at bounding box center [158, 103] width 231 height 23
type input "14"
click at [382, 11] on link "Казуси" at bounding box center [352, 16] width 61 height 33
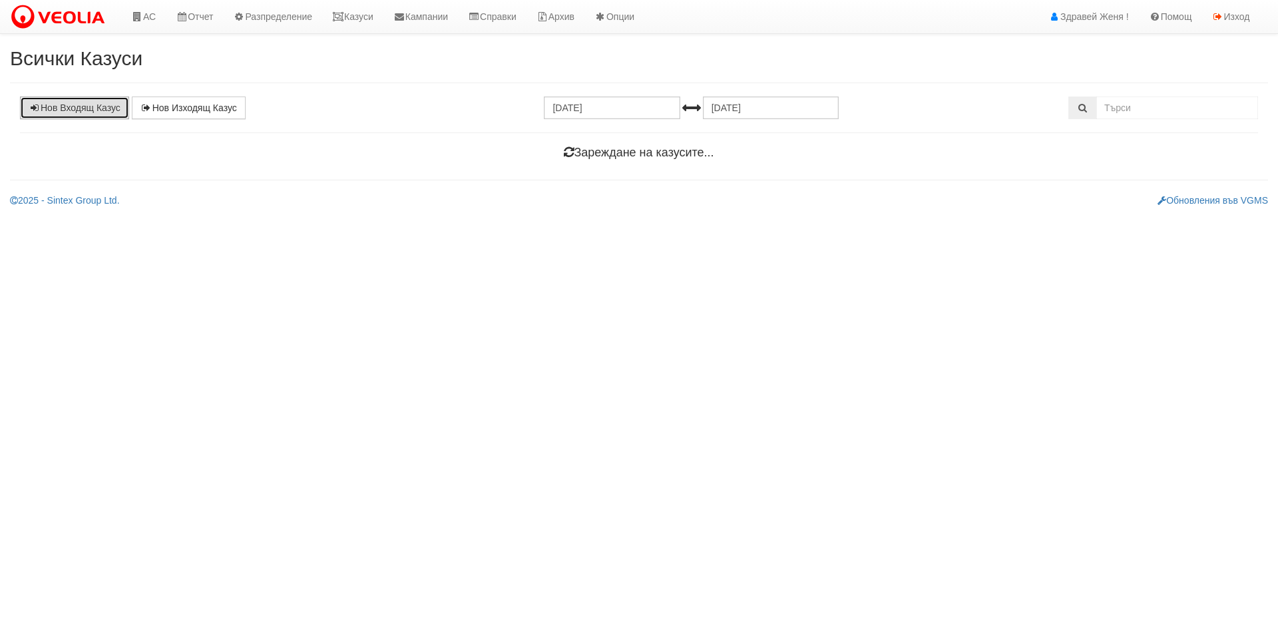
click at [73, 107] on link "Нов Входящ Казус" at bounding box center [74, 108] width 109 height 23
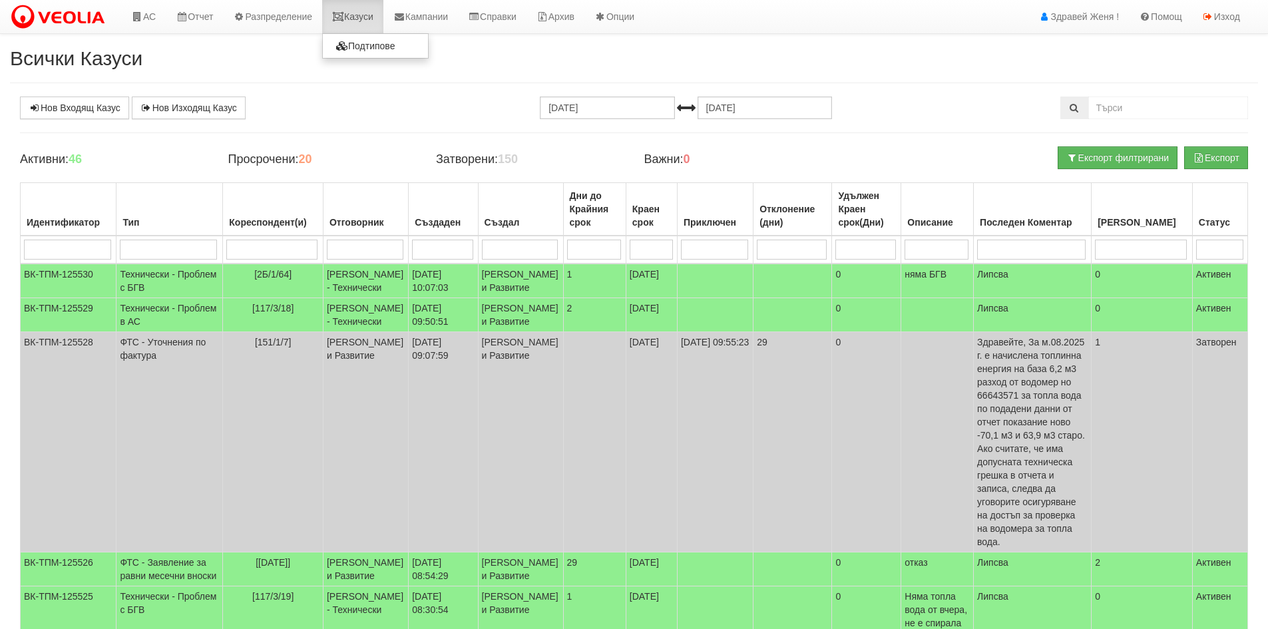
click at [344, 19] on icon at bounding box center [338, 16] width 12 height 9
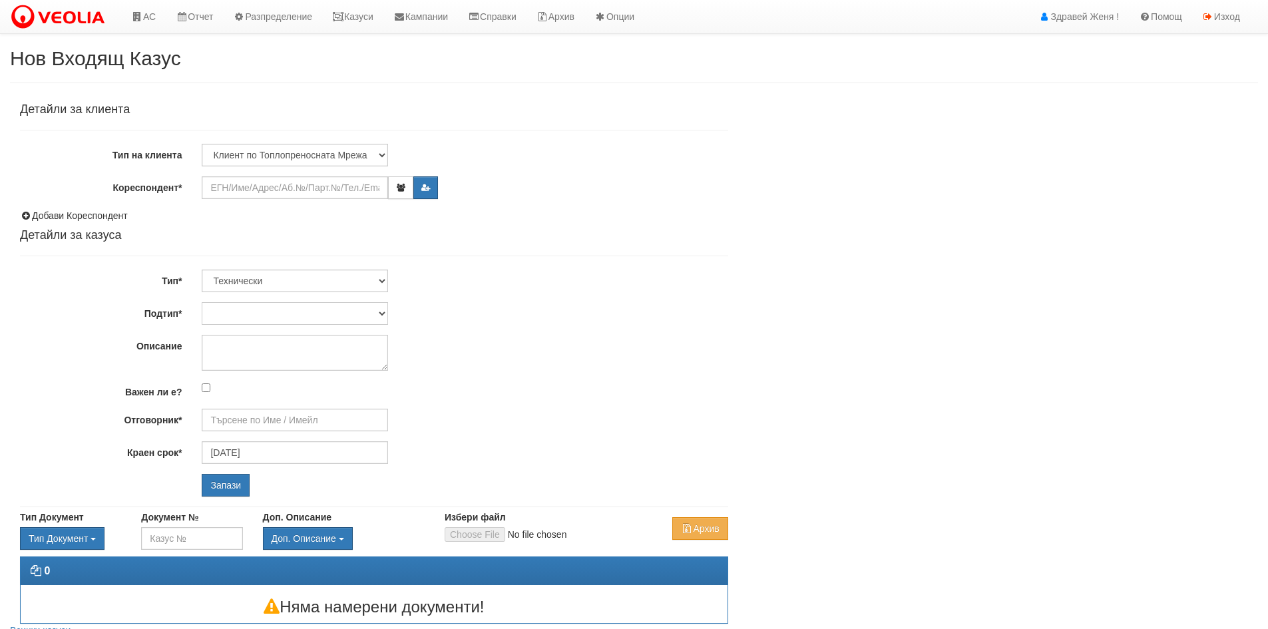
type input "17/09/2025"
type input "Дончо Дончев - Технически"
click at [248, 192] on input "Кореспондент*" at bounding box center [295, 187] width 186 height 23
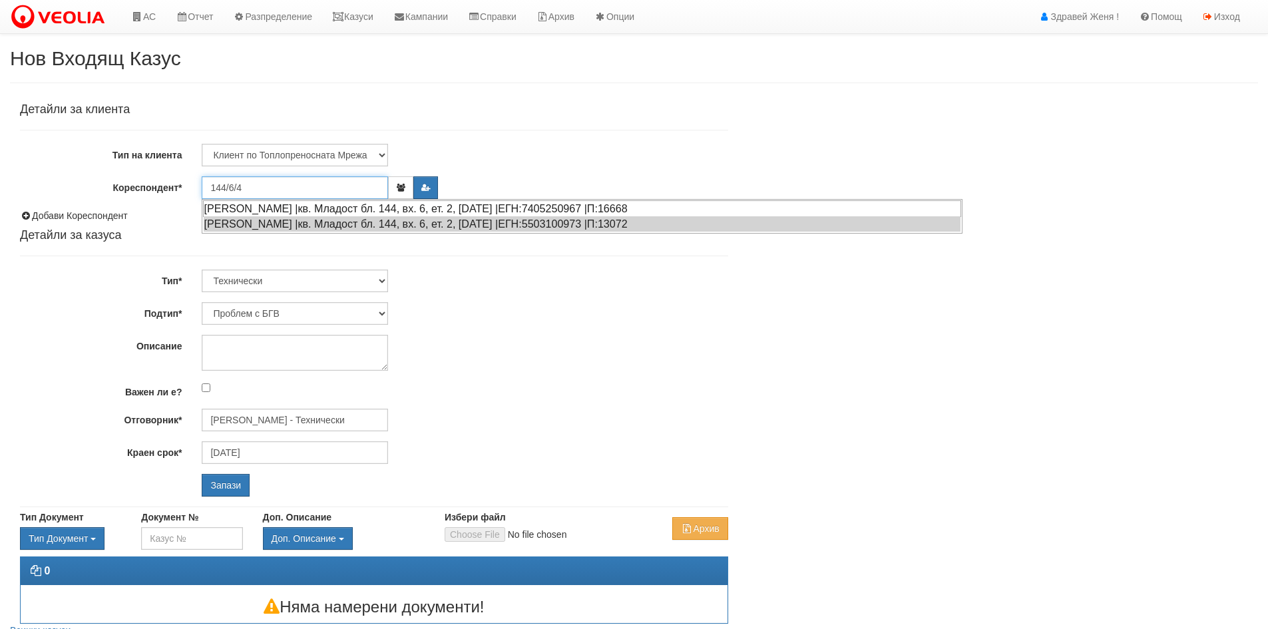
click at [308, 212] on div "ДИМИТЪР АНГЕЛОВ ДИМИТРОВ |кв. Младост бл. 144, вх. 6, ет. 2, ап. 4 |ЕГН:7405250…" at bounding box center [582, 208] width 758 height 17
type input "ДИМИТЪР АНГЕЛОВ ДИМИТРОВ"
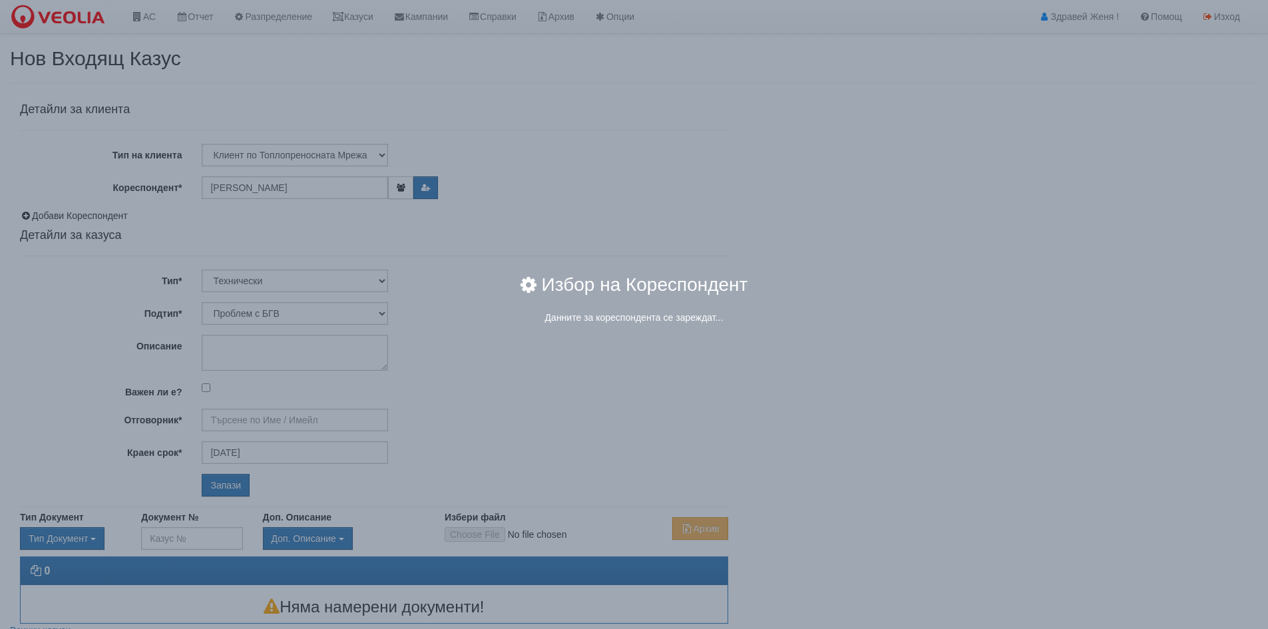
type input "Дончо Дончев - Технически"
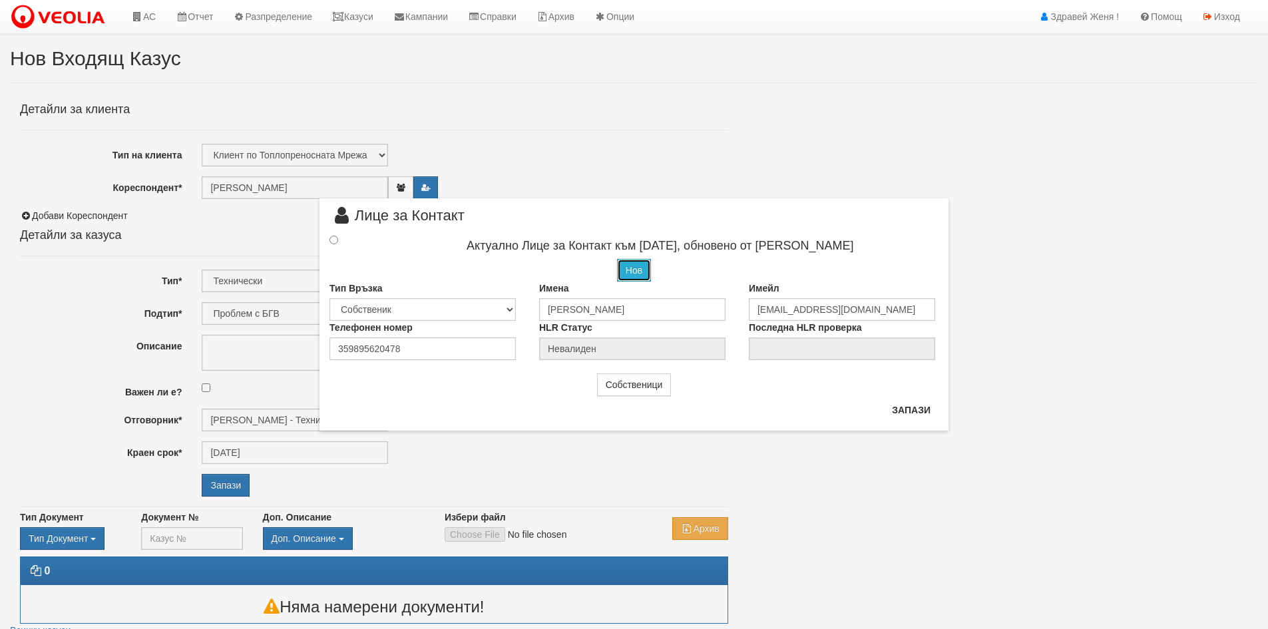
click at [632, 261] on button "Нов" at bounding box center [634, 270] width 34 height 23
click at [574, 312] on input "text" at bounding box center [632, 309] width 186 height 23
click at [586, 308] on input "Румяна димитрова" at bounding box center [632, 309] width 186 height 23
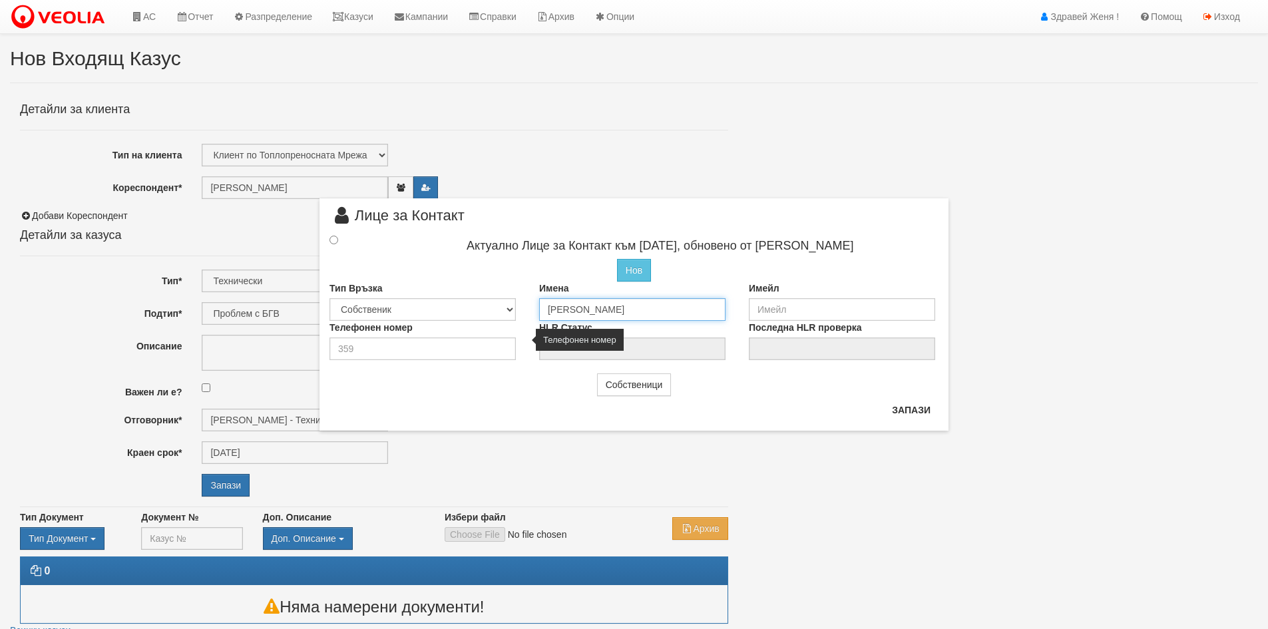
type input "Румяна Димитрова"
click at [350, 347] on input "number" at bounding box center [423, 348] width 186 height 23
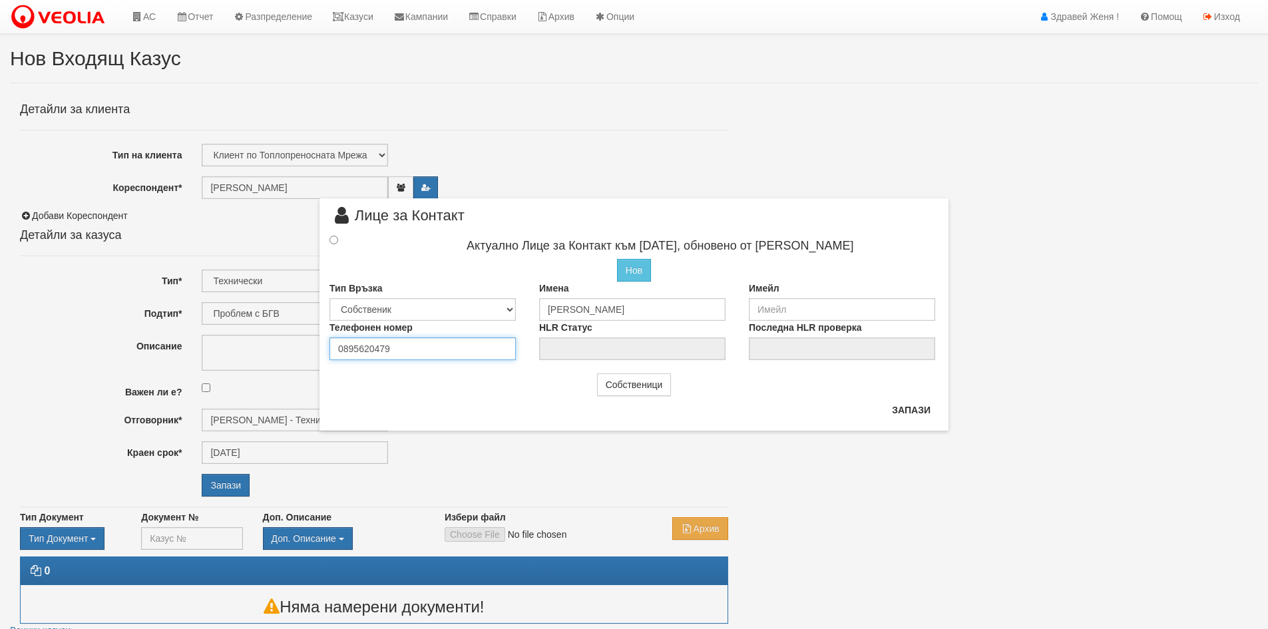
type input "0895620479"
click at [509, 309] on select "Собственик Наемател Роднина Съсед Приятел" at bounding box center [423, 309] width 186 height 23
click at [330, 298] on select "Собственик Наемател Роднина Съсед Приятел" at bounding box center [423, 309] width 186 height 23
click at [332, 239] on input "radio" at bounding box center [334, 240] width 9 height 9
radio input "true"
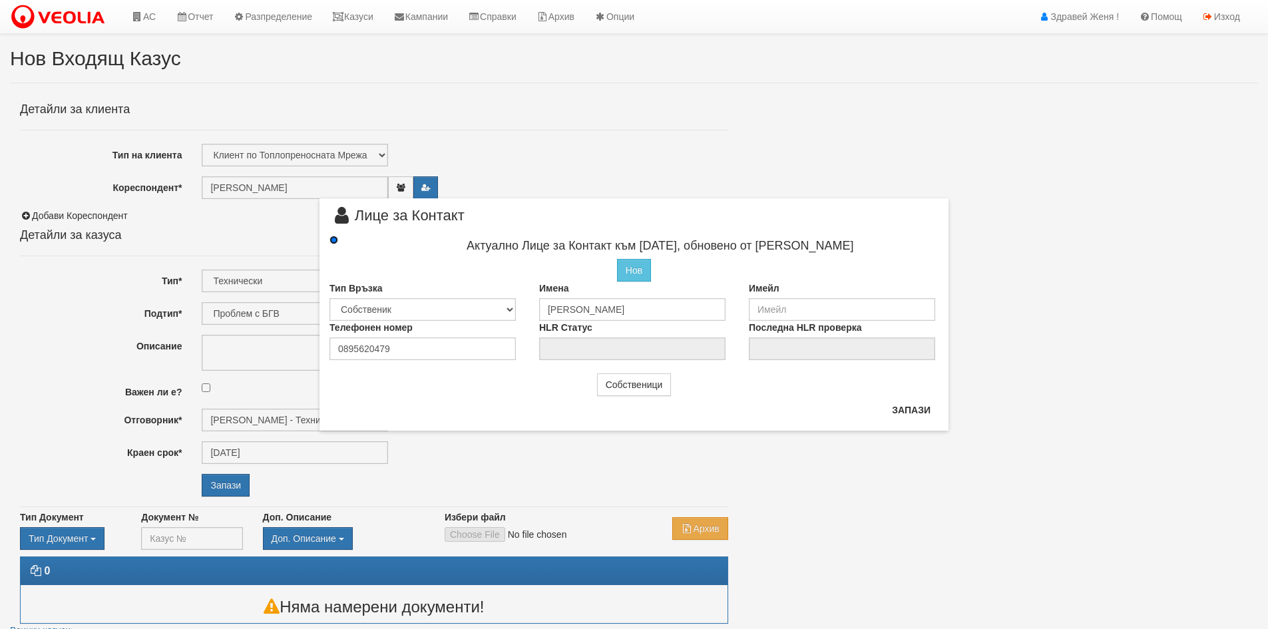
type input "Румяна Димитрова"
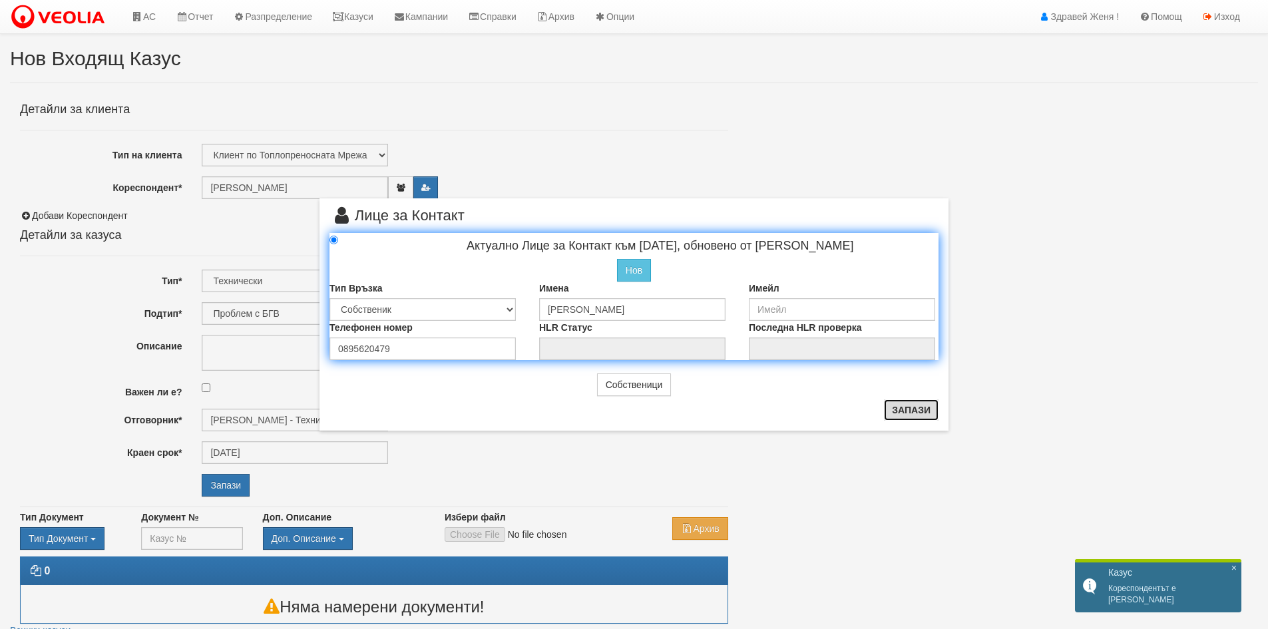
click at [913, 407] on button "Запази" at bounding box center [911, 409] width 55 height 21
radio input "true"
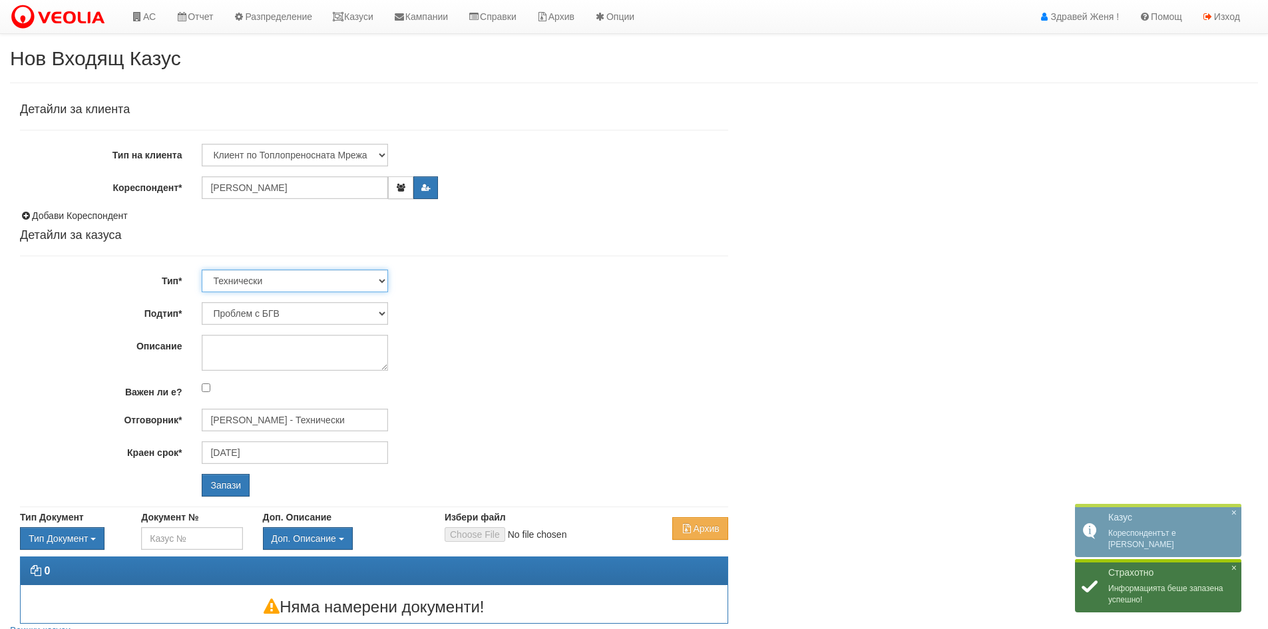
click at [381, 277] on select "Технически ФТС Търговски Административен Производствен Експлоатационен Финансов…" at bounding box center [295, 281] width 186 height 23
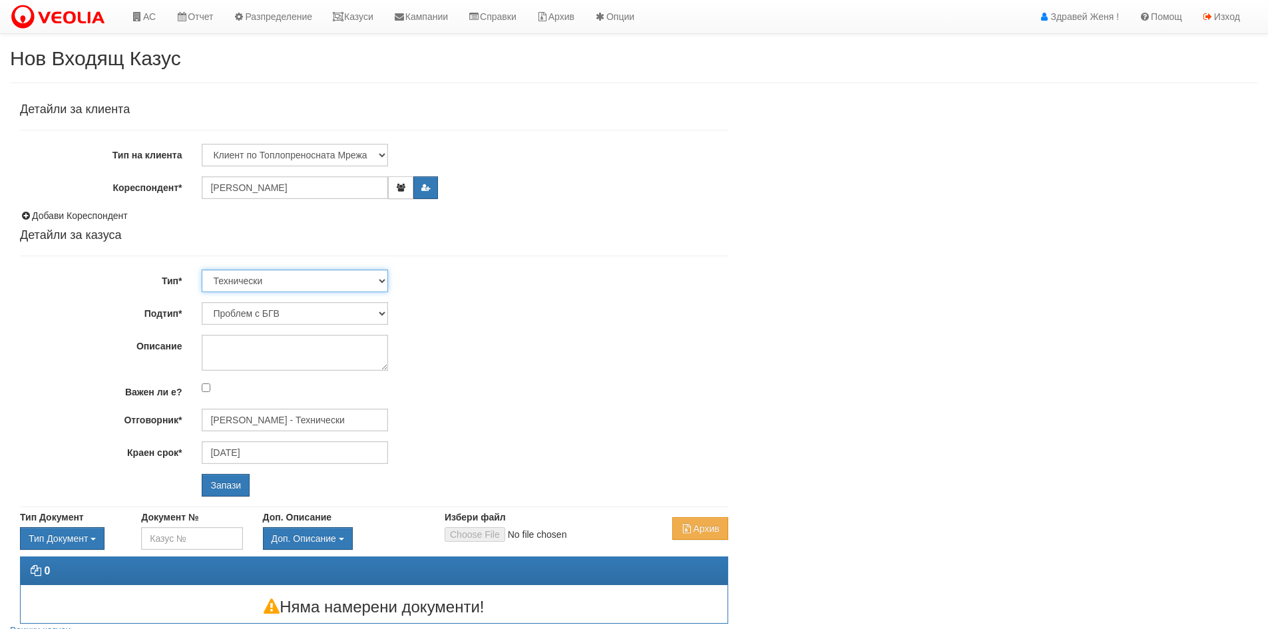
click at [202, 270] on select "Технически ФТС Търговски Административен Производствен Експлоатационен Финансов…" at bounding box center [295, 281] width 186 height 23
click at [380, 310] on select "Проблем с БГВ Теч ВОИ Теч БГВ Теч в АС Теч от водомер Проблем в АС Интервенция …" at bounding box center [295, 313] width 186 height 23
select select "Опис ВИ"
click at [202, 302] on select "Проблем с БГВ Теч ВОИ Теч БГВ Теч в АС Теч от водомер Проблем в АС Интервенция …" at bounding box center [295, 313] width 186 height 23
type input "[DATE]"
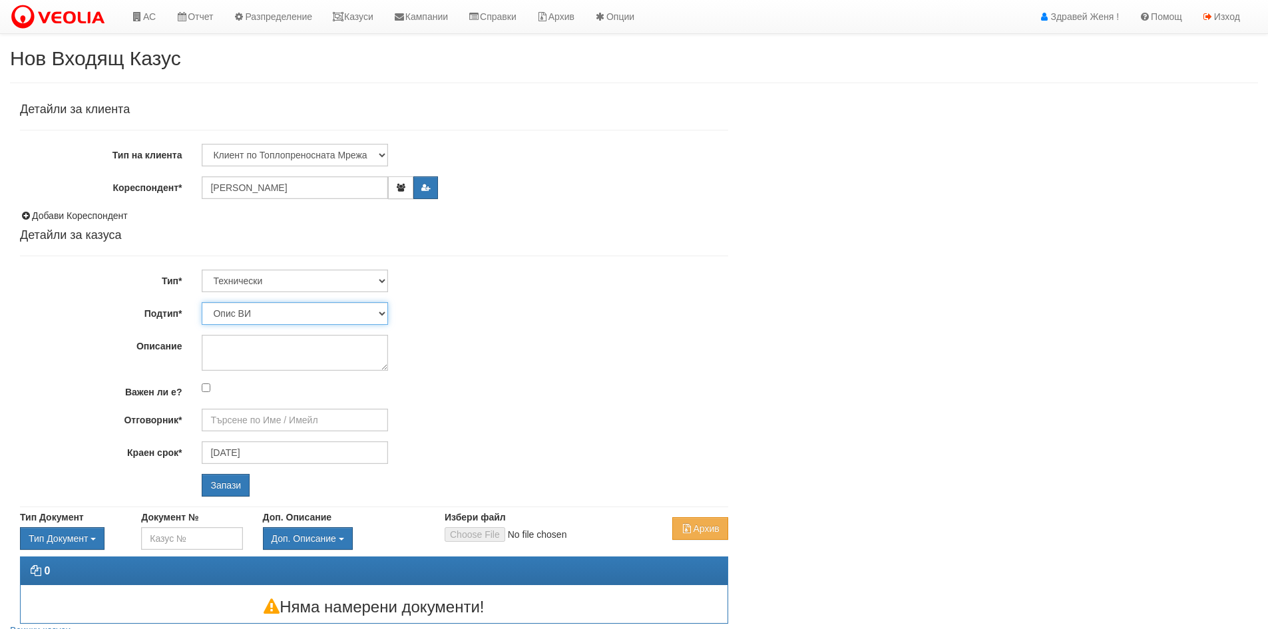
type input "[PERSON_NAME] - Технически"
click at [257, 345] on textarea "Описание" at bounding box center [295, 353] width 186 height 36
type textarea "отказ на 1бр.радиатир"
click at [228, 492] on input "Запази" at bounding box center [226, 485] width 48 height 23
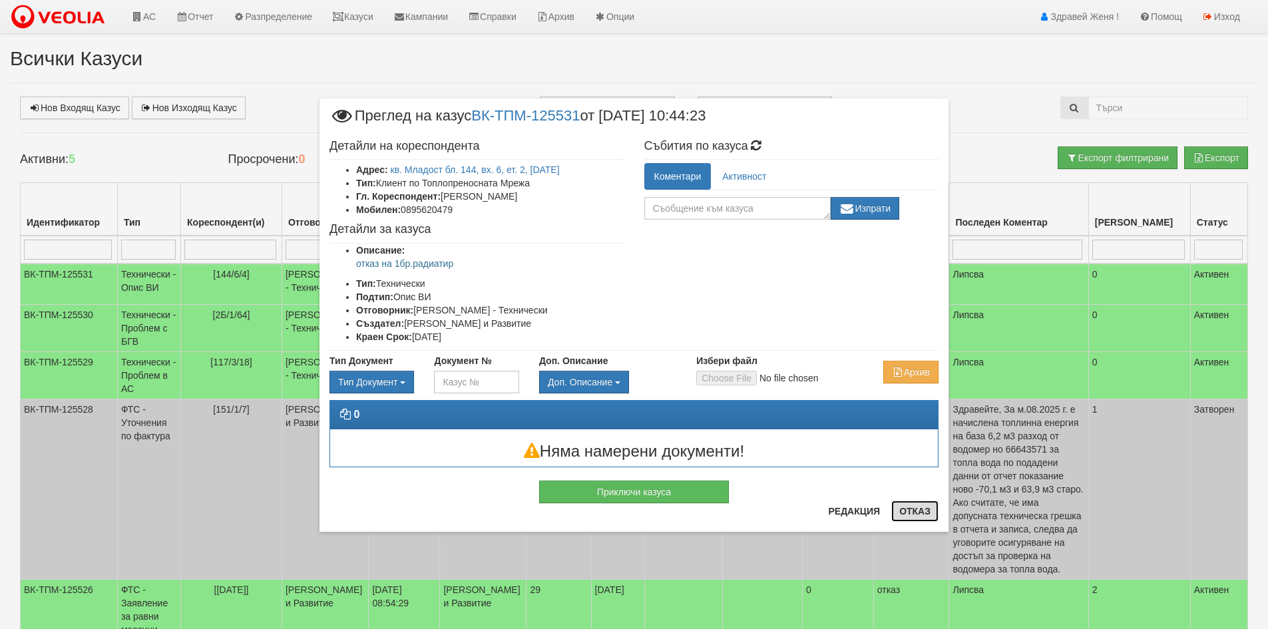
click at [919, 514] on button "Отказ" at bounding box center [914, 511] width 47 height 21
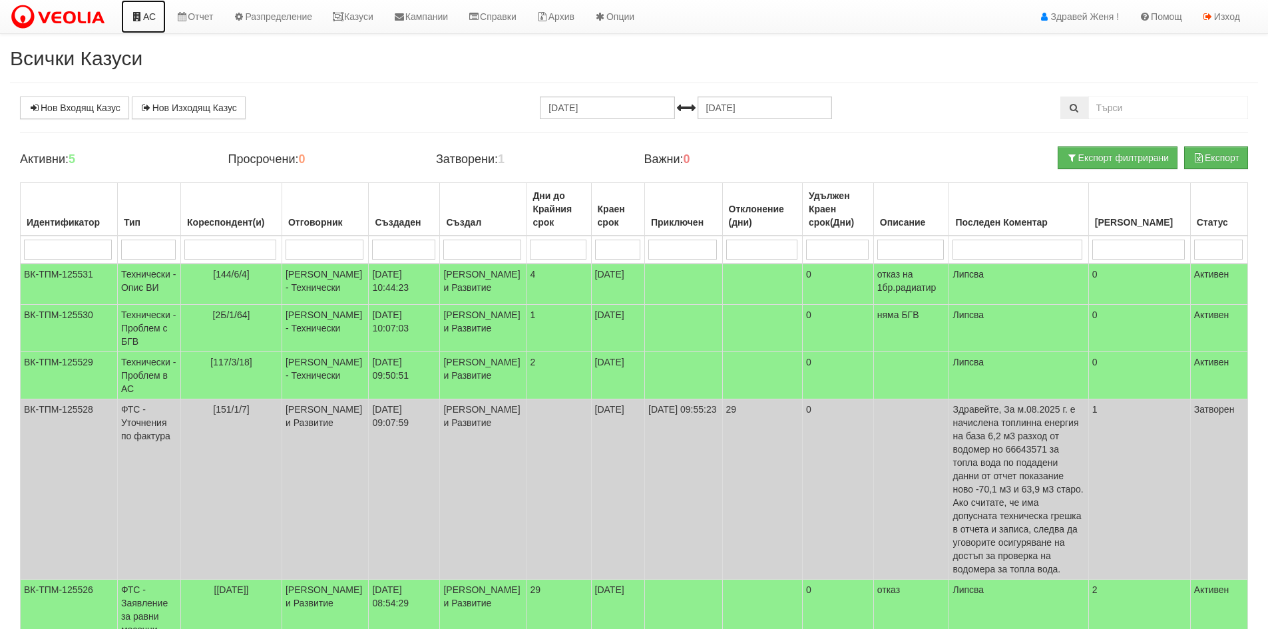
click at [142, 15] on icon at bounding box center [137, 16] width 12 height 9
click at [145, 21] on link "АС" at bounding box center [143, 16] width 45 height 33
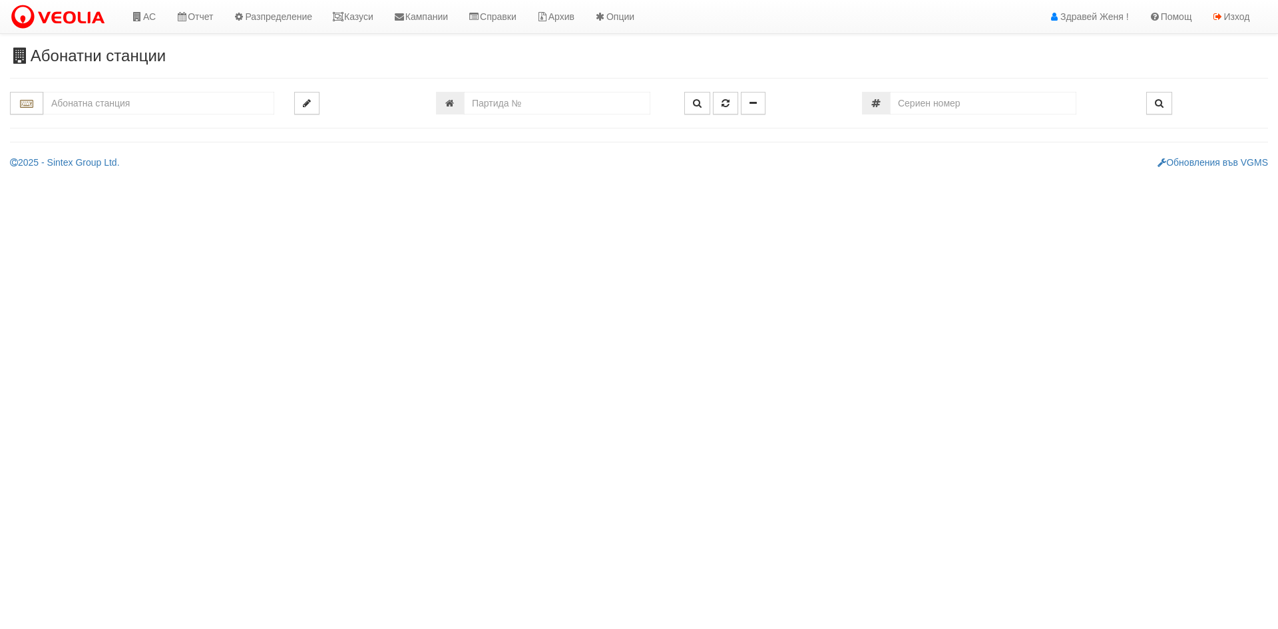
click at [111, 99] on input "text" at bounding box center [158, 103] width 231 height 23
click at [142, 124] on div "225/1 - Вл. Варненчик - "ВЕОЛИЯ"" at bounding box center [158, 123] width 227 height 15
type input "225/1 - Вл. Варненчик - "ВЕОЛИЯ""
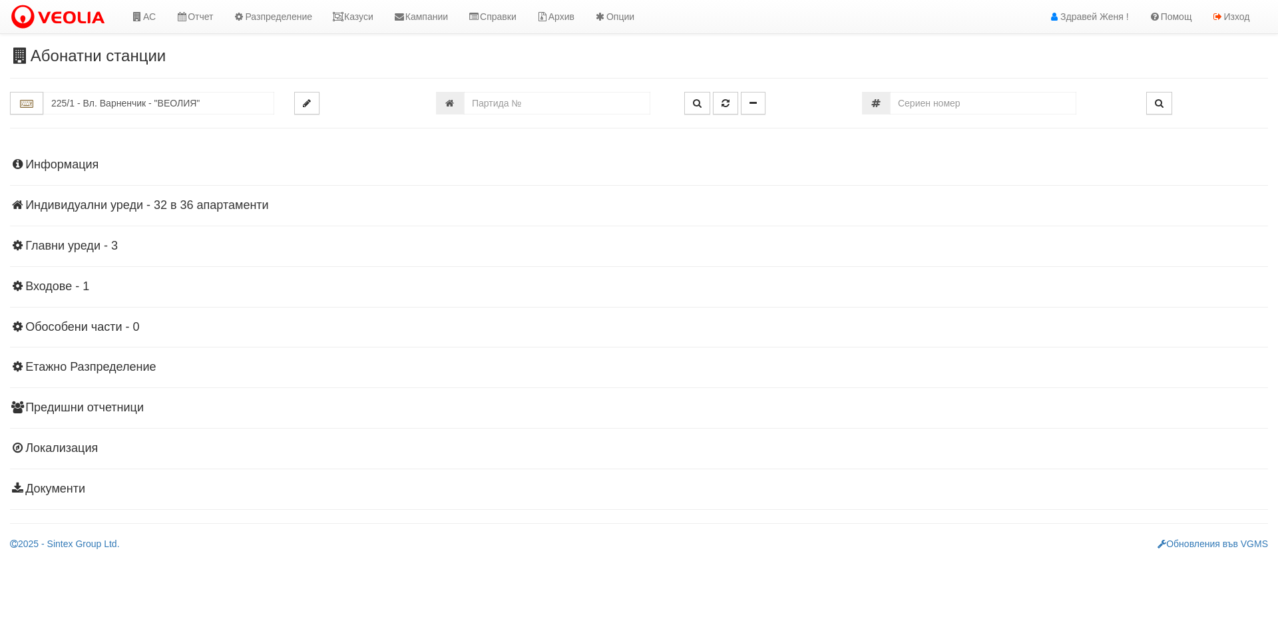
click at [152, 202] on h4 "Индивидуални уреди - 32 в 36 апартаменти" at bounding box center [639, 205] width 1258 height 13
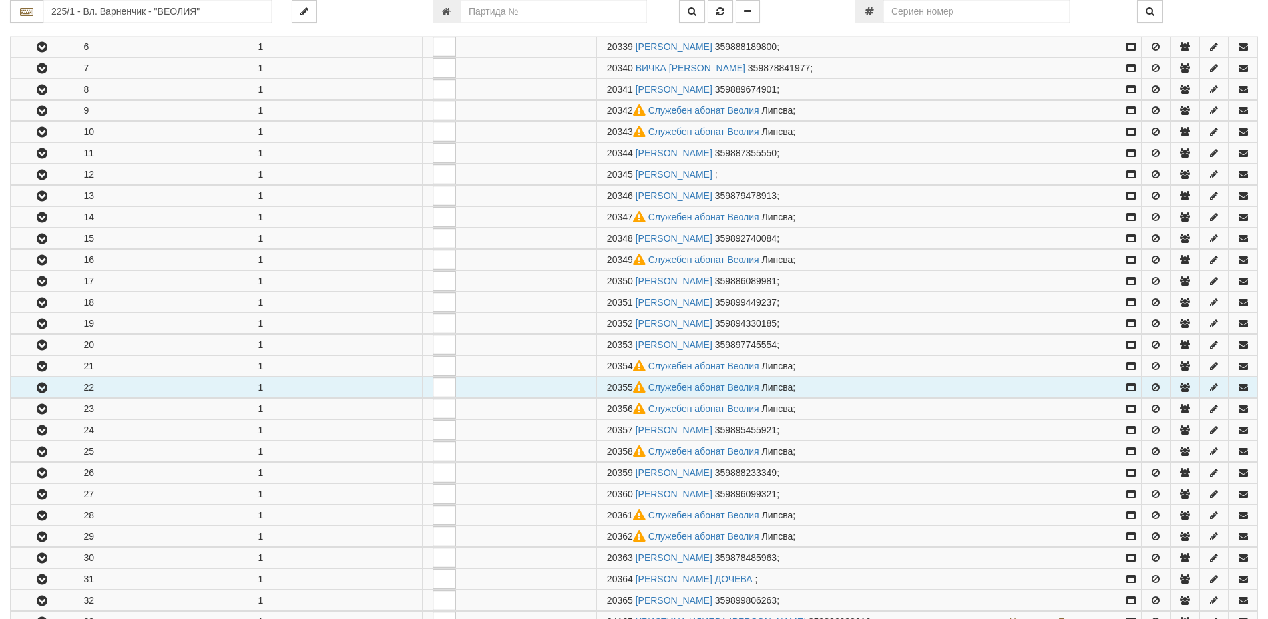
scroll to position [533, 0]
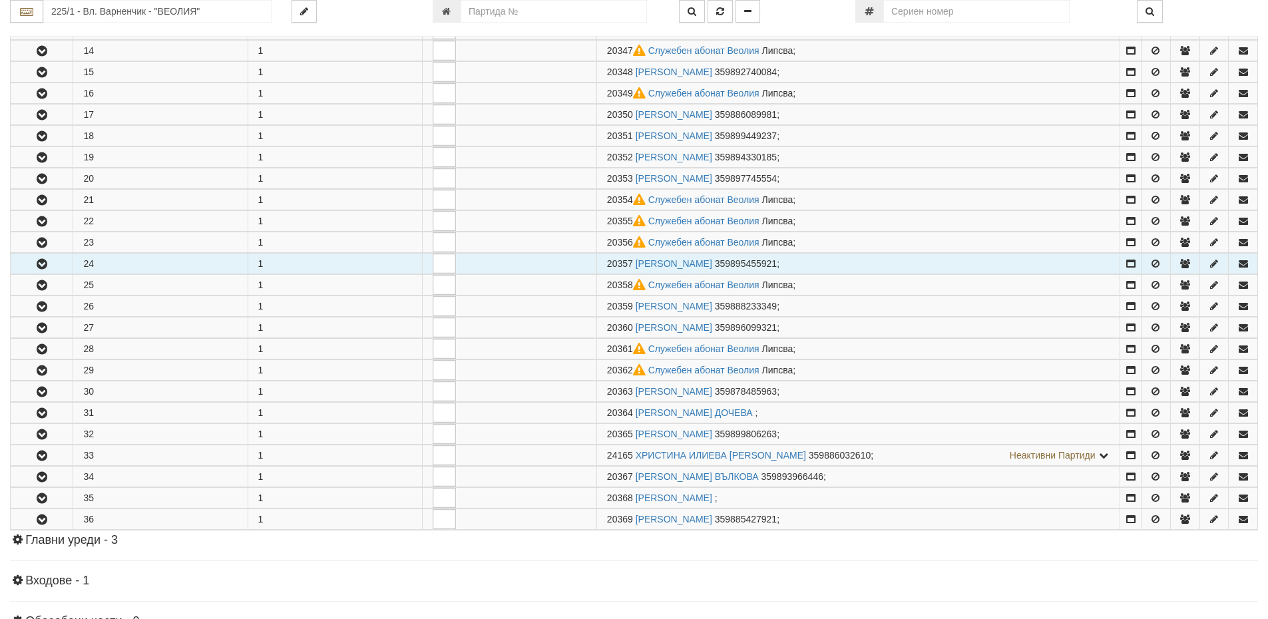
click at [39, 262] on icon "button" at bounding box center [42, 264] width 16 height 9
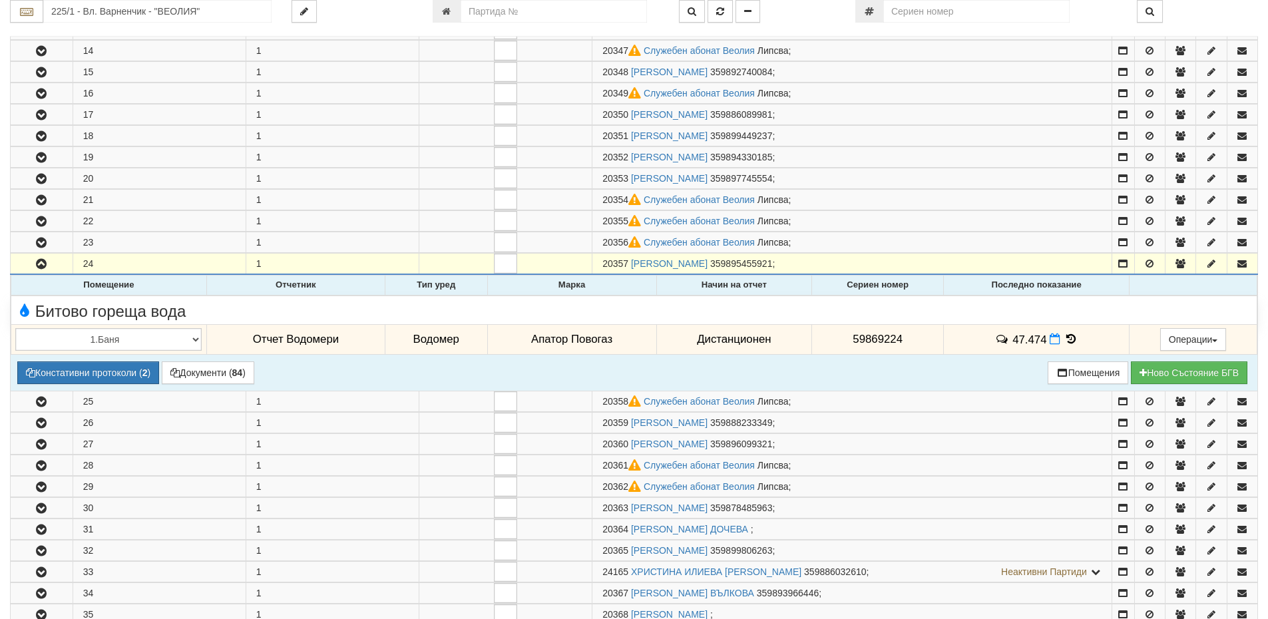
click at [1068, 339] on icon at bounding box center [1071, 339] width 15 height 11
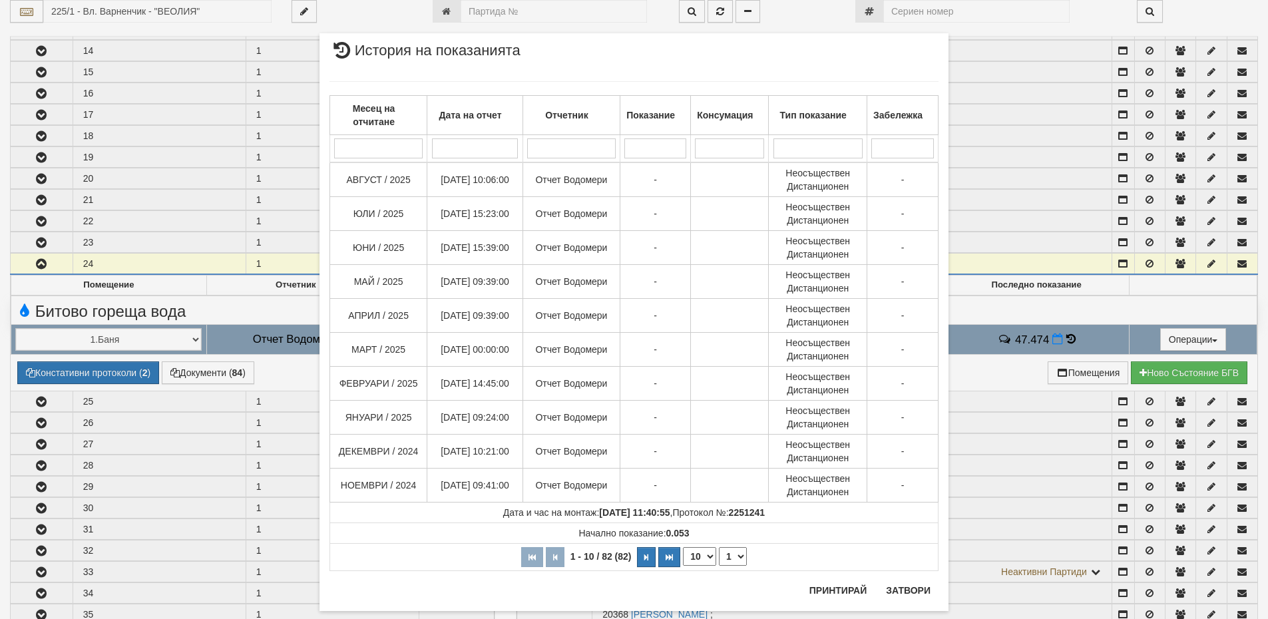
click at [692, 560] on select "10 20 30 40" at bounding box center [699, 556] width 33 height 19
select select "40"
click at [683, 566] on select "10 20 30 40" at bounding box center [699, 556] width 33 height 19
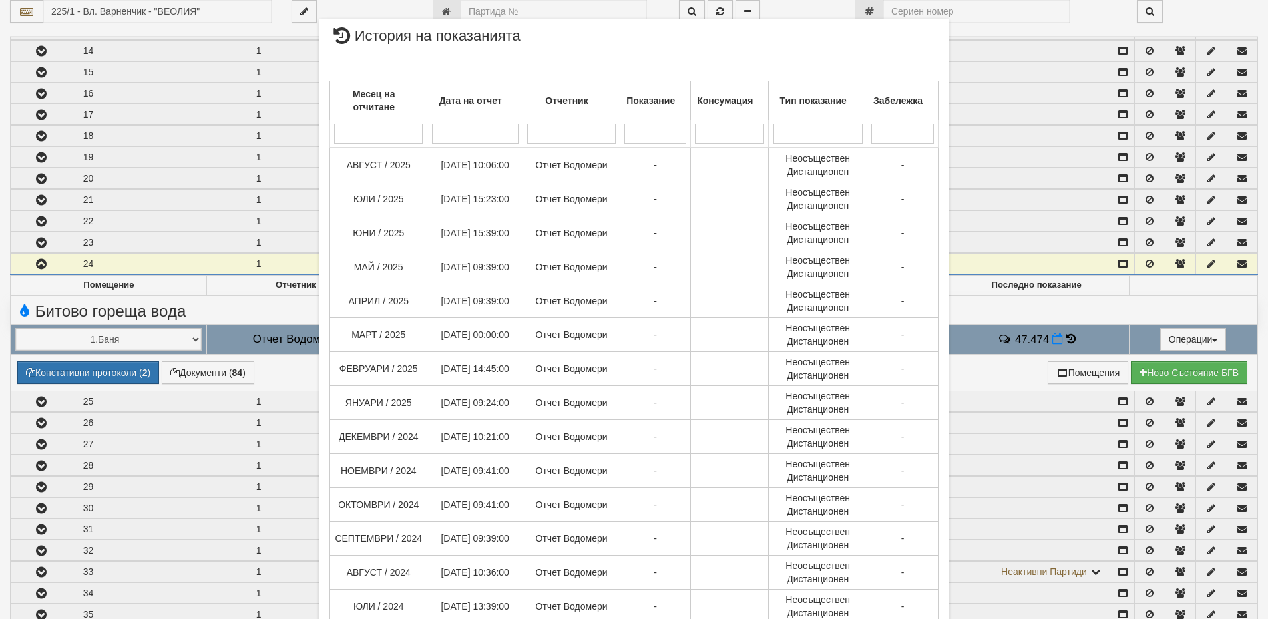
scroll to position [0, 0]
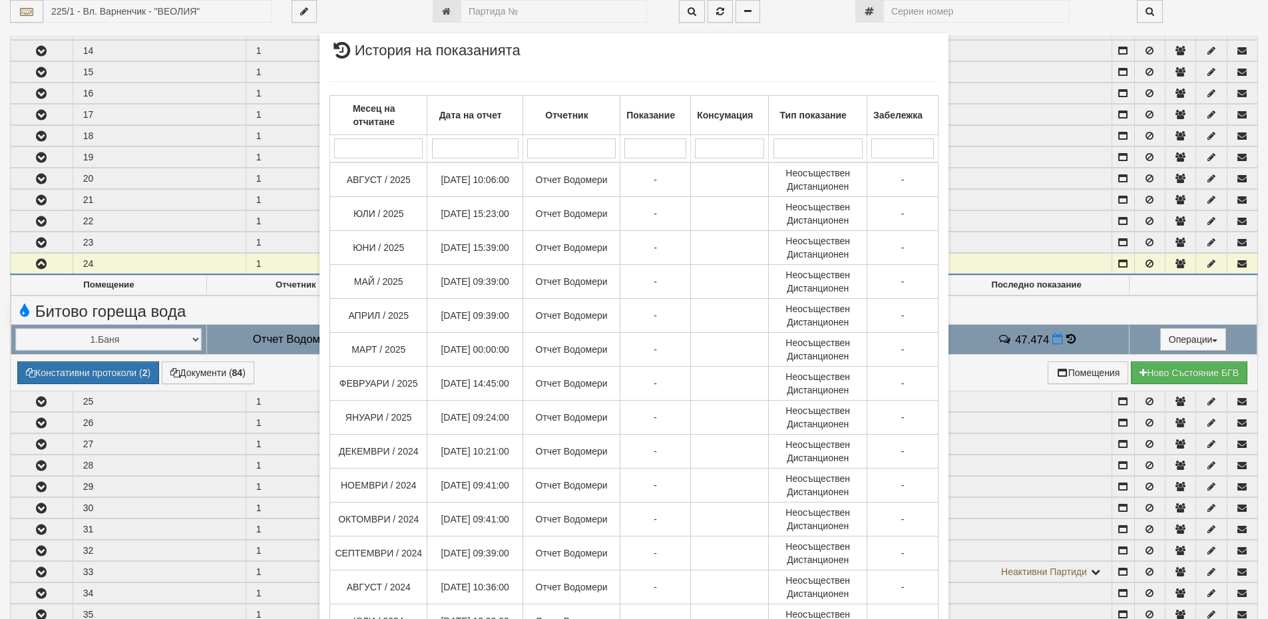
click at [218, 375] on div "× История на показанията Месец на отчитане Дата на отчет Отчетник Показание Кон…" at bounding box center [634, 309] width 1268 height 619
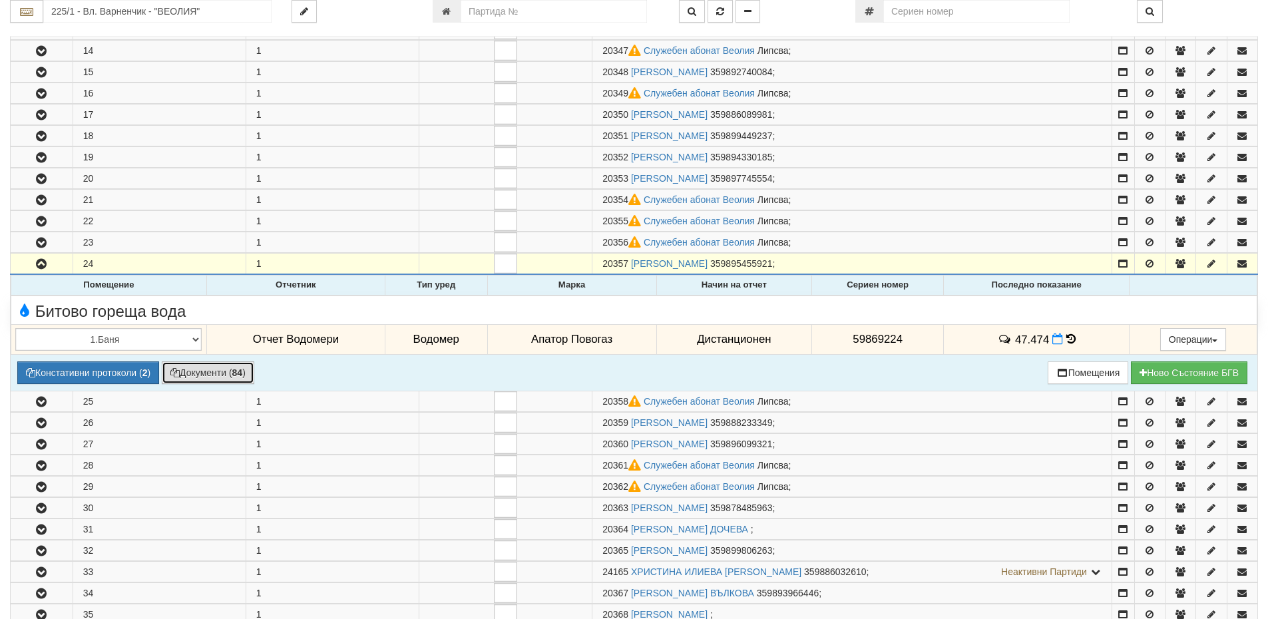
click at [228, 373] on button "Документи ( 84 )" at bounding box center [208, 372] width 93 height 23
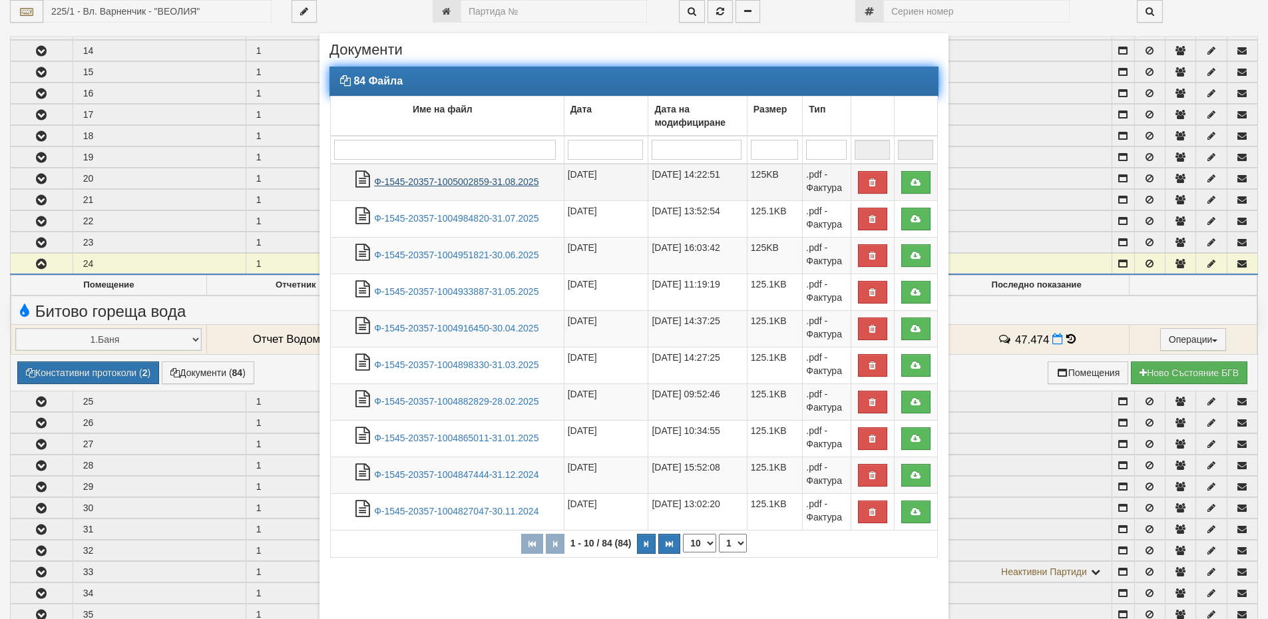
click at [431, 181] on link "Ф-1545-20357-1005002859-31.08.2025" at bounding box center [456, 181] width 164 height 11
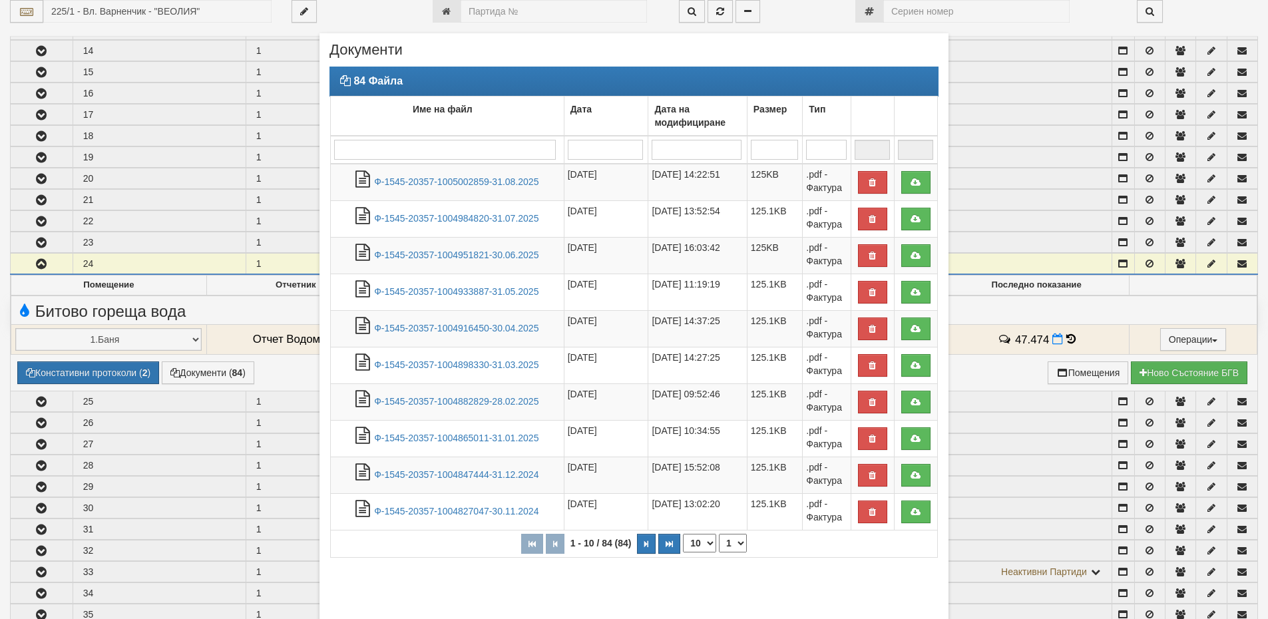
click at [1068, 337] on div "× Документи 84 Файла Име на файл Дата Дата на модифициране Размер Тип 1 - 10 / …" at bounding box center [634, 309] width 1268 height 619
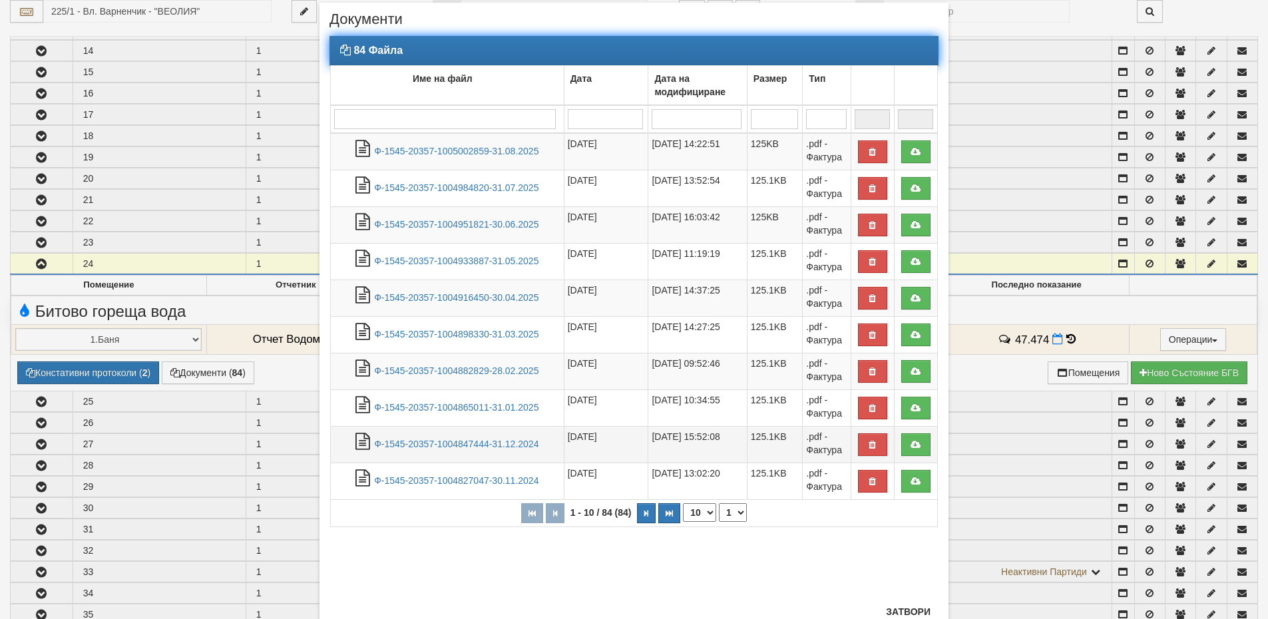
scroll to position [77, 0]
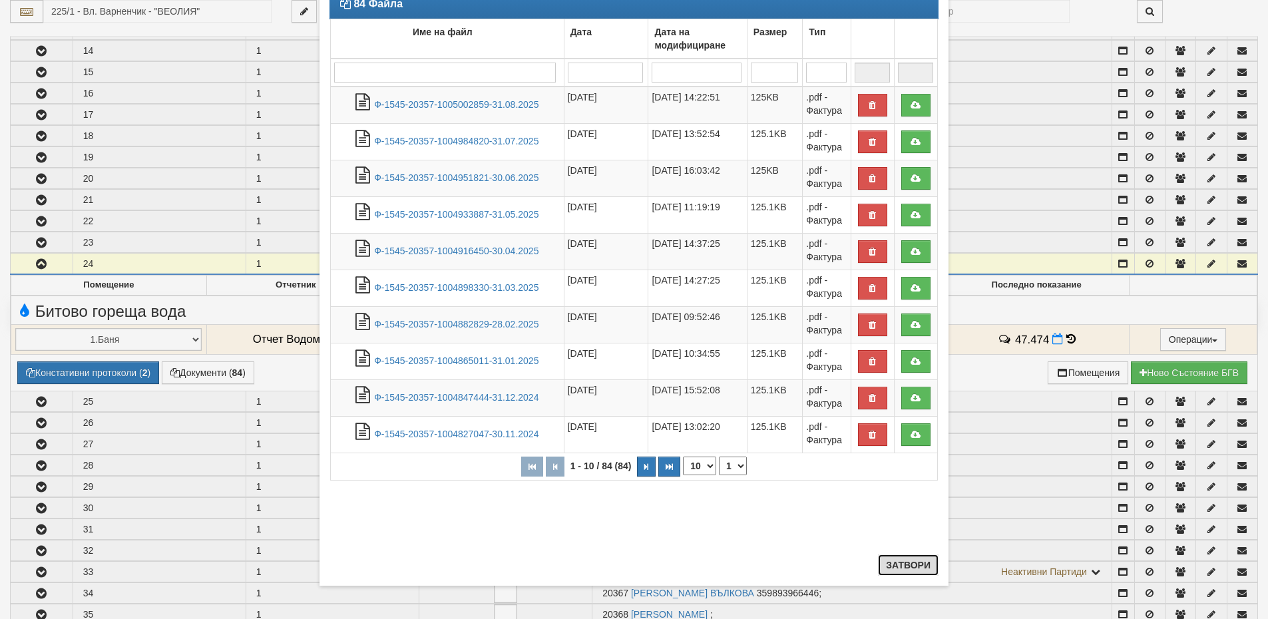
click at [894, 562] on button "Затвори" at bounding box center [908, 565] width 61 height 21
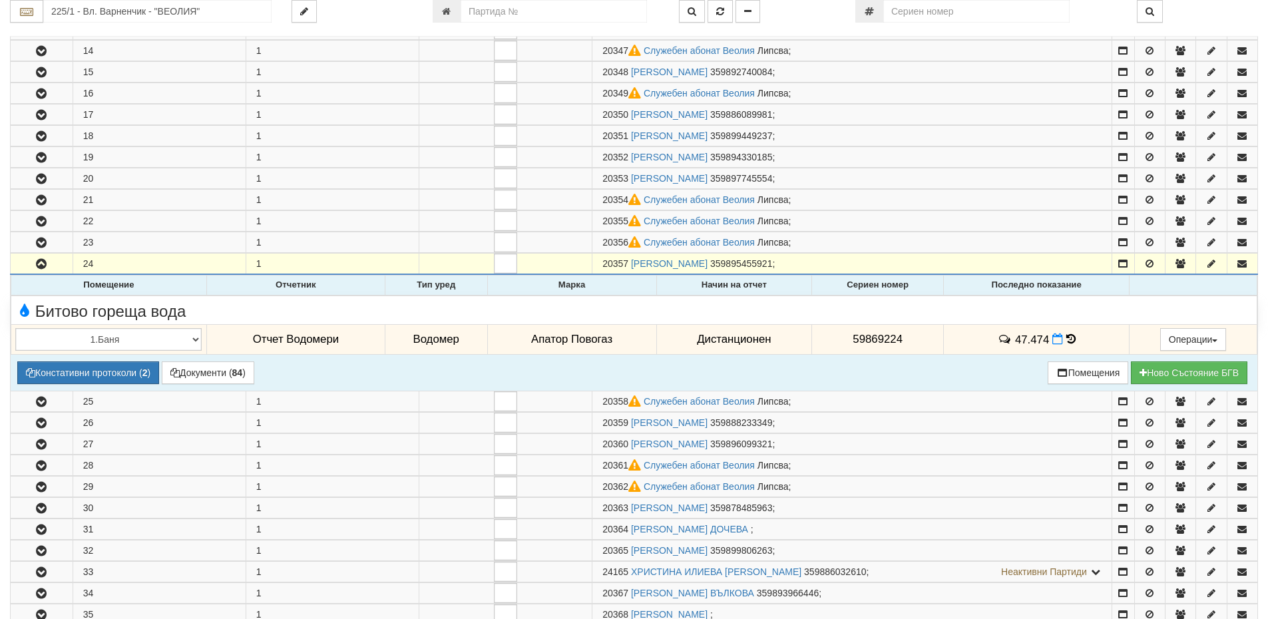
click at [1066, 339] on icon at bounding box center [1070, 339] width 9 height 11
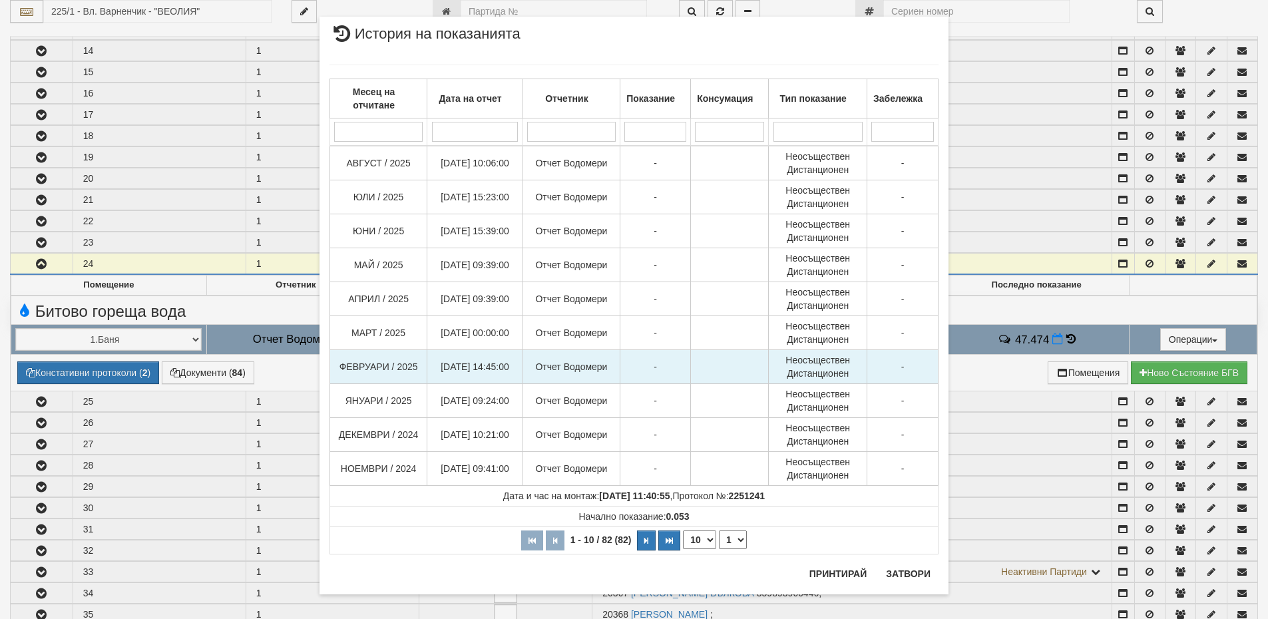
scroll to position [25, 0]
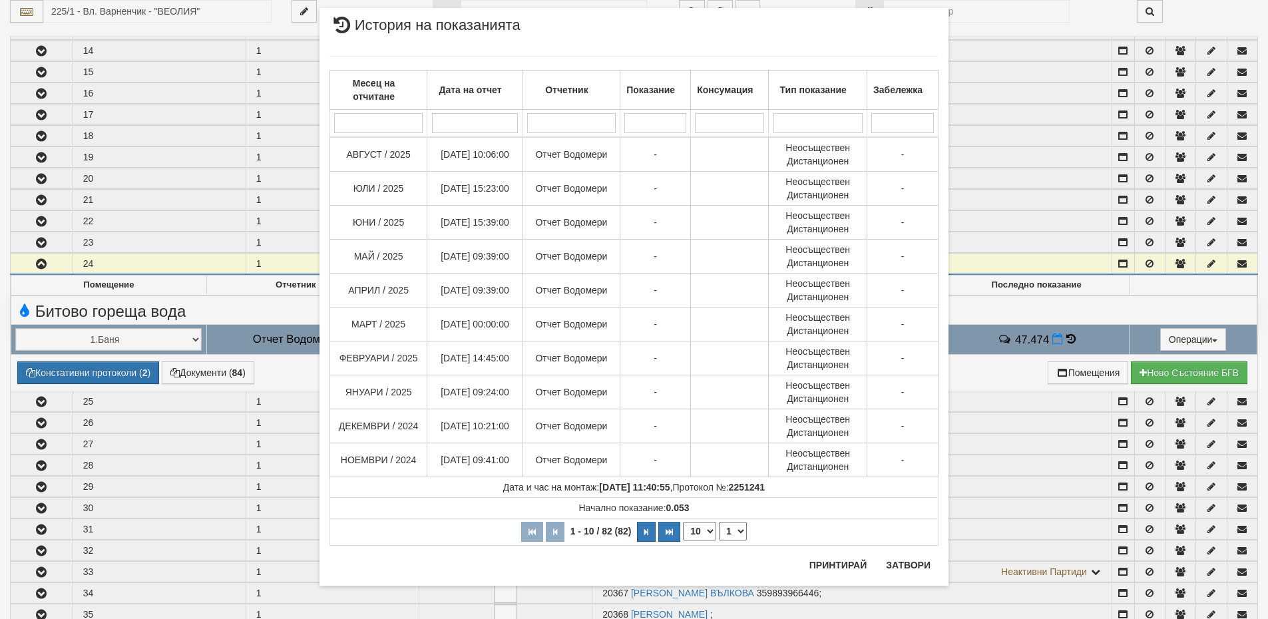
click at [702, 533] on select "10 20 30 40" at bounding box center [699, 531] width 33 height 19
select select "40"
click at [683, 541] on select "10 20 30 40" at bounding box center [699, 531] width 33 height 19
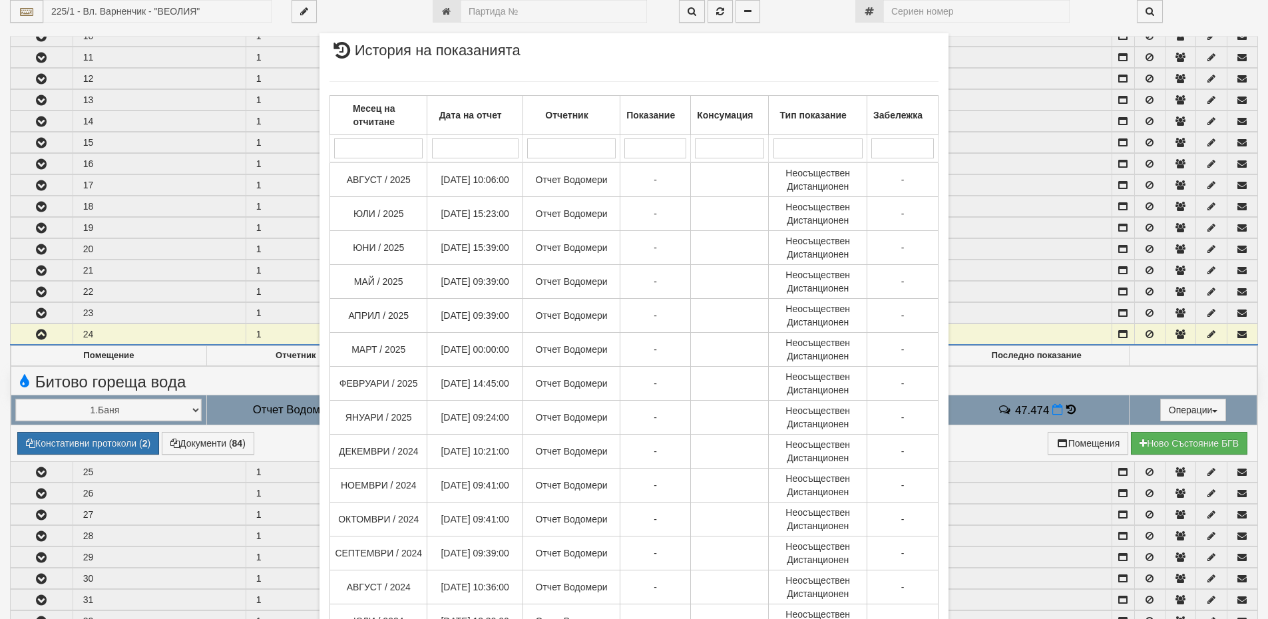
scroll to position [399, 0]
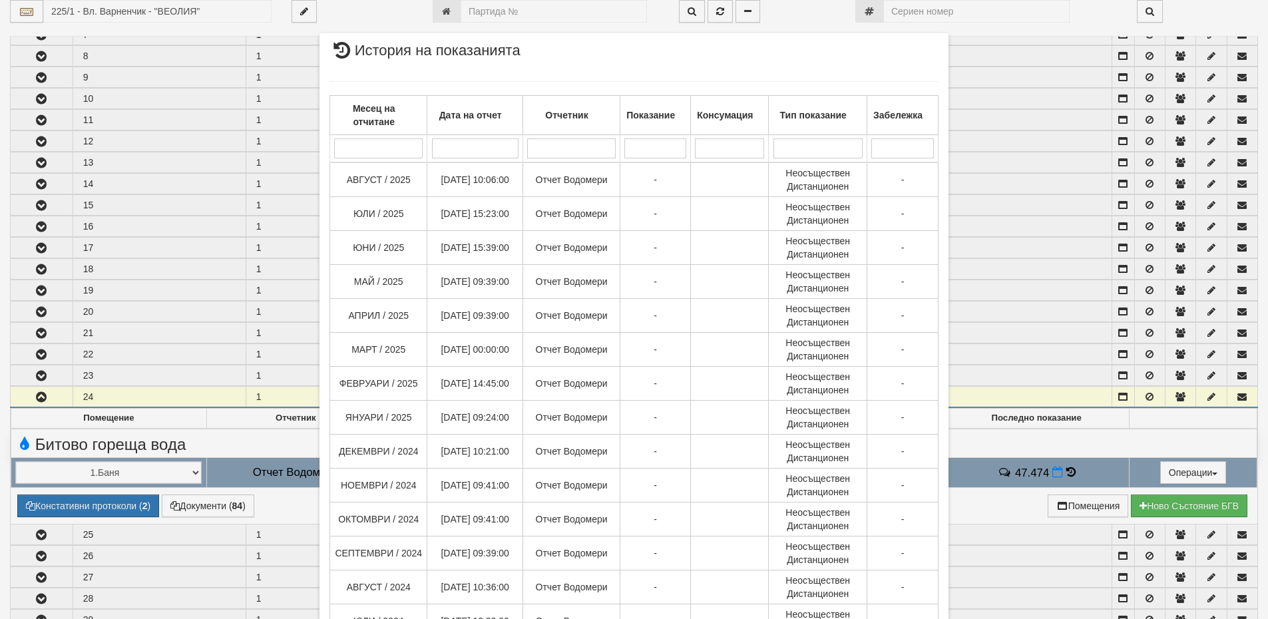
click at [1069, 470] on div "× История на показанията Месец на отчитане Дата на отчет Отчетник Показание Кон…" at bounding box center [634, 309] width 1268 height 619
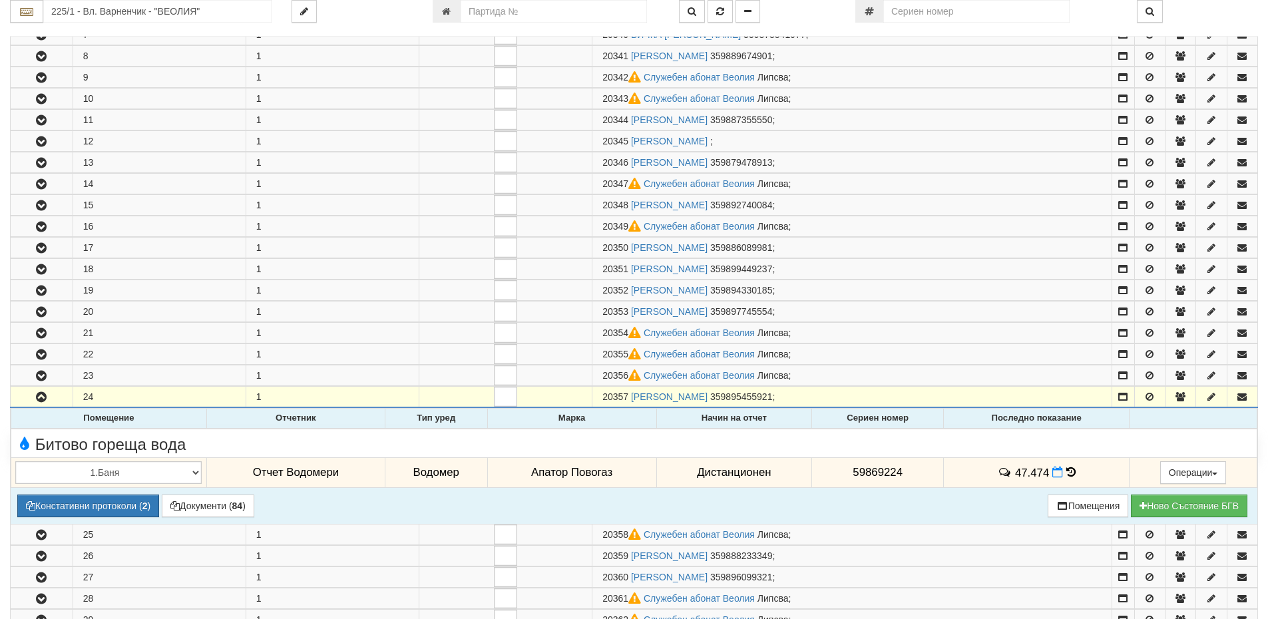
click at [1069, 470] on icon at bounding box center [1070, 472] width 9 height 11
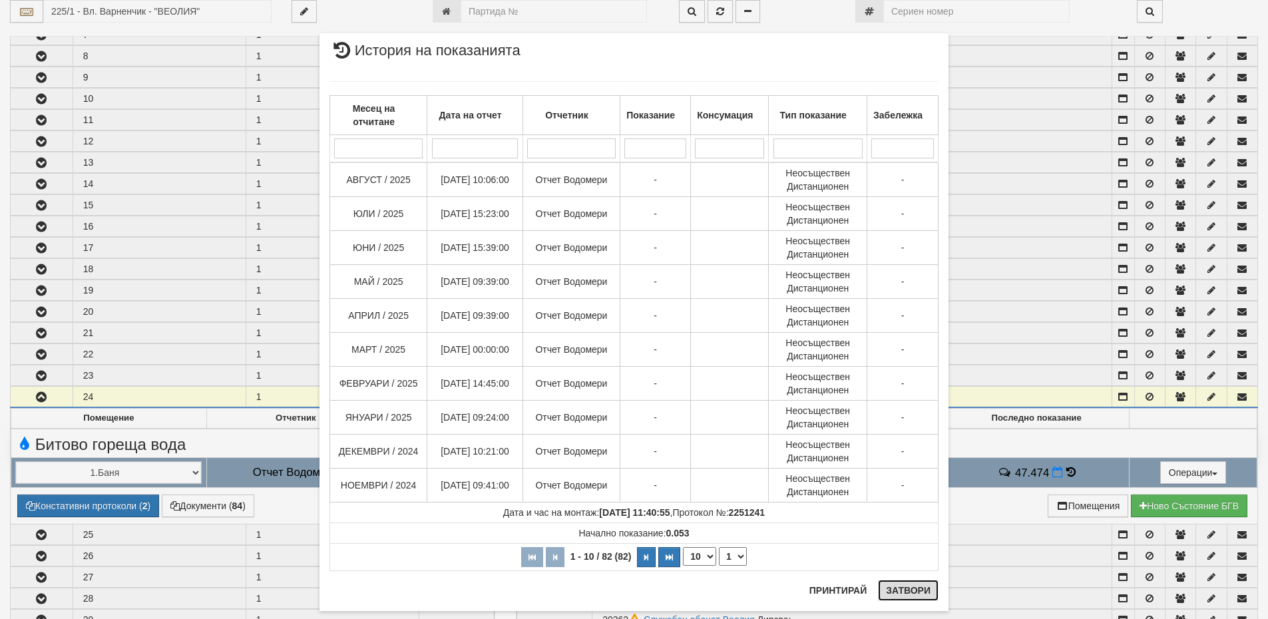
click at [901, 587] on button "Затвори" at bounding box center [908, 590] width 61 height 21
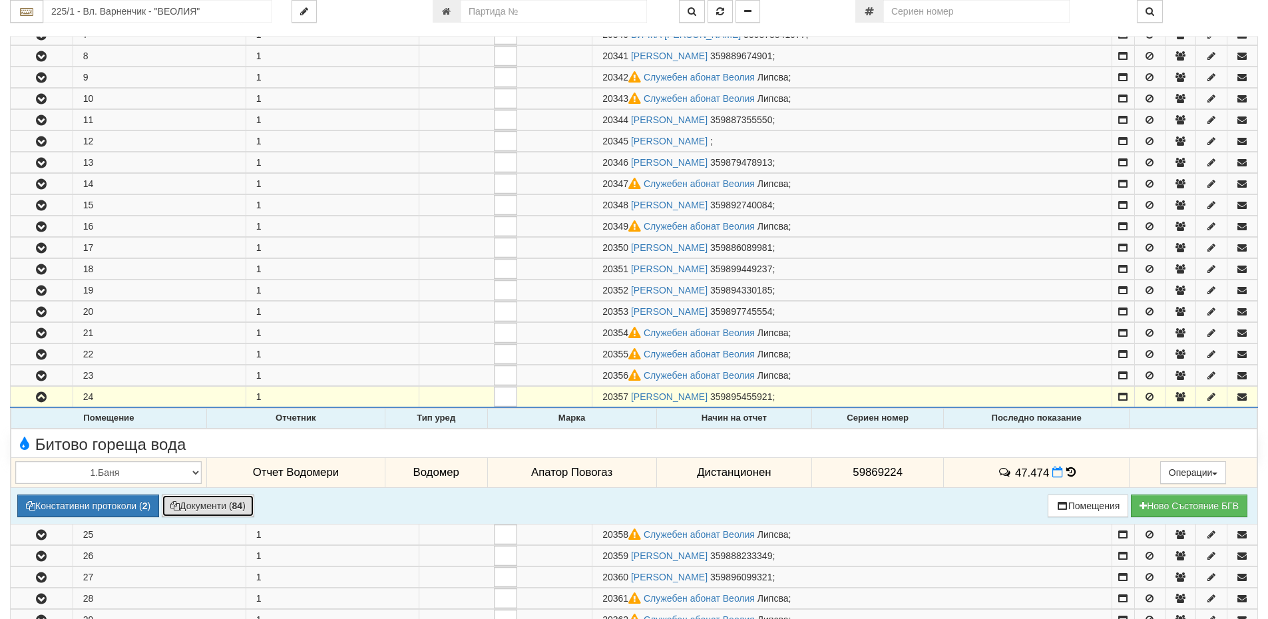
click at [230, 507] on button "Документи ( 84 )" at bounding box center [208, 506] width 93 height 23
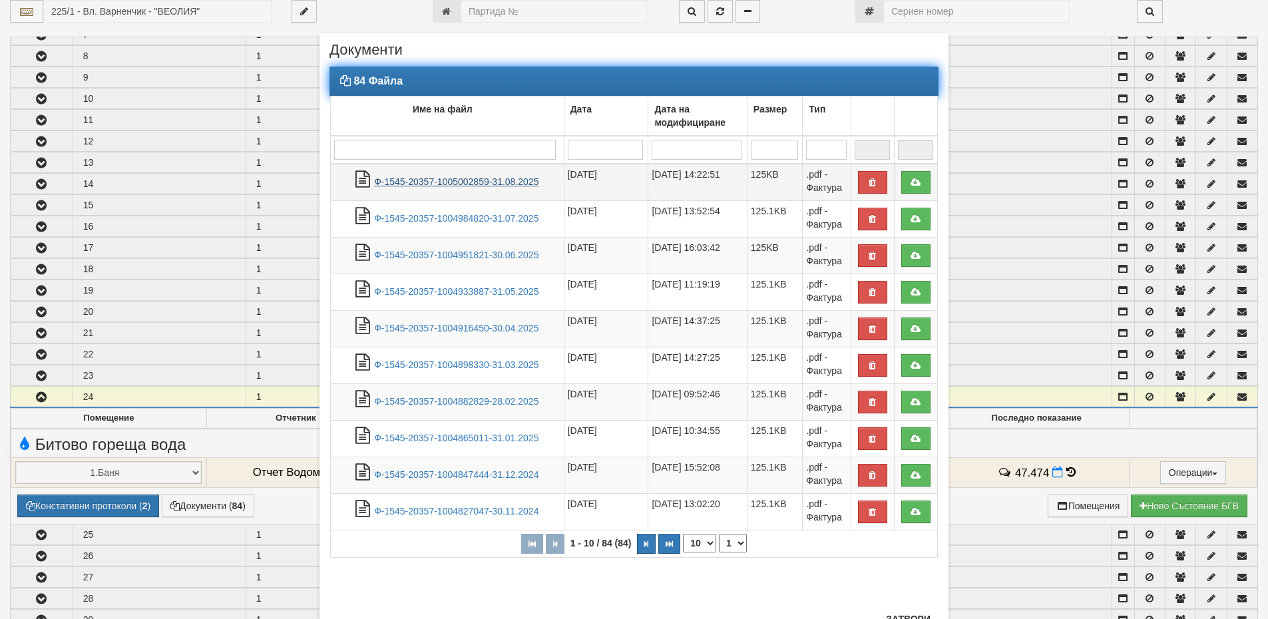
click at [465, 179] on link "Ф-1545-20357-1005002859-31.08.2025" at bounding box center [456, 181] width 164 height 11
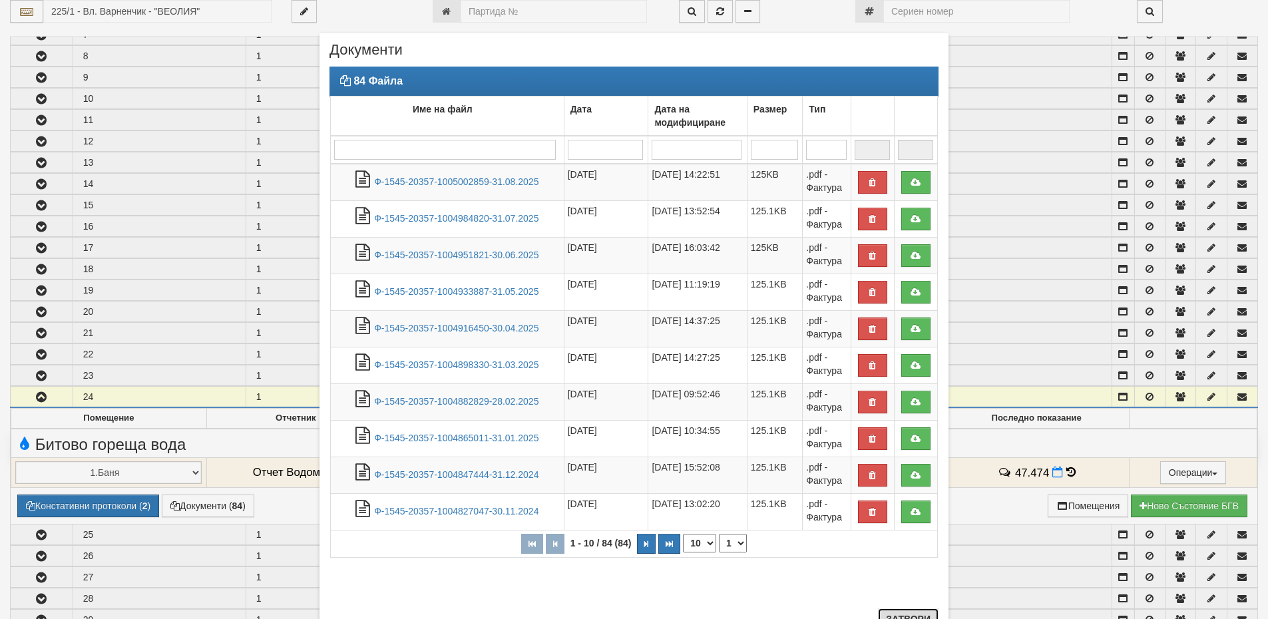
click at [912, 617] on button "Затвори" at bounding box center [908, 618] width 61 height 21
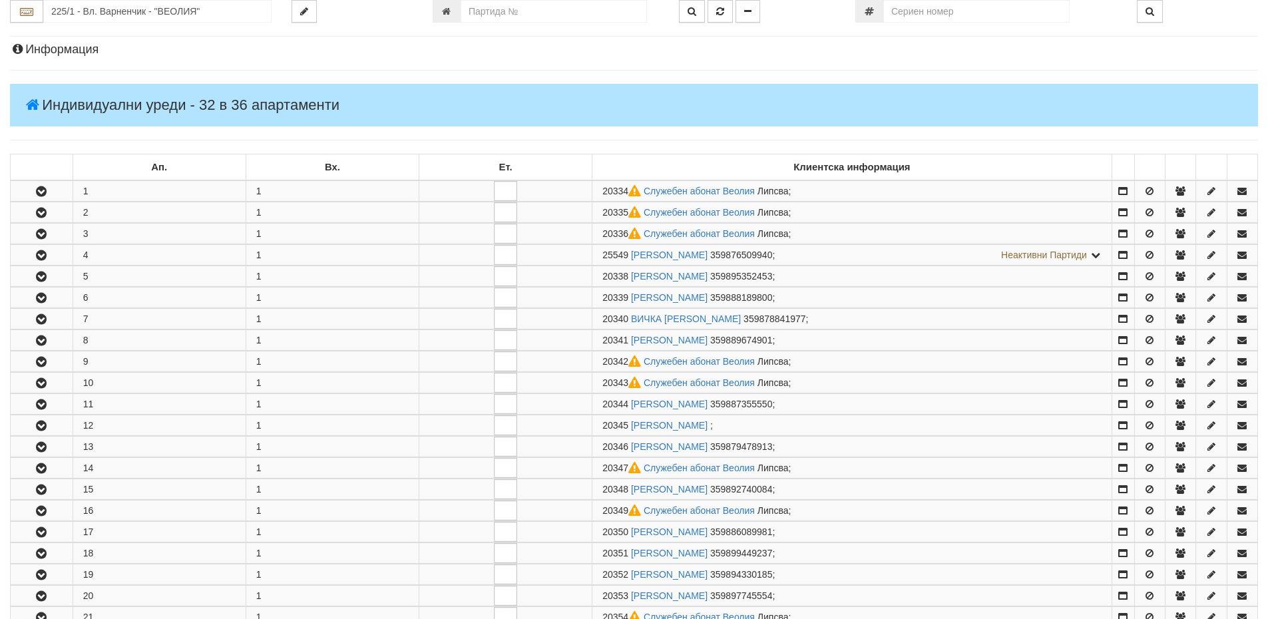
scroll to position [0, 0]
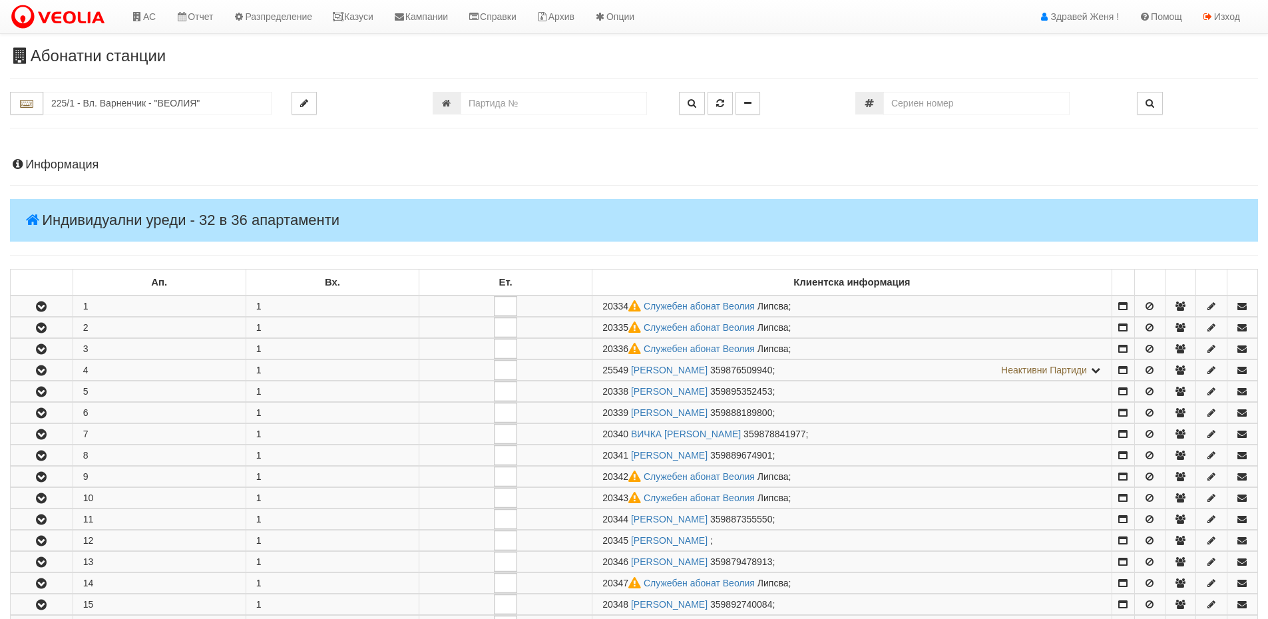
click at [95, 162] on h4 "Информация" at bounding box center [634, 164] width 1248 height 13
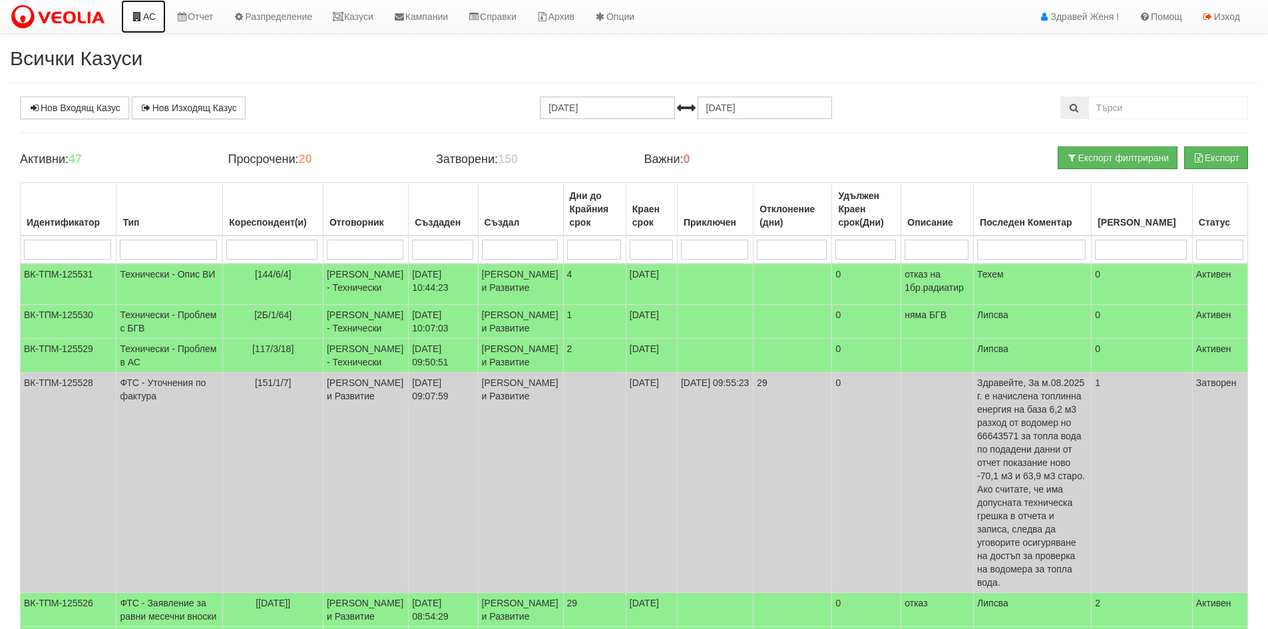
click at [162, 12] on link "АС" at bounding box center [143, 16] width 45 height 33
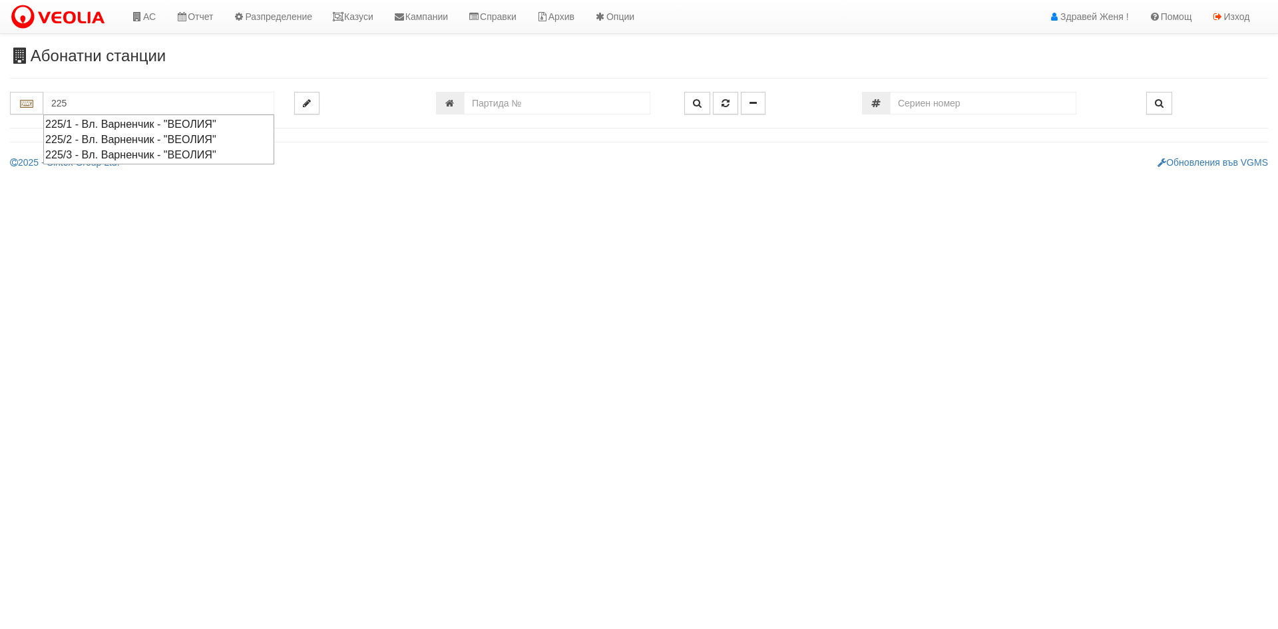
click at [183, 124] on div "225/1 - Вл. Варненчик - "ВЕОЛИЯ"" at bounding box center [158, 123] width 227 height 15
type input "225/1 - Вл. Варненчик - "ВЕОЛИЯ""
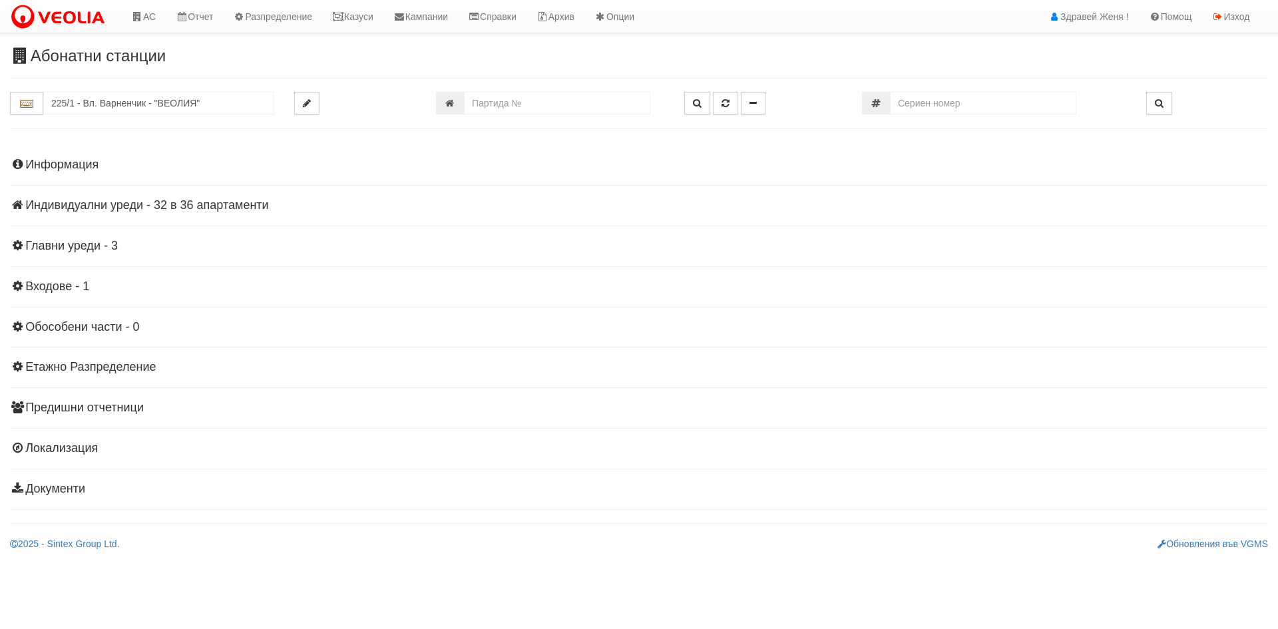
click at [111, 207] on h4 "Индивидуални уреди - 32 в 36 апартаменти" at bounding box center [639, 205] width 1258 height 13
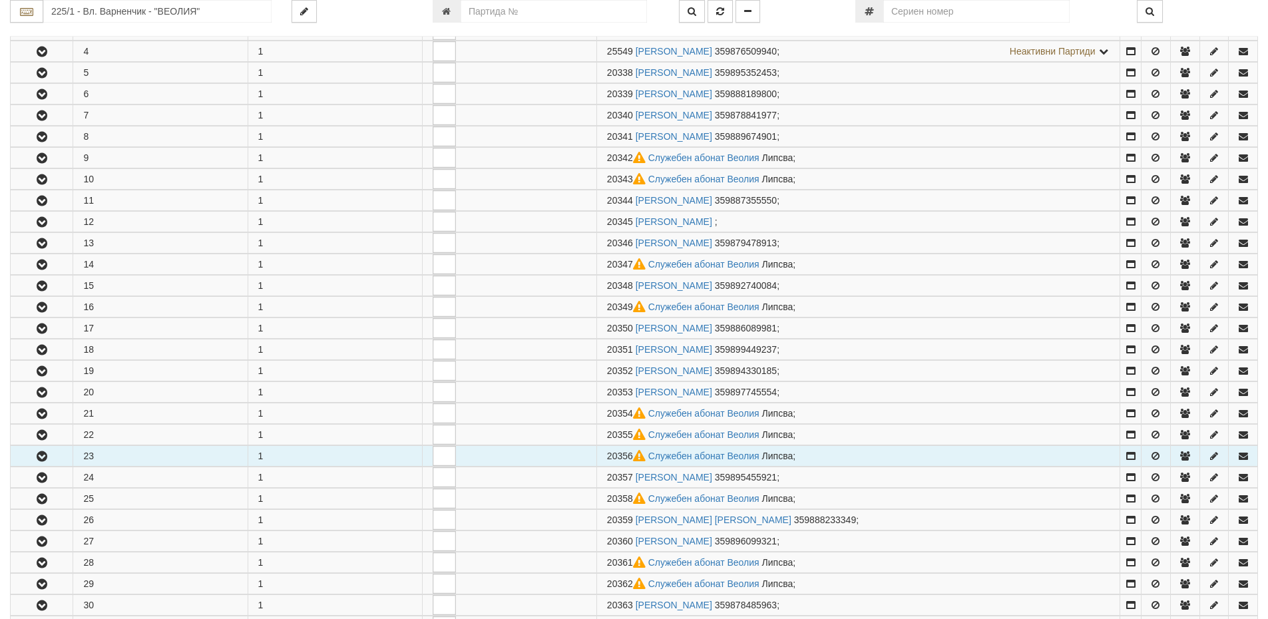
scroll to position [333, 0]
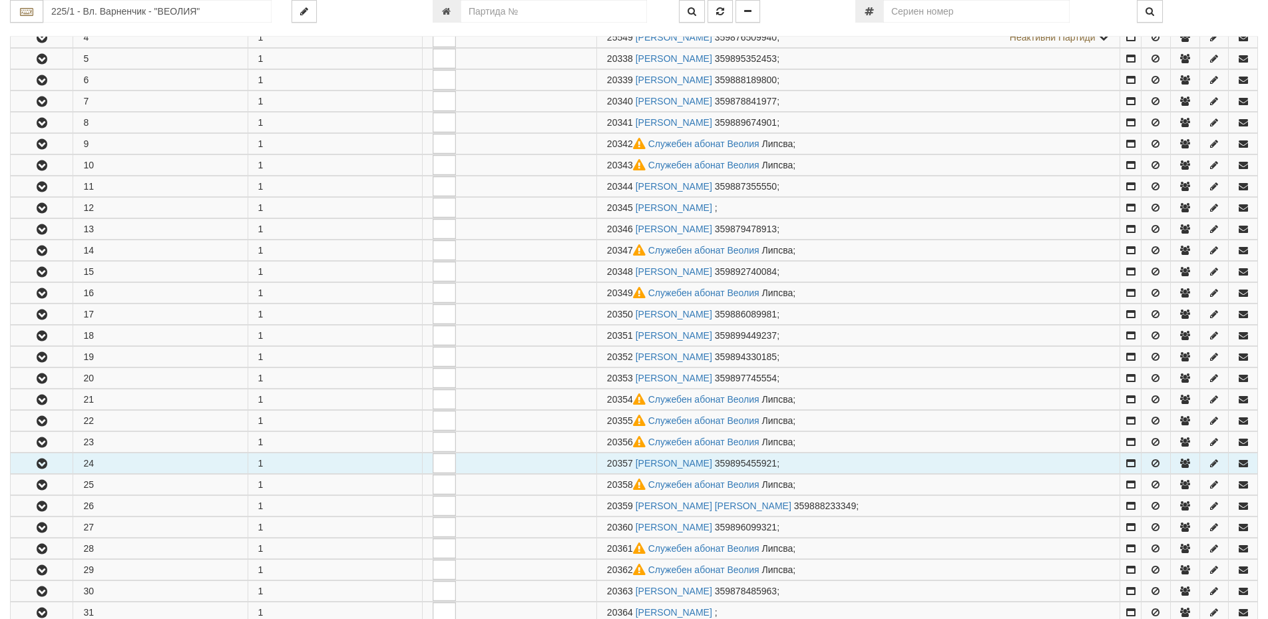
click at [53, 458] on button "button" at bounding box center [42, 463] width 62 height 20
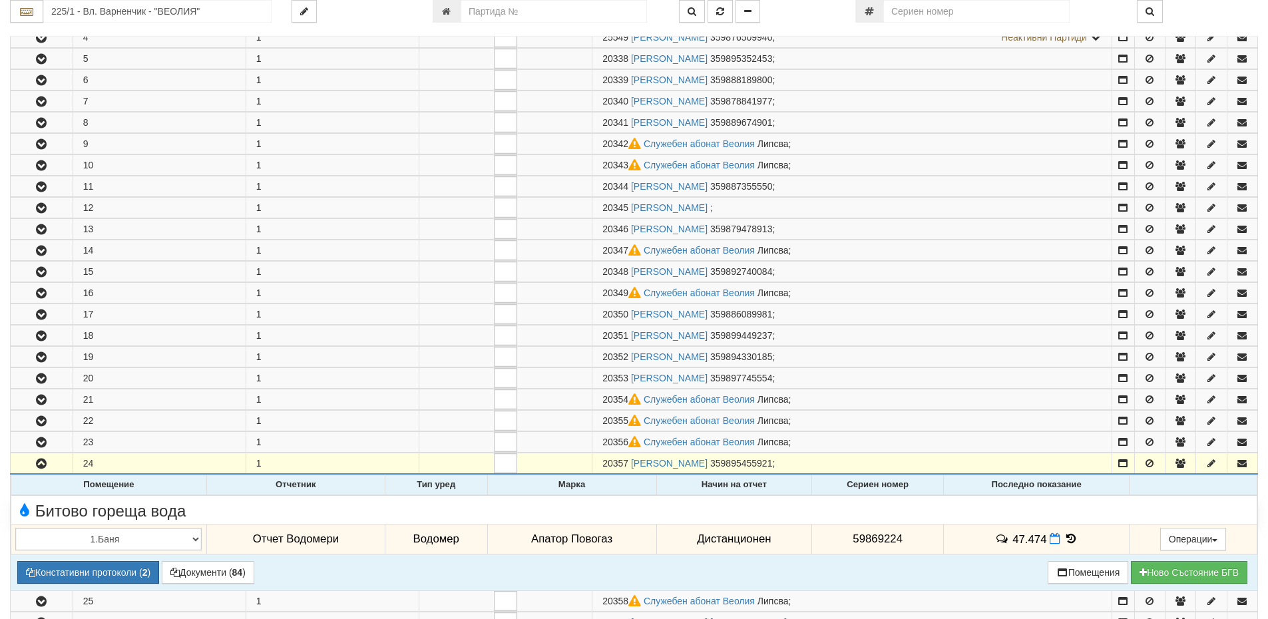
click at [1067, 539] on icon at bounding box center [1071, 538] width 15 height 11
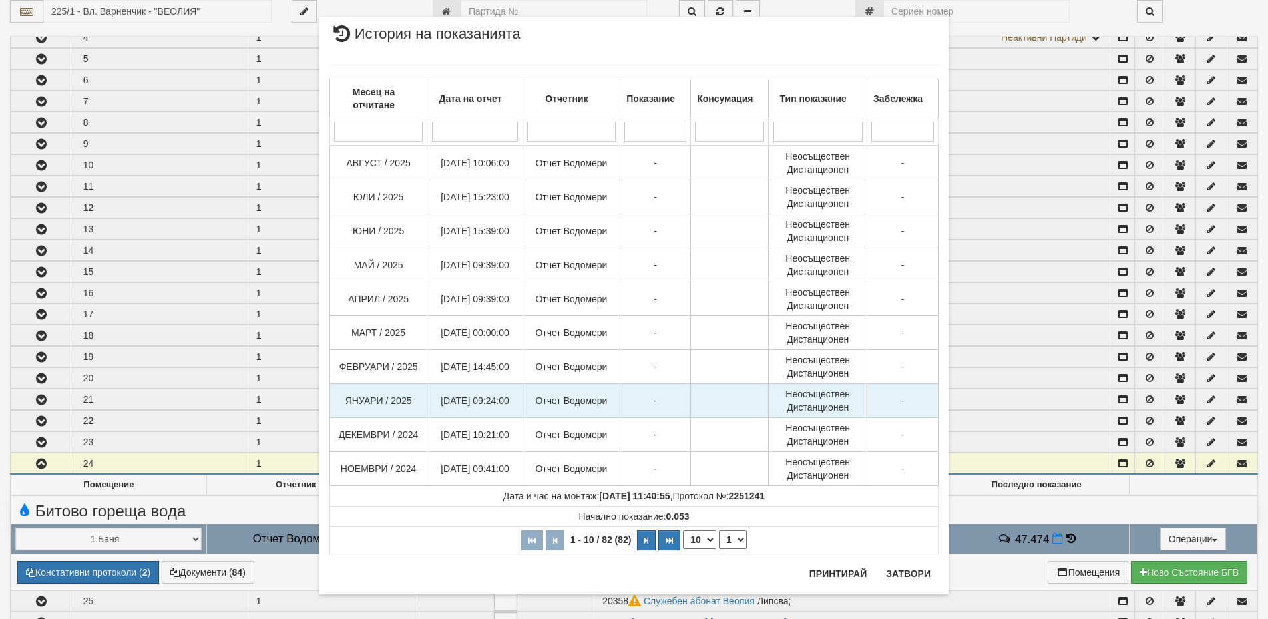
scroll to position [25, 0]
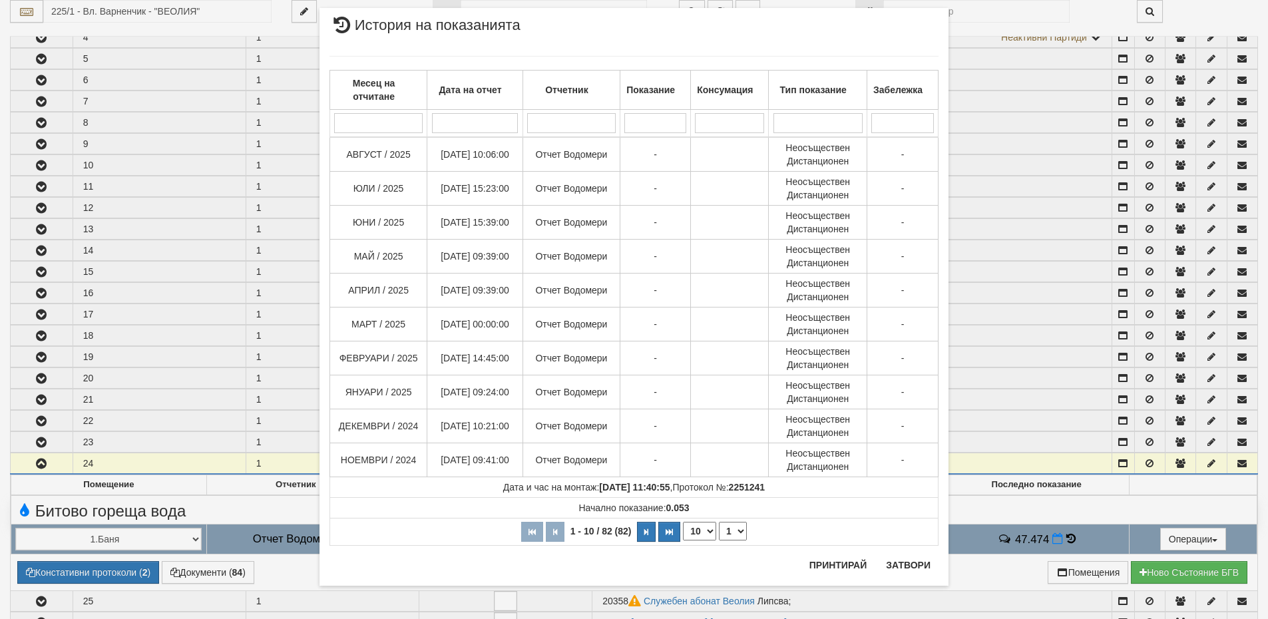
click at [700, 536] on select "10 20 30 40" at bounding box center [699, 531] width 33 height 19
select select "40"
click at [683, 541] on select "10 20 30 40" at bounding box center [699, 531] width 33 height 19
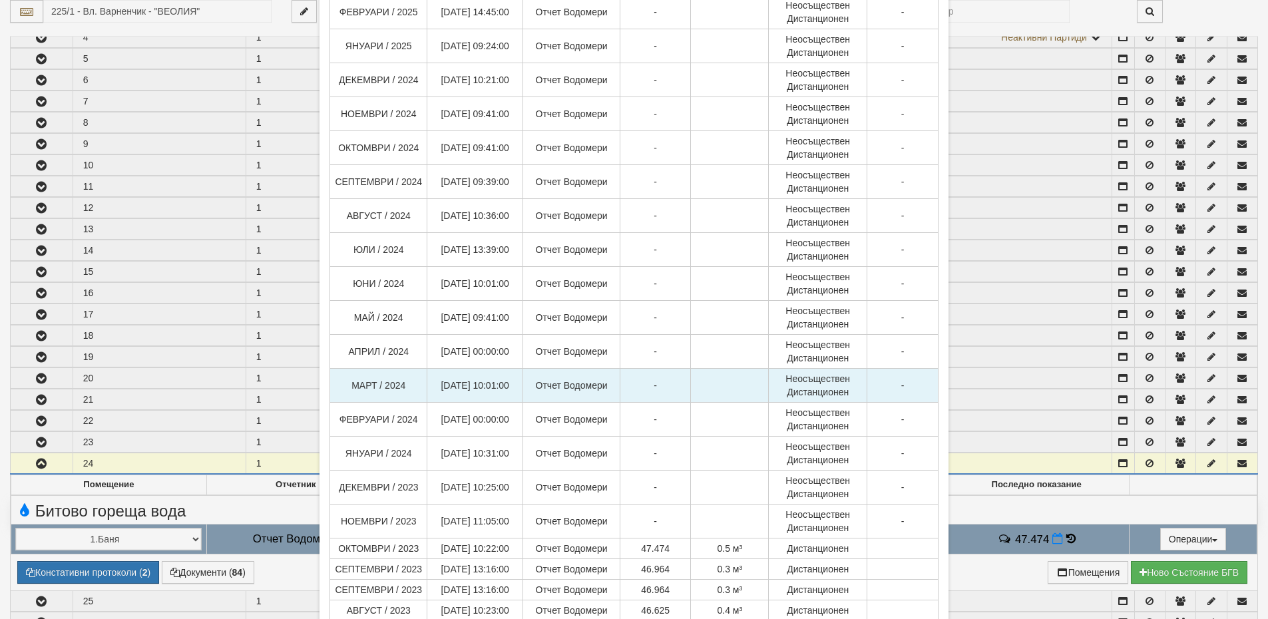
scroll to position [358, 0]
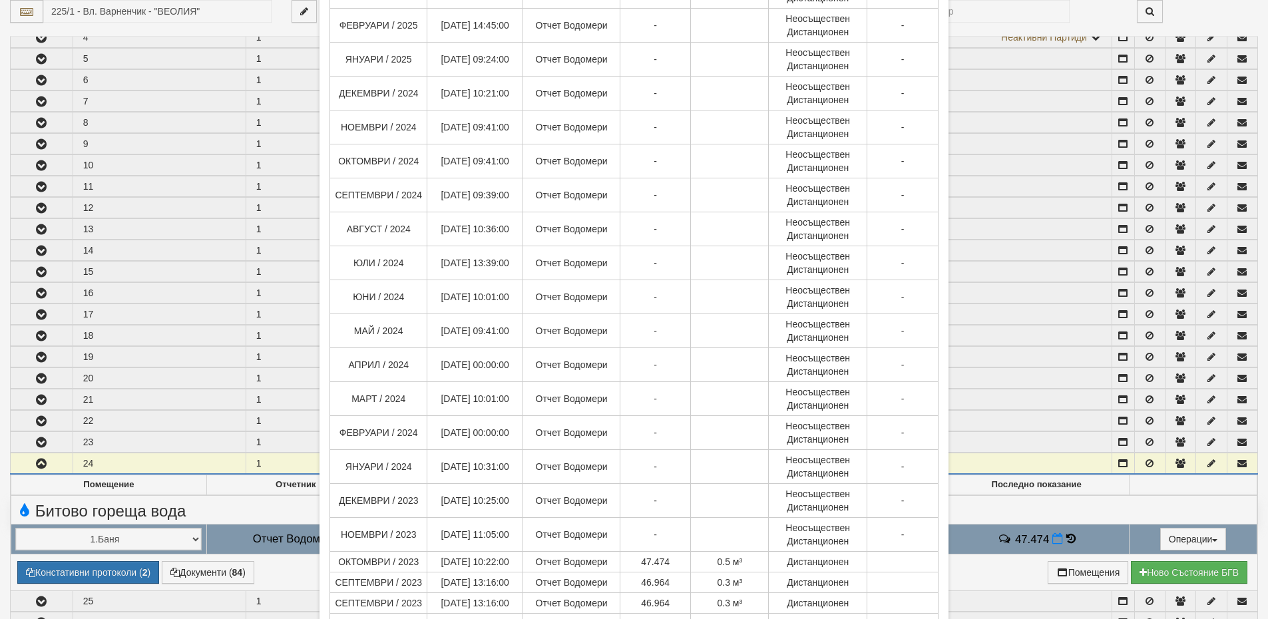
click at [967, 577] on div "× История на показанията Месец на отчитане Дата на отчет Отчетник Показание Кон…" at bounding box center [634, 357] width 779 height 1431
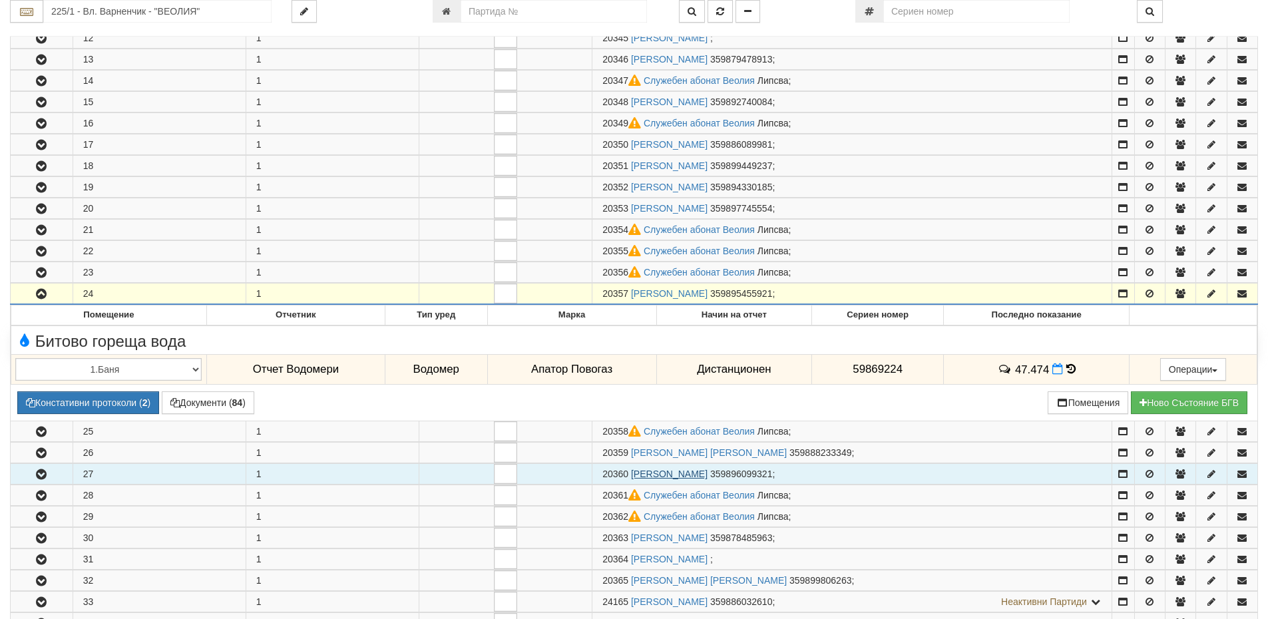
scroll to position [533, 0]
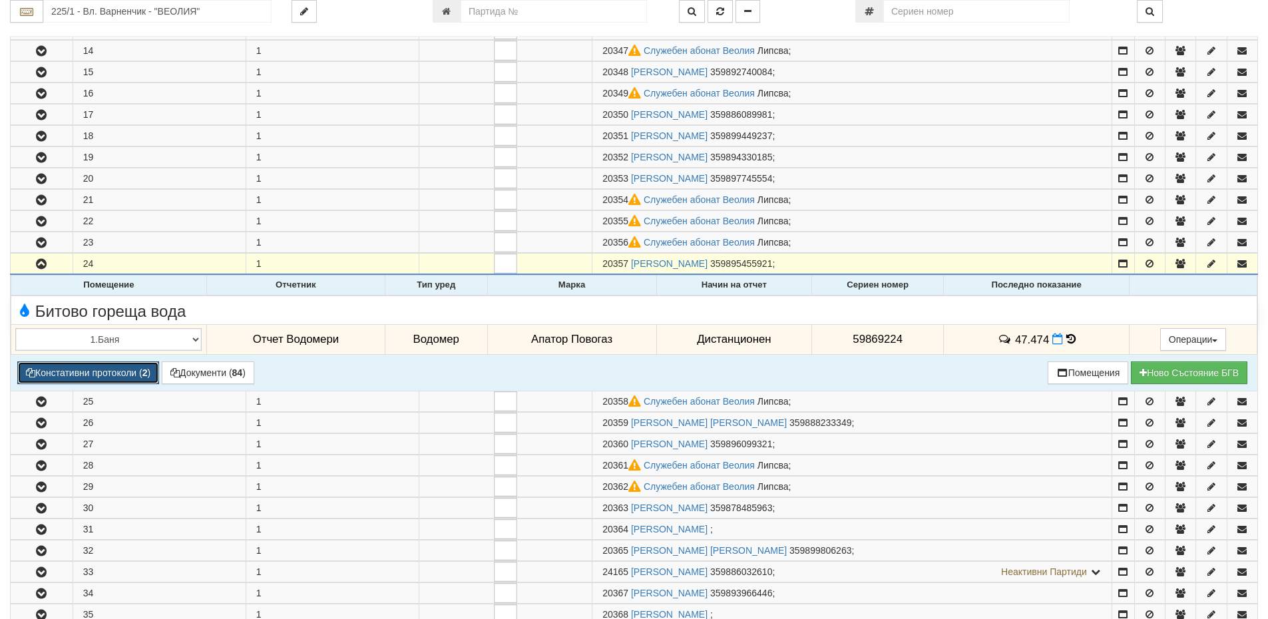
click at [135, 372] on button "Констативни протоколи ( 2 )" at bounding box center [88, 372] width 142 height 23
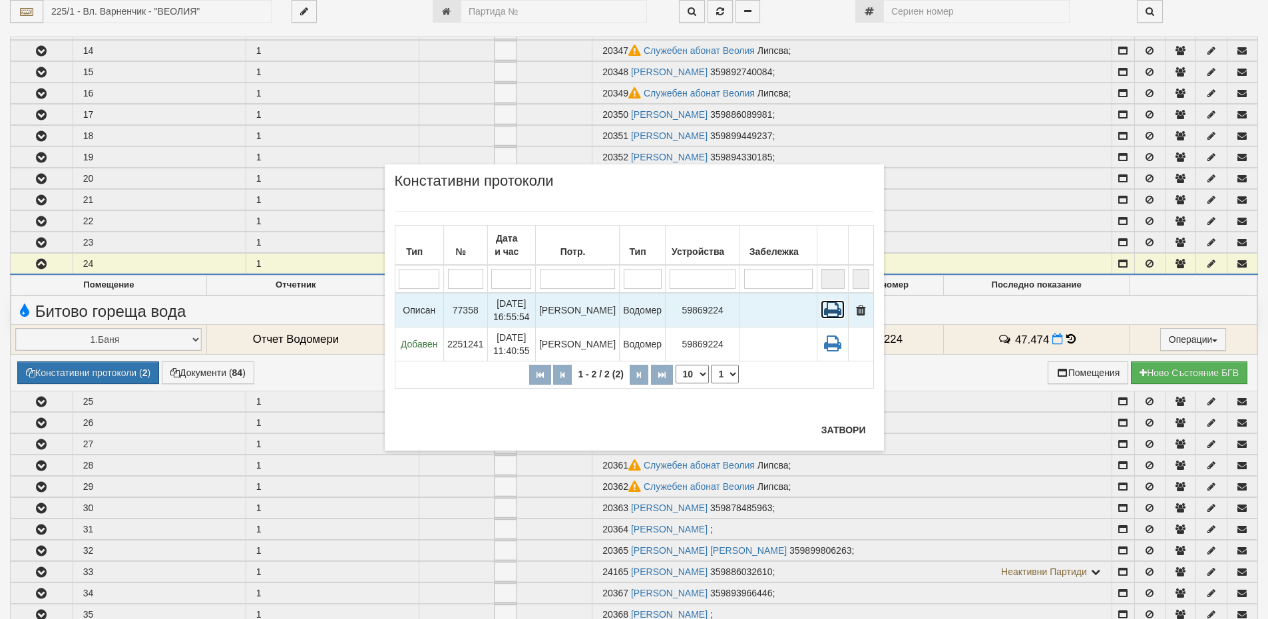
click at [831, 312] on icon at bounding box center [833, 309] width 24 height 19
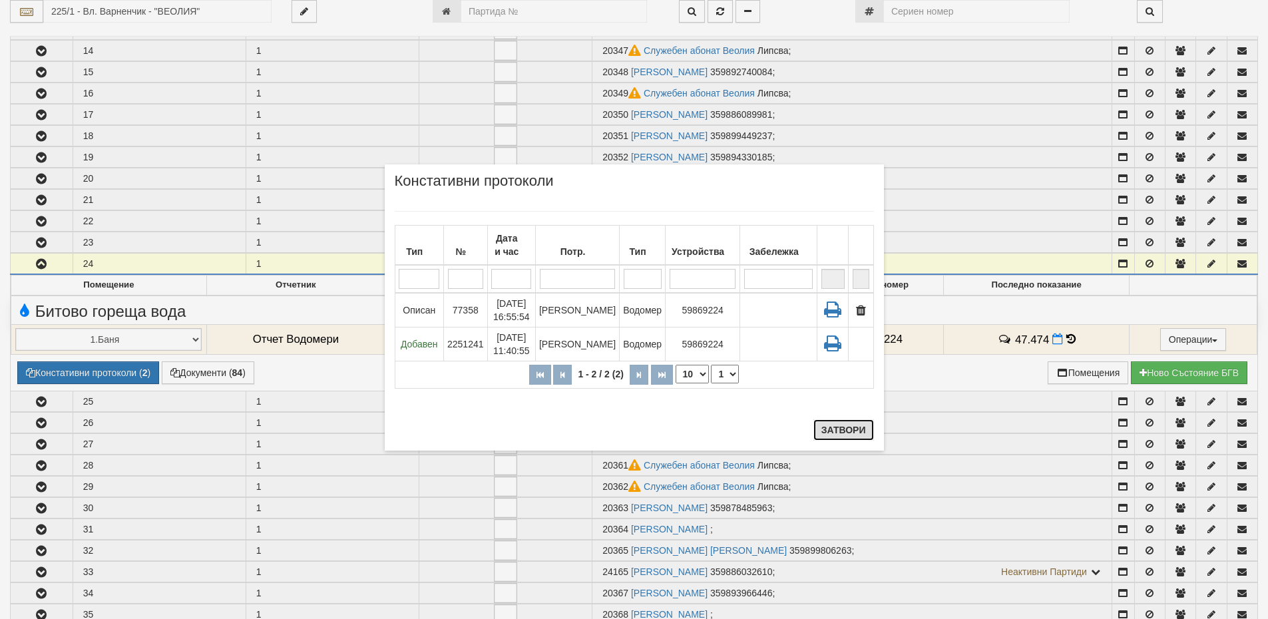
drag, startPoint x: 866, startPoint y: 433, endPoint x: 875, endPoint y: 436, distance: 9.9
click at [866, 433] on button "Затвори" at bounding box center [843, 429] width 61 height 21
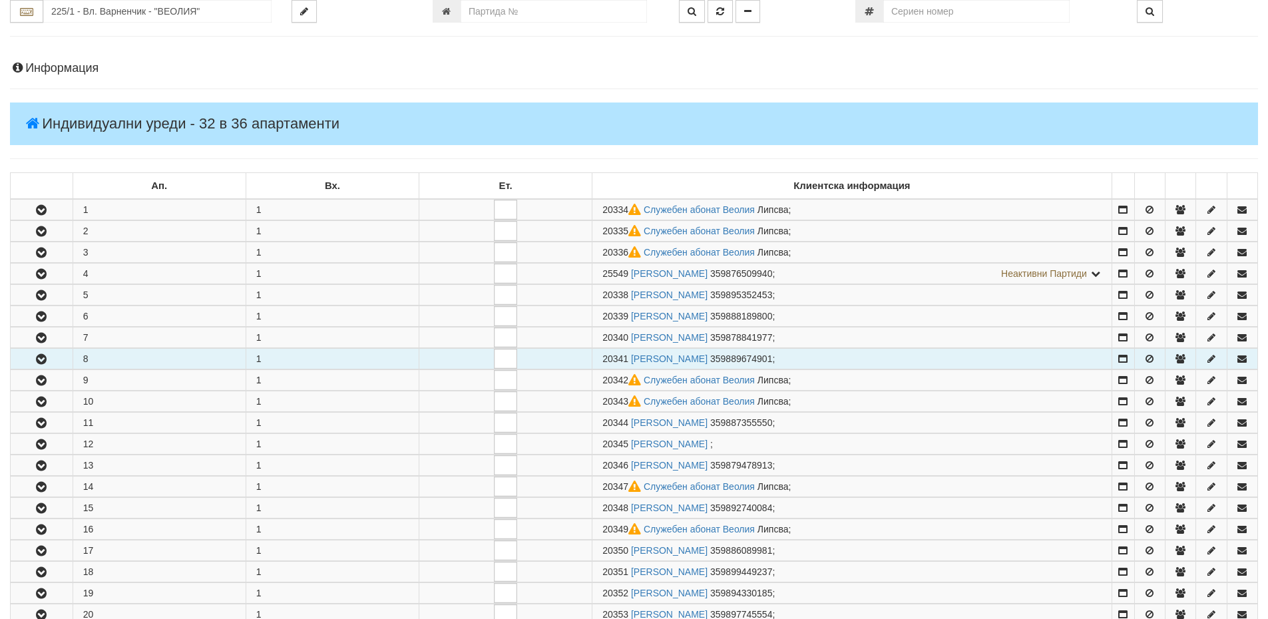
scroll to position [0, 0]
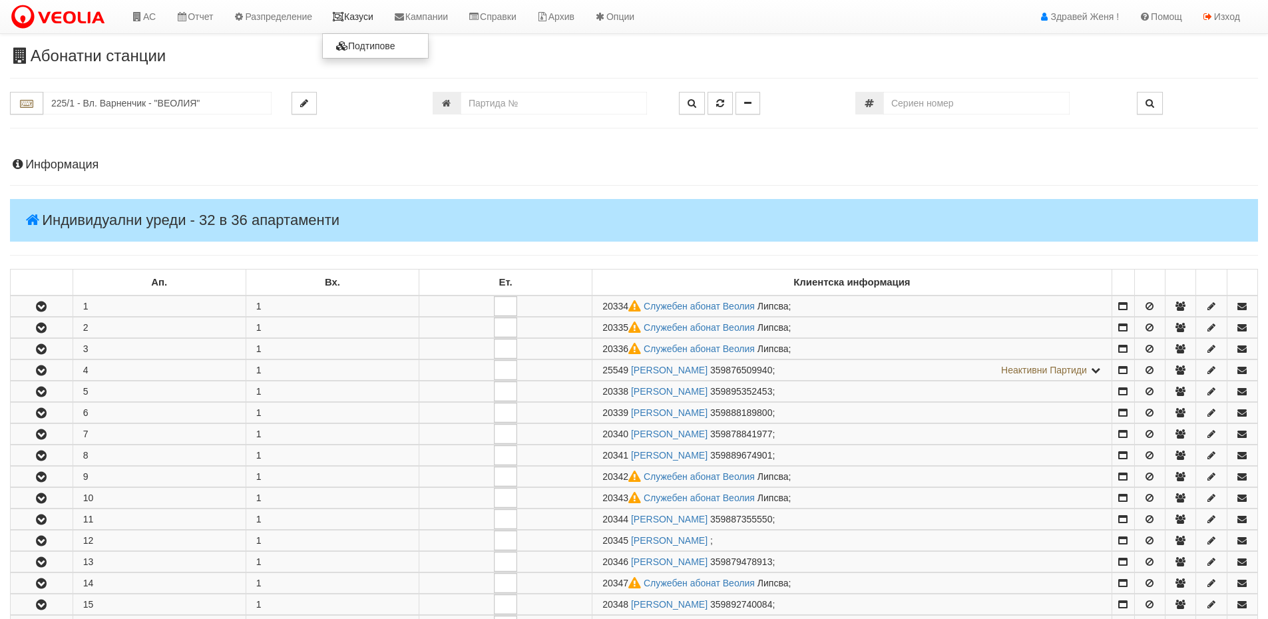
click at [361, 17] on link "Казуси" at bounding box center [352, 16] width 61 height 33
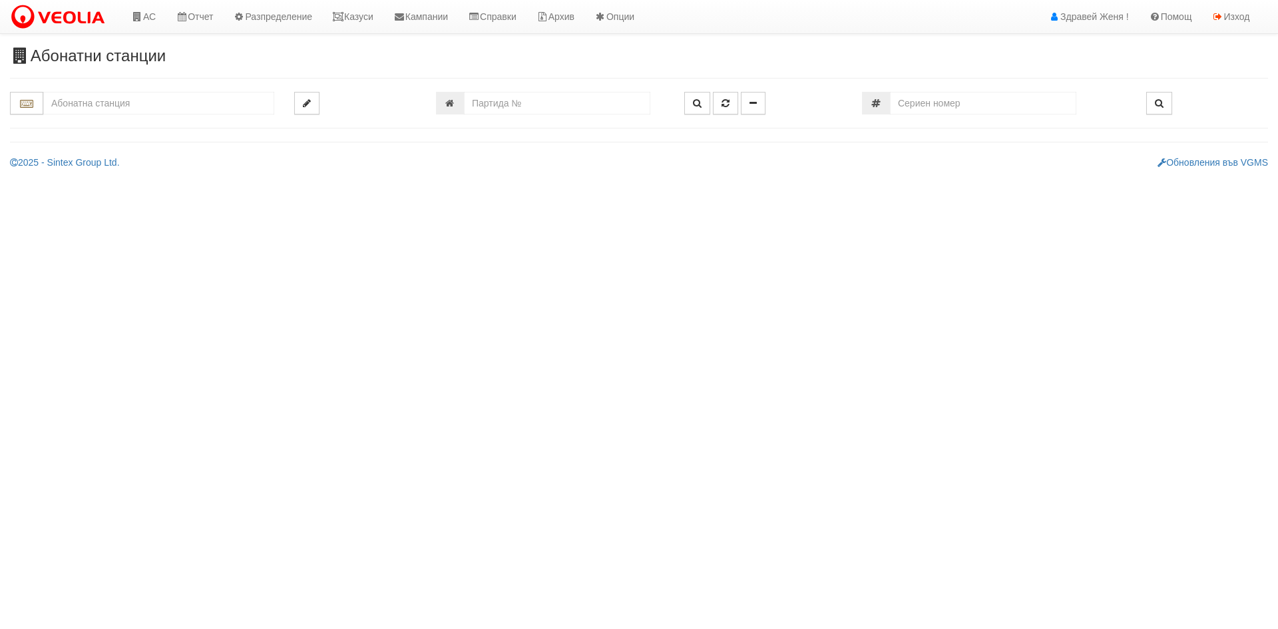
click at [107, 103] on input "text" at bounding box center [158, 103] width 231 height 23
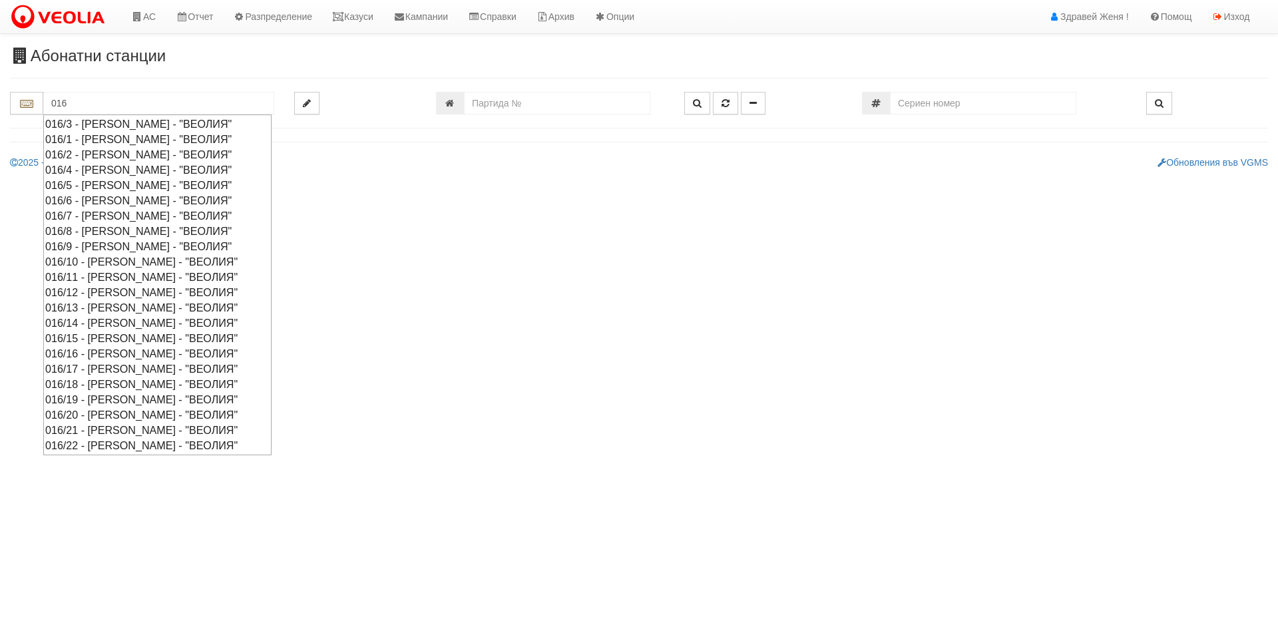
click at [81, 234] on div "016/8 - [PERSON_NAME] - "ВЕОЛИЯ"" at bounding box center [157, 231] width 224 height 15
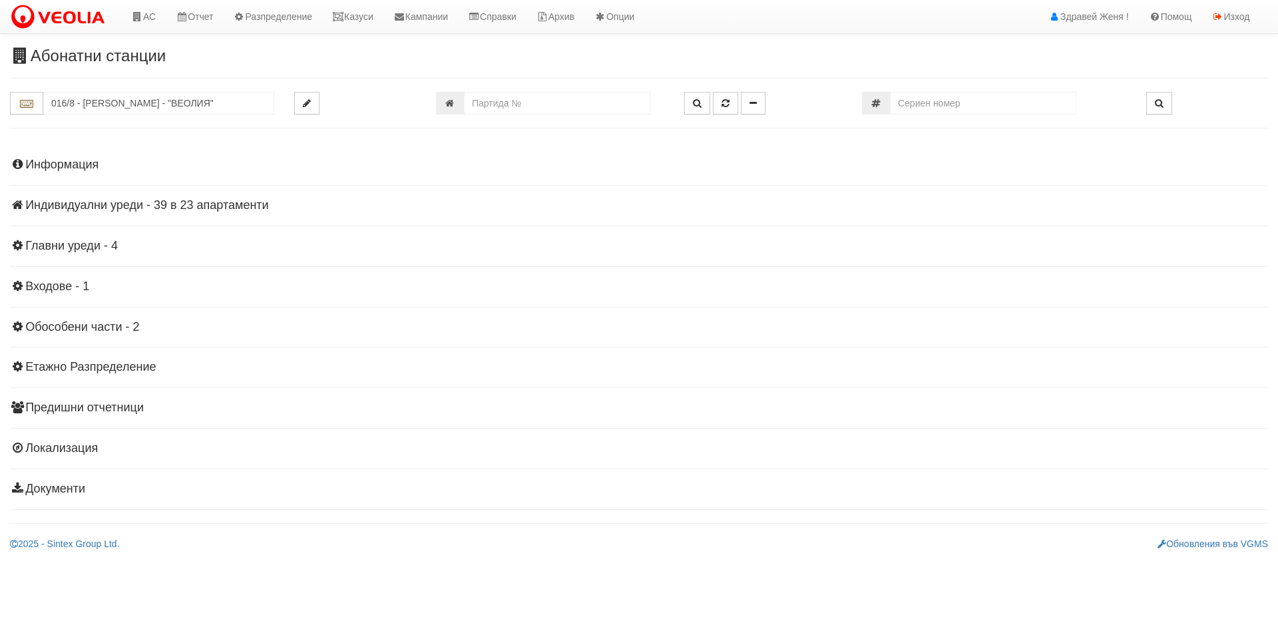
click at [161, 203] on h4 "Индивидуални уреди - 39 в 23 апартаменти" at bounding box center [639, 205] width 1258 height 13
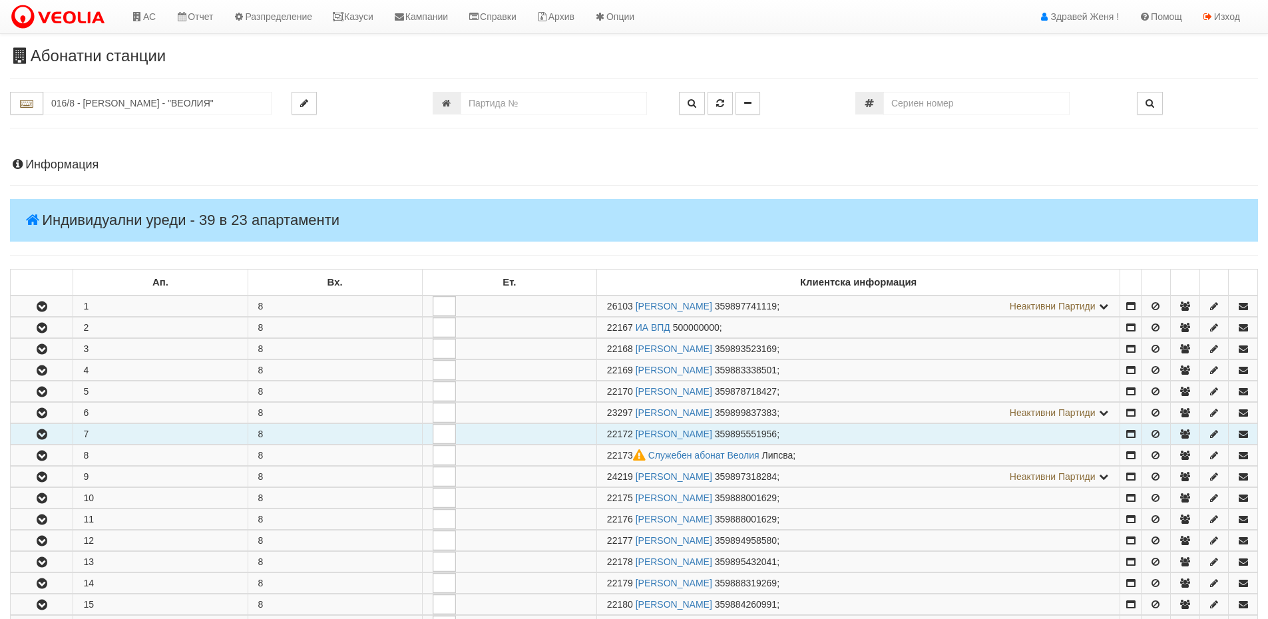
click at [47, 433] on icon "button" at bounding box center [42, 434] width 16 height 9
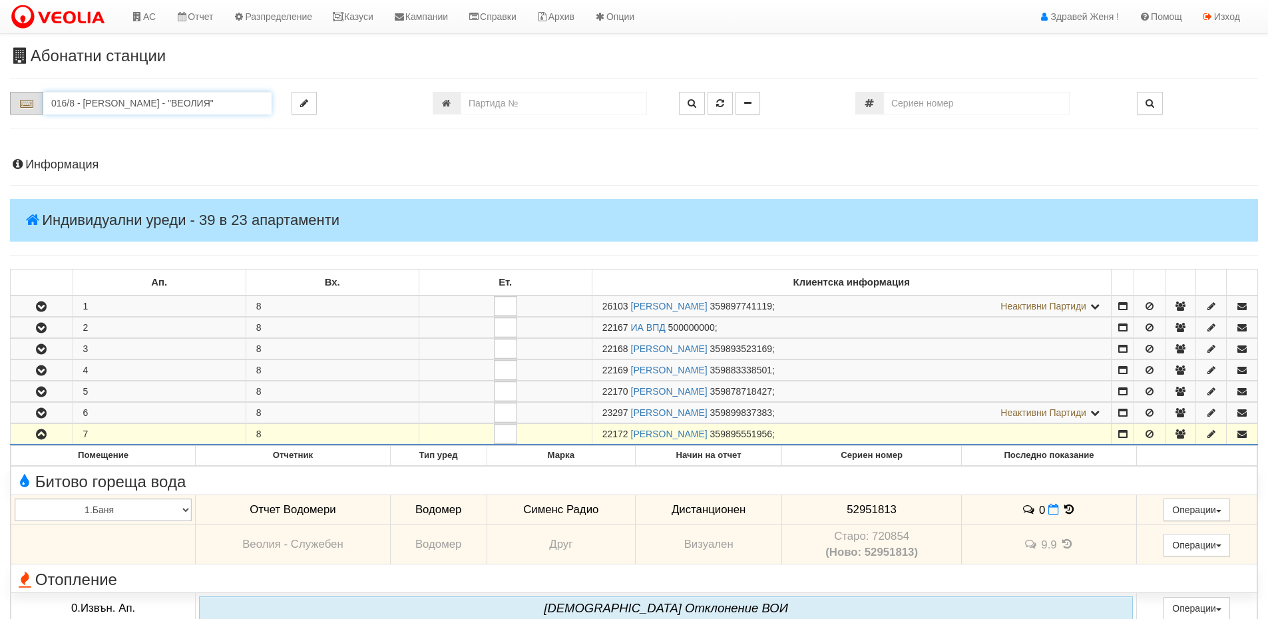
drag, startPoint x: 198, startPoint y: 104, endPoint x: 27, endPoint y: 95, distance: 171.3
click at [27, 95] on div "016/8 - [PERSON_NAME] - "ВЕОЛИЯ"" at bounding box center [141, 103] width 262 height 23
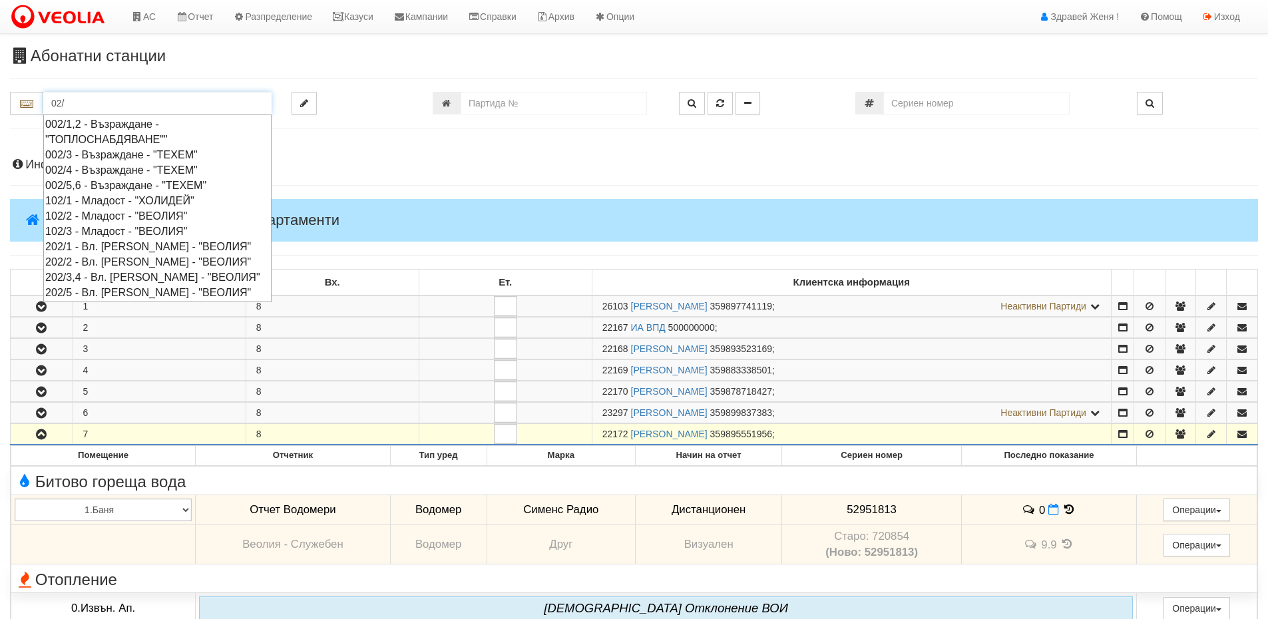
click at [128, 120] on div "002/1,2 - Възраждане - "ТОПЛОСНАБДЯВАНЕ""" at bounding box center [157, 131] width 224 height 31
type input "002/1,2 - Възраждане - "ТОПЛОСНАБДЯВАНЕ"""
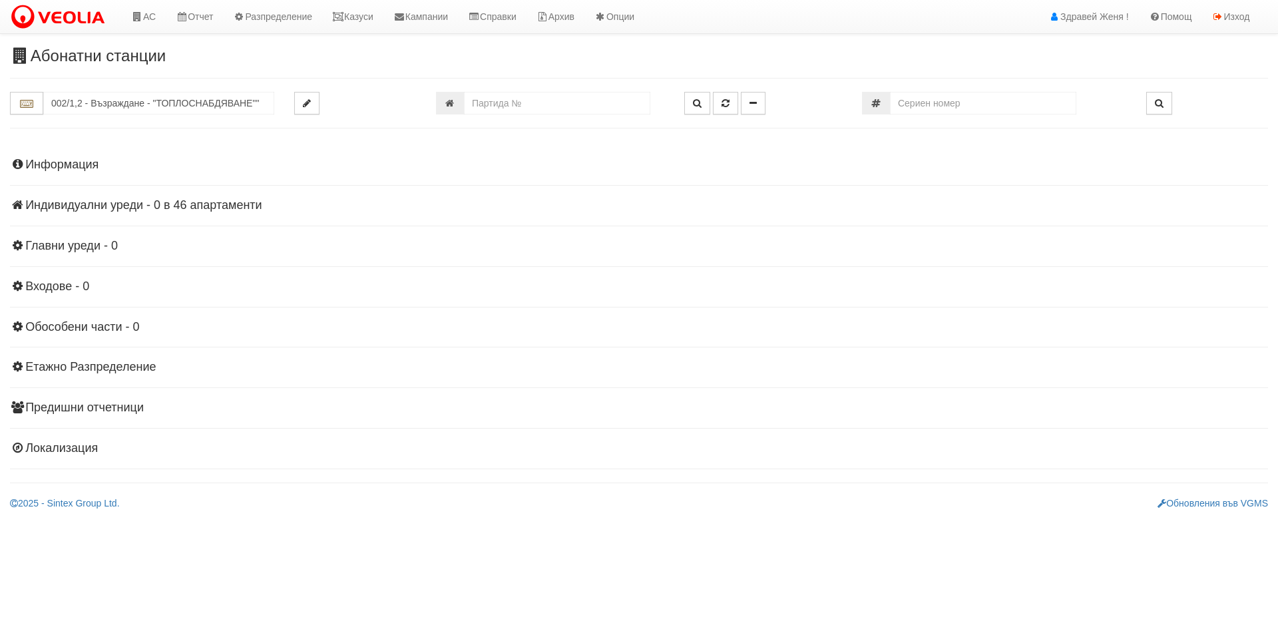
click at [138, 205] on h4 "Индивидуални уреди - 0 в 46 апартаменти" at bounding box center [639, 205] width 1258 height 13
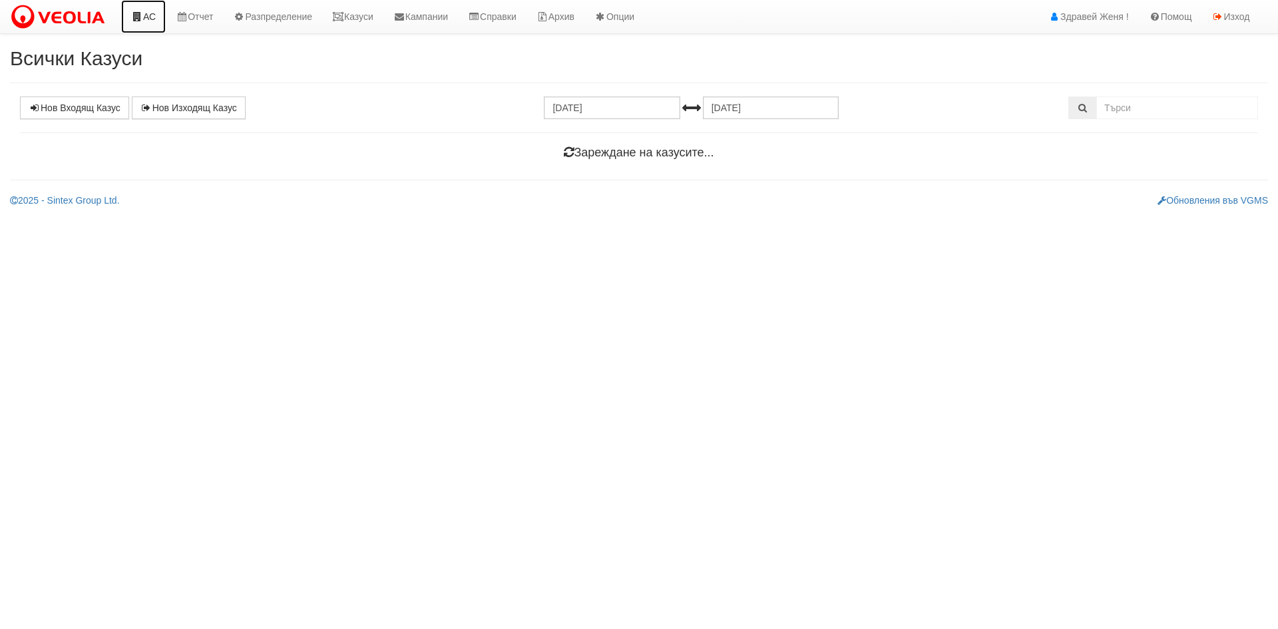
click at [148, 15] on link "АС" at bounding box center [143, 16] width 45 height 33
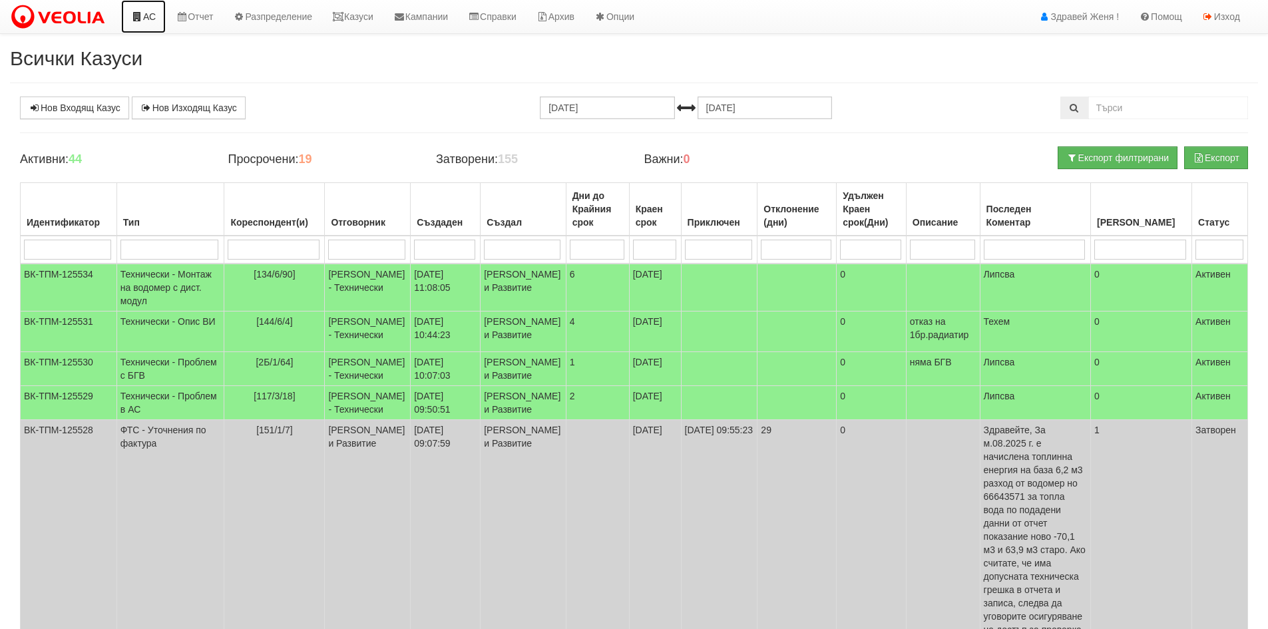
click at [157, 16] on link "АС" at bounding box center [143, 16] width 45 height 33
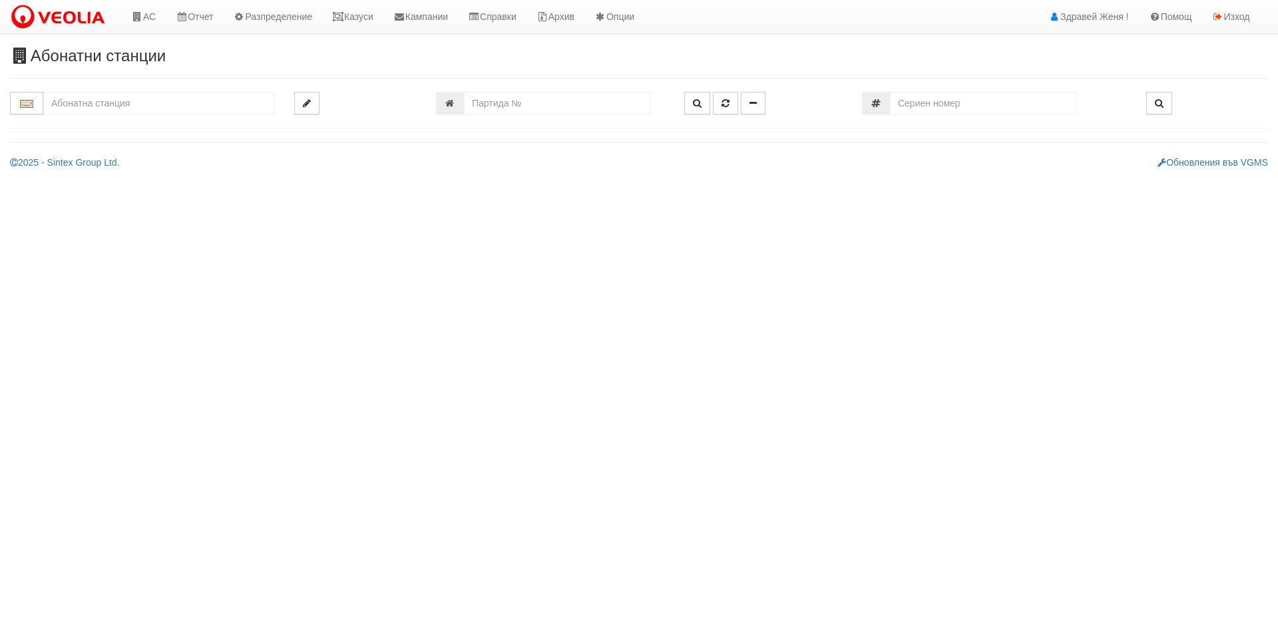
click at [132, 107] on input "text" at bounding box center [158, 103] width 231 height 23
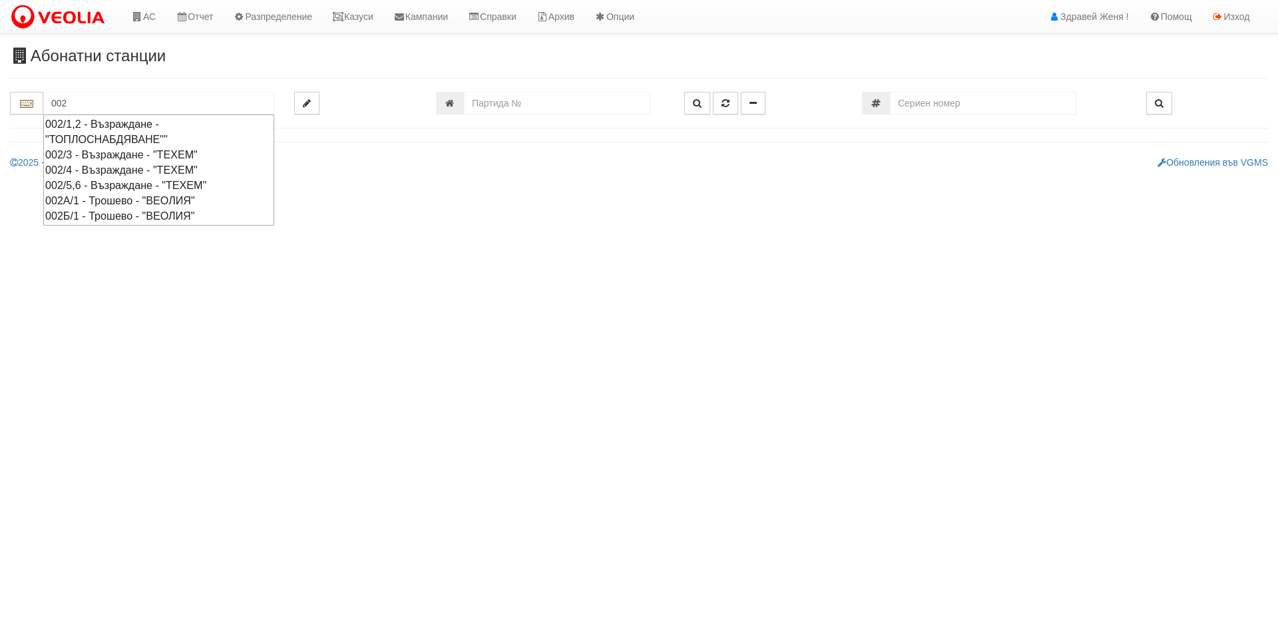
click at [74, 214] on div "002Б/1 - Трошево - "ВЕОЛИЯ"" at bounding box center [158, 215] width 227 height 15
type input "002Б/1 - Трошево - "ВЕОЛИЯ""
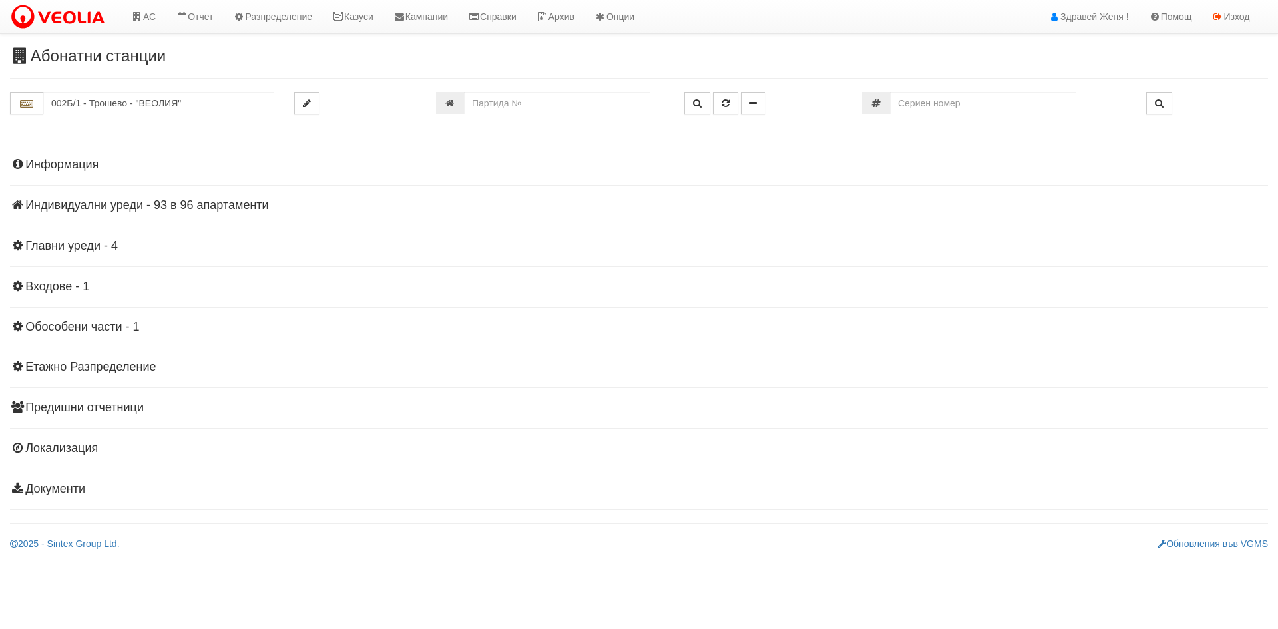
click at [253, 202] on h4 "Индивидуални уреди - 93 в 96 апартаменти" at bounding box center [639, 205] width 1258 height 13
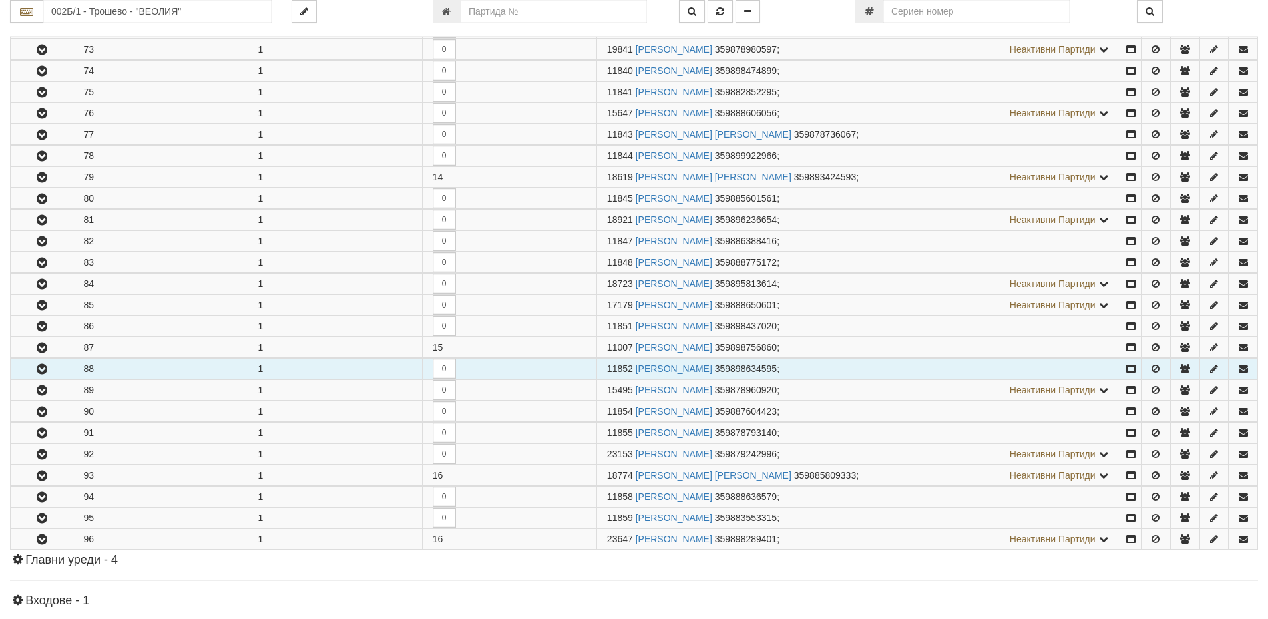
scroll to position [1864, 0]
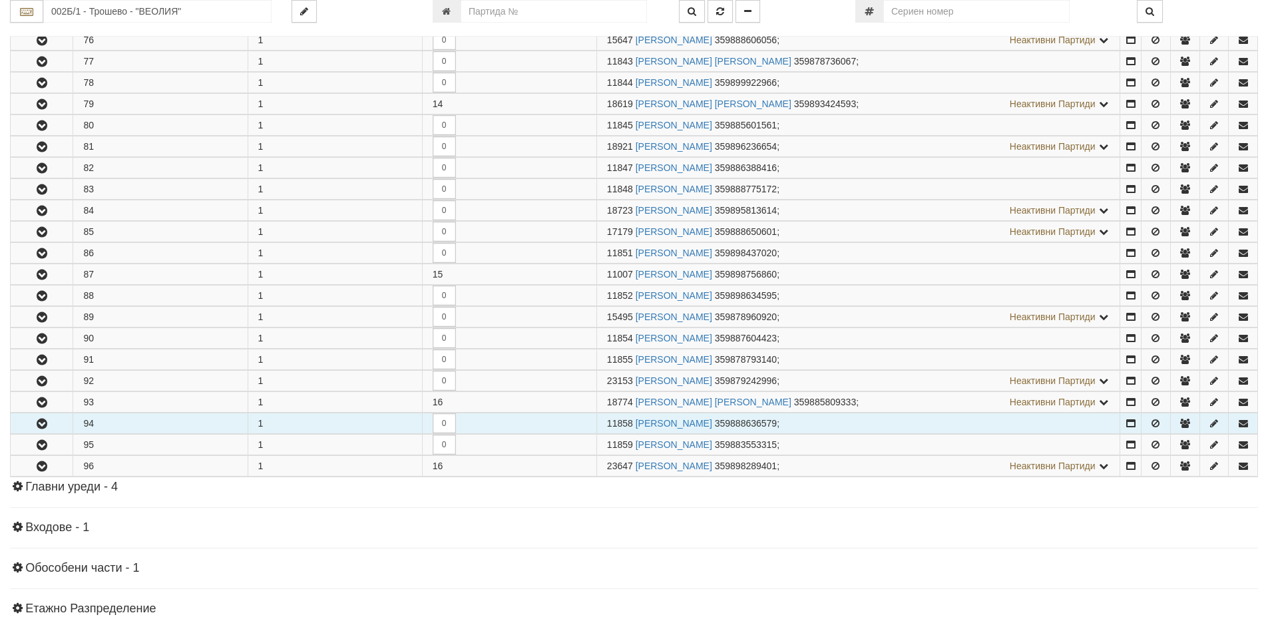
click at [46, 427] on icon "button" at bounding box center [42, 423] width 16 height 9
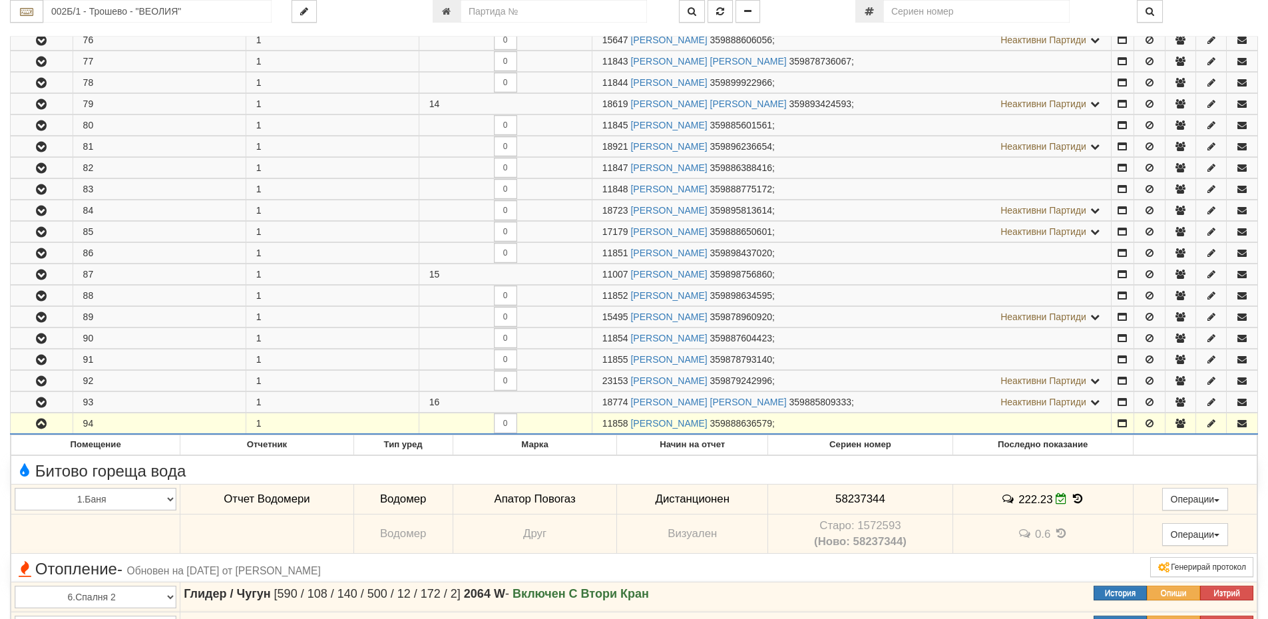
drag, startPoint x: 626, startPoint y: 423, endPoint x: 590, endPoint y: 423, distance: 35.9
click at [590, 423] on tr "94 1 0 11858 [PERSON_NAME] 359888636579 ;" at bounding box center [634, 423] width 1247 height 21
copy tr "11858"
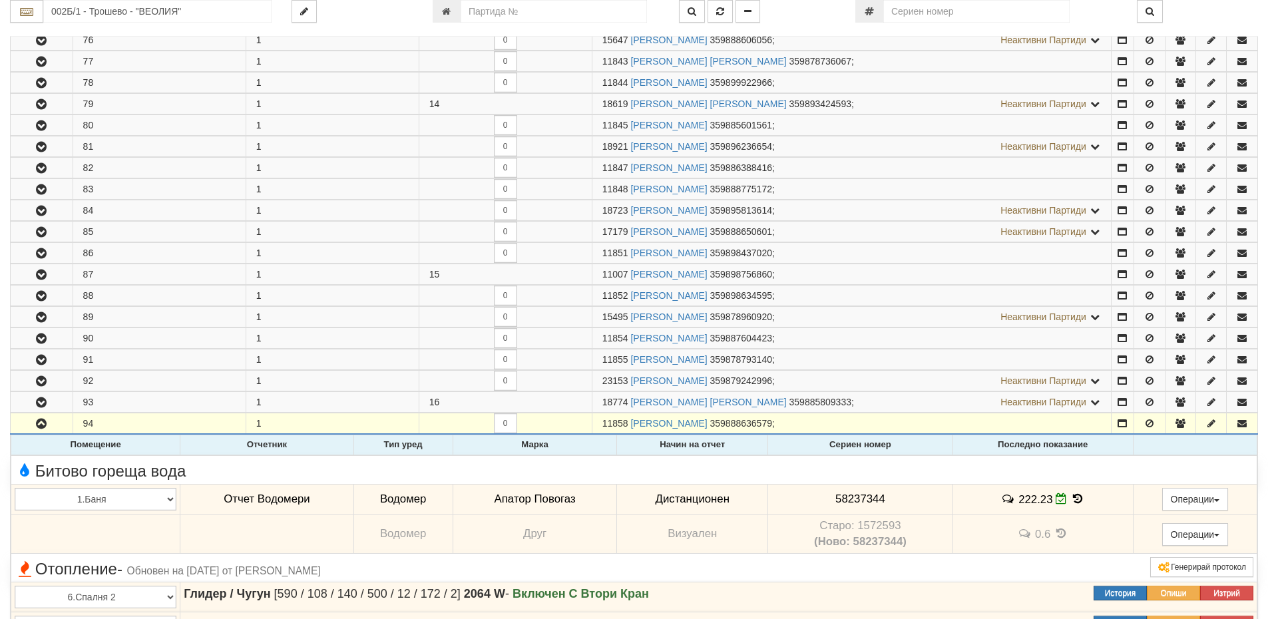
click at [629, 463] on div "Битово гореща вода" at bounding box center [634, 469] width 1259 height 21
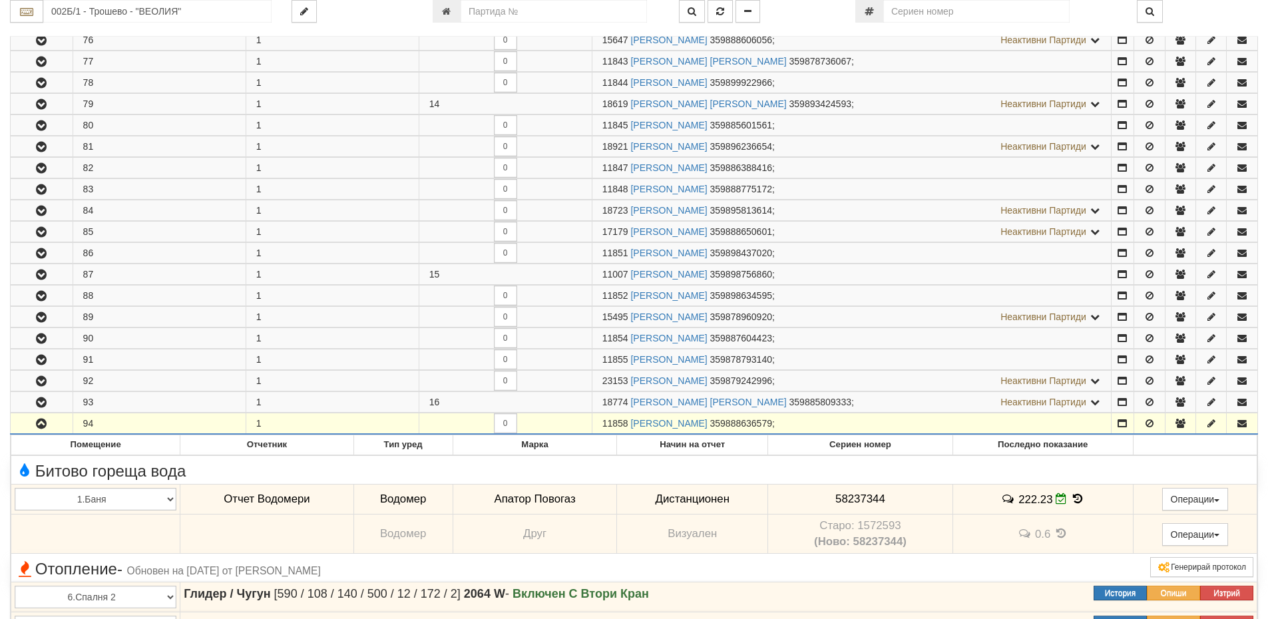
drag, startPoint x: 626, startPoint y: 424, endPoint x: 595, endPoint y: 418, distance: 31.9
click at [595, 418] on td "11858 ДИЯНА АЛЕКСАНДРОВА ТОДОРОВА 359888636579 ;" at bounding box center [851, 423] width 519 height 21
copy span "11858"
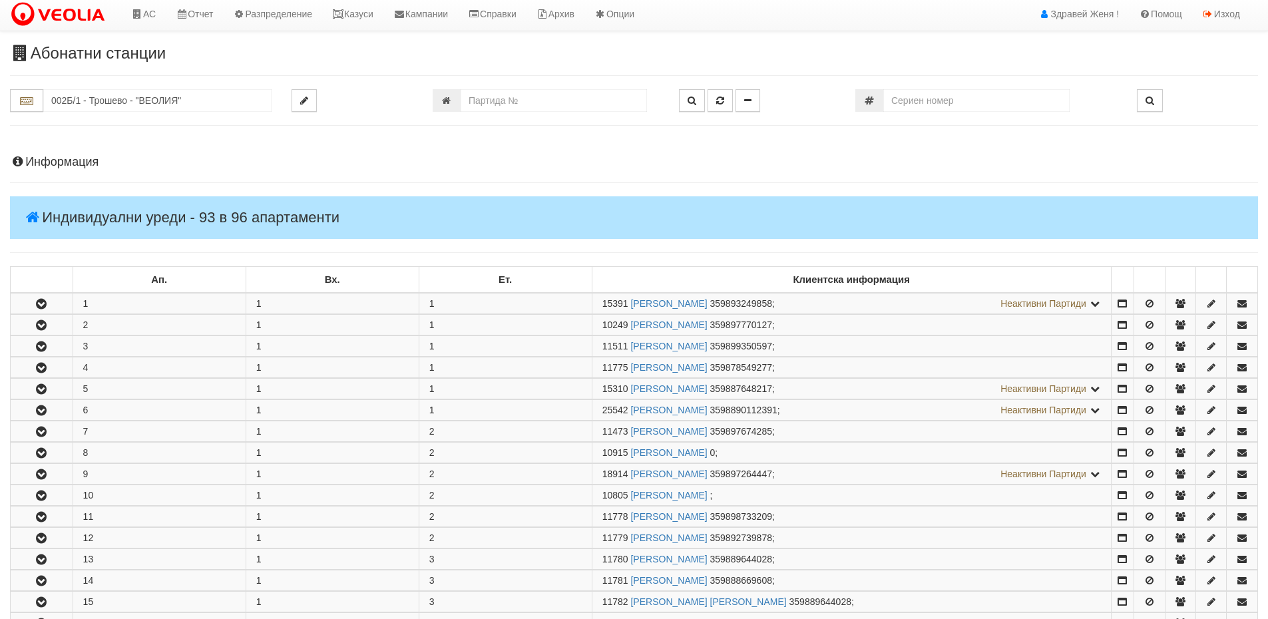
scroll to position [0, 0]
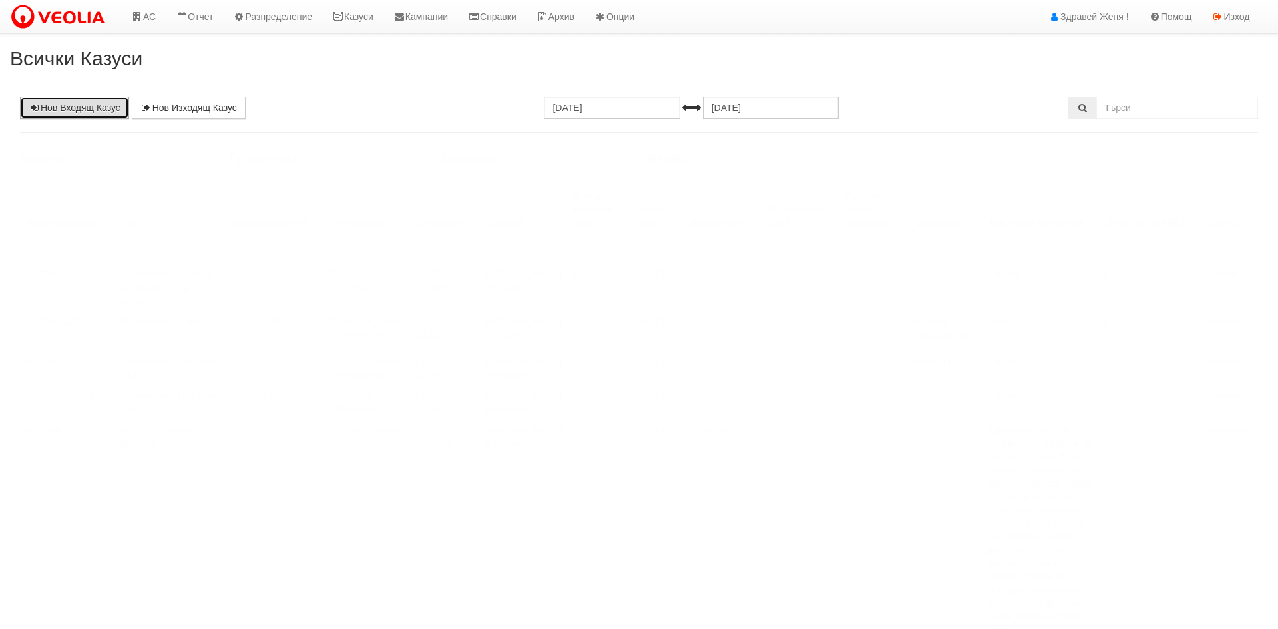
click at [92, 107] on link "Нов Входящ Казус" at bounding box center [74, 108] width 109 height 23
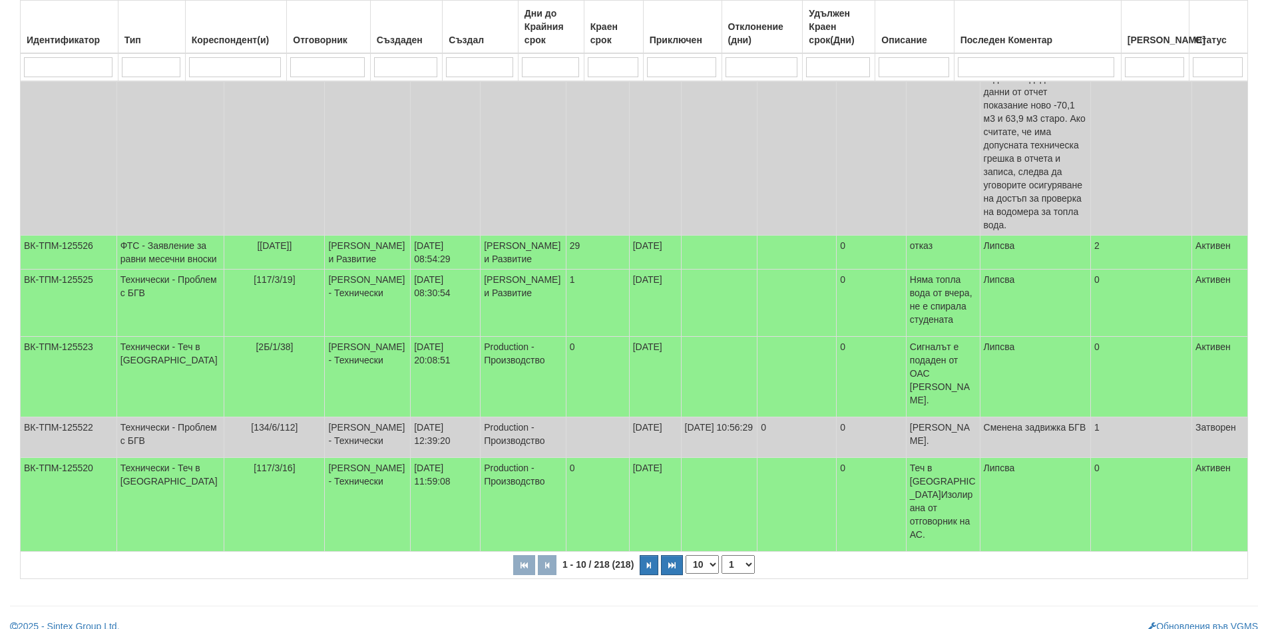
scroll to position [432, 0]
click at [566, 269] on td "29" at bounding box center [597, 252] width 63 height 34
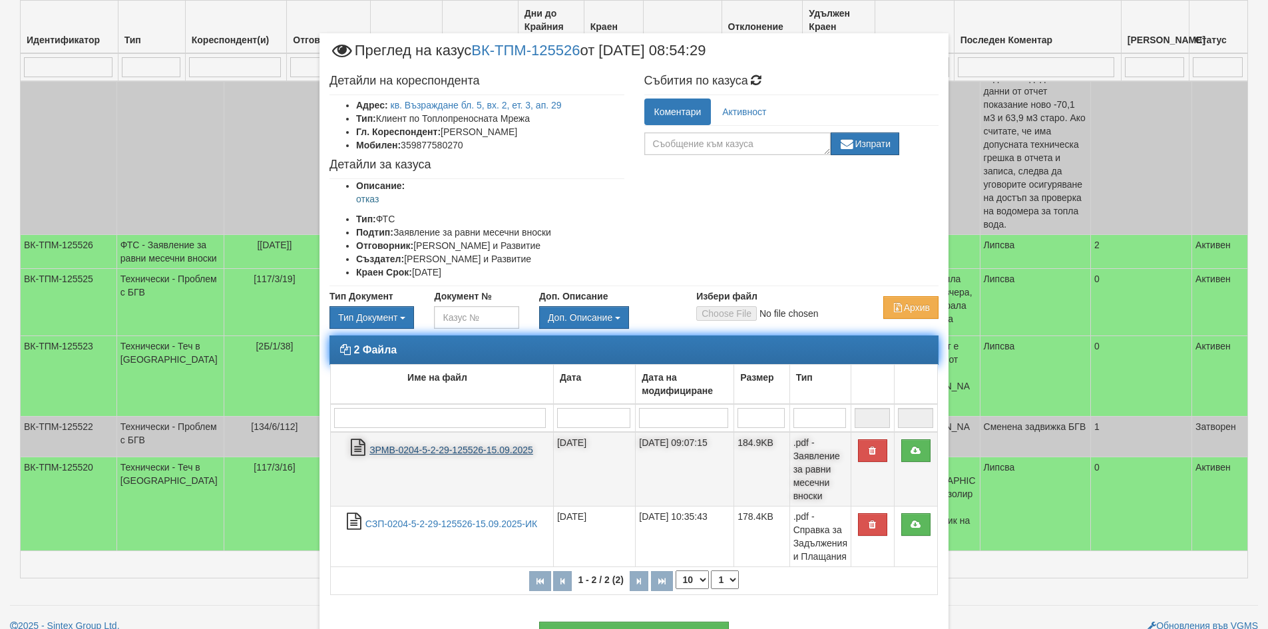
click at [472, 453] on link "ЗРМВ-0204-5-2-29-125526-15.09.2025" at bounding box center [451, 450] width 164 height 11
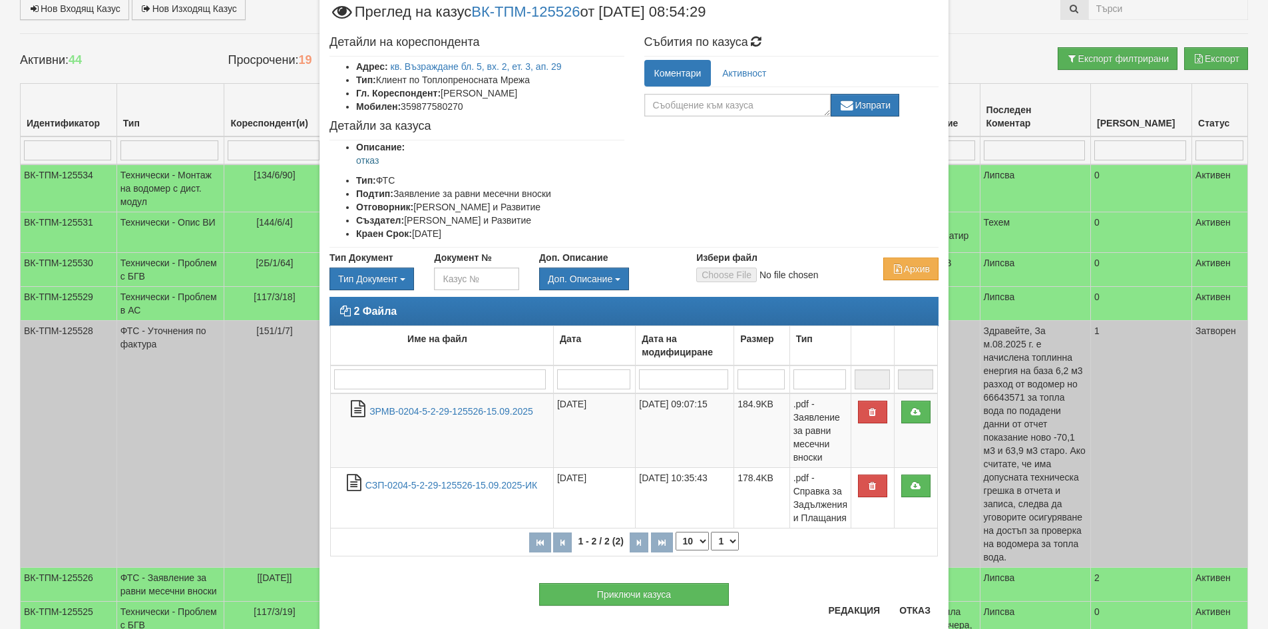
scroll to position [74, 0]
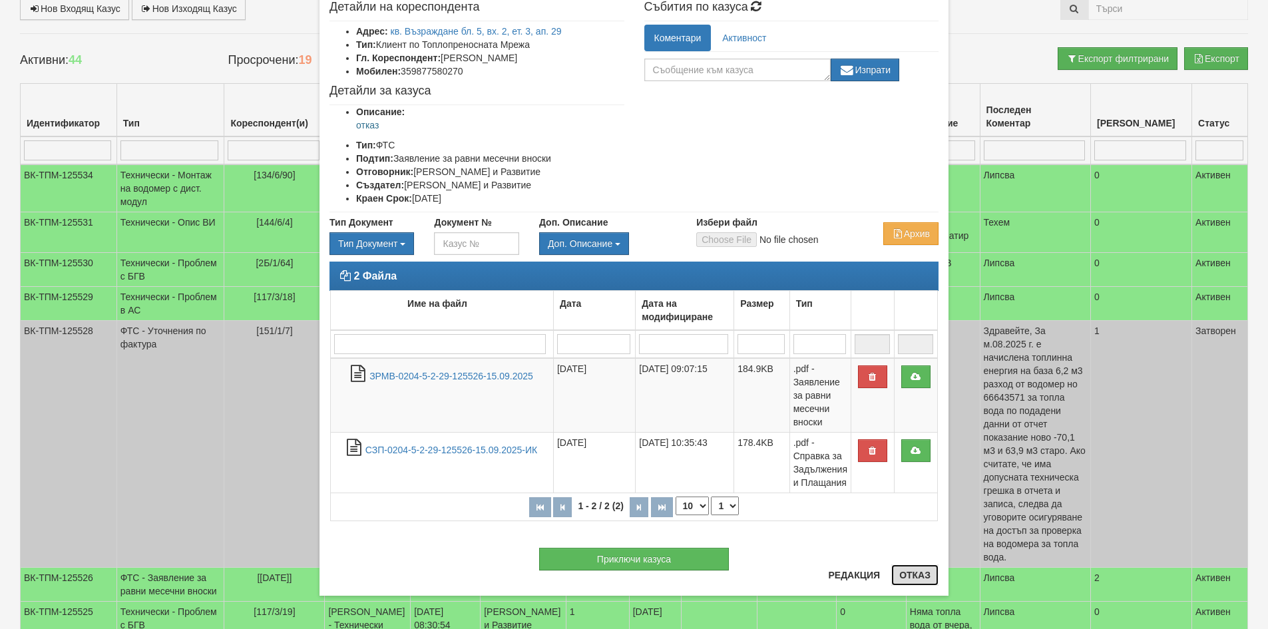
click at [915, 582] on button "Отказ" at bounding box center [914, 574] width 47 height 21
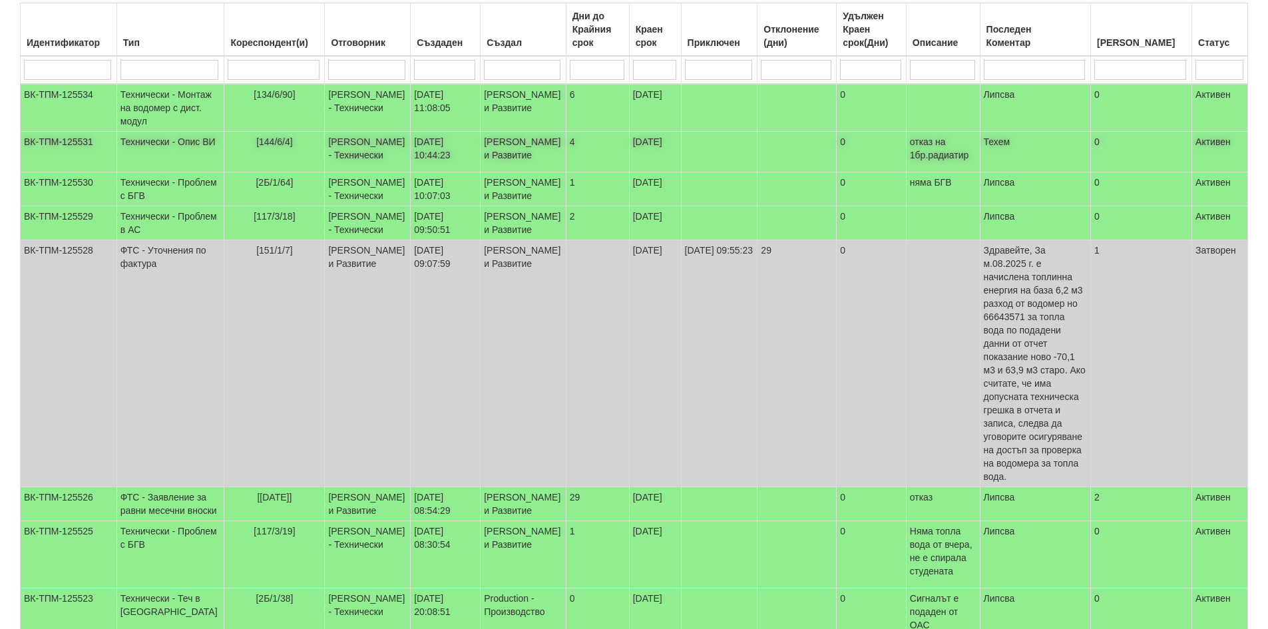
scroll to position [200, 0]
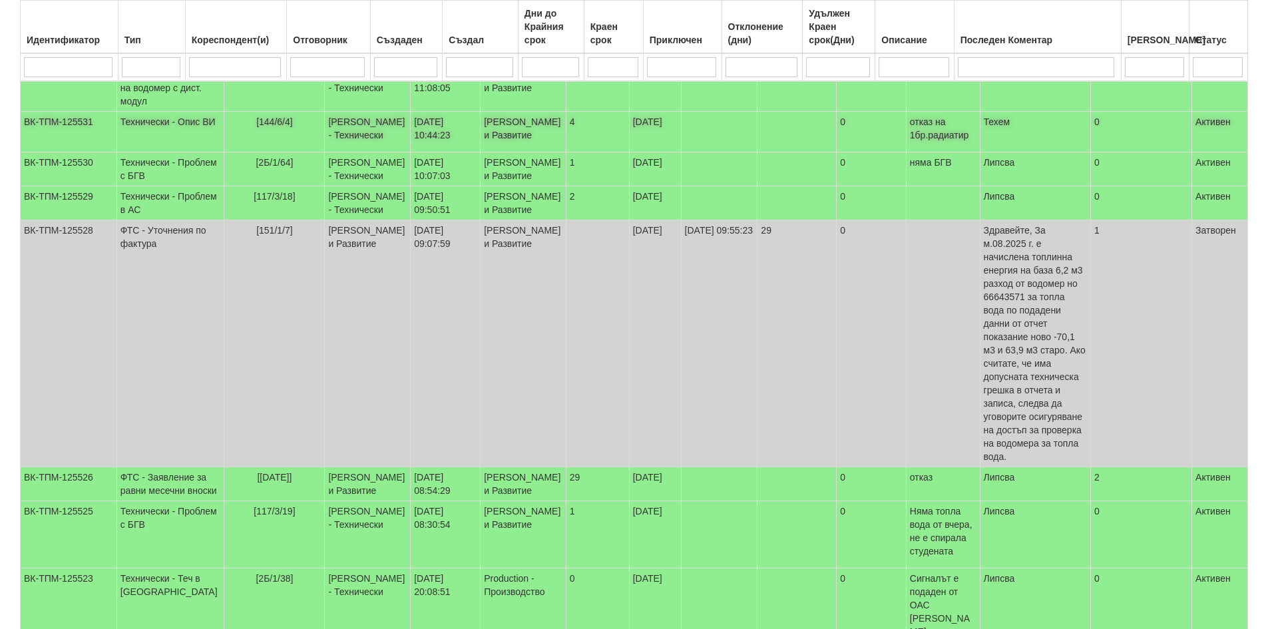
click at [837, 148] on td "0" at bounding box center [872, 132] width 70 height 41
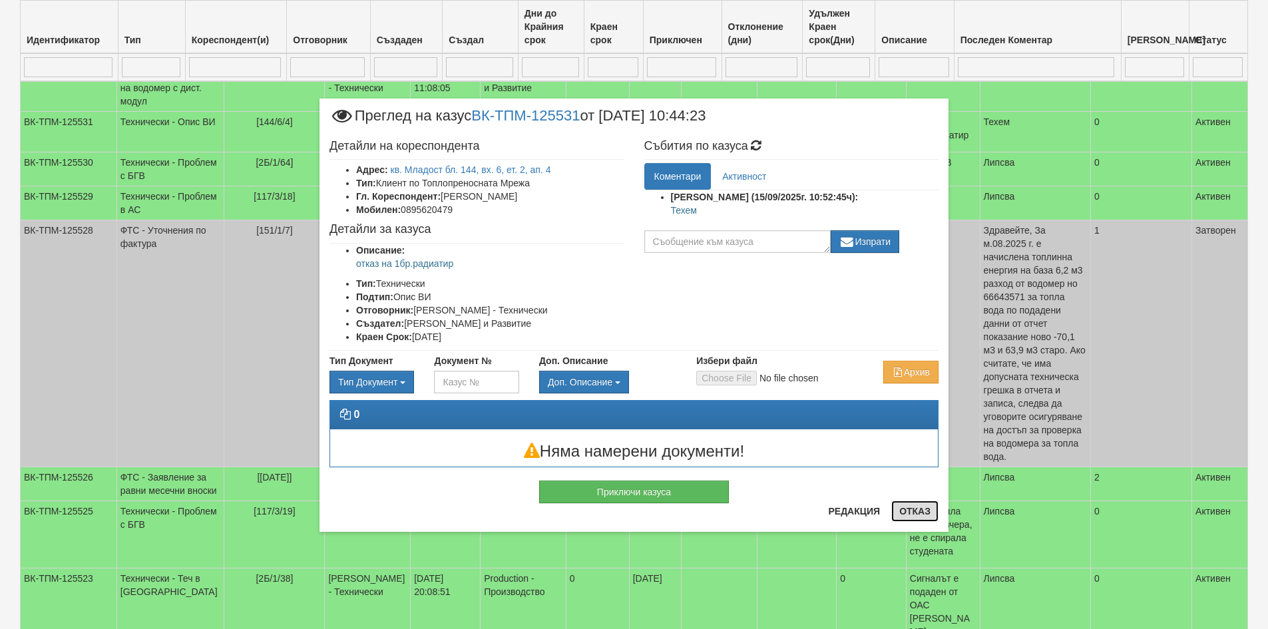
click at [922, 513] on button "Отказ" at bounding box center [914, 511] width 47 height 21
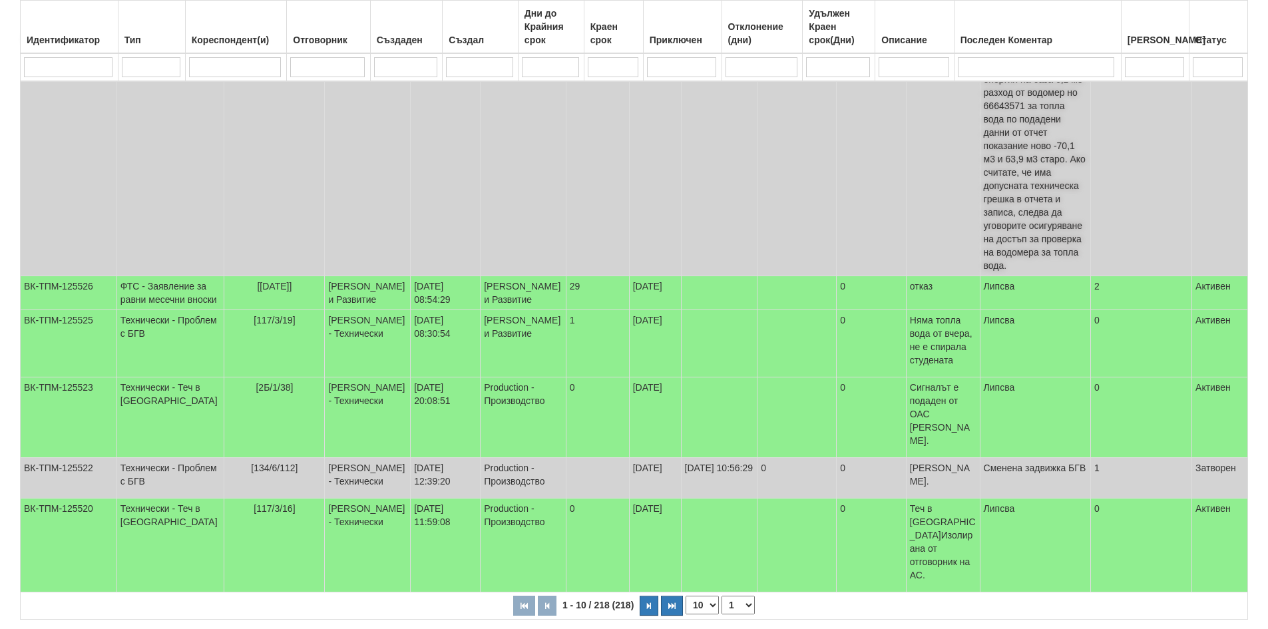
scroll to position [399, 0]
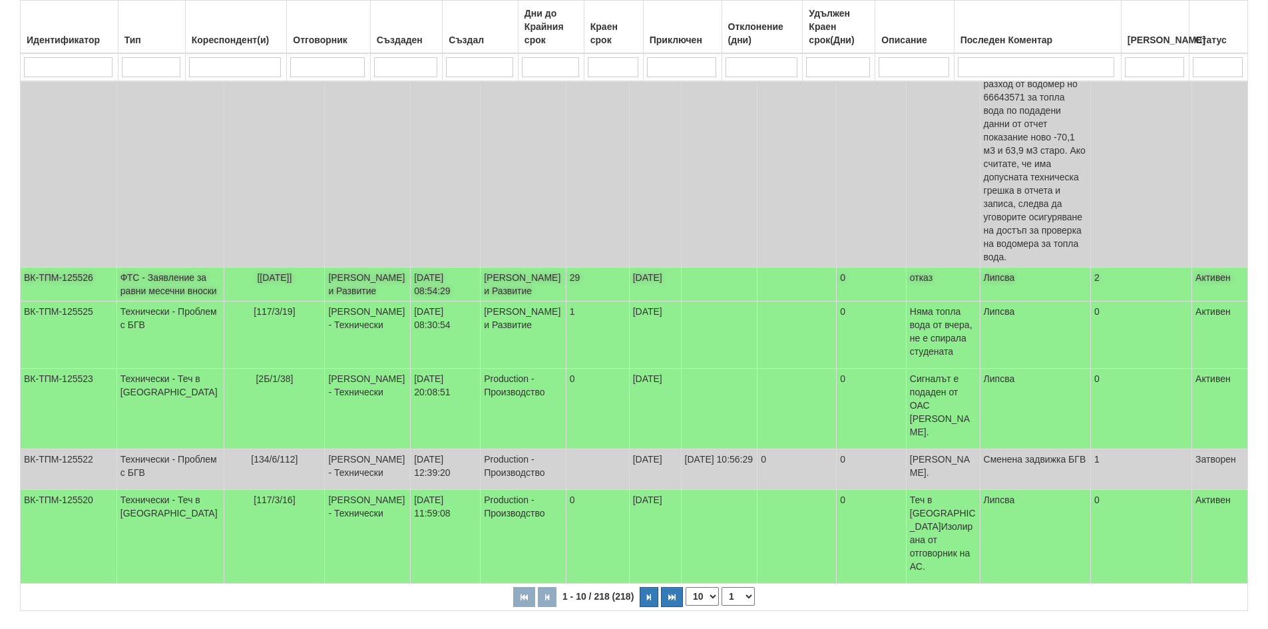
click at [328, 290] on td "[PERSON_NAME] и Развитие" at bounding box center [368, 285] width 86 height 34
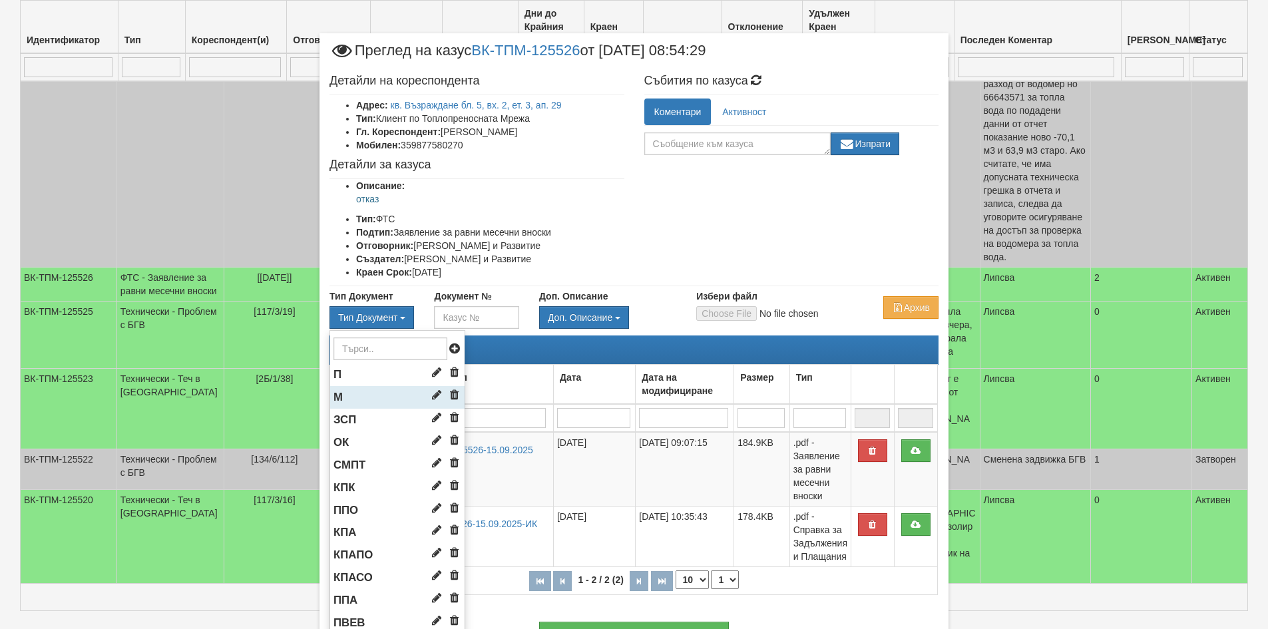
click at [373, 396] on li "М" at bounding box center [397, 397] width 134 height 23
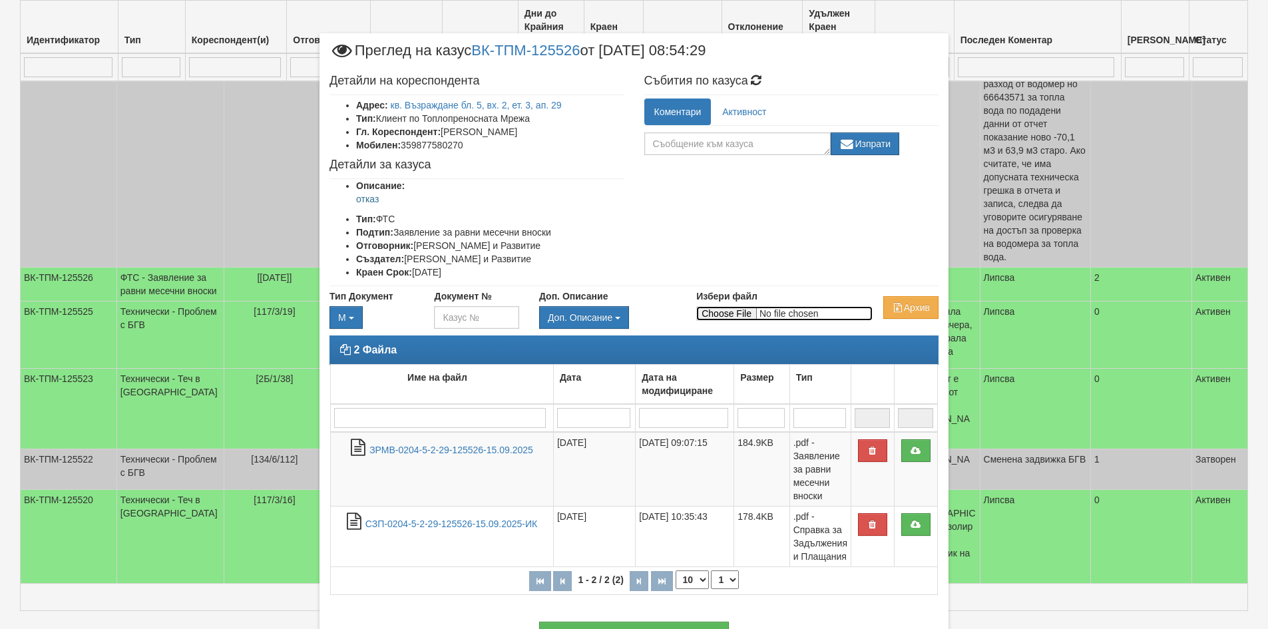
click at [740, 318] on input "Избери файл" at bounding box center [784, 313] width 176 height 15
type input "C:\fakepath\DOC118.pdf"
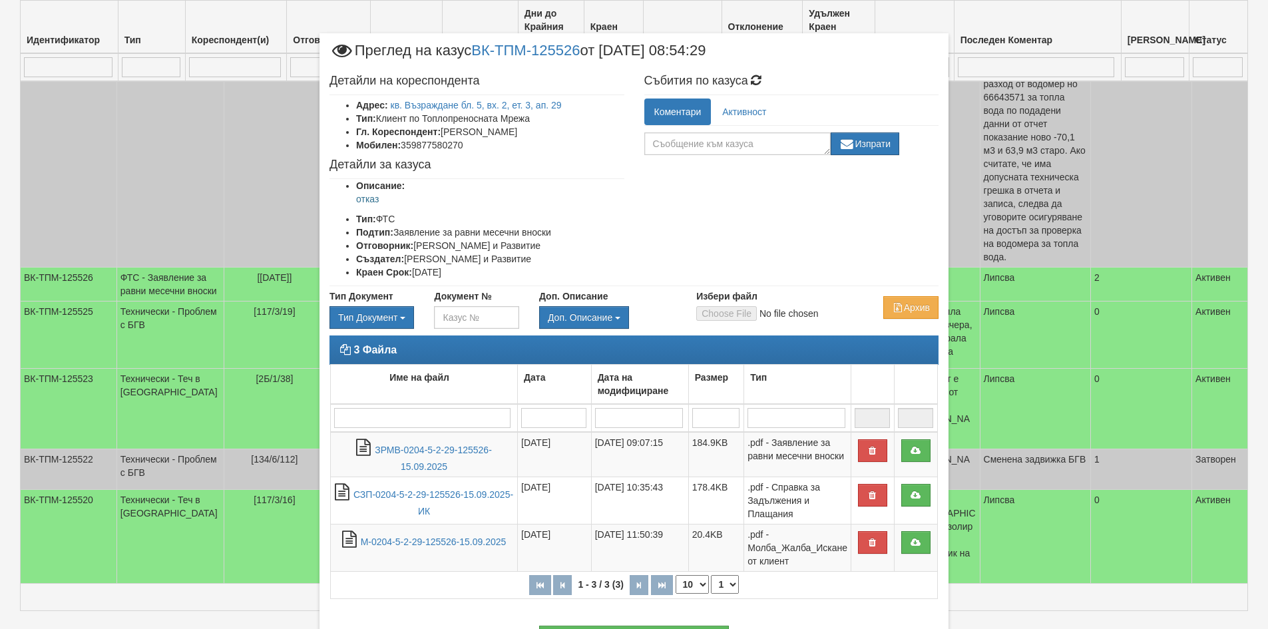
click at [1046, 306] on div "× Преглед на казус ВК-ТПМ-125526 от 15/09/2025 08:54:29 Детайли на кореспондент…" at bounding box center [634, 314] width 1268 height 629
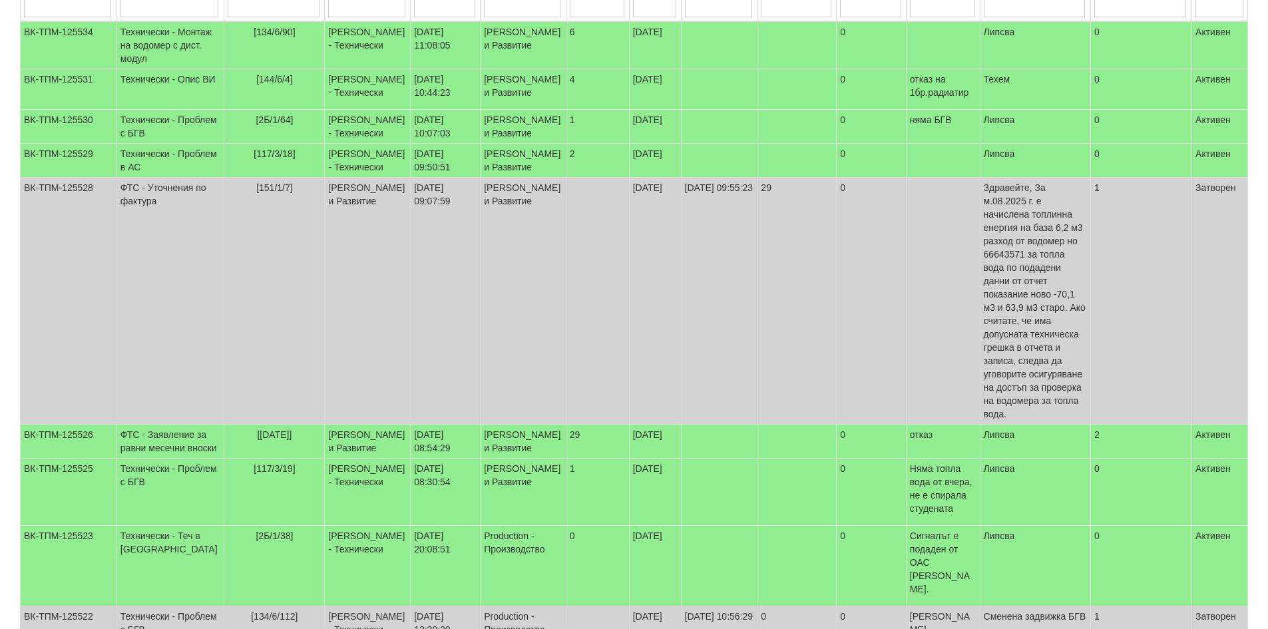
scroll to position [67, 0]
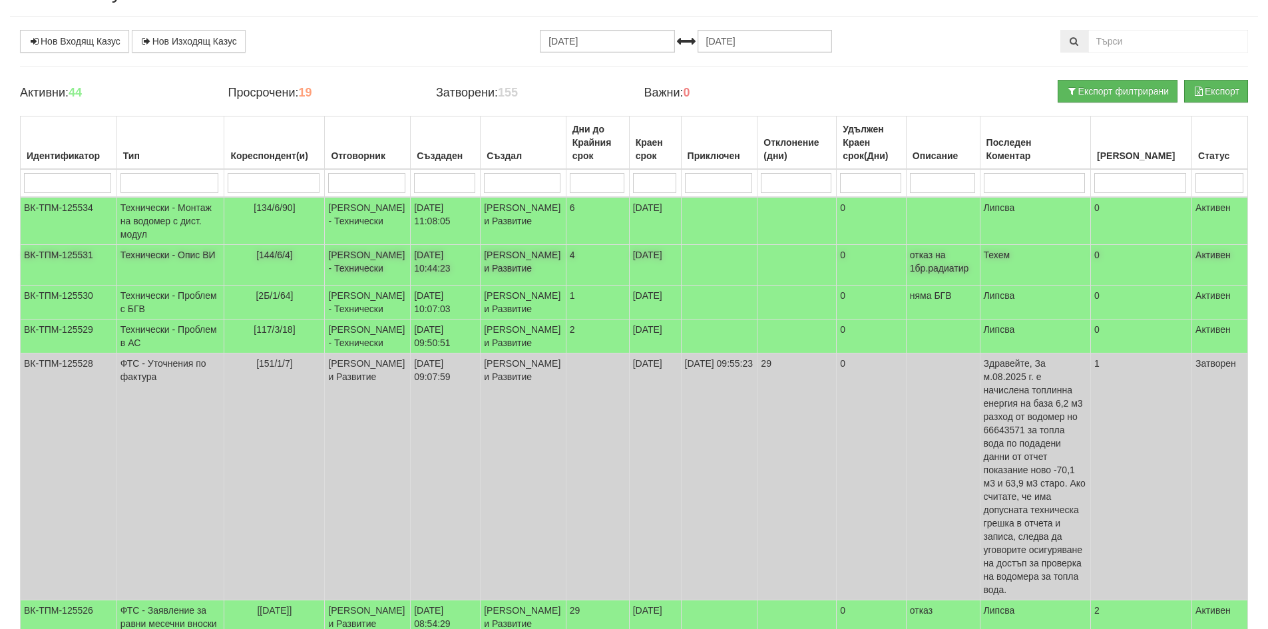
click at [855, 278] on td "0" at bounding box center [872, 265] width 70 height 41
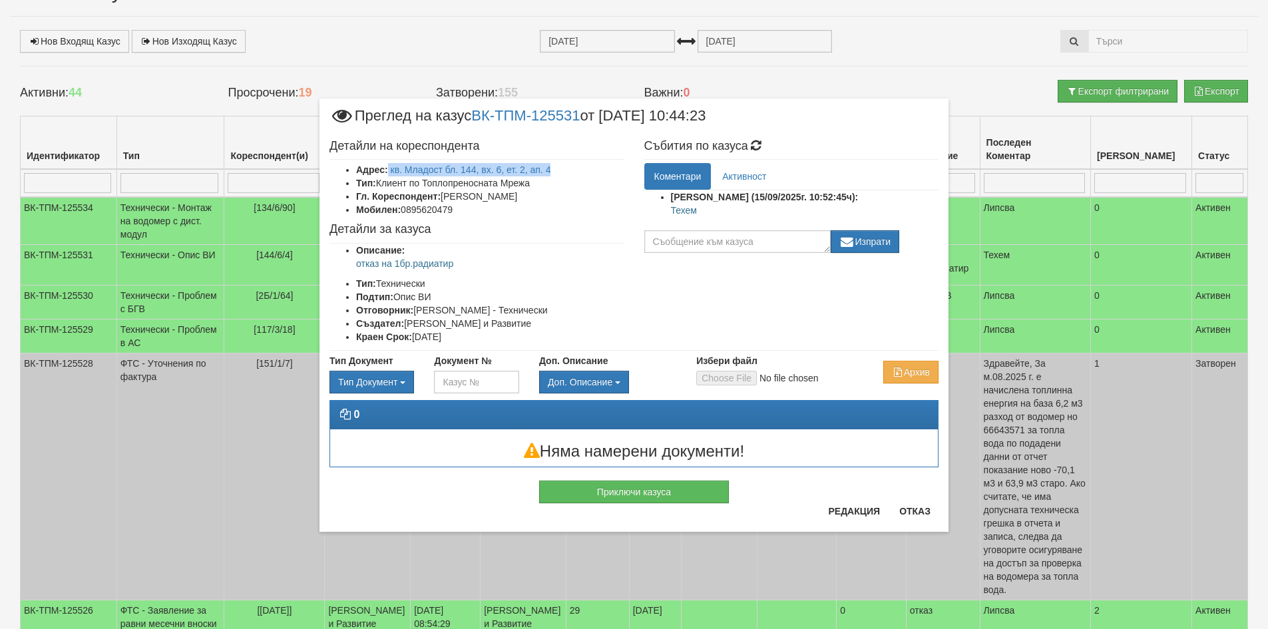
drag, startPoint x: 566, startPoint y: 164, endPoint x: 387, endPoint y: 169, distance: 178.5
click at [387, 169] on li "Адрес: кв. Младост бл. 144, вх. 6, ет. 2, ап. 4" at bounding box center [490, 169] width 268 height 13
copy li "кв. Младост бл. 144, вх. 6, ет. 2, ап. 4"
drag, startPoint x: 457, startPoint y: 210, endPoint x: 405, endPoint y: 216, distance: 53.0
click at [405, 216] on li "Мобилен: 0895620479" at bounding box center [490, 209] width 268 height 13
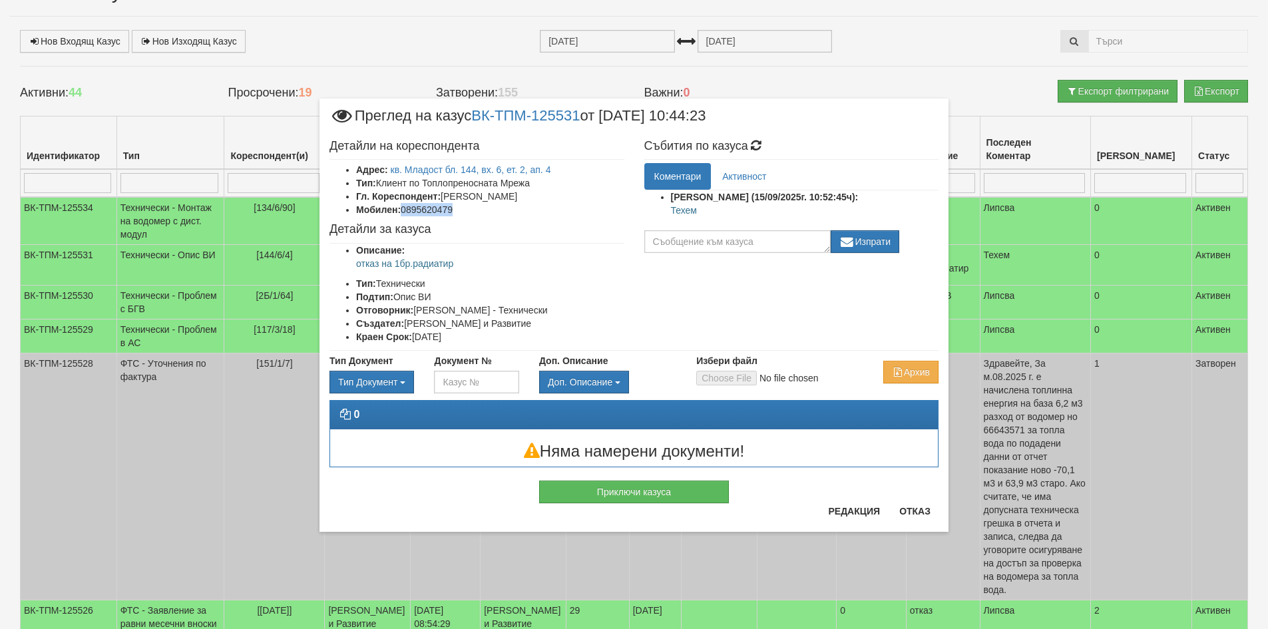
copy li "0895620479"
drag, startPoint x: 530, startPoint y: 194, endPoint x: 445, endPoint y: 198, distance: 84.7
click at [445, 198] on li "Гл. Кореспондент: Румяна Димитрова" at bounding box center [490, 196] width 268 height 13
copy li "Румяна Димитрова"
click at [903, 514] on button "Отказ" at bounding box center [914, 511] width 47 height 21
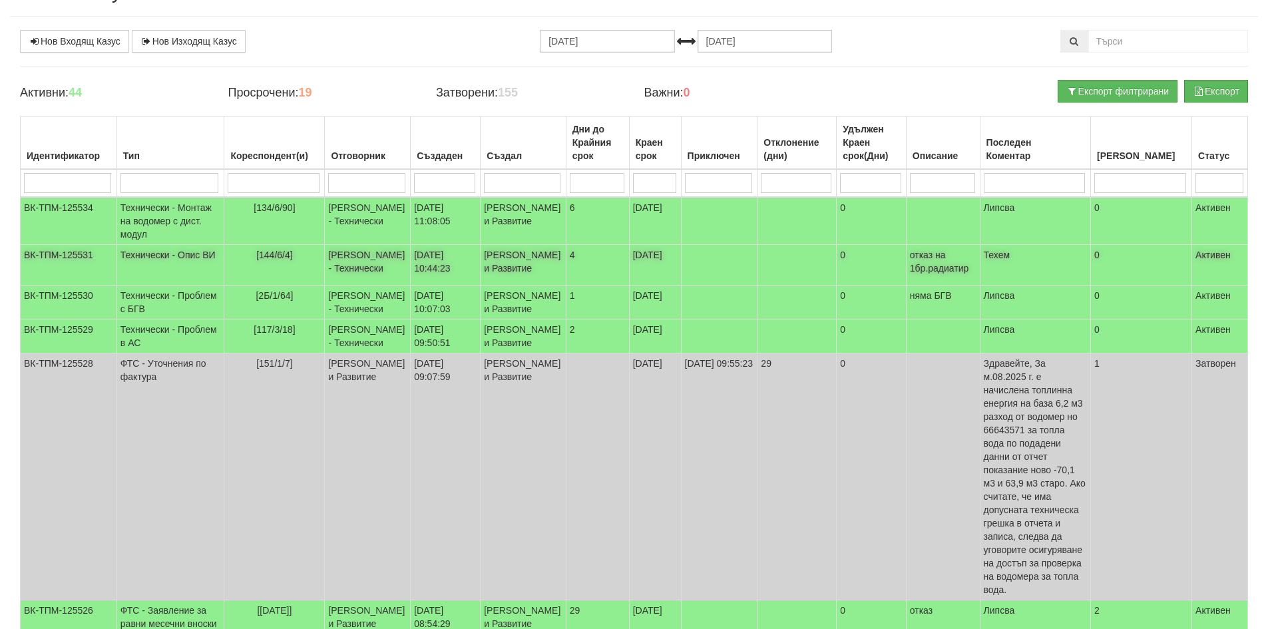
click at [997, 286] on td "Техем" at bounding box center [1035, 265] width 111 height 41
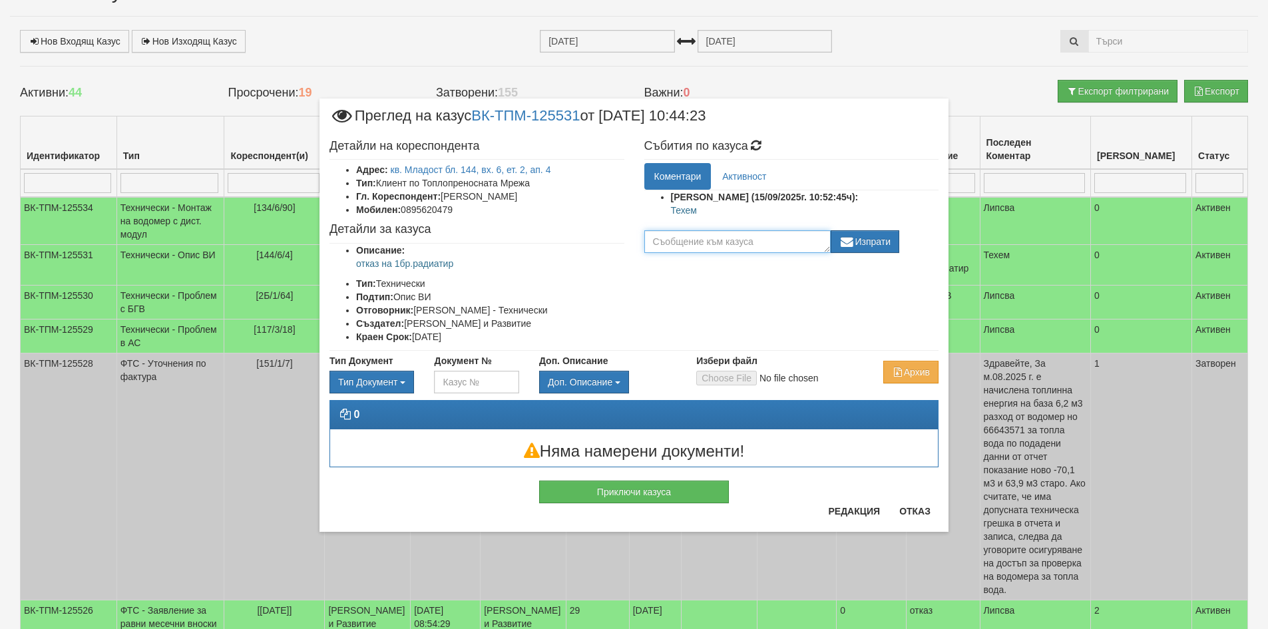
click at [671, 243] on textarea at bounding box center [737, 241] width 186 height 23
click at [719, 240] on textarea "предадено на техем" at bounding box center [737, 241] width 186 height 23
type textarea "предадено на Техем"
click at [881, 241] on button "Изпрати" at bounding box center [865, 241] width 69 height 23
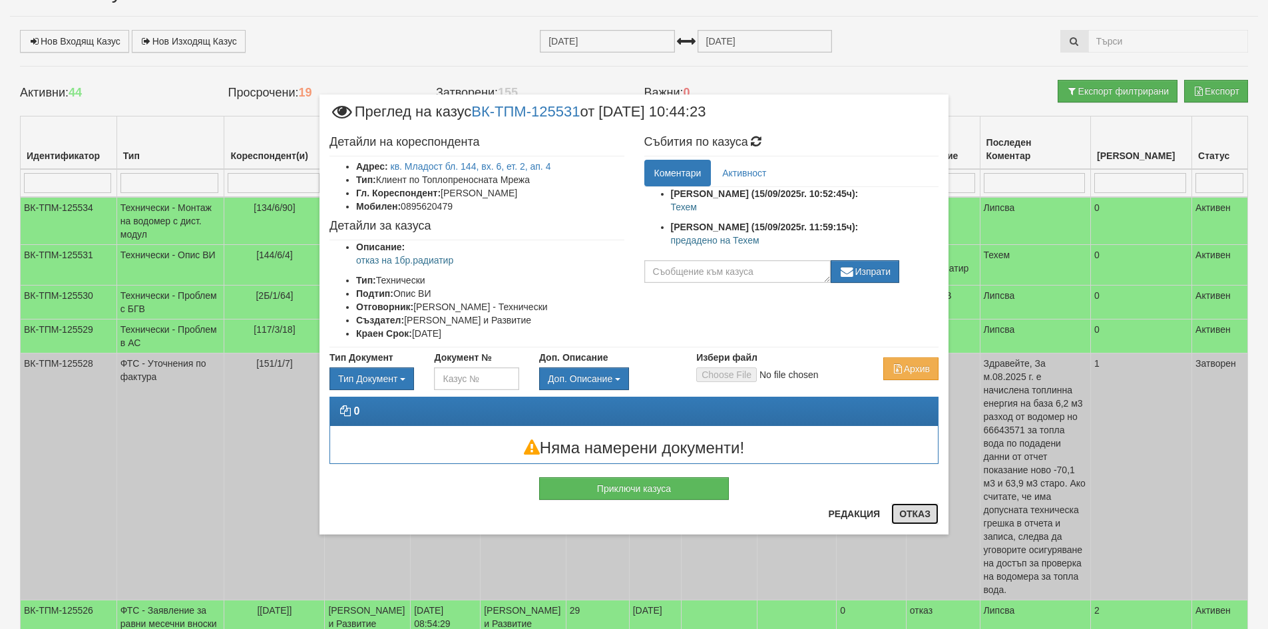
click at [914, 517] on button "Отказ" at bounding box center [914, 513] width 47 height 21
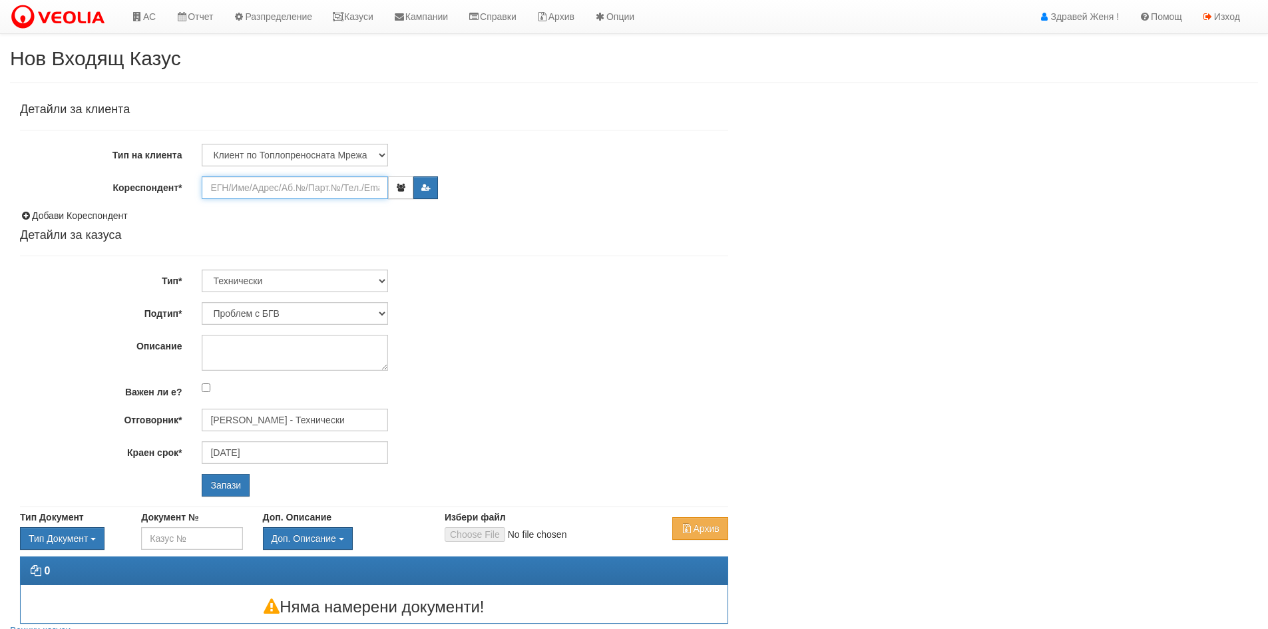
click at [306, 183] on input "Кореспондент*" at bounding box center [295, 187] width 186 height 23
paste input "0 11858"
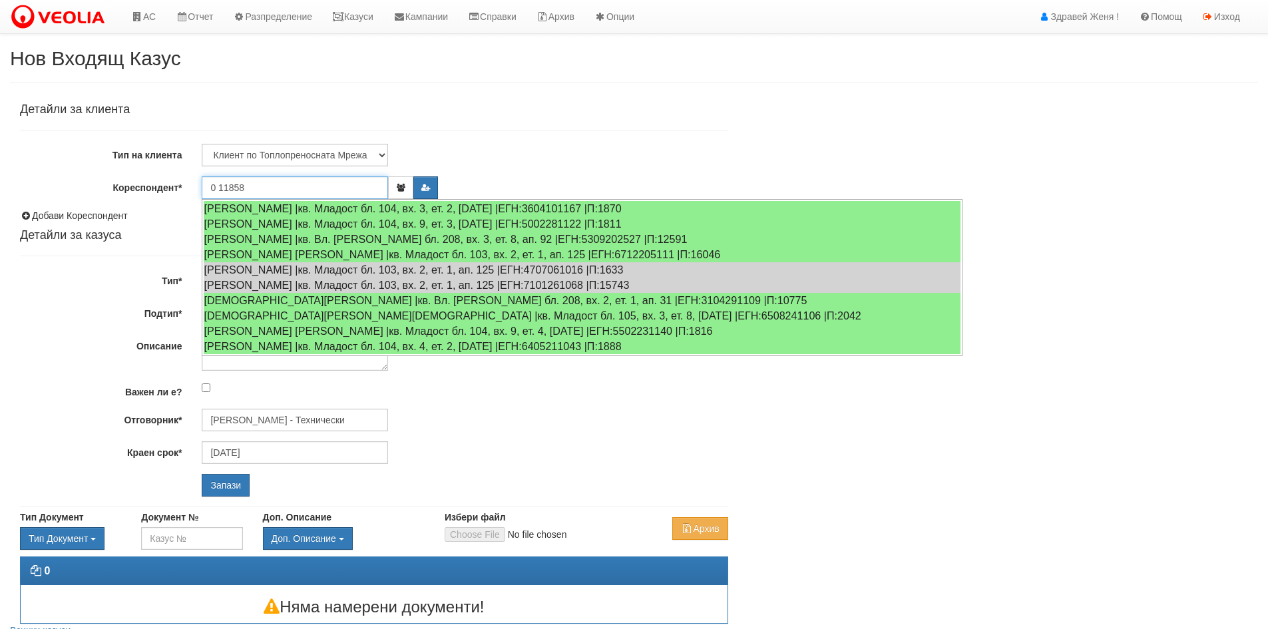
drag, startPoint x: 276, startPoint y: 185, endPoint x: 174, endPoint y: 182, distance: 101.9
click at [174, 182] on div "Кореспондент* 0 11858" at bounding box center [374, 187] width 728 height 23
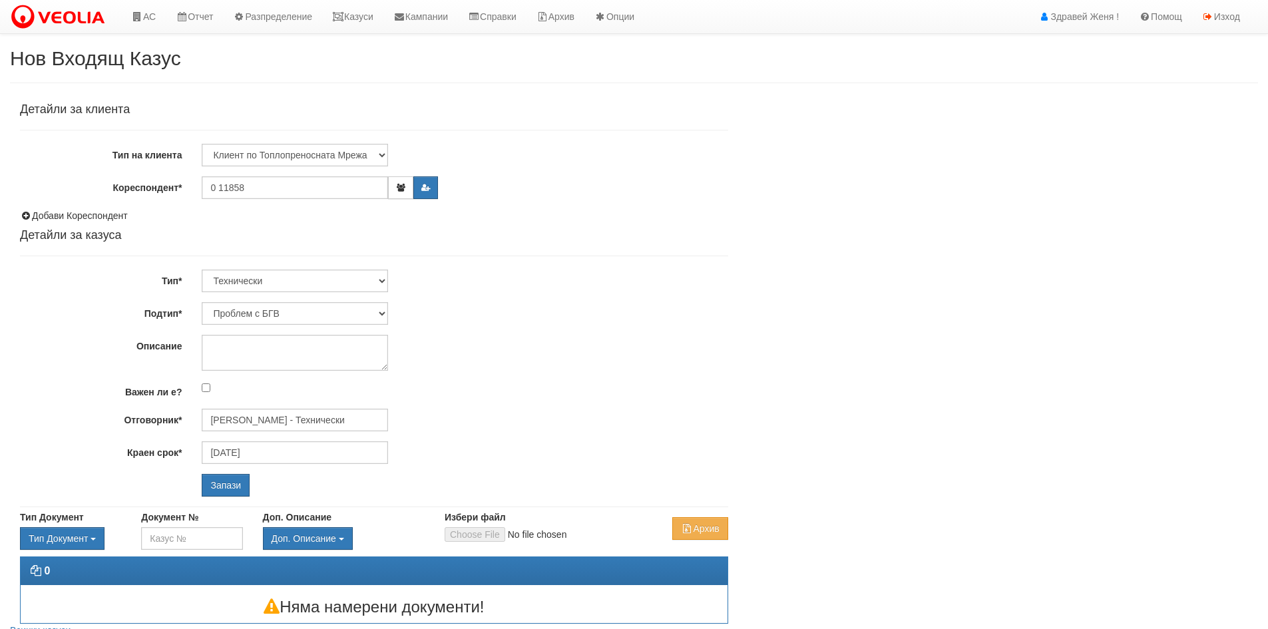
drag, startPoint x: 174, startPoint y: 182, endPoint x: 523, endPoint y: 254, distance: 356.1
click at [523, 256] on hr at bounding box center [374, 256] width 708 height 1
drag, startPoint x: 256, startPoint y: 191, endPoint x: 205, endPoint y: 186, distance: 51.5
click at [205, 186] on input "0 11858" at bounding box center [295, 187] width 186 height 23
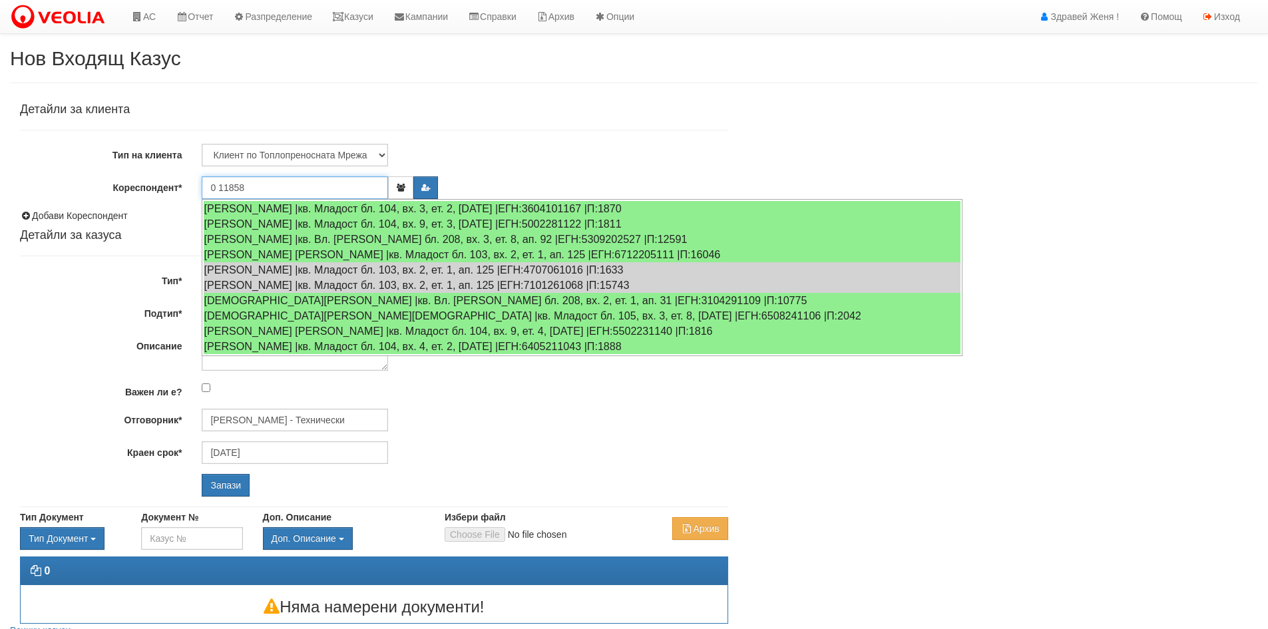
click at [221, 186] on input "0 11858" at bounding box center [295, 187] width 186 height 23
paste input "text"
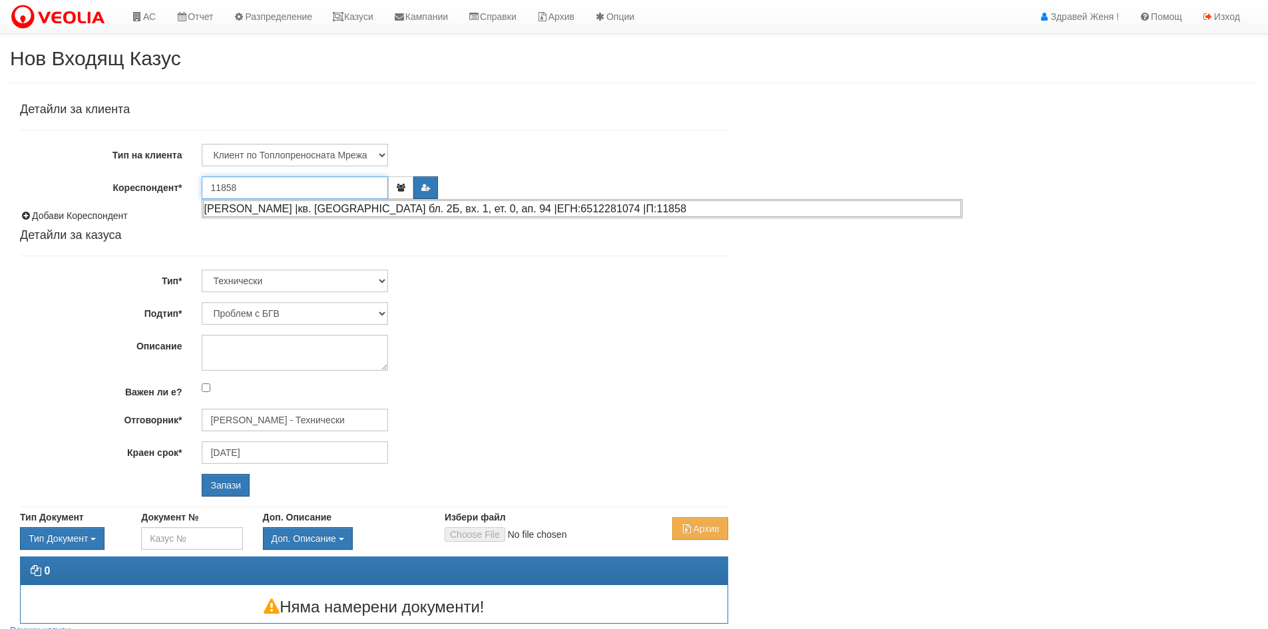
click at [337, 208] on div "[PERSON_NAME] |кв. [GEOGRAPHIC_DATA] бл. 2Б, вх. 1, ет. 0, ап. 94 |ЕГН:65122810…" at bounding box center [582, 208] width 758 height 17
type input "[PERSON_NAME]"
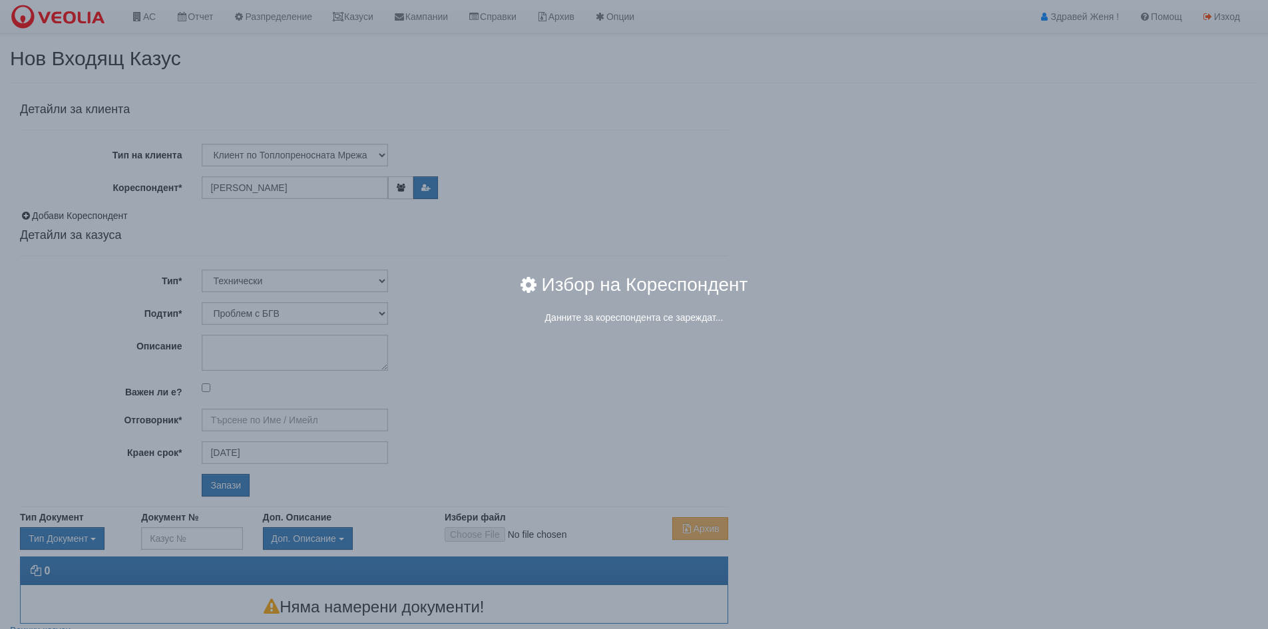
type input "[PERSON_NAME] - Технически"
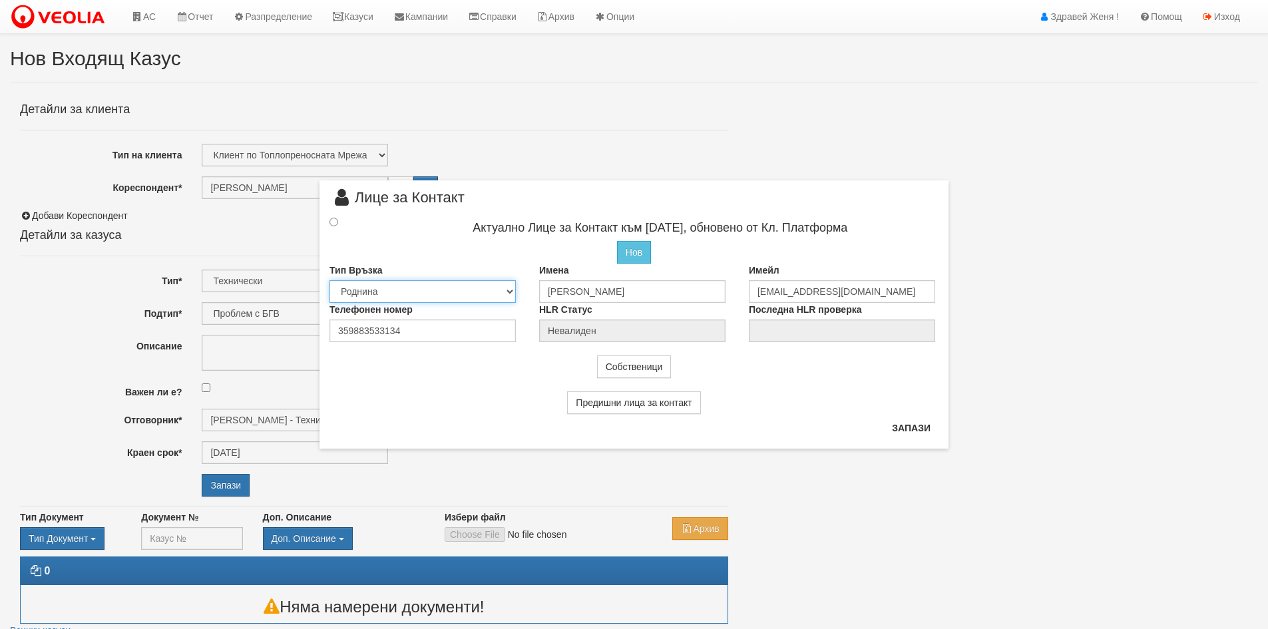
click at [511, 292] on select "Собственик [PERSON_NAME] Съсед Приятел" at bounding box center [423, 291] width 186 height 23
click at [330, 280] on select "Собственик [PERSON_NAME] Съсед Приятел" at bounding box center [423, 291] width 186 height 23
click at [509, 287] on select "Собственик [PERSON_NAME] Съсед Приятел" at bounding box center [423, 291] width 186 height 23
select select "2"
click at [330, 280] on select "Собственик [PERSON_NAME] Съсед Приятел" at bounding box center [423, 291] width 186 height 23
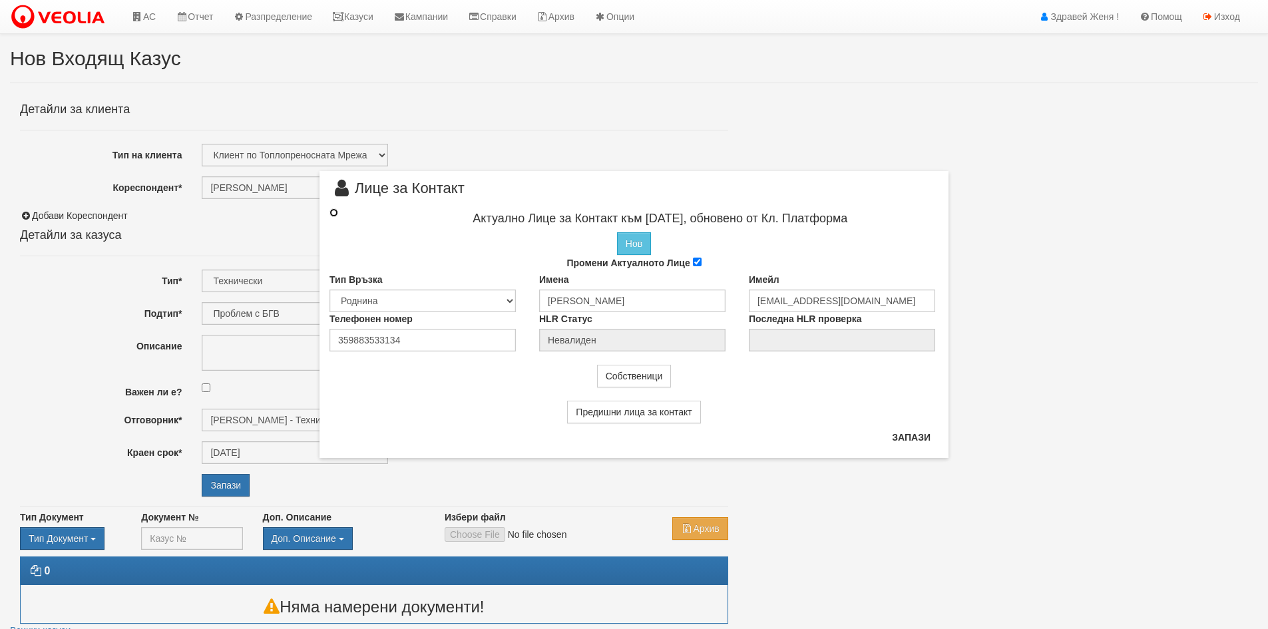
click at [333, 216] on input "radio" at bounding box center [334, 212] width 9 height 9
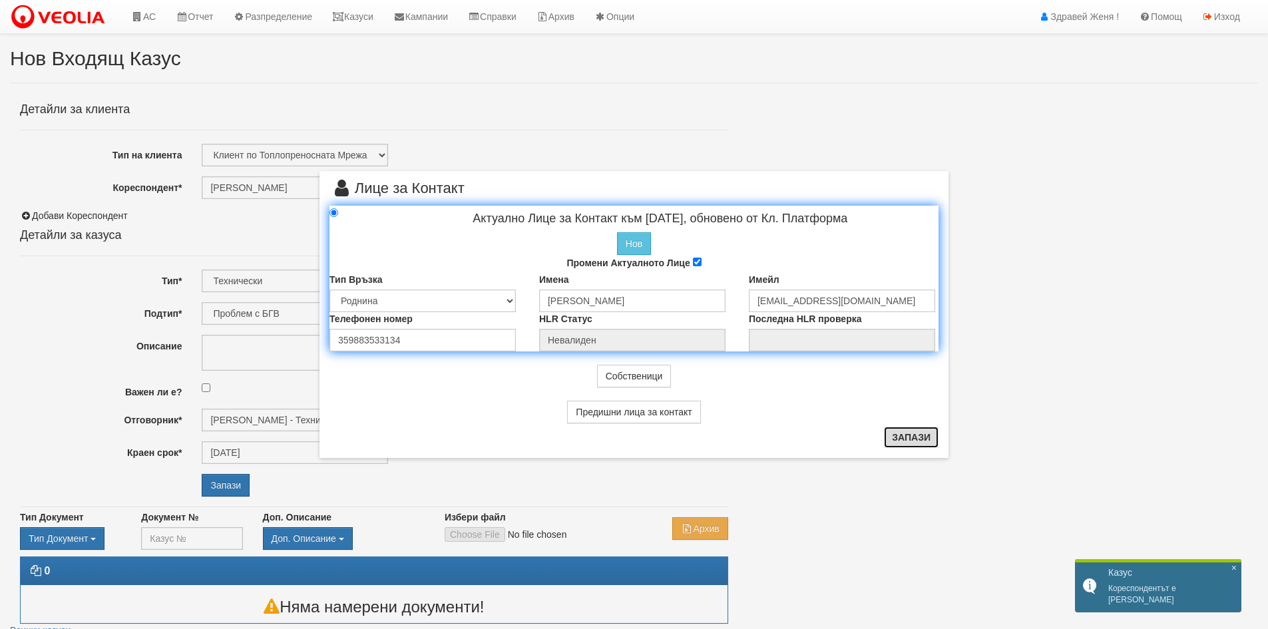
click at [908, 439] on button "Запази" at bounding box center [911, 437] width 55 height 21
radio input "true"
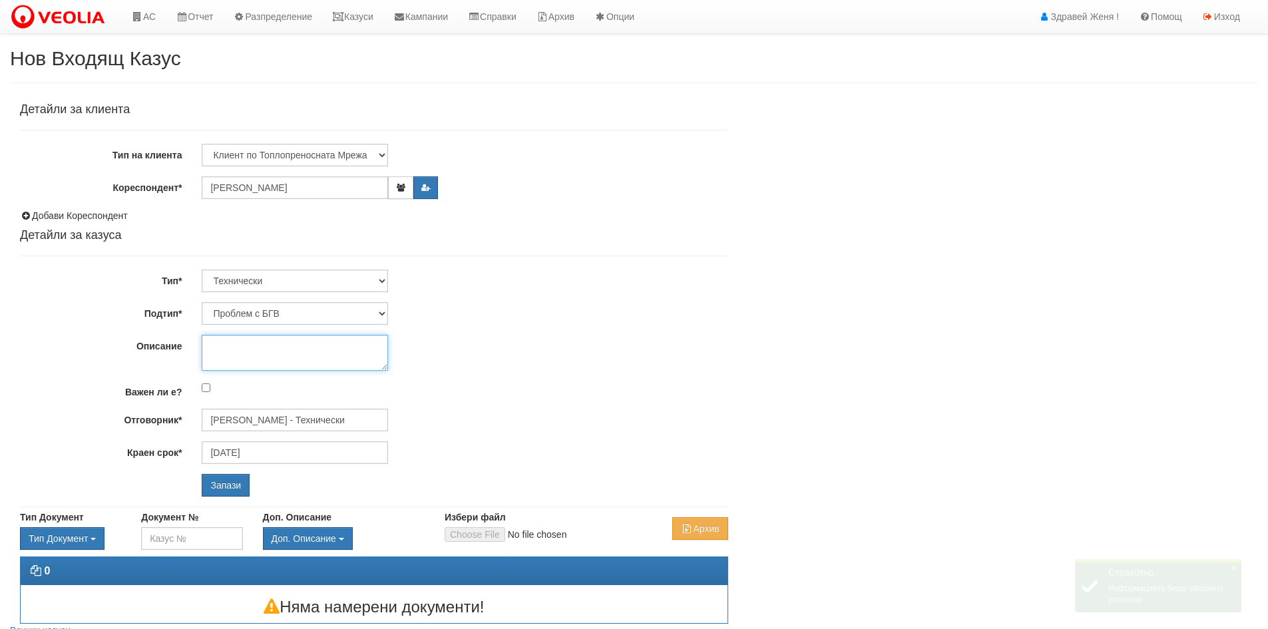
click at [273, 353] on textarea "Описание" at bounding box center [295, 353] width 186 height 36
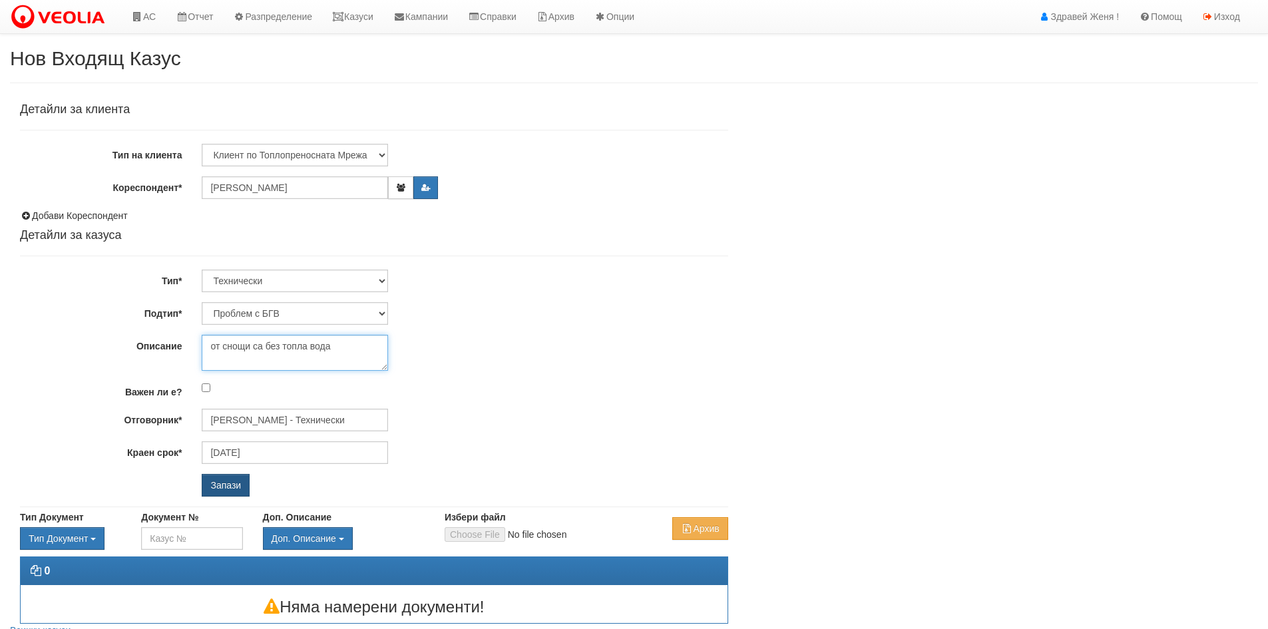
type textarea "от снощи са без топла вода"
click at [229, 489] on input "Запази" at bounding box center [226, 485] width 48 height 23
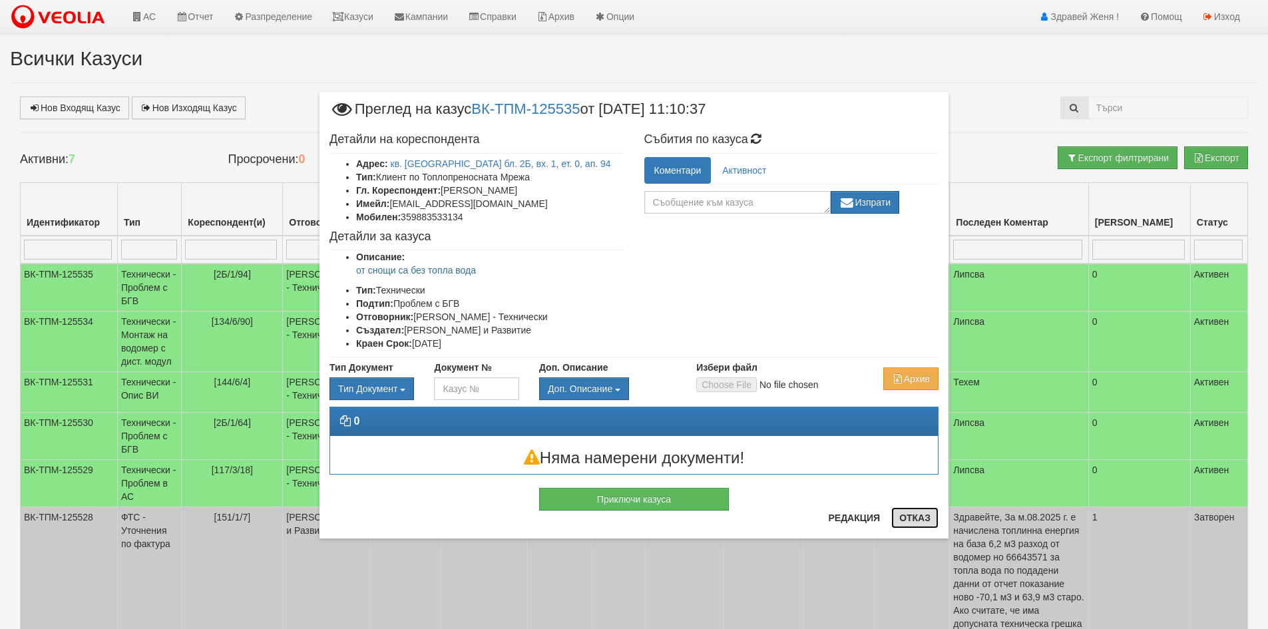
click at [932, 515] on button "Отказ" at bounding box center [914, 517] width 47 height 21
